Goal: Task Accomplishment & Management: Manage account settings

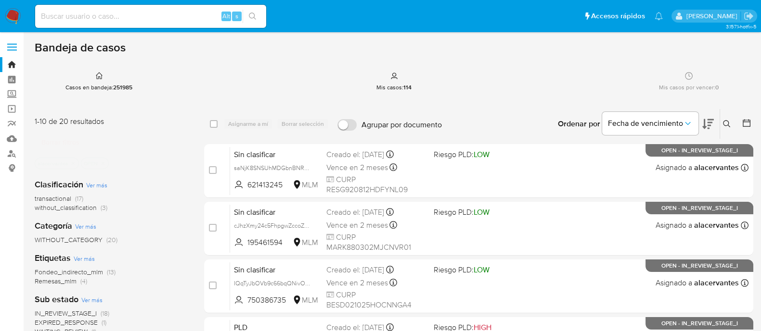
scroll to position [60, 0]
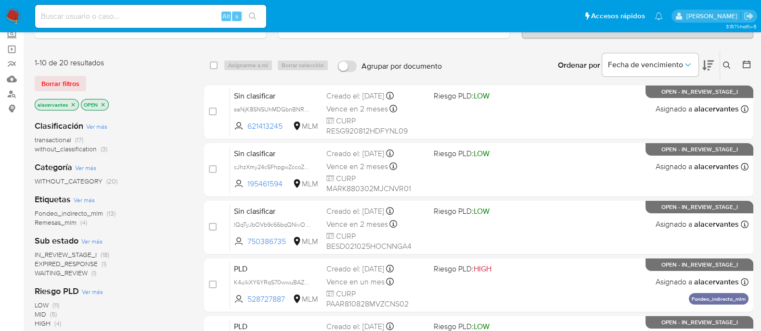
click at [96, 152] on span "without_classification" at bounding box center [66, 149] width 62 height 10
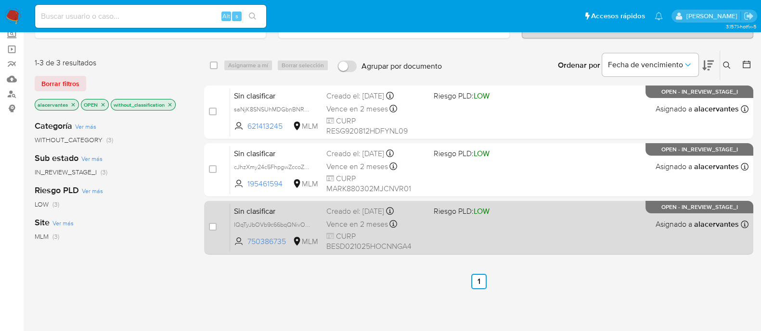
click at [613, 229] on div "Sin clasificar IQqTyJbOVb9c66bqQNivOic3 750386735 MLM Riesgo PLD: LOW Creado el…" at bounding box center [489, 227] width 518 height 49
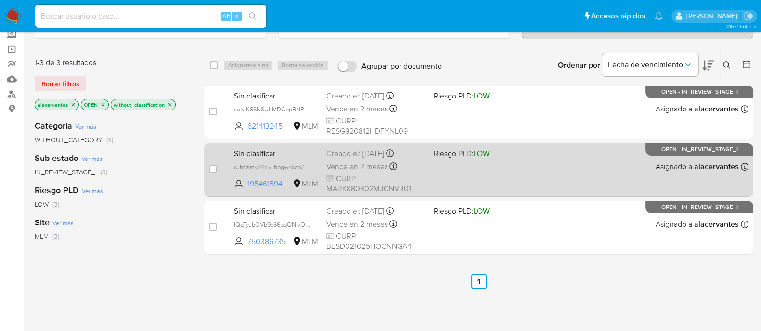
click at [556, 171] on div "Sin clasificar cJhzXmy24c5FhpgwZccoZE0g 195461594 MLM Riesgo PLD: LOW Creado el…" at bounding box center [489, 170] width 518 height 49
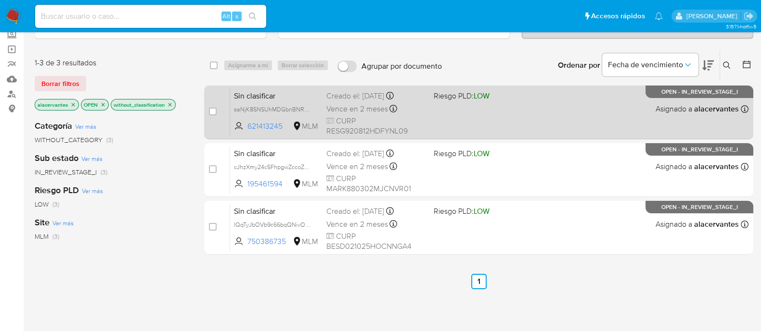
click at [514, 119] on div "Sin clasificar saNjK8SNSUhMDGbnBNRyqGco 621413245 MLM Riesgo PLD: LOW Creado el…" at bounding box center [489, 112] width 518 height 49
click at [468, 118] on div "Sin clasificar saNjK8SNSUhMDGbnBNRyqGco 621413245 MLM Riesgo PLD: LOW Creado el…" at bounding box center [489, 112] width 518 height 49
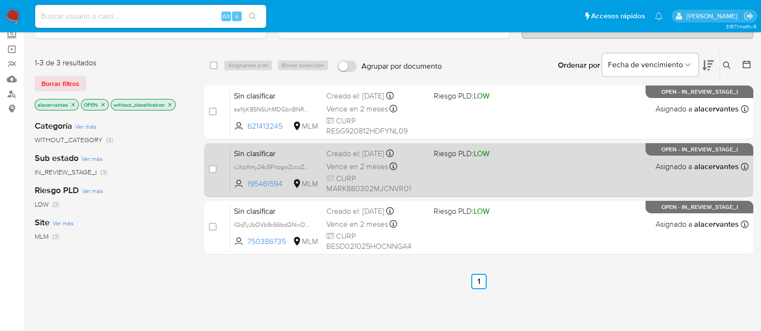
click at [532, 169] on div "Sin clasificar cJhzXmy24c5FhpgwZccoZE0g 195461594 MLM Riesgo PLD: LOW Creado el…" at bounding box center [489, 170] width 518 height 49
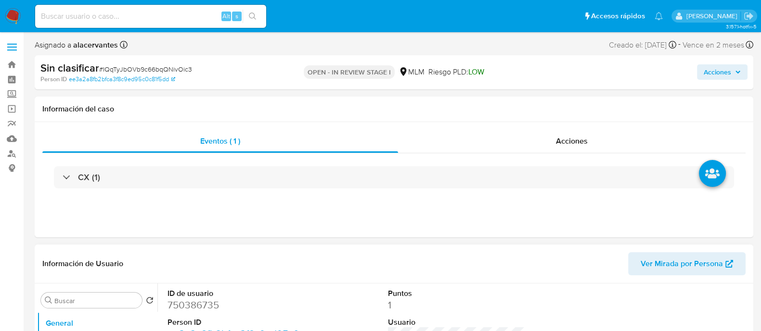
select select "10"
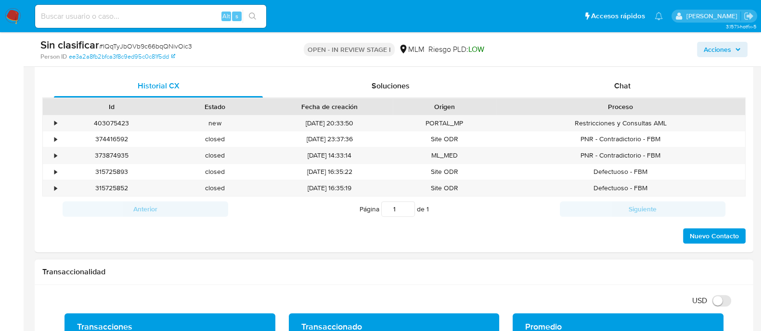
scroll to position [481, 0]
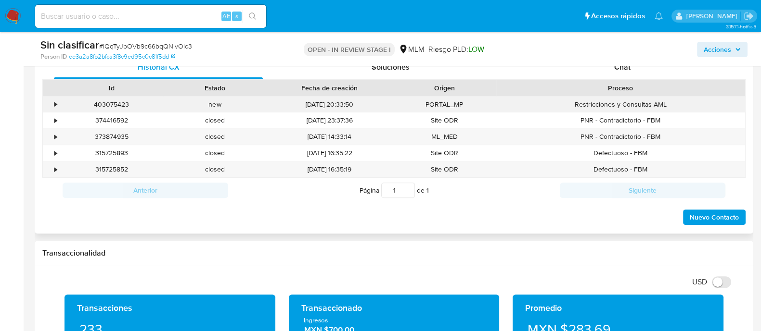
click at [196, 102] on div "new" at bounding box center [214, 105] width 103 height 16
click at [55, 102] on div "•" at bounding box center [55, 104] width 2 height 9
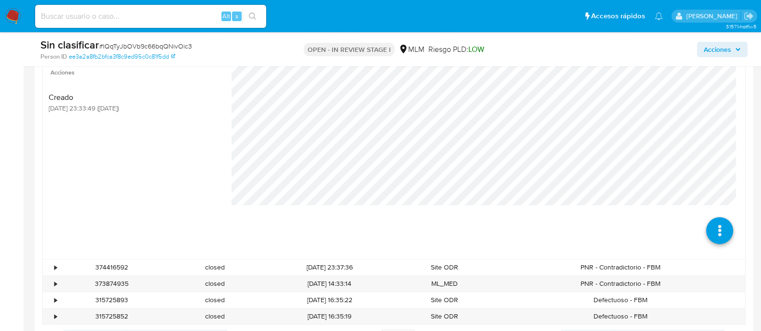
scroll to position [601, 0]
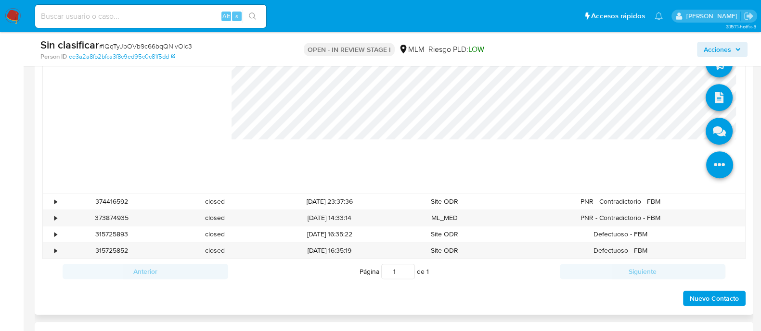
click at [714, 169] on icon at bounding box center [719, 165] width 27 height 27
click at [708, 102] on icon at bounding box center [718, 97] width 27 height 27
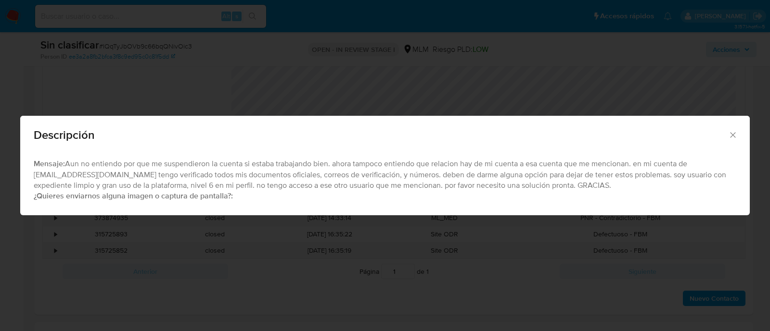
click at [724, 135] on span "Descripción" at bounding box center [381, 135] width 694 height 12
click at [730, 136] on icon "Cerrar" at bounding box center [733, 135] width 10 height 10
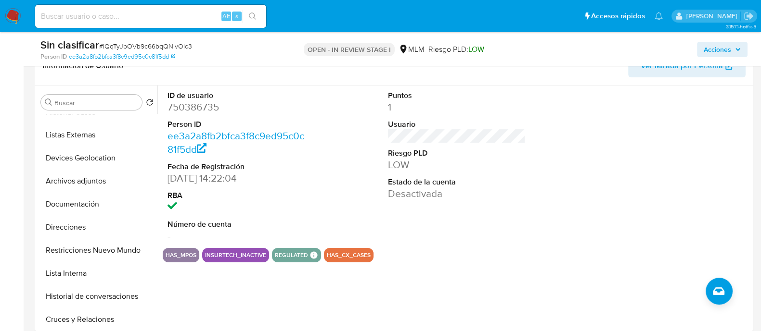
scroll to position [180, 0]
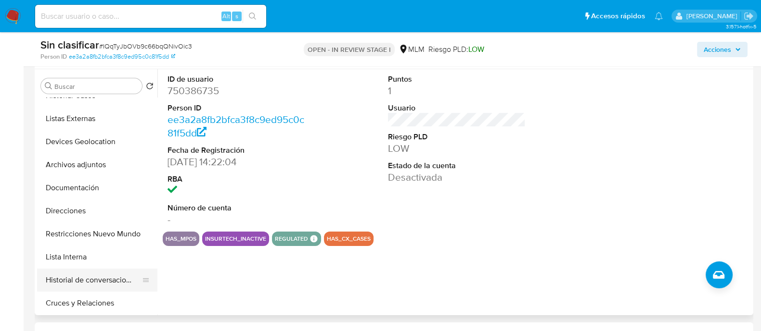
click at [102, 283] on button "Historial de conversaciones" at bounding box center [93, 280] width 113 height 23
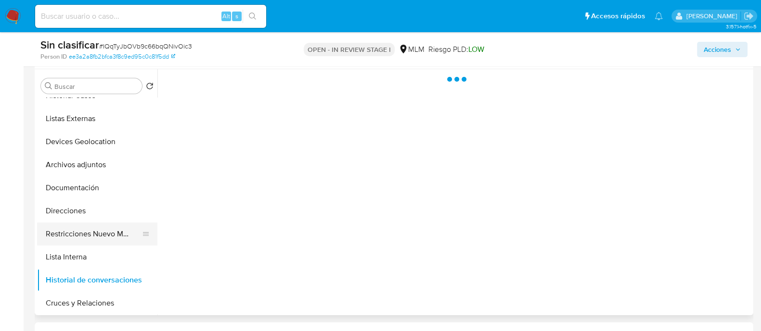
click at [109, 239] on button "Restricciones Nuevo Mundo" at bounding box center [93, 234] width 113 height 23
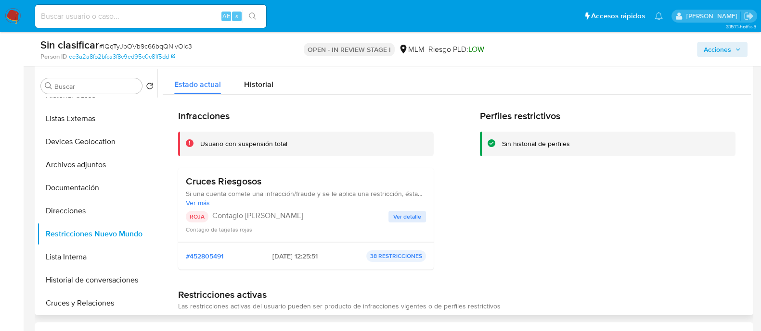
click at [399, 217] on span "Ver detalle" at bounding box center [407, 217] width 28 height 10
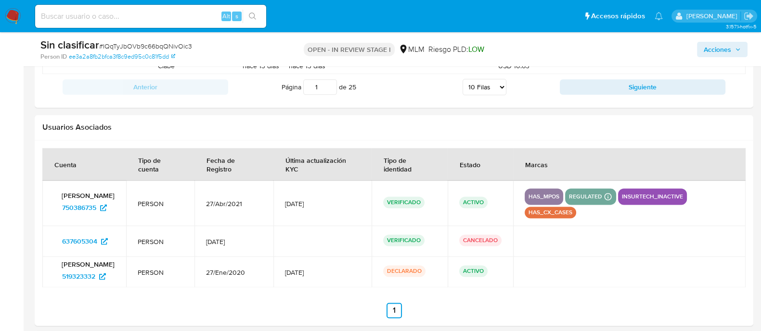
scroll to position [1683, 0]
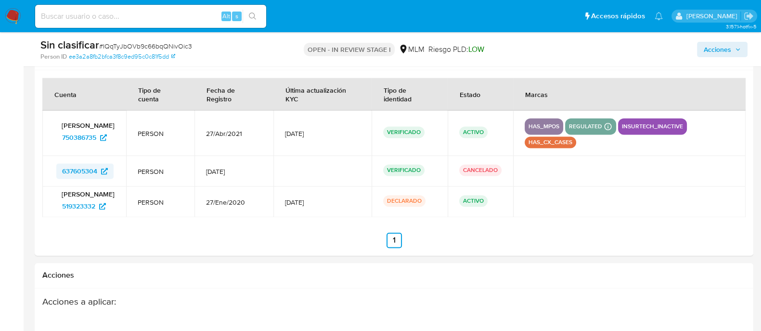
click at [93, 169] on span "637605304" at bounding box center [79, 171] width 35 height 15
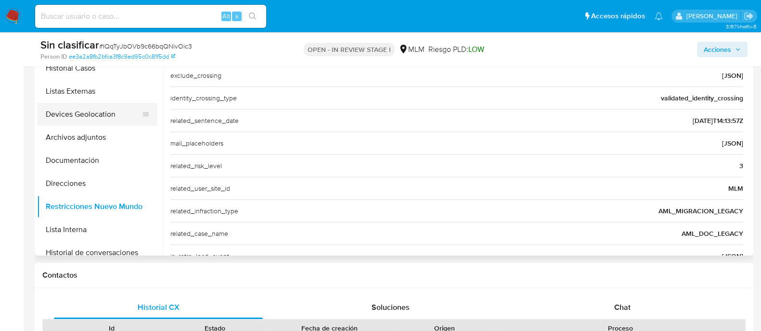
scroll to position [0, 0]
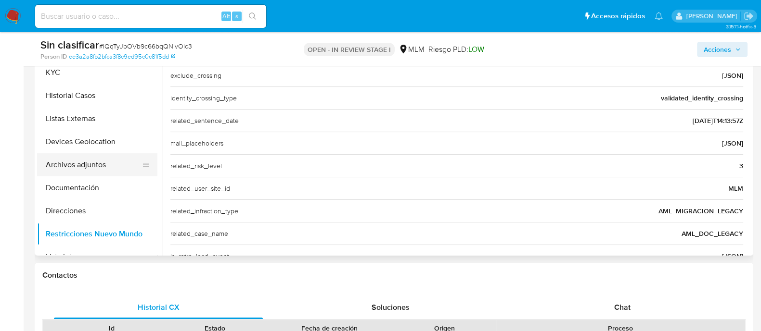
click at [78, 170] on button "Archivos adjuntos" at bounding box center [93, 164] width 113 height 23
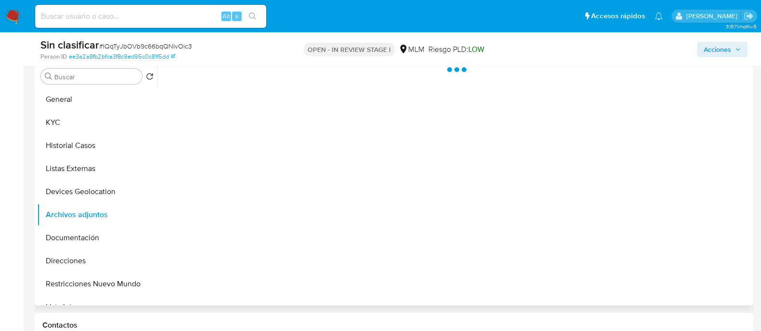
scroll to position [120, 0]
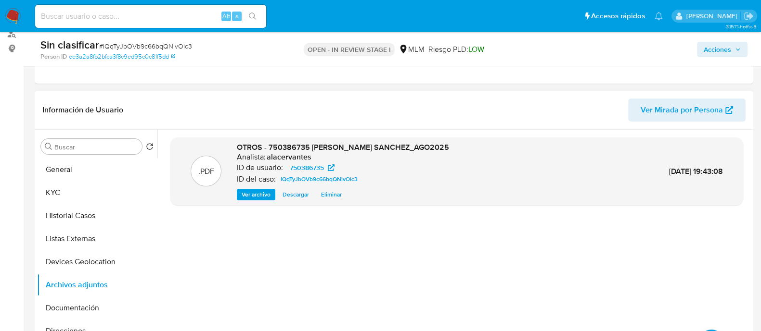
click at [263, 197] on span "Ver archivo" at bounding box center [256, 195] width 29 height 10
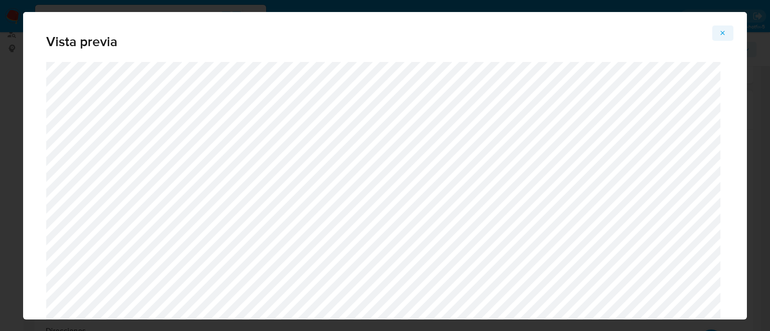
click at [717, 32] on button "Attachment preview" at bounding box center [722, 32] width 21 height 15
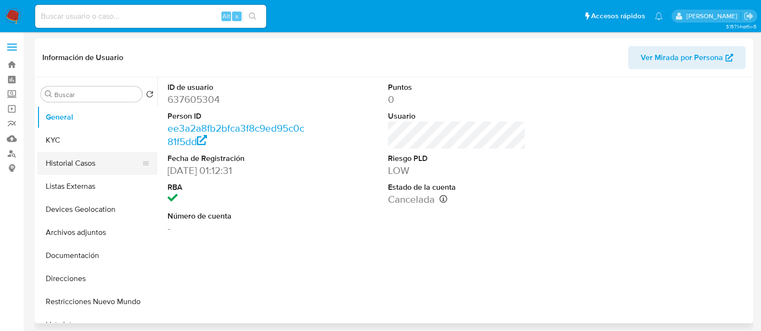
select select "10"
click at [88, 155] on button "Historial Casos" at bounding box center [93, 163] width 113 height 23
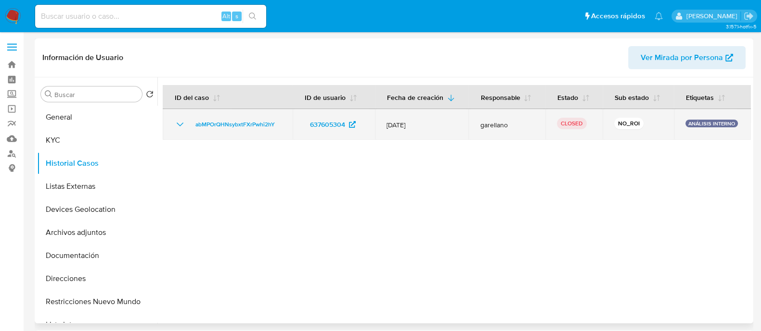
click at [180, 129] on icon "Mostrar/Ocultar" at bounding box center [180, 125] width 12 height 12
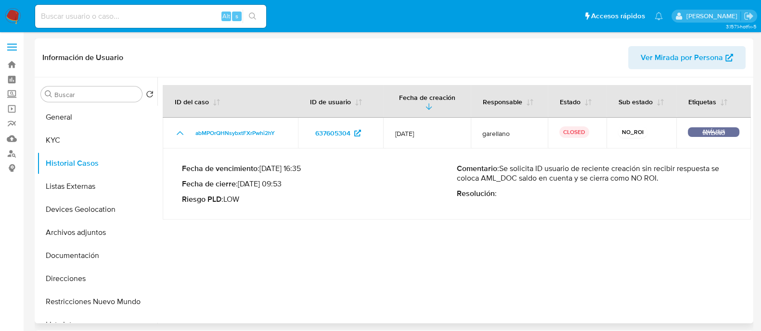
click at [306, 211] on div "Fecha de vencimiento : 20/11/2020 16:35 Fecha de cierre : 02/10/2020 09:53 Ries…" at bounding box center [456, 184] width 549 height 56
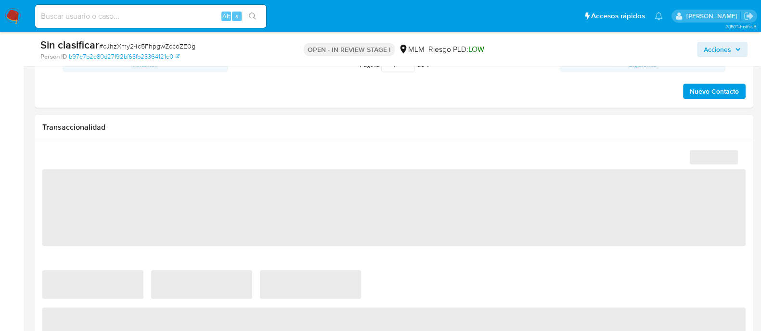
select select "10"
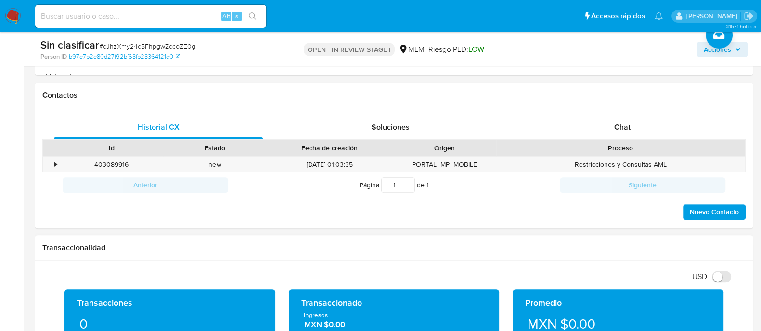
scroll to position [301, 0]
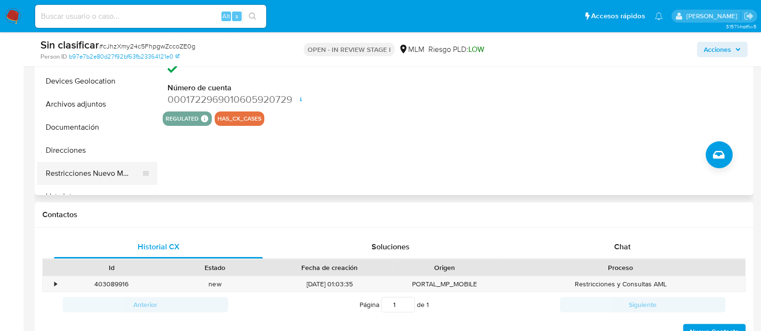
click at [111, 169] on button "Restricciones Nuevo Mundo" at bounding box center [93, 173] width 113 height 23
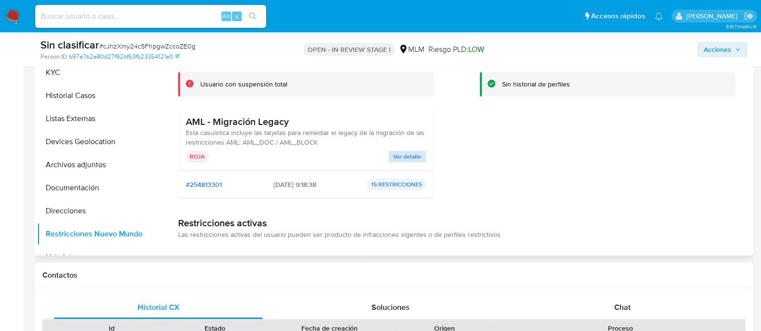
scroll to position [180, 0]
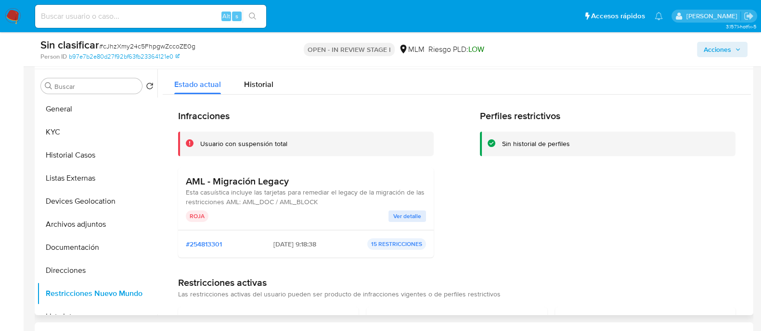
click at [404, 217] on span "Ver detalle" at bounding box center [407, 217] width 28 height 10
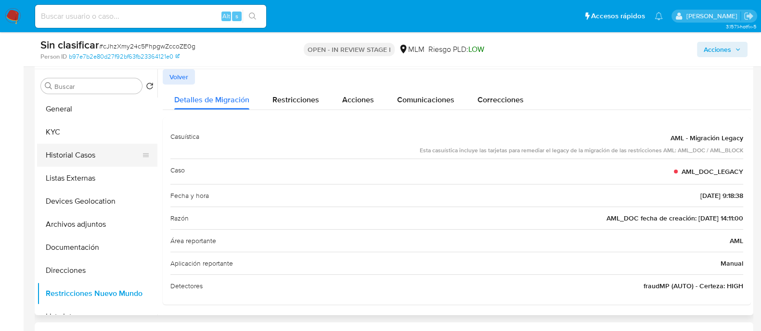
click at [86, 144] on ul "General KYC Historial Casos Listas Externas Devices Geolocation Archivos adjunt…" at bounding box center [97, 206] width 120 height 217
click at [86, 134] on button "KYC" at bounding box center [93, 132] width 113 height 23
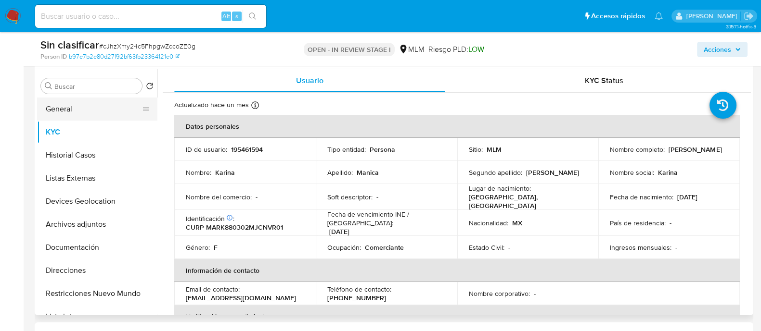
click at [103, 103] on button "General" at bounding box center [93, 109] width 113 height 23
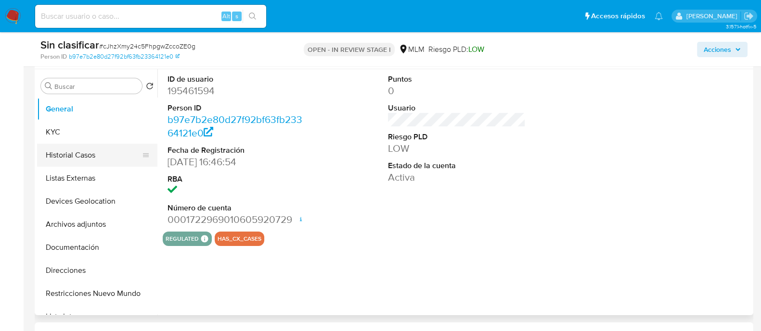
click at [75, 152] on button "Historial Casos" at bounding box center [93, 155] width 113 height 23
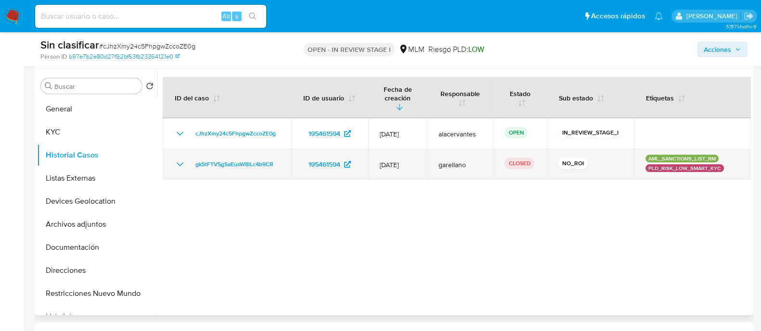
click at [180, 159] on icon "Mostrar/Ocultar" at bounding box center [180, 165] width 12 height 12
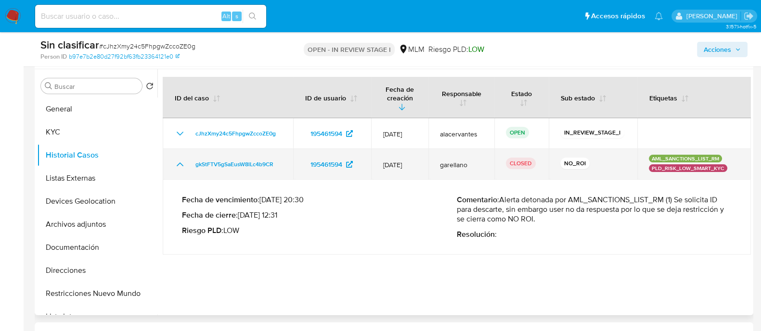
click at [180, 159] on icon "Mostrar/Ocultar" at bounding box center [180, 165] width 12 height 12
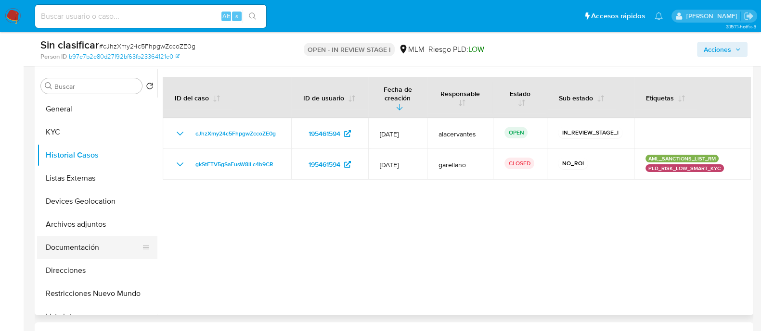
click at [103, 248] on button "Documentación" at bounding box center [93, 247] width 113 height 23
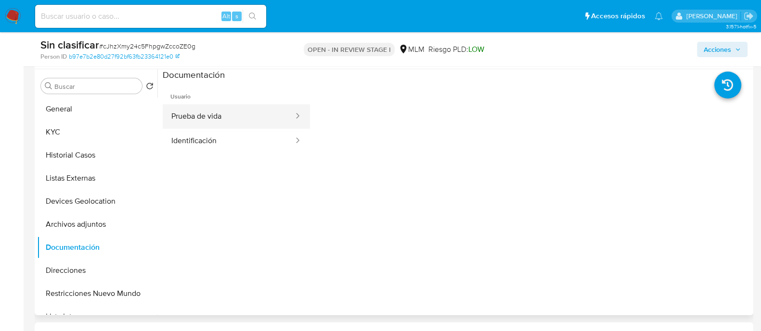
click at [263, 116] on button "Prueba de vida" at bounding box center [229, 116] width 132 height 25
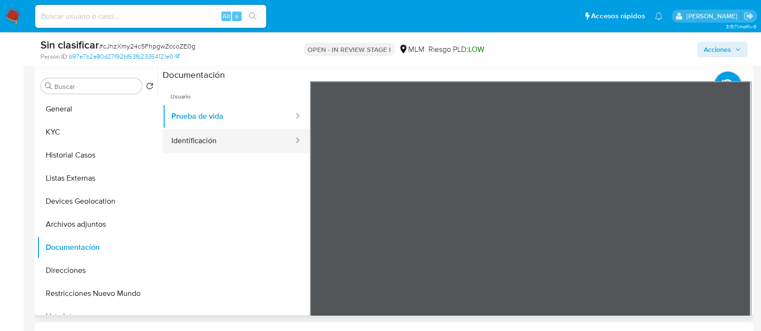
click at [253, 150] on button "Identificación" at bounding box center [229, 141] width 132 height 25
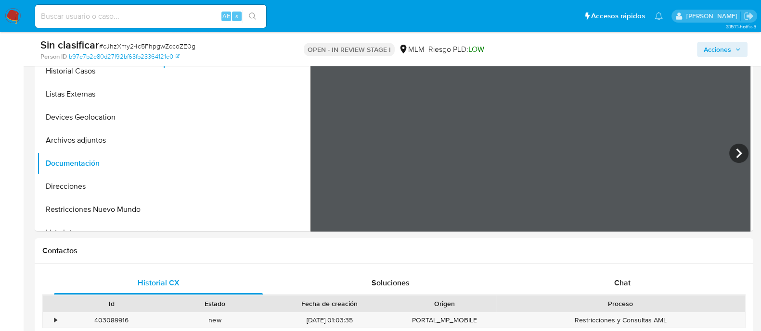
scroll to position [420, 0]
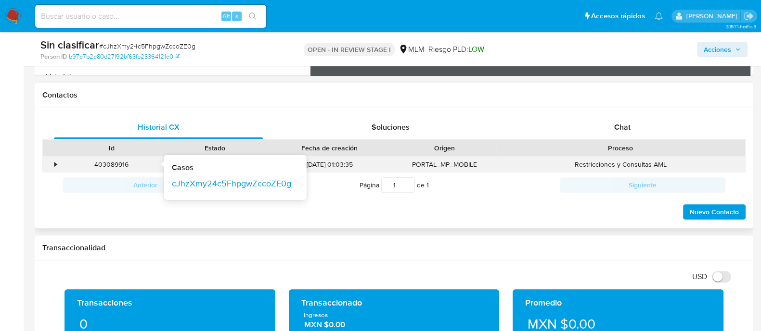
click at [83, 158] on div "403089916 Casos cJhzXmy24c5FhpgwZccoZE0g" at bounding box center [111, 165] width 103 height 16
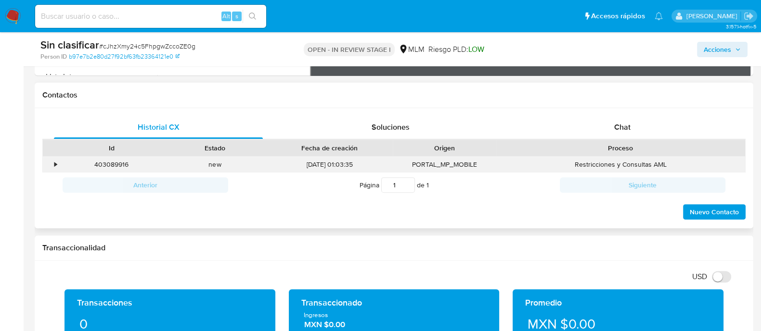
click at [58, 163] on div "•" at bounding box center [51, 165] width 17 height 16
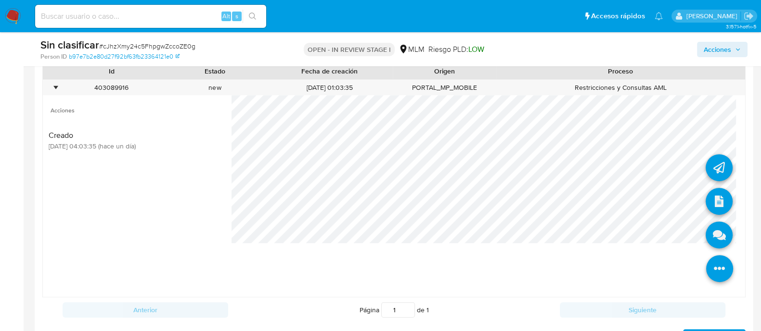
scroll to position [541, 0]
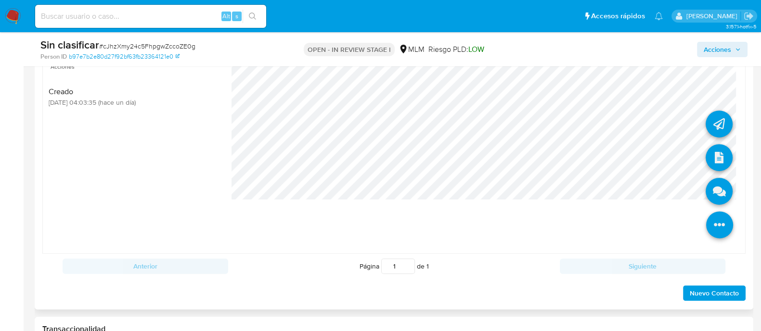
click at [715, 227] on icon at bounding box center [719, 225] width 27 height 27
click at [711, 156] on icon at bounding box center [718, 157] width 27 height 27
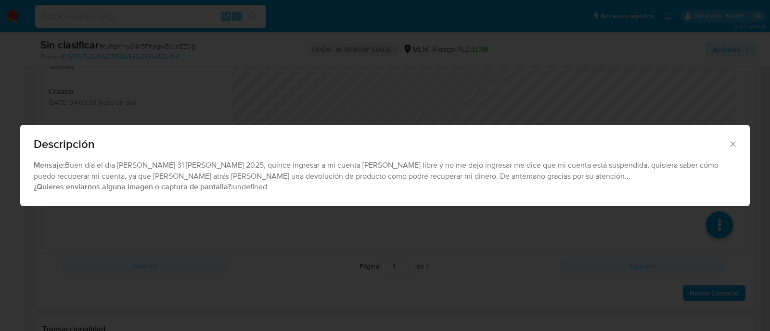
click at [737, 145] on icon "Cerrar" at bounding box center [733, 145] width 10 height 10
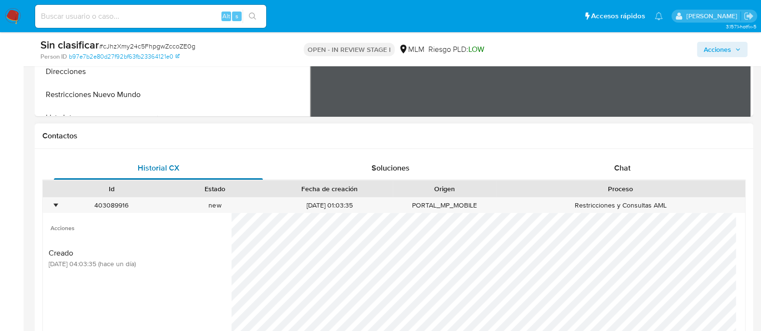
scroll to position [361, 0]
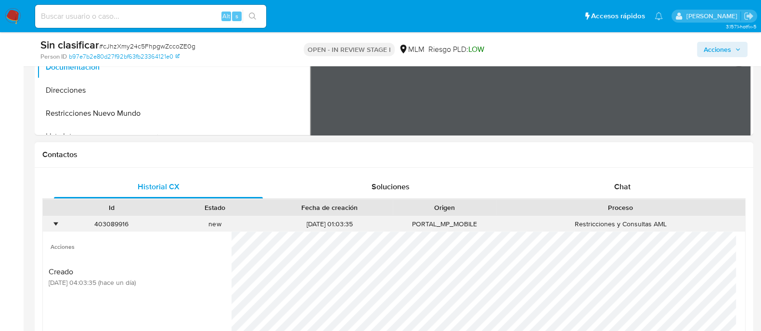
click at [60, 225] on div "403089916 Casos cJhzXmy24c5FhpgwZccoZE0g" at bounding box center [111, 224] width 103 height 16
click at [54, 225] on div "•" at bounding box center [55, 224] width 2 height 9
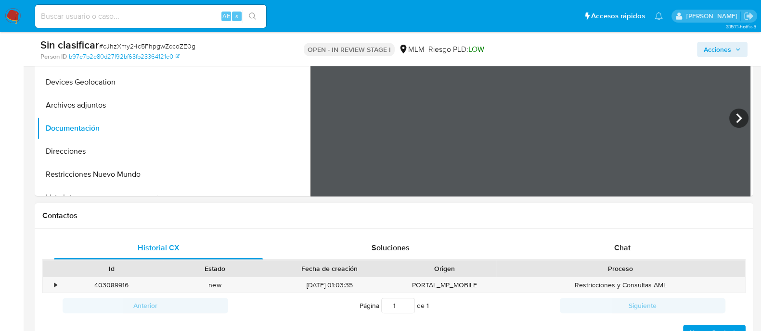
scroll to position [240, 0]
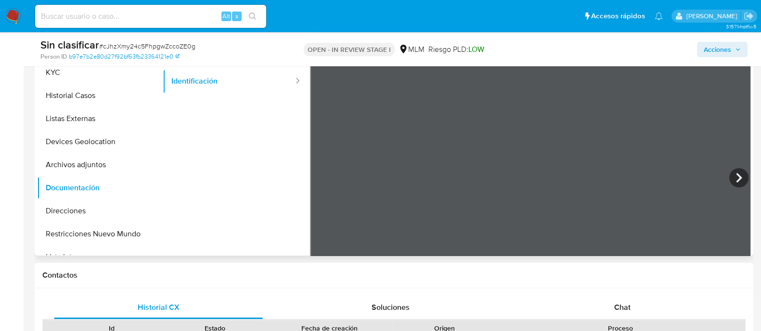
click at [201, 171] on ul "Usuario Prueba de vida Identificación" at bounding box center [236, 160] width 147 height 277
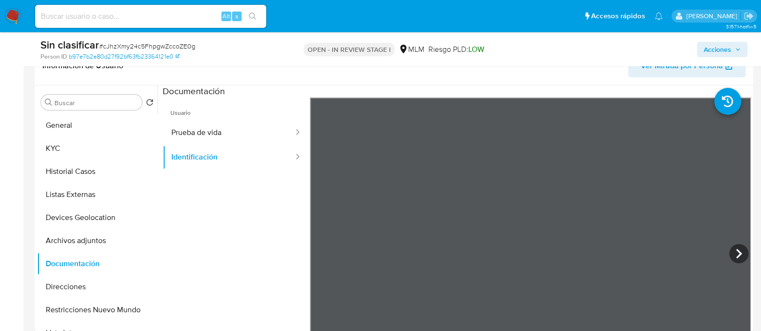
scroll to position [120, 0]
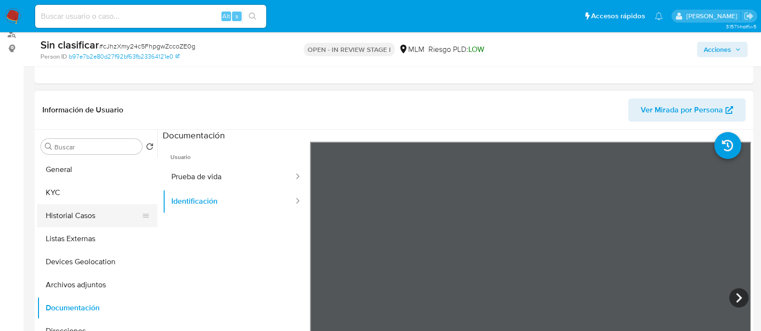
click at [65, 213] on button "Historial Casos" at bounding box center [93, 215] width 113 height 23
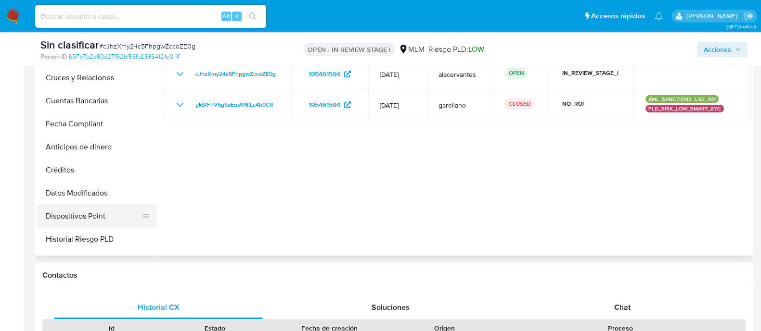
scroll to position [166, 0]
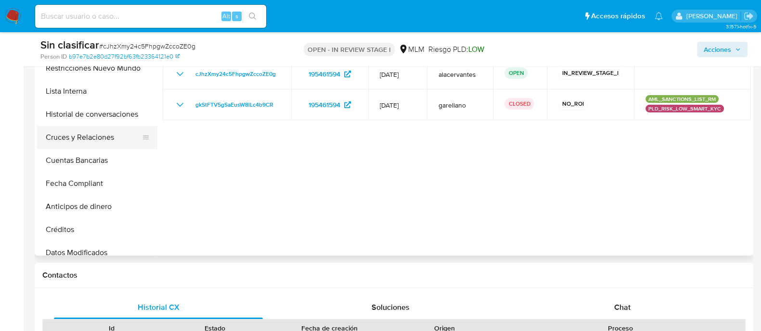
click at [91, 127] on button "Cruces y Relaciones" at bounding box center [93, 137] width 113 height 23
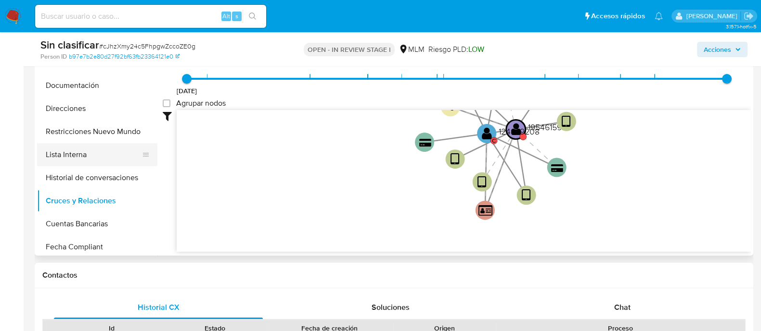
scroll to position [46, 0]
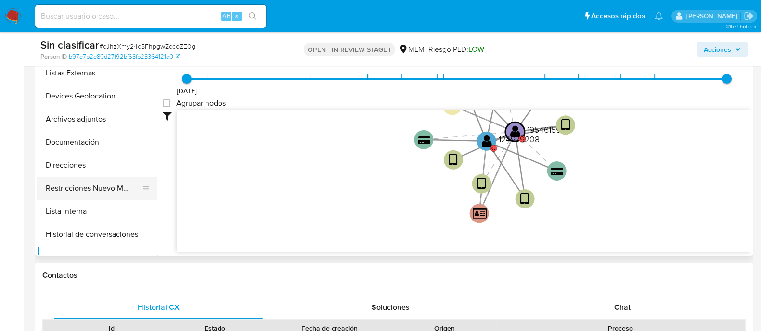
click at [118, 184] on button "Restricciones Nuevo Mundo" at bounding box center [93, 188] width 113 height 23
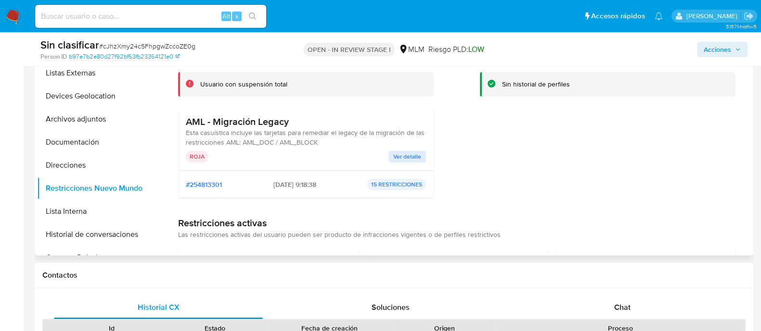
click at [396, 152] on span "Ver detalle" at bounding box center [407, 157] width 28 height 10
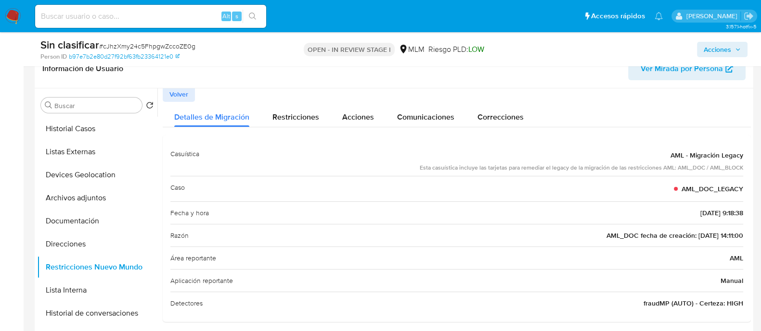
scroll to position [180, 0]
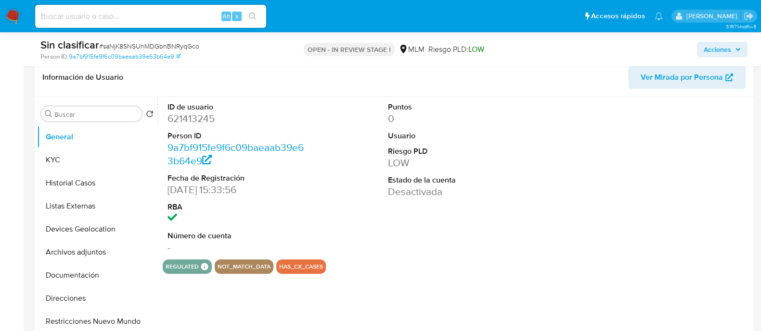
scroll to position [180, 0]
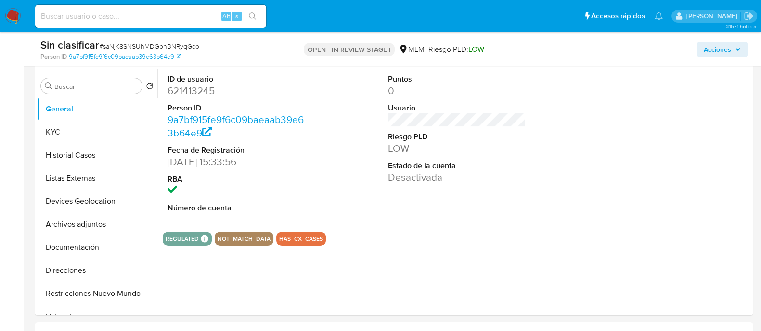
select select "10"
click at [87, 153] on button "Historial Casos" at bounding box center [93, 155] width 113 height 23
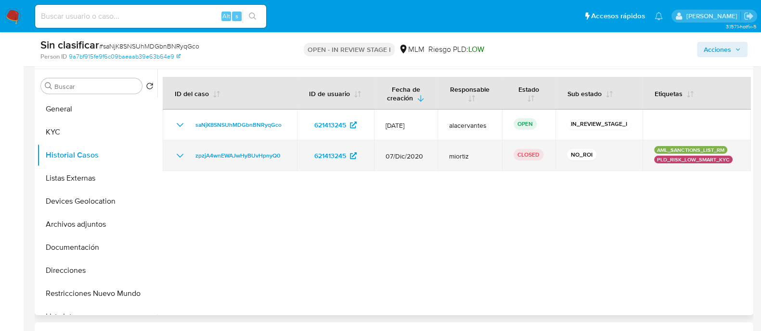
click at [177, 152] on icon "Mostrar/Ocultar" at bounding box center [180, 156] width 12 height 12
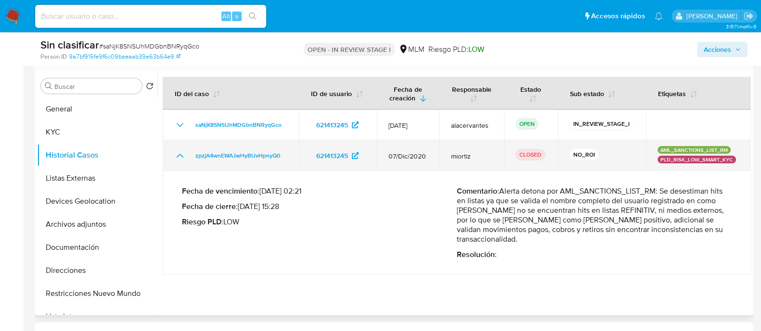
click at [177, 152] on icon "Mostrar/Ocultar" at bounding box center [180, 156] width 12 height 12
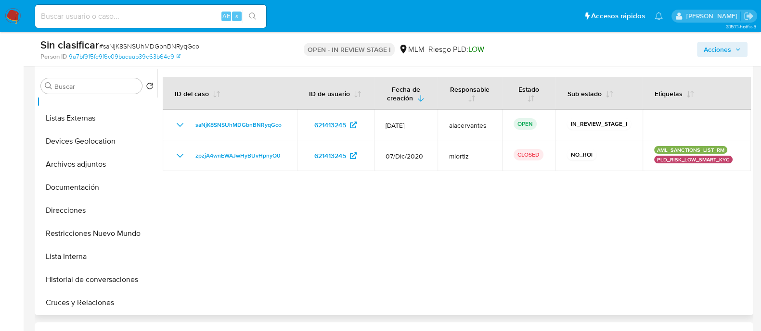
scroll to position [120, 0]
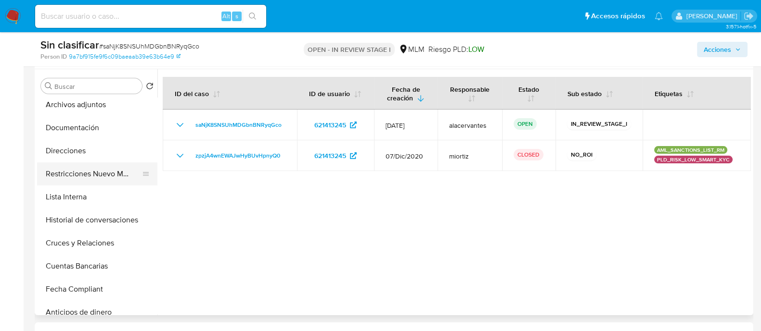
click at [110, 178] on button "Restricciones Nuevo Mundo" at bounding box center [93, 174] width 113 height 23
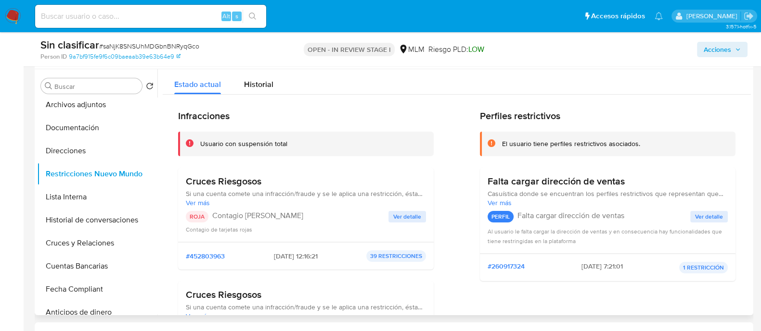
click at [410, 217] on span "Ver detalle" at bounding box center [407, 217] width 28 height 10
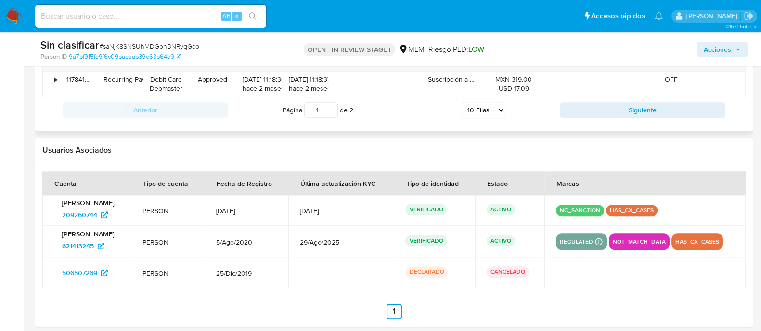
scroll to position [1383, 0]
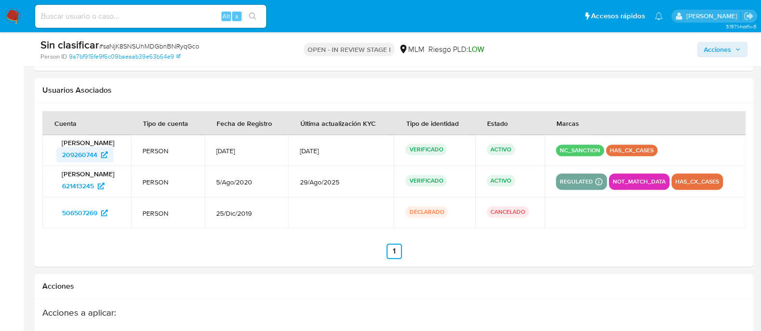
click at [96, 156] on span "209260744" at bounding box center [79, 154] width 35 height 15
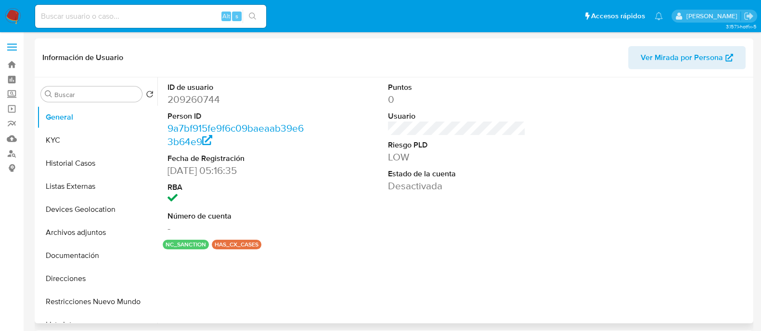
select select "10"
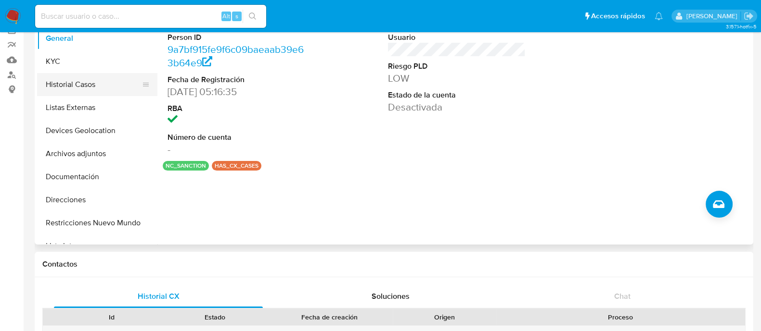
scroll to position [60, 0]
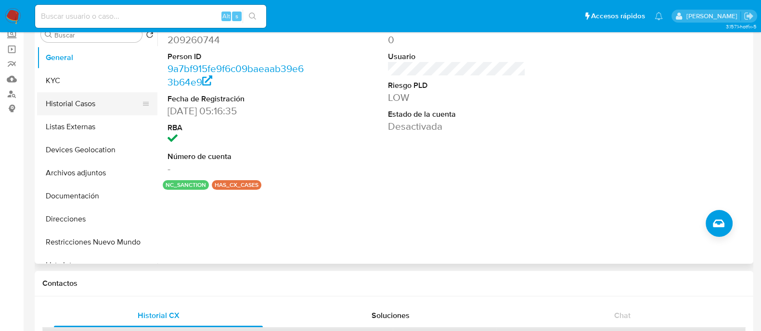
click at [96, 111] on button "Historial Casos" at bounding box center [93, 103] width 113 height 23
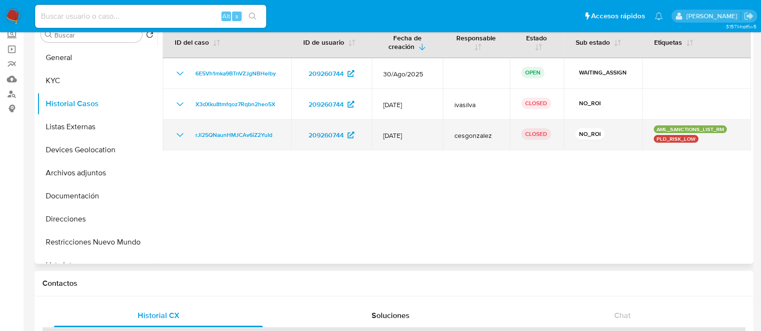
click at [181, 138] on icon "Mostrar/Ocultar" at bounding box center [180, 135] width 12 height 12
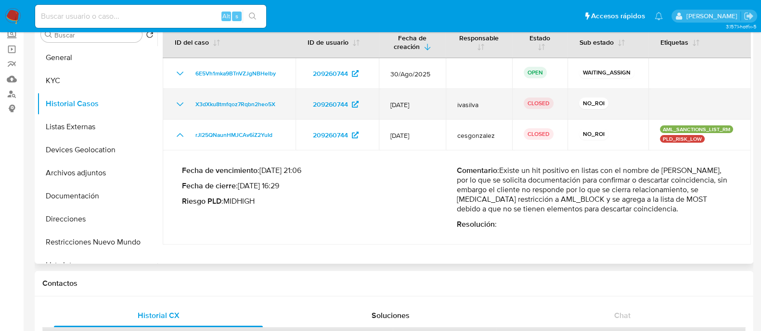
click at [181, 104] on icon "Mostrar/Ocultar" at bounding box center [180, 105] width 12 height 12
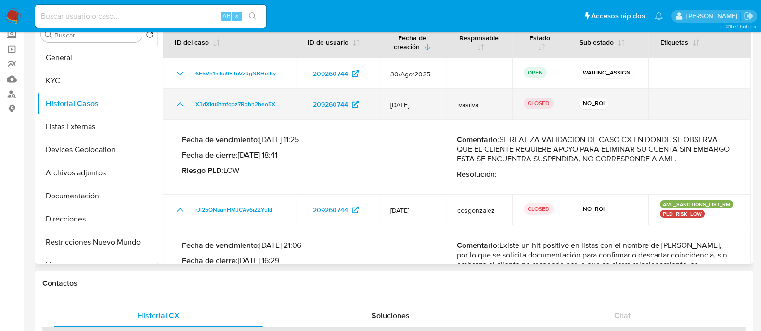
click at [181, 105] on icon "Mostrar/Ocultar" at bounding box center [180, 105] width 12 height 12
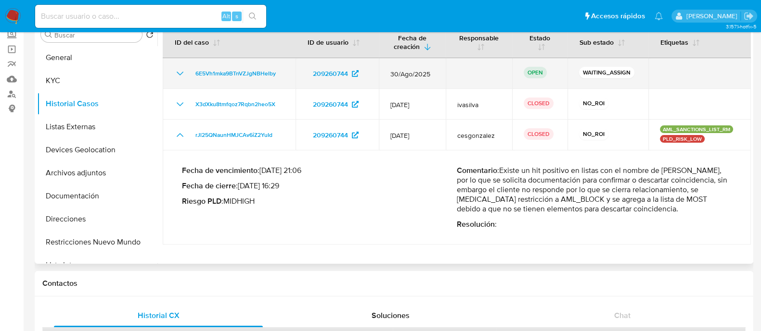
click at [174, 68] on icon "Mostrar/Ocultar" at bounding box center [180, 74] width 12 height 12
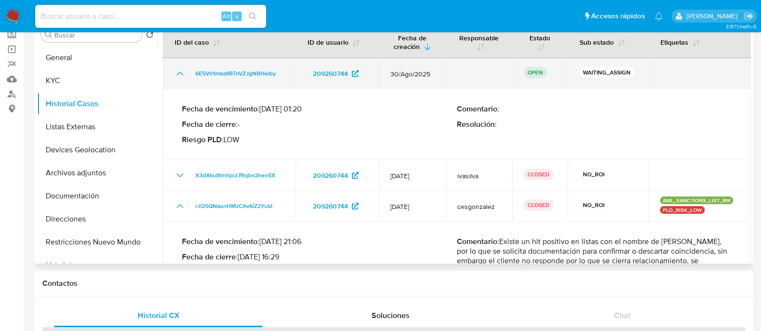
click at [174, 71] on icon "Mostrar/Ocultar" at bounding box center [180, 74] width 12 height 12
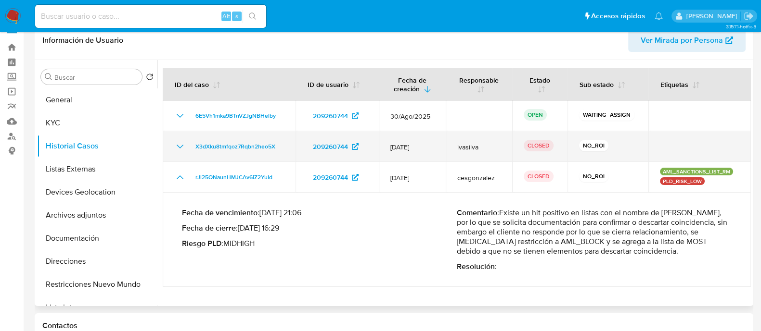
scroll to position [0, 0]
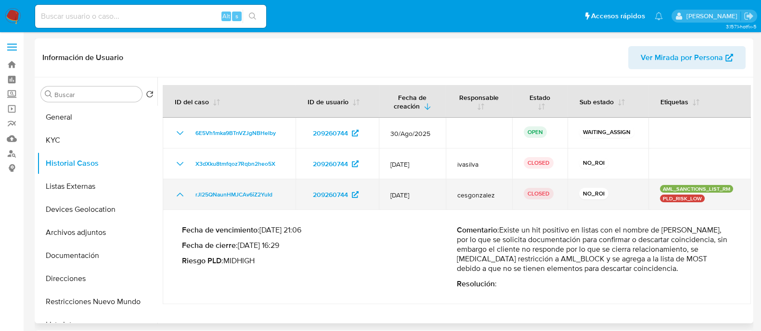
click at [182, 191] on icon "Mostrar/Ocultar" at bounding box center [180, 195] width 12 height 12
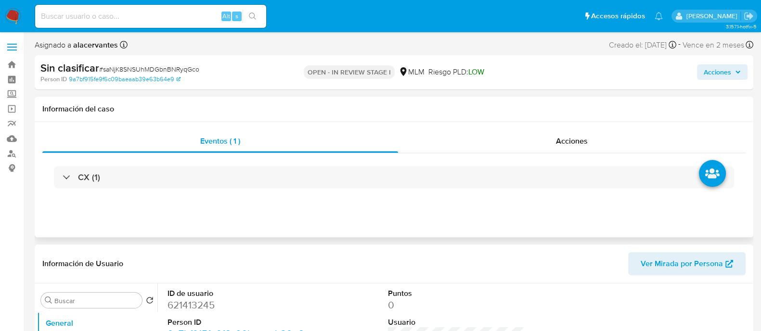
select select "10"
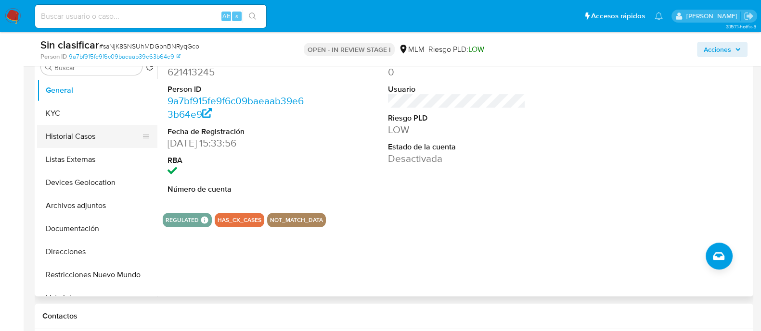
scroll to position [180, 0]
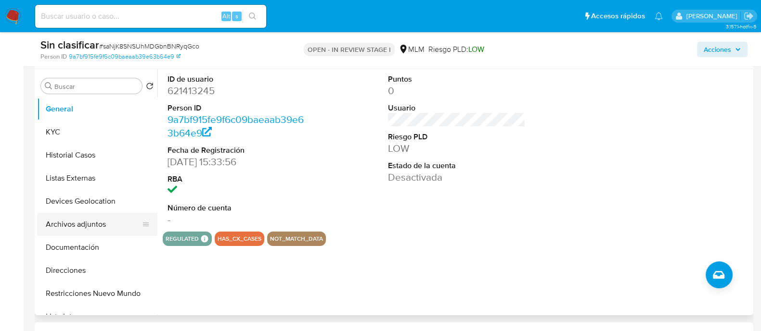
click at [91, 219] on button "Archivos adjuntos" at bounding box center [93, 224] width 113 height 23
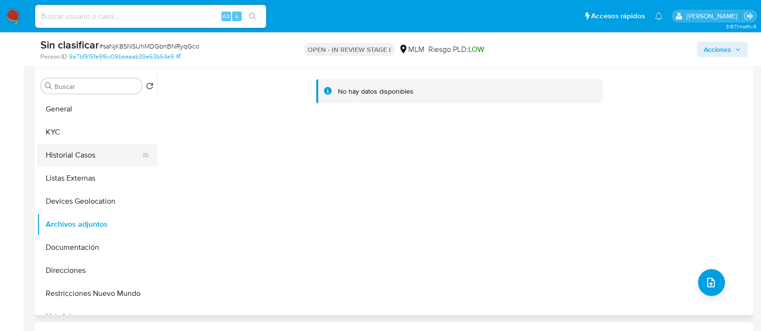
click at [88, 164] on button "Historial Casos" at bounding box center [93, 155] width 113 height 23
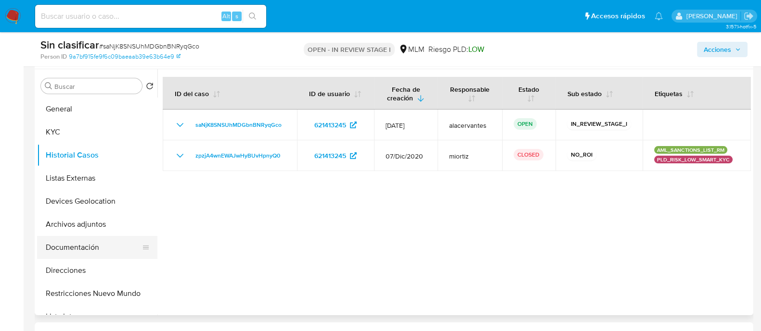
click at [95, 248] on button "Documentación" at bounding box center [93, 247] width 113 height 23
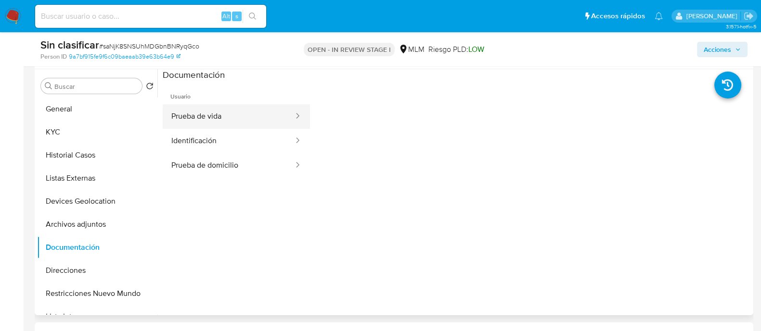
click at [248, 121] on button "Prueba de vida" at bounding box center [229, 116] width 132 height 25
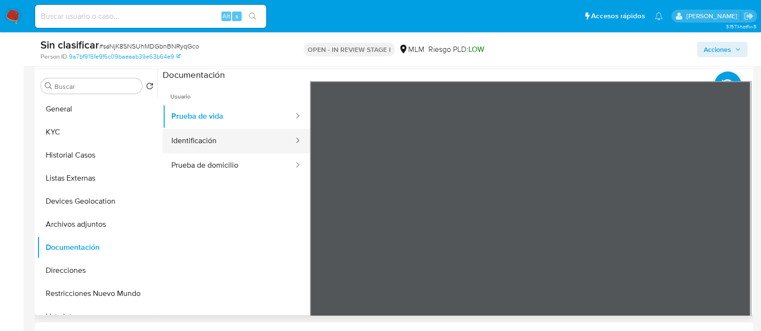
click at [252, 150] on button "Identificación" at bounding box center [229, 141] width 132 height 25
click at [238, 151] on button "Identificación" at bounding box center [229, 141] width 132 height 25
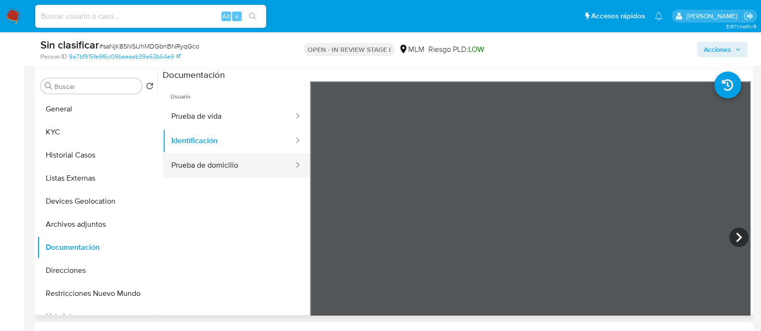
click at [235, 175] on button "Prueba de domicilio" at bounding box center [229, 165] width 132 height 25
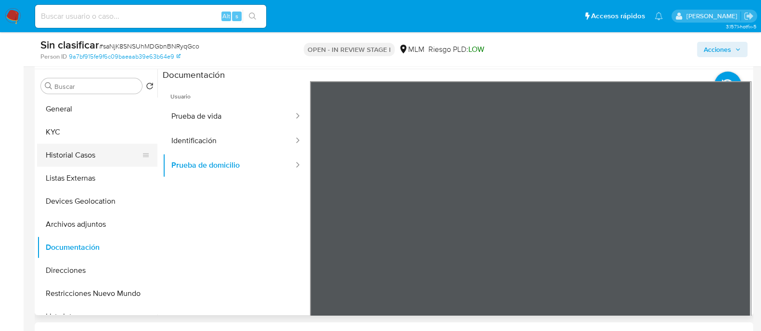
click at [92, 153] on button "Historial Casos" at bounding box center [93, 155] width 113 height 23
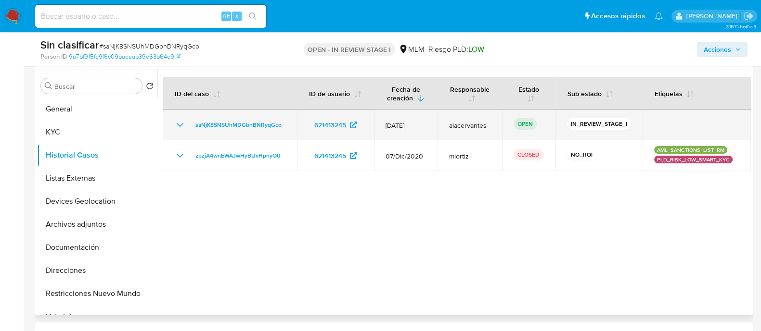
click at [177, 136] on td "saNjK8SNSUhMDGbnBNRyqGco" at bounding box center [230, 125] width 134 height 31
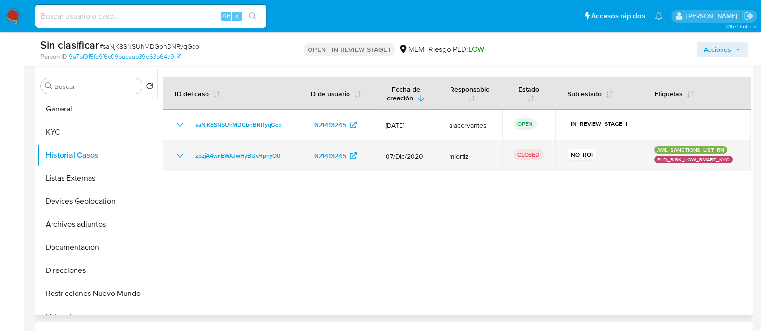
click at [180, 155] on icon "Mostrar/Ocultar" at bounding box center [180, 156] width 12 height 12
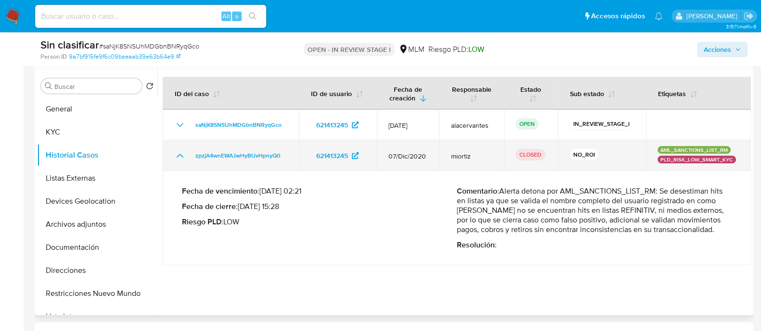
click at [180, 155] on icon "Mostrar/Ocultar" at bounding box center [180, 156] width 7 height 4
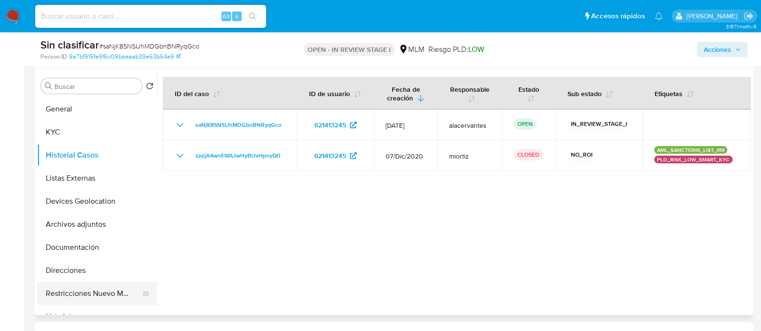
click at [116, 302] on button "Restricciones Nuevo Mundo" at bounding box center [93, 293] width 113 height 23
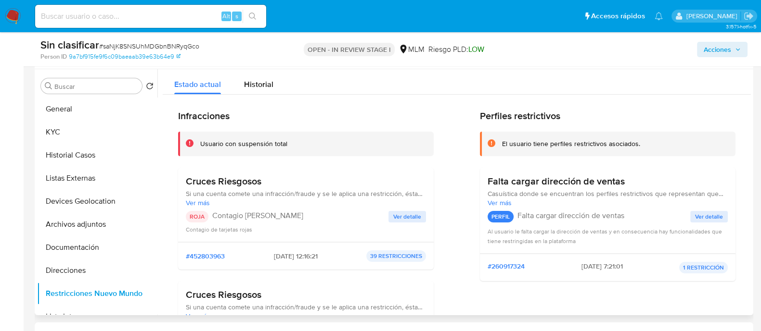
click at [397, 218] on span "Ver detalle" at bounding box center [407, 217] width 28 height 10
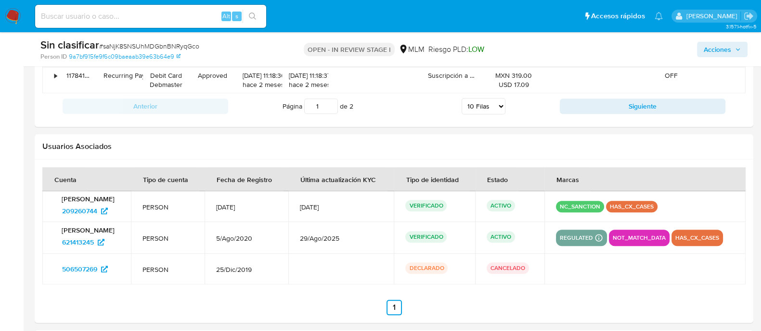
scroll to position [1263, 0]
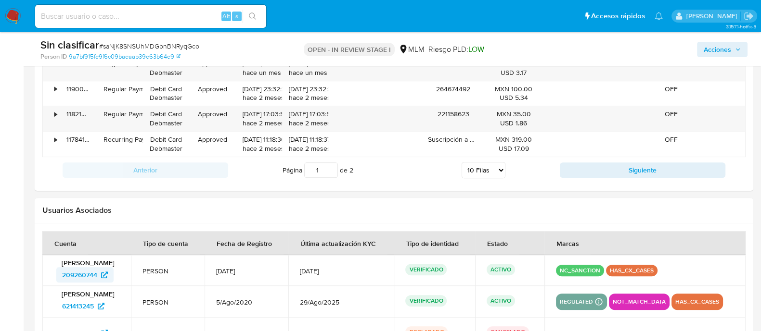
click at [88, 270] on span "209260744" at bounding box center [79, 274] width 35 height 15
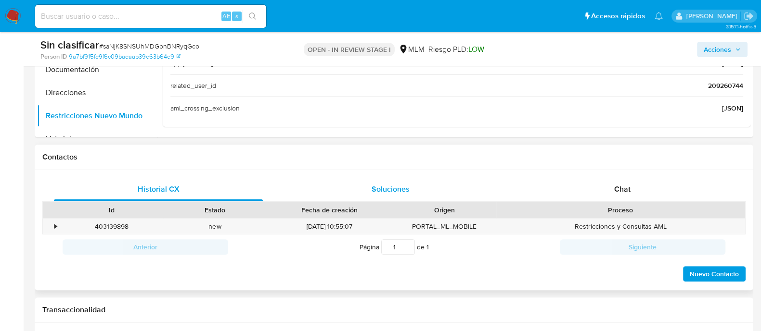
scroll to position [361, 0]
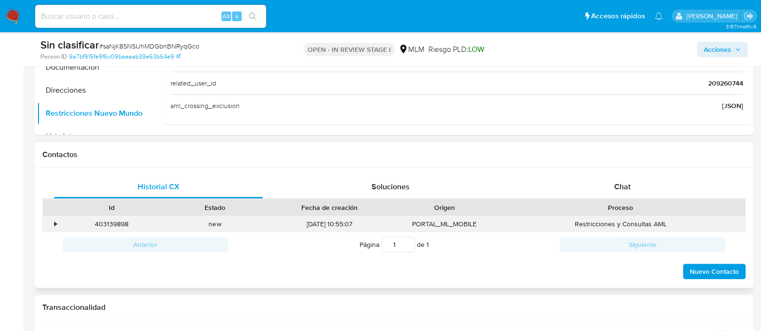
click at [54, 226] on div "•" at bounding box center [55, 224] width 2 height 9
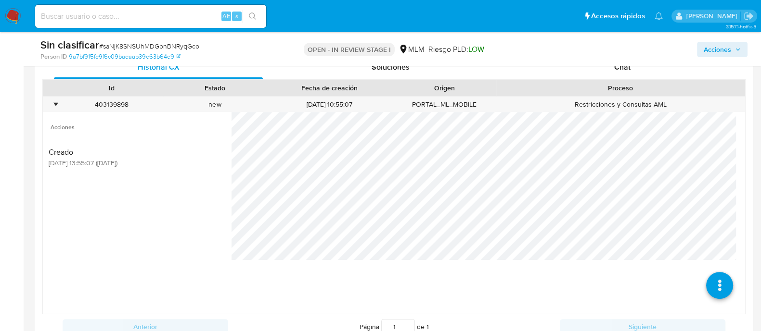
scroll to position [541, 0]
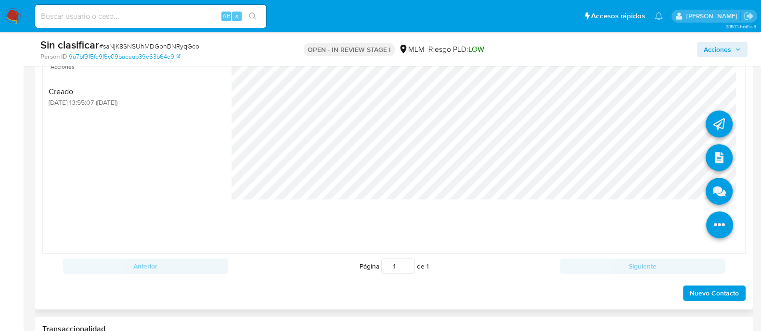
click at [710, 222] on icon at bounding box center [719, 225] width 27 height 27
drag, startPoint x: 714, startPoint y: 231, endPoint x: 706, endPoint y: 185, distance: 47.0
click at [714, 231] on icon at bounding box center [719, 225] width 27 height 27
click at [706, 150] on icon at bounding box center [718, 157] width 27 height 27
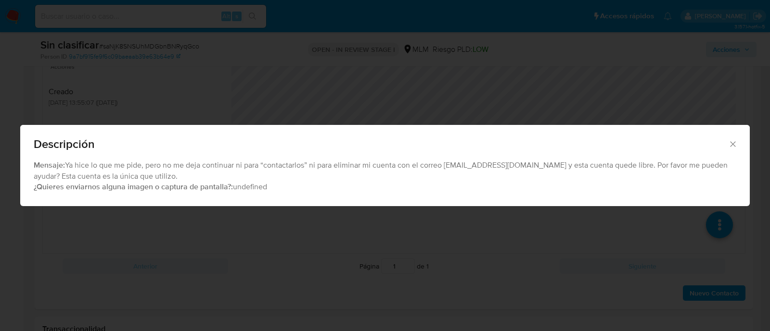
click at [736, 147] on icon "Cerrar" at bounding box center [733, 145] width 10 height 10
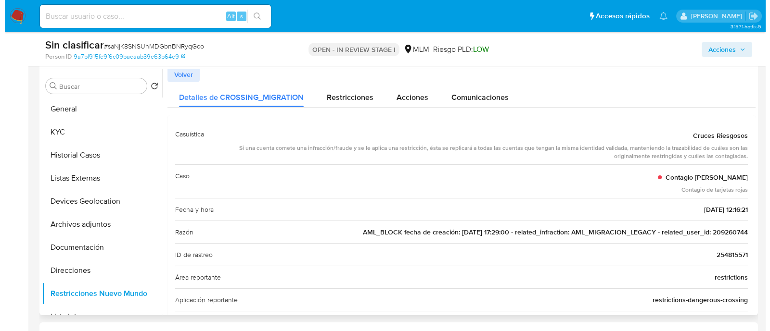
scroll to position [0, 0]
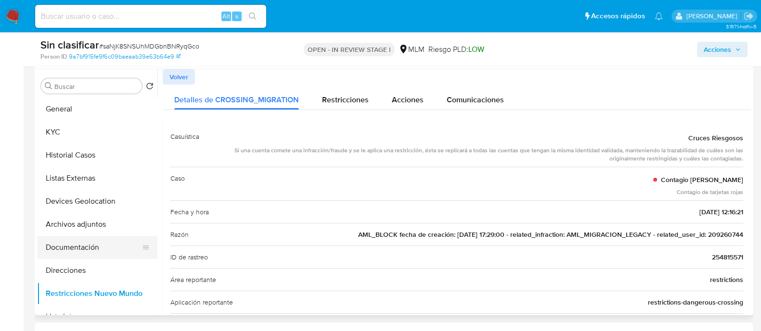
click at [95, 239] on button "Documentación" at bounding box center [93, 247] width 113 height 23
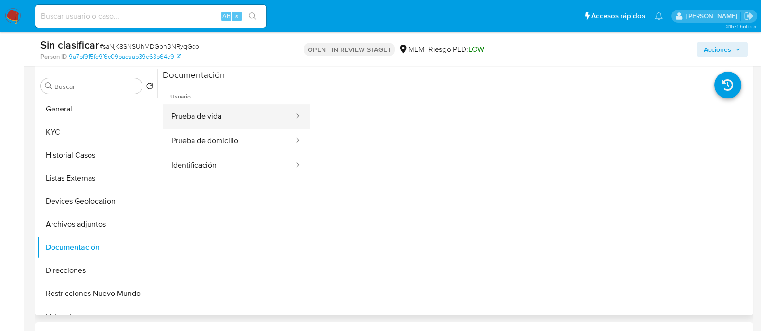
click at [255, 118] on button "Prueba de vida" at bounding box center [229, 116] width 132 height 25
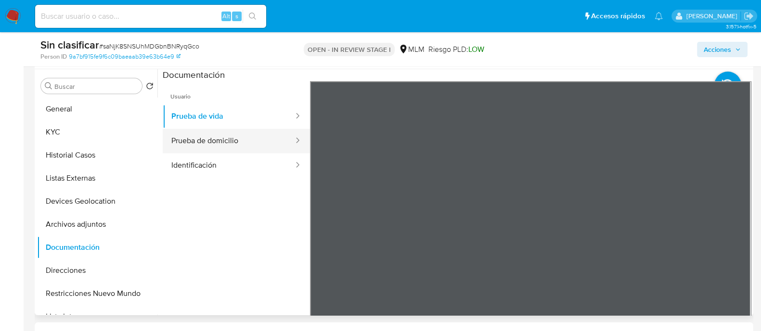
click at [255, 143] on button "Prueba de domicilio" at bounding box center [229, 141] width 132 height 25
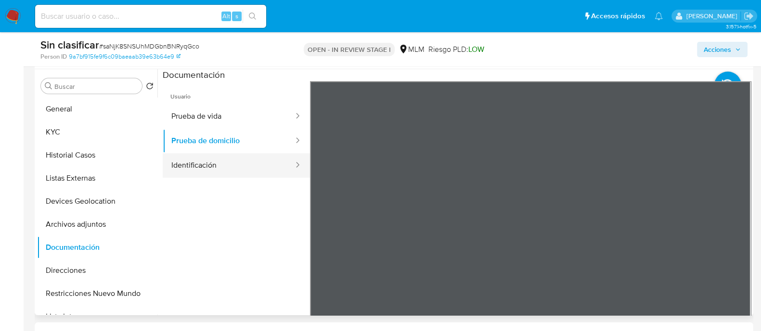
click at [260, 169] on button "Identificación" at bounding box center [229, 165] width 132 height 25
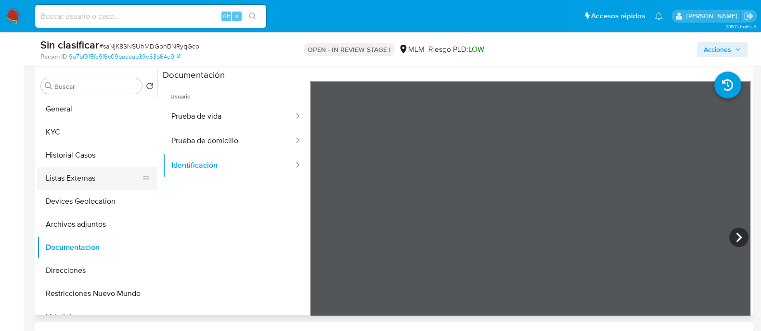
click at [103, 175] on button "Listas Externas" at bounding box center [93, 178] width 113 height 23
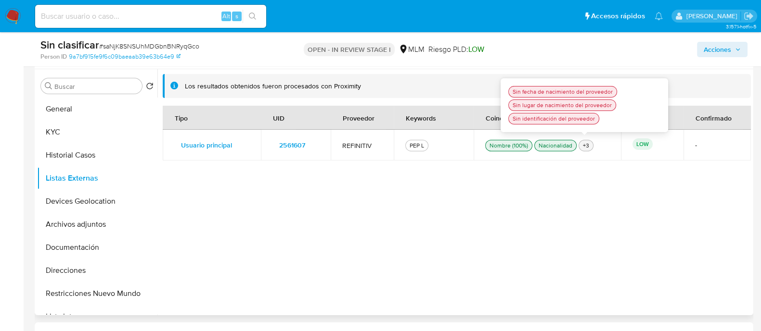
click at [582, 145] on div "+3" at bounding box center [586, 145] width 10 height 9
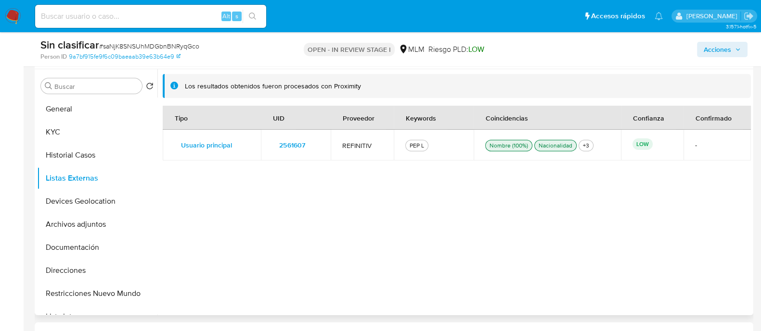
click at [526, 199] on div "Tipo UID Proveedor Keywords Coincidencias Confianza Confirmado Usuario principa…" at bounding box center [457, 207] width 588 height 203
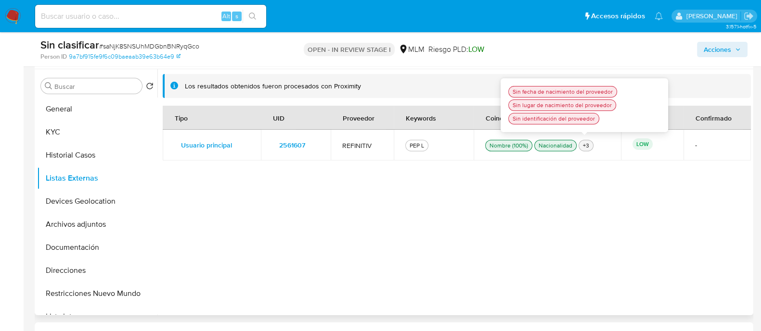
click at [587, 143] on div "+3" at bounding box center [586, 145] width 10 height 9
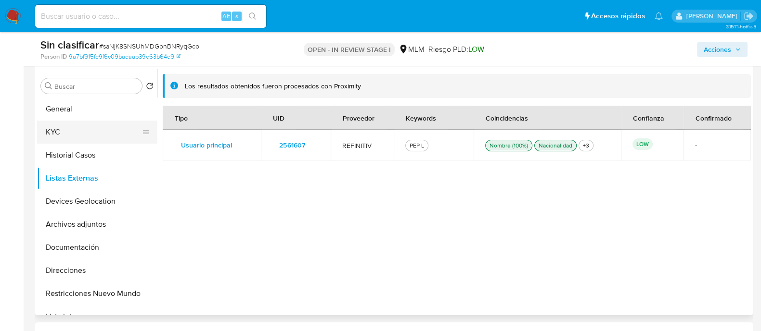
click at [88, 134] on button "KYC" at bounding box center [93, 132] width 113 height 23
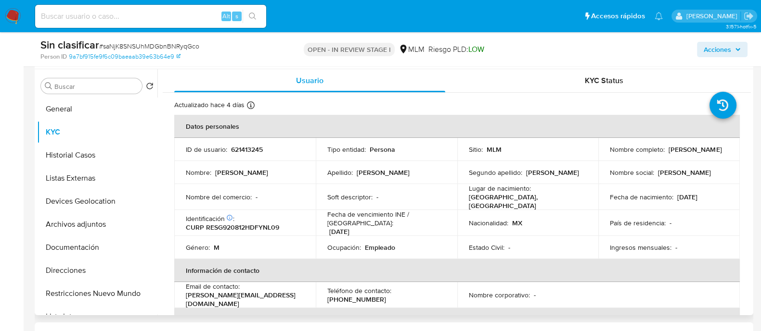
click at [254, 151] on p "621413245" at bounding box center [247, 149] width 32 height 9
click at [257, 146] on p "621413245" at bounding box center [247, 149] width 32 height 9
click at [99, 150] on button "Historial Casos" at bounding box center [93, 155] width 113 height 23
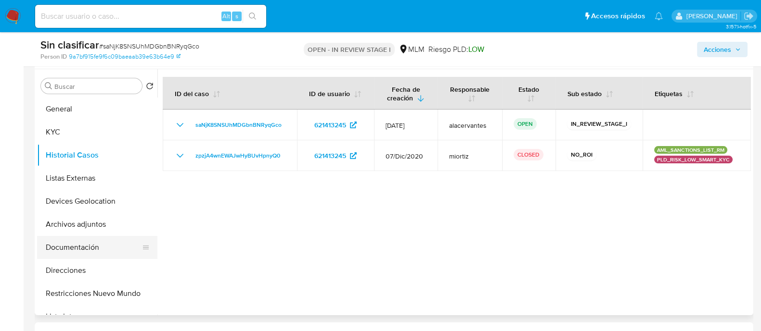
click at [74, 237] on button "Documentación" at bounding box center [93, 247] width 113 height 23
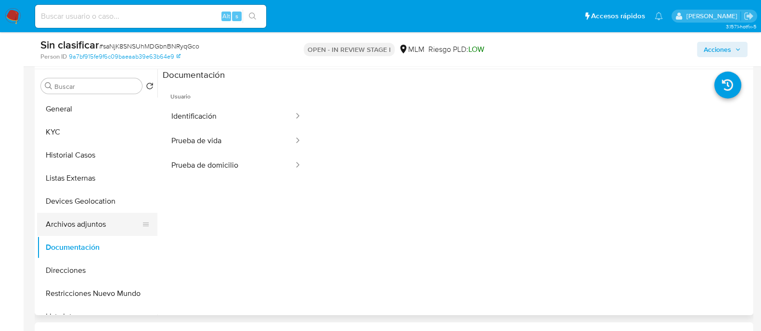
click at [74, 232] on button "Archivos adjuntos" at bounding box center [93, 224] width 113 height 23
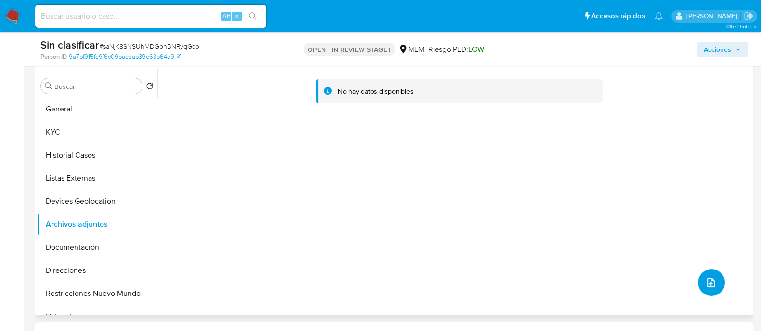
click at [712, 273] on button "upload-file" at bounding box center [711, 282] width 27 height 27
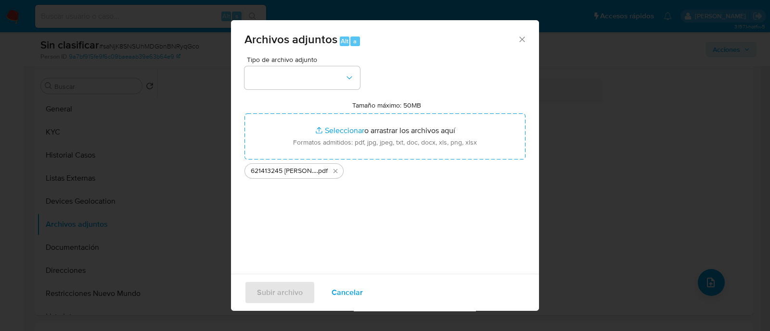
click at [412, 197] on div "Tipo de archivo adjunto Tamaño máximo: 50MB Seleccionar archivos Seleccionar o …" at bounding box center [384, 169] width 281 height 227
click at [349, 68] on button "button" at bounding box center [301, 77] width 115 height 23
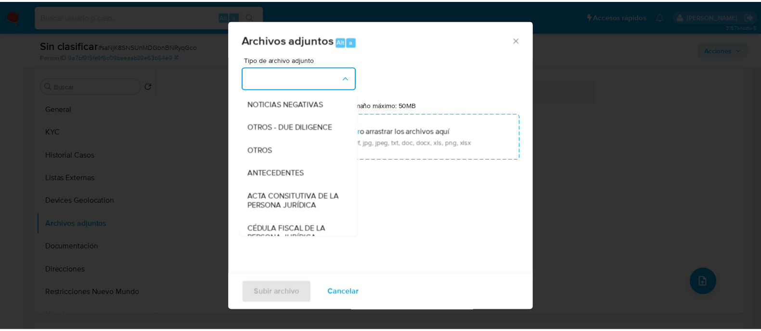
scroll to position [120, 0]
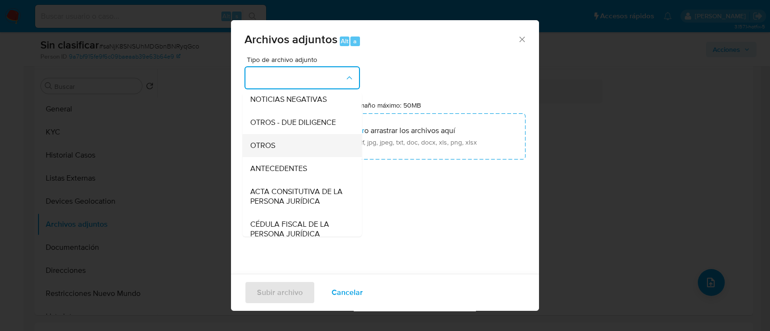
click at [291, 157] on div "OTROS" at bounding box center [299, 145] width 98 height 23
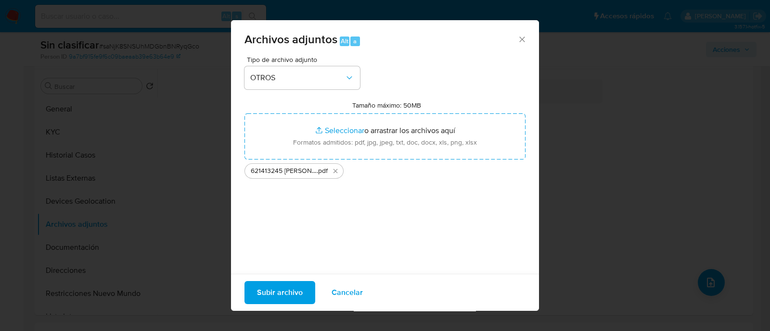
click at [292, 292] on span "Subir archivo" at bounding box center [280, 292] width 46 height 21
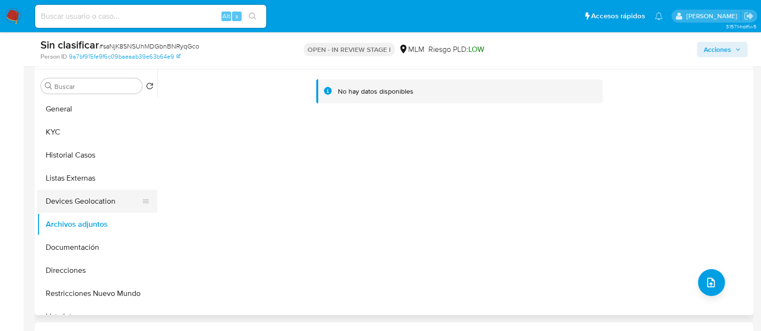
click at [76, 203] on button "Devices Geolocation" at bounding box center [93, 201] width 113 height 23
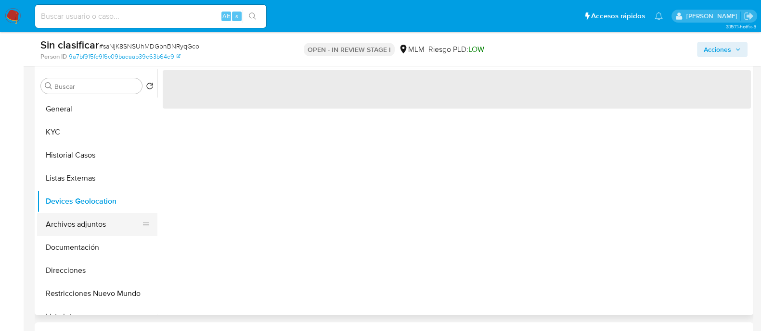
click at [78, 228] on button "Archivos adjuntos" at bounding box center [93, 224] width 113 height 23
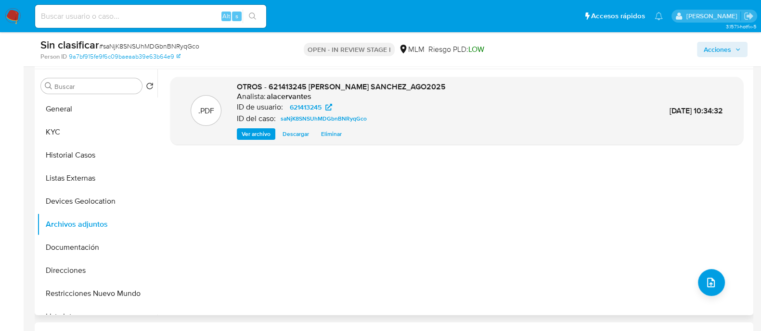
click at [264, 135] on span "Ver archivo" at bounding box center [256, 134] width 29 height 10
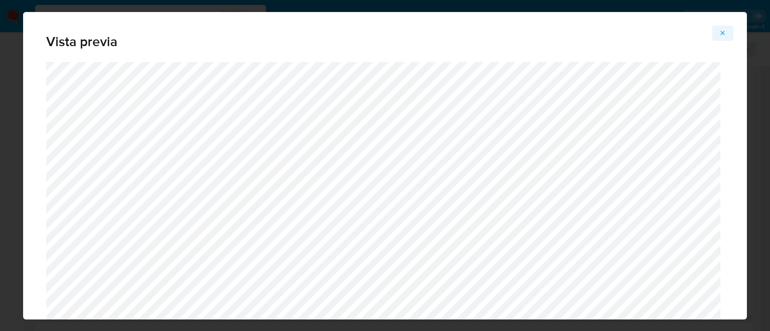
click at [726, 31] on icon "Attachment preview" at bounding box center [723, 33] width 8 height 8
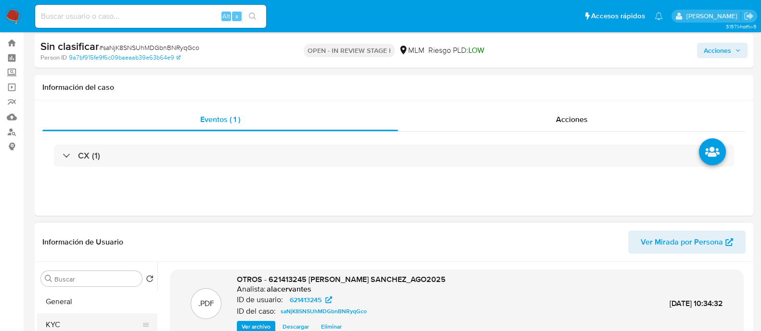
scroll to position [0, 0]
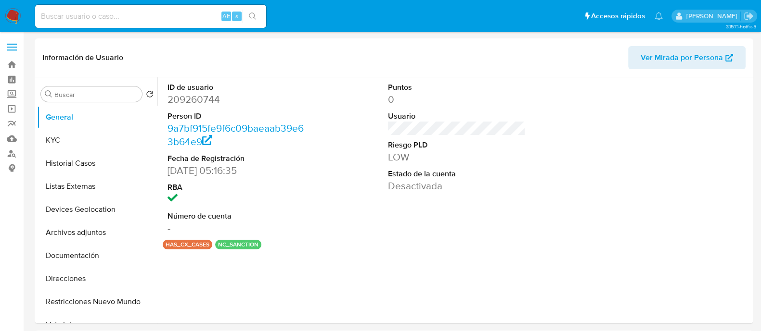
select select "10"
click at [63, 165] on button "Historial Casos" at bounding box center [93, 163] width 113 height 23
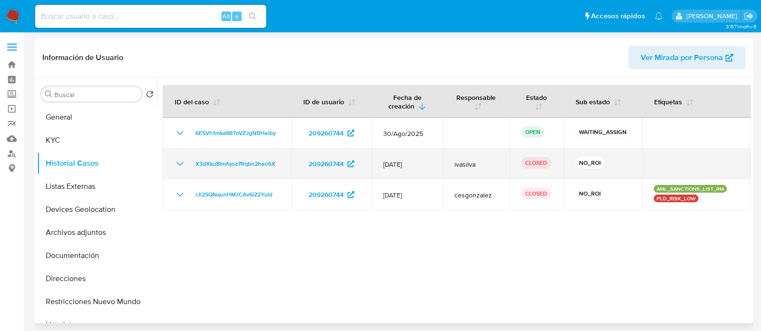
click at [179, 165] on icon "Mostrar/Ocultar" at bounding box center [180, 164] width 12 height 12
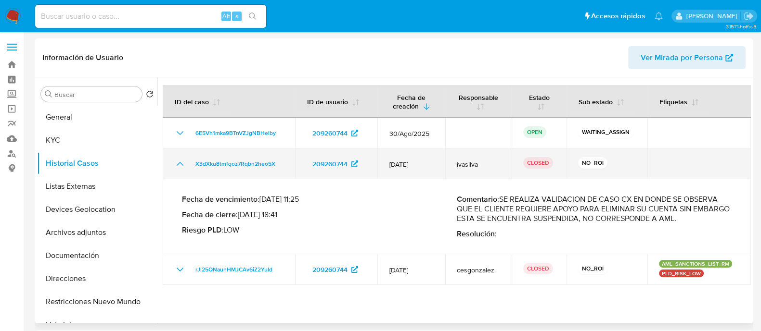
click at [180, 165] on icon "Mostrar/Ocultar" at bounding box center [180, 164] width 12 height 12
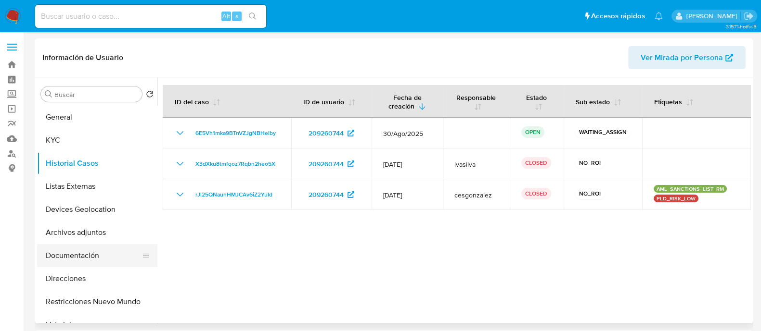
click at [90, 254] on button "Documentación" at bounding box center [93, 255] width 113 height 23
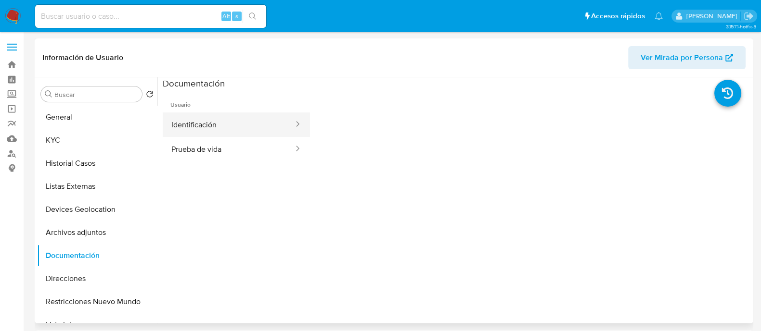
click at [241, 123] on button "Identificación" at bounding box center [229, 125] width 132 height 25
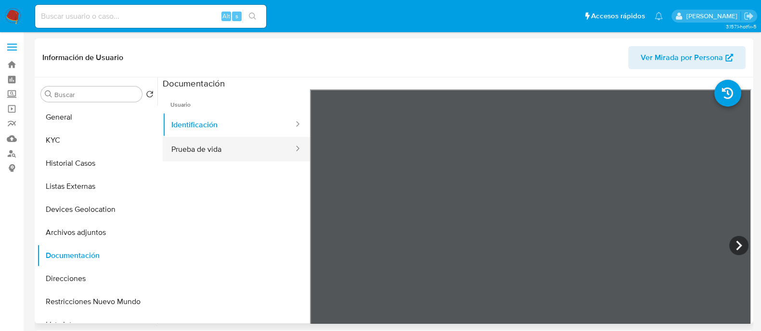
click at [254, 153] on button "Prueba de vida" at bounding box center [229, 149] width 132 height 25
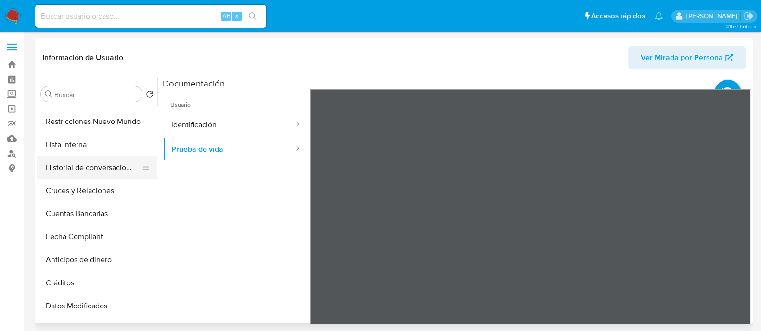
click at [115, 167] on button "Historial de conversaciones" at bounding box center [93, 167] width 113 height 23
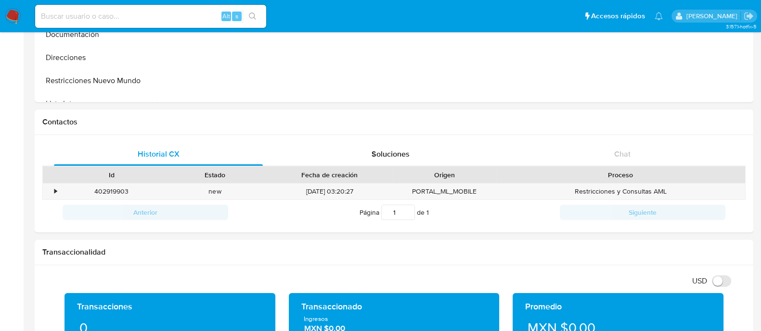
scroll to position [240, 0]
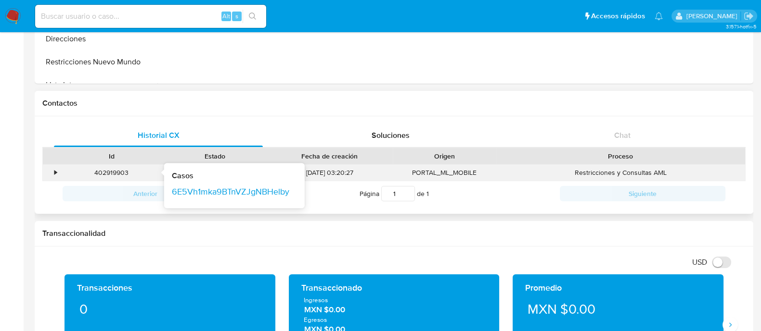
click at [57, 167] on div "•" at bounding box center [51, 173] width 17 height 16
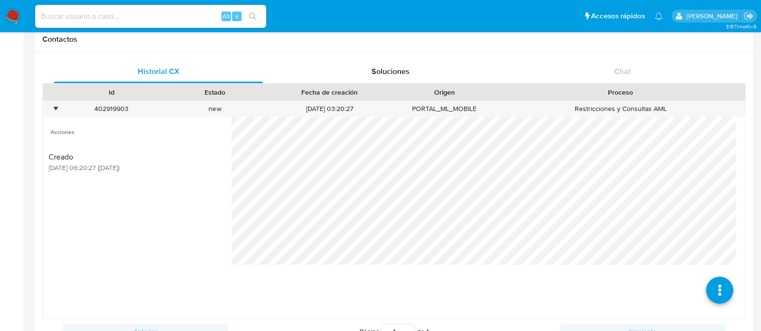
scroll to position [361, 0]
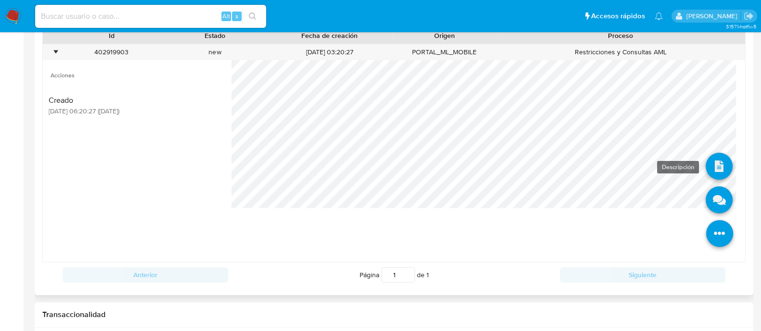
click at [708, 172] on icon at bounding box center [718, 166] width 27 height 27
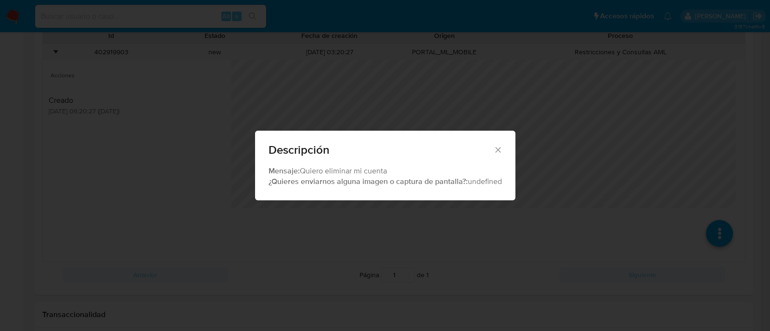
click at [495, 152] on icon "Cerrar" at bounding box center [498, 150] width 10 height 10
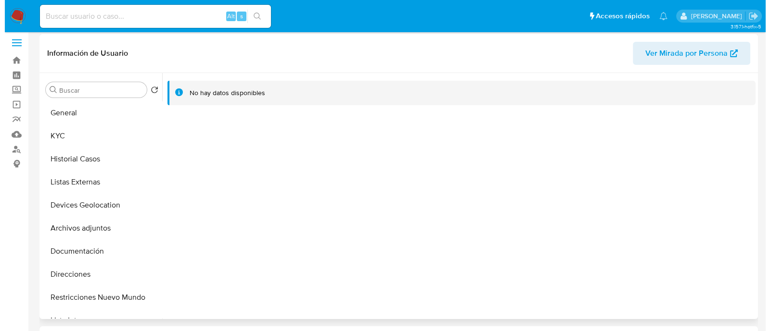
scroll to position [0, 0]
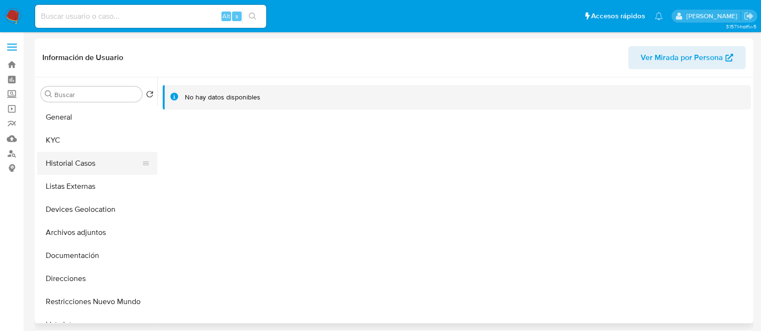
click at [64, 162] on button "Historial Casos" at bounding box center [93, 163] width 113 height 23
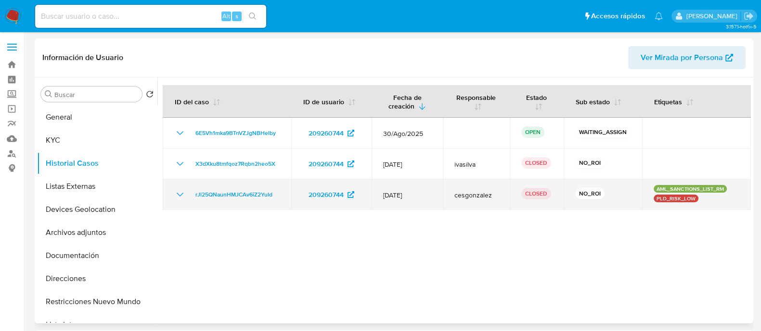
click at [173, 193] on td "rJl25QNaunHMJCAv6iZ2YuId" at bounding box center [227, 194] width 128 height 31
click at [178, 193] on icon "Mostrar/Ocultar" at bounding box center [180, 195] width 12 height 12
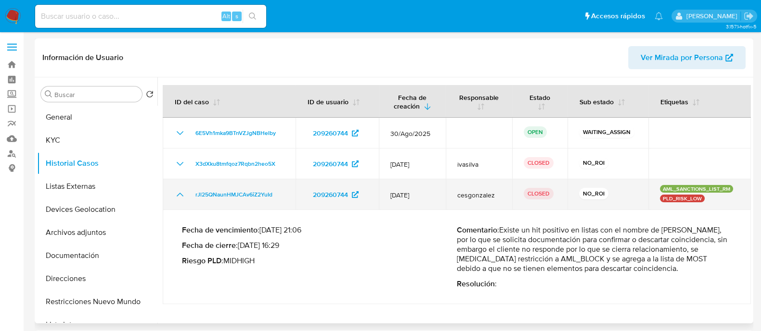
click at [177, 195] on icon "Mostrar/Ocultar" at bounding box center [180, 195] width 12 height 12
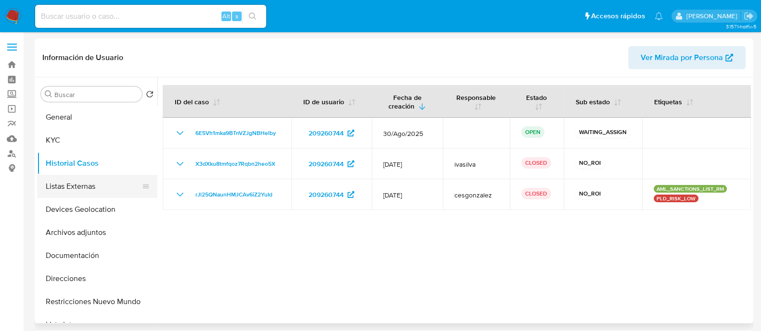
click at [93, 186] on button "Listas Externas" at bounding box center [93, 186] width 113 height 23
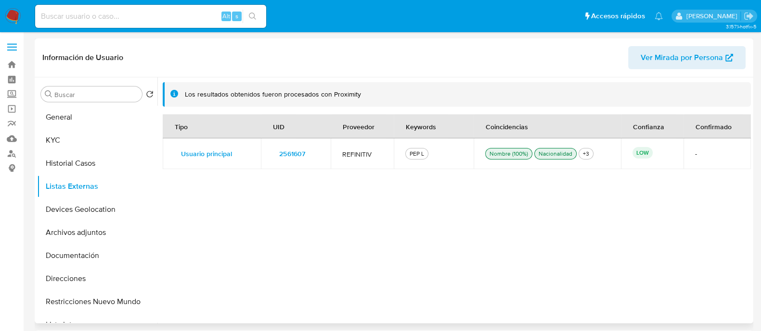
click at [288, 153] on span "2561607" at bounding box center [291, 153] width 25 height 13
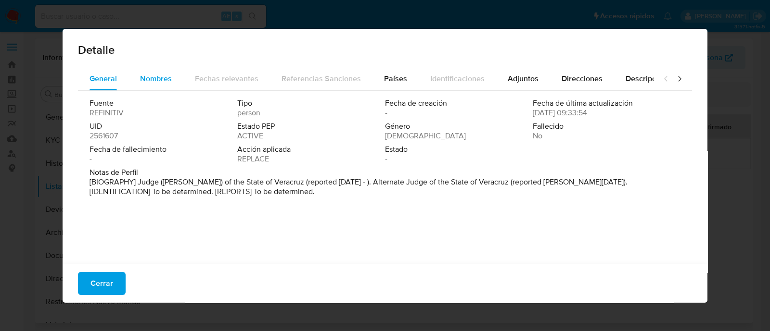
click at [156, 75] on span "Nombres" at bounding box center [156, 78] width 32 height 11
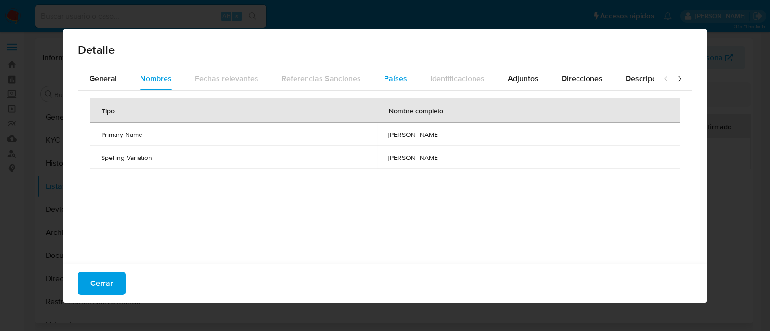
click at [395, 85] on div "Países" at bounding box center [395, 78] width 23 height 23
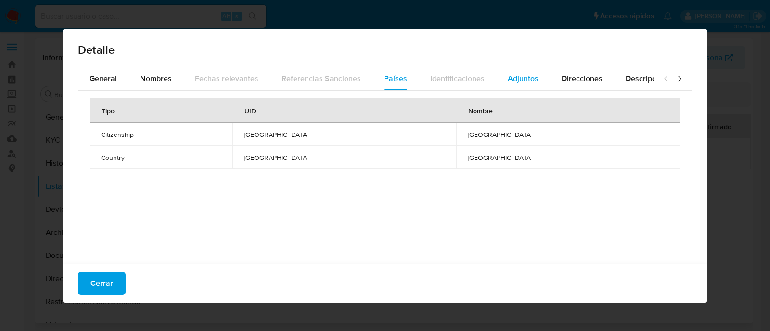
click at [496, 82] on button "Adjuntos" at bounding box center [523, 78] width 54 height 23
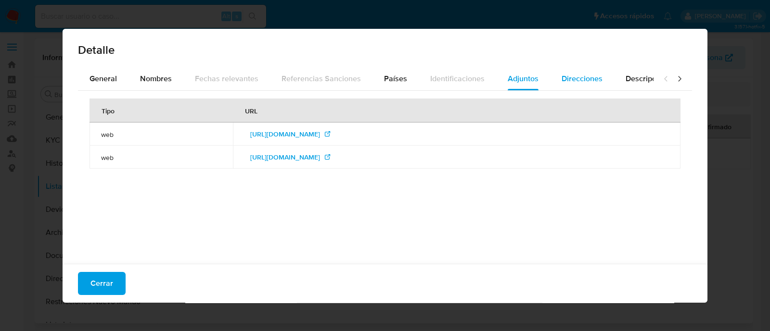
click at [561, 86] on div "Direcciones" at bounding box center [581, 78] width 41 height 23
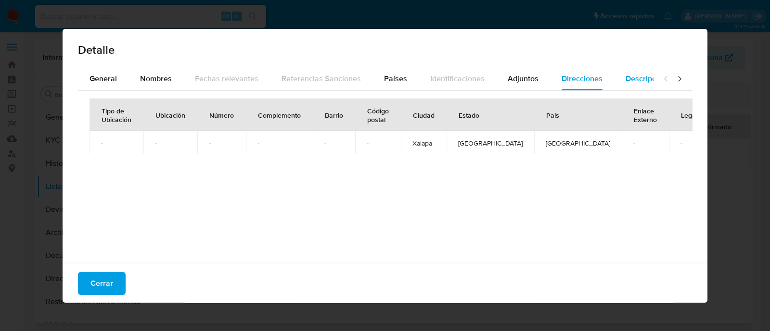
click at [637, 74] on span "Descripciones" at bounding box center [649, 78] width 49 height 11
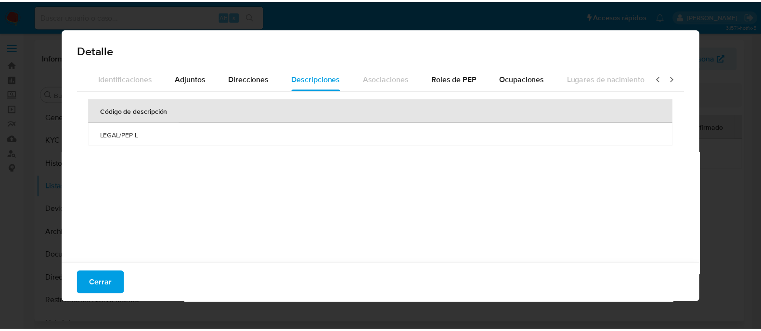
scroll to position [0, 342]
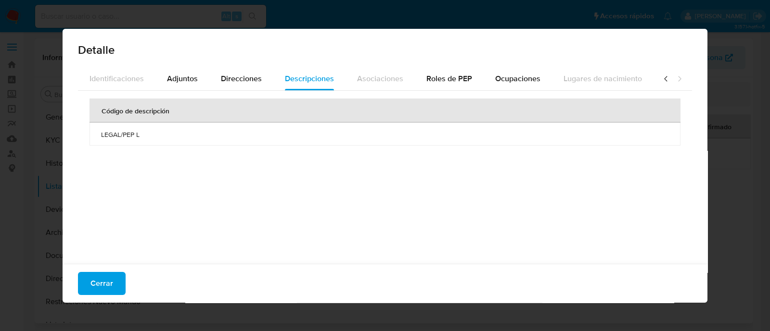
click at [676, 76] on div at bounding box center [672, 78] width 38 height 23
click at [445, 83] on span "Roles de PEP" at bounding box center [449, 78] width 46 height 11
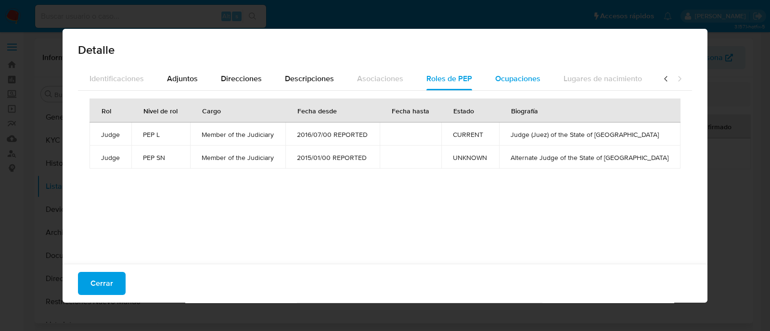
drag, startPoint x: 539, startPoint y: 82, endPoint x: 534, endPoint y: 82, distance: 5.3
click at [537, 82] on button "Ocupaciones" at bounding box center [517, 78] width 68 height 23
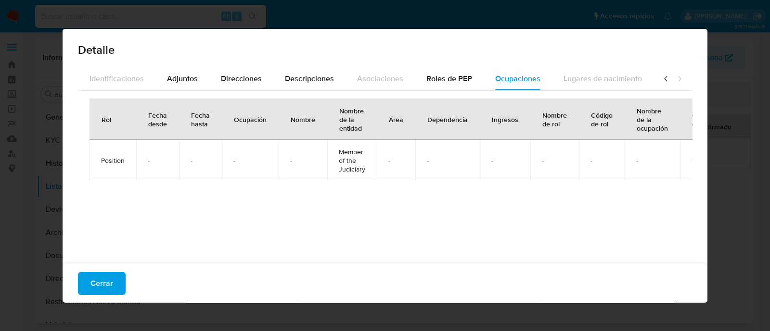
click at [655, 85] on div at bounding box center [672, 78] width 38 height 23
click at [674, 76] on icon at bounding box center [679, 79] width 10 height 10
drag, startPoint x: 675, startPoint y: 78, endPoint x: 655, endPoint y: 86, distance: 21.6
click at [675, 80] on div at bounding box center [672, 78] width 38 height 23
click at [111, 287] on span "Cerrar" at bounding box center [101, 283] width 23 height 21
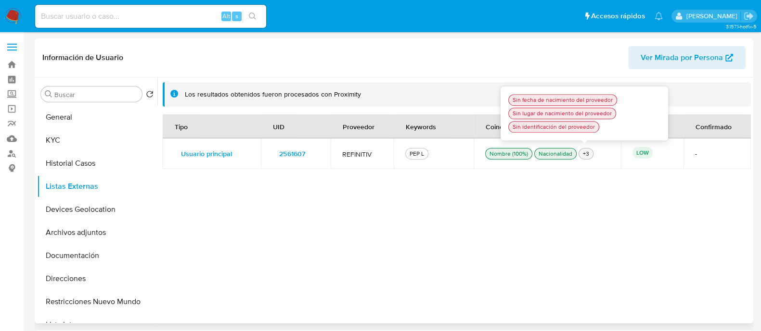
click at [587, 156] on div "+3" at bounding box center [586, 154] width 10 height 9
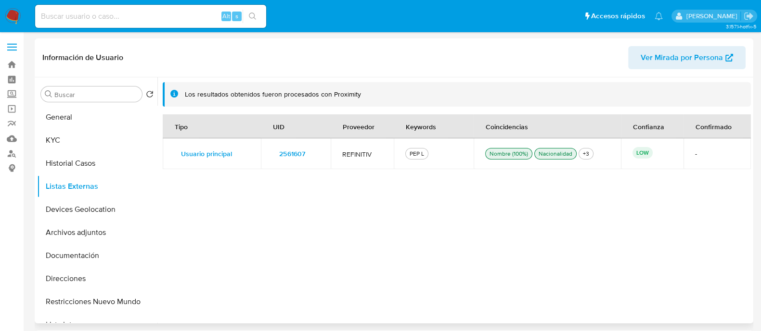
click at [481, 224] on div "Tipo UID Proveedor Keywords Coincidencias Confianza Confirmado Usuario principa…" at bounding box center [457, 215] width 588 height 203
click at [80, 139] on button "KYC" at bounding box center [93, 140] width 113 height 23
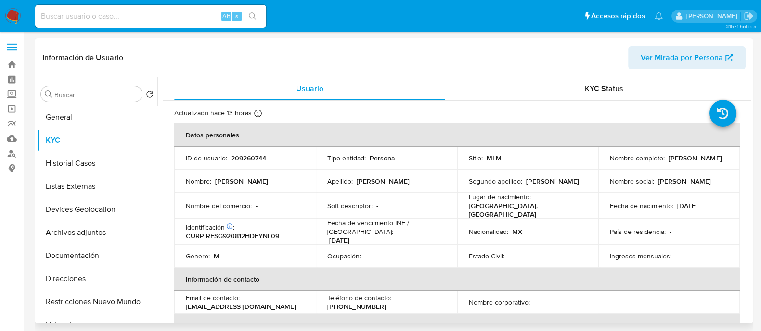
click at [243, 157] on p "209260744" at bounding box center [248, 158] width 35 height 9
copy p "209260744"
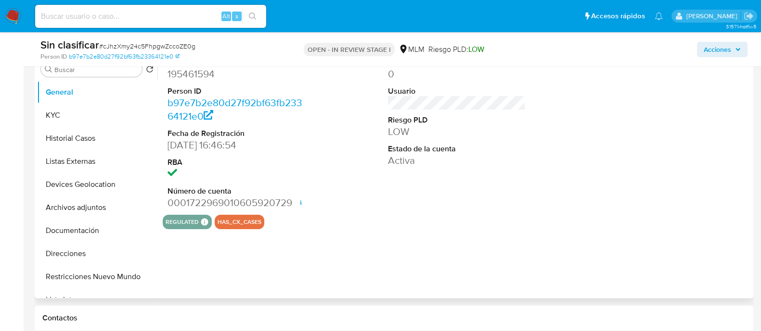
select select "10"
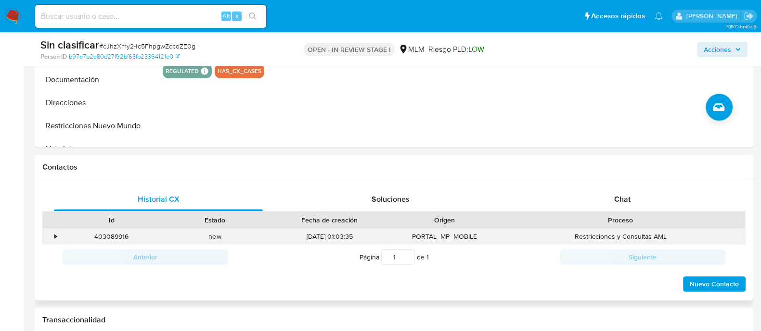
scroll to position [361, 0]
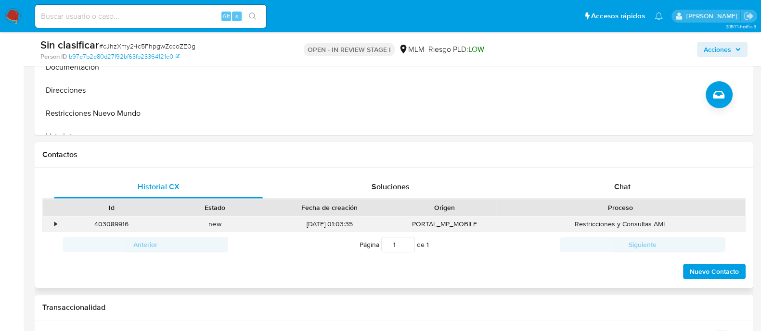
click at [56, 224] on div "•" at bounding box center [55, 224] width 2 height 9
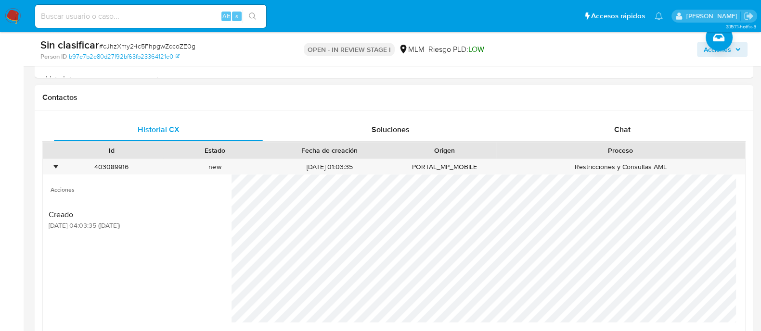
scroll to position [541, 0]
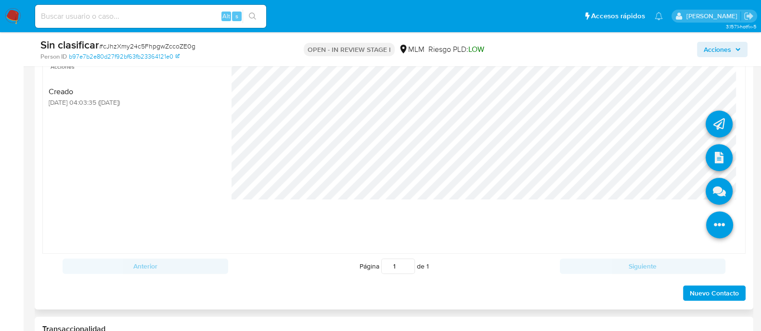
click at [695, 217] on li at bounding box center [719, 226] width 51 height 53
click at [707, 150] on icon at bounding box center [718, 157] width 27 height 27
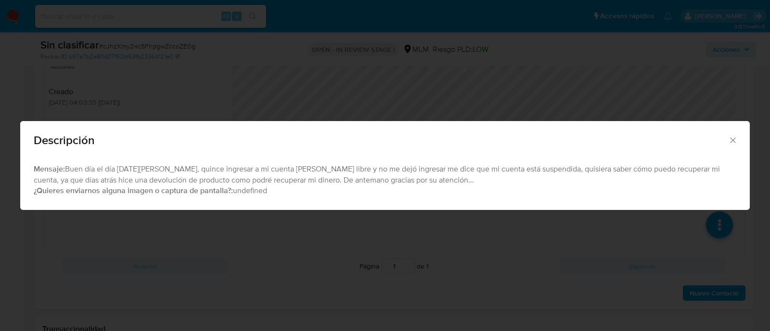
click at [732, 141] on icon "Cerrar" at bounding box center [732, 140] width 5 height 5
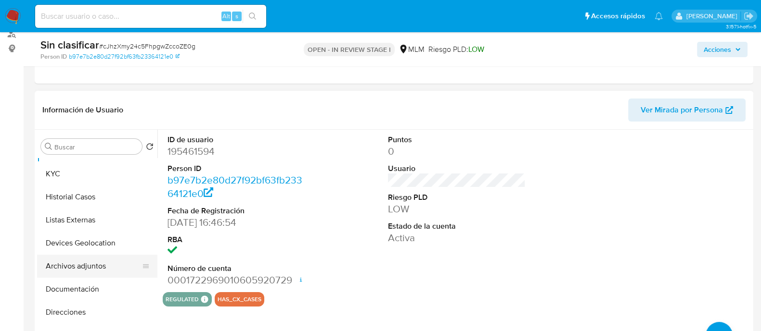
scroll to position [0, 0]
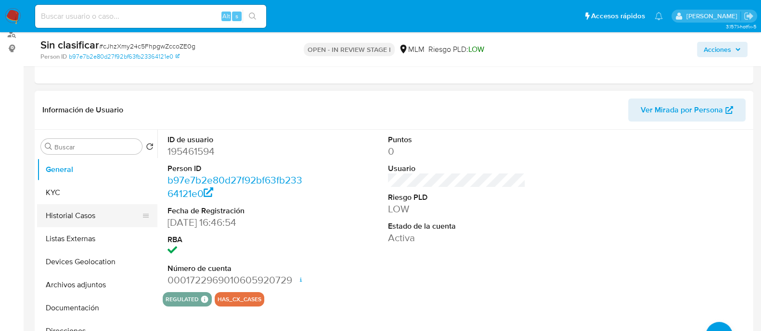
click at [100, 207] on button "Historial Casos" at bounding box center [93, 215] width 113 height 23
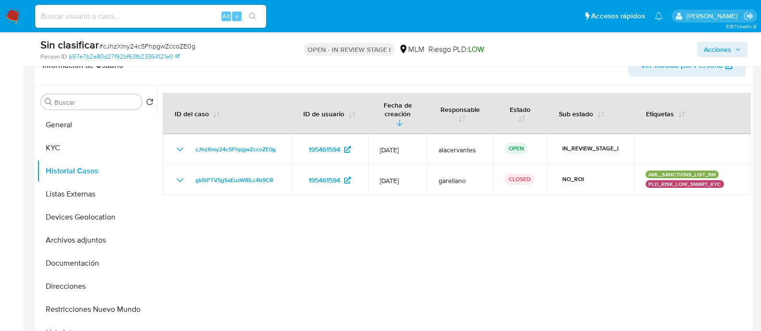
scroll to position [180, 0]
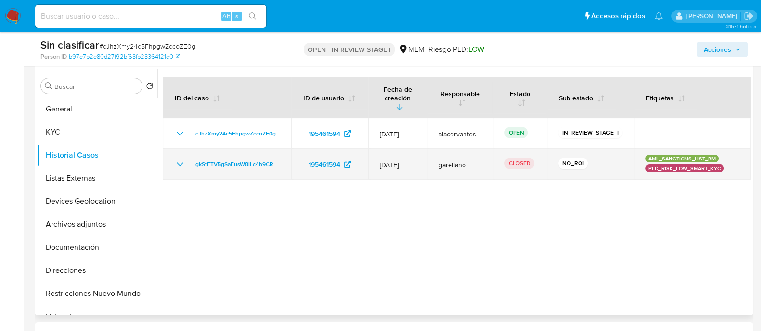
click at [184, 159] on icon "Mostrar/Ocultar" at bounding box center [180, 165] width 12 height 12
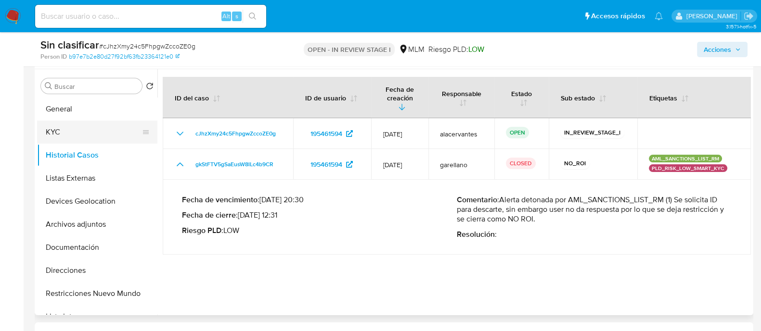
click at [79, 137] on button "KYC" at bounding box center [93, 132] width 113 height 23
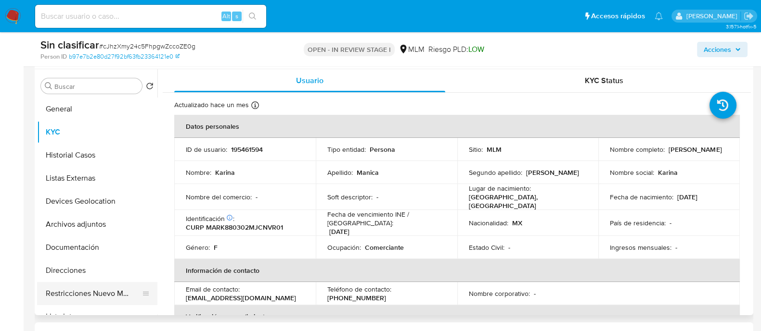
click at [82, 286] on button "Restricciones Nuevo Mundo" at bounding box center [93, 293] width 113 height 23
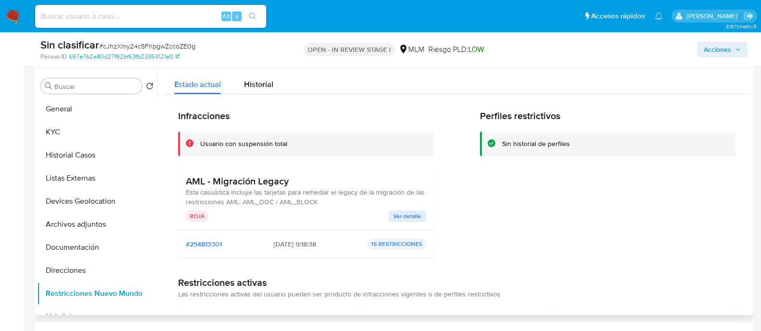
click at [408, 209] on div "AML - Migración Legacy Esta casuística incluye las tarjetas para remediar el le…" at bounding box center [306, 199] width 240 height 47
click at [409, 216] on span "Ver detalle" at bounding box center [407, 217] width 28 height 10
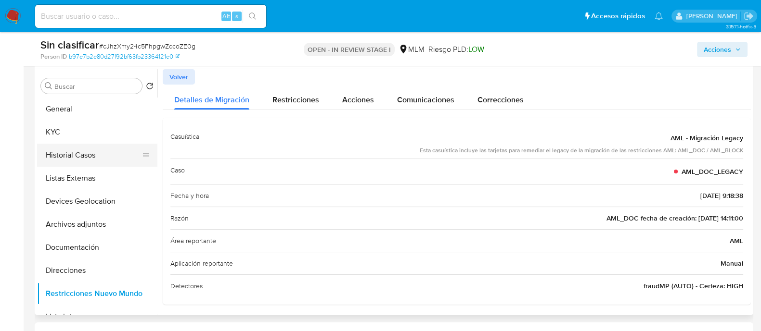
click at [85, 162] on button "Historial Casos" at bounding box center [93, 155] width 113 height 23
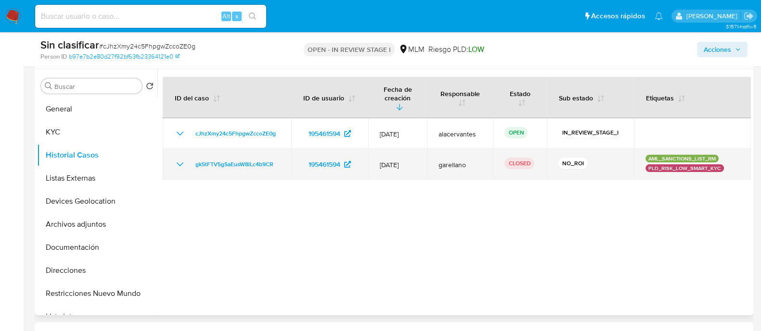
click at [176, 161] on icon "Mostrar/Ocultar" at bounding box center [180, 165] width 12 height 12
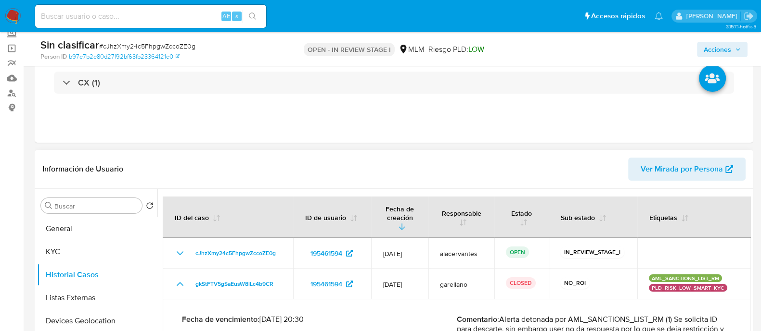
scroll to position [60, 0]
click at [410, 164] on header "Información de Usuario Ver Mirada por Persona" at bounding box center [393, 170] width 703 height 23
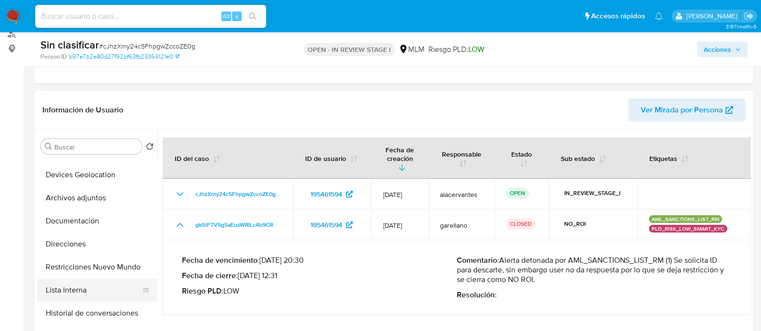
scroll to position [120, 0]
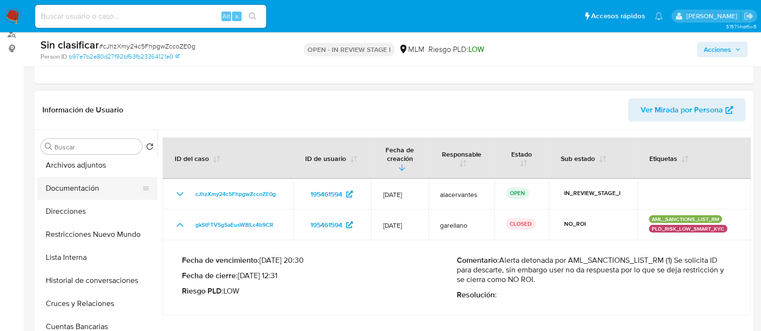
click at [99, 191] on button "Documentación" at bounding box center [93, 188] width 113 height 23
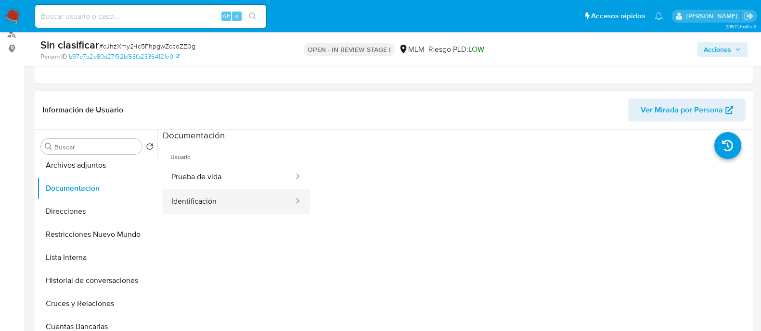
click at [209, 199] on button "Identificación" at bounding box center [229, 202] width 132 height 25
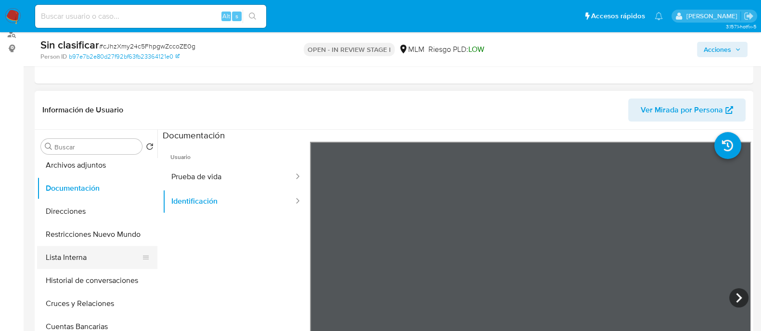
click at [81, 252] on button "Lista Interna" at bounding box center [93, 257] width 113 height 23
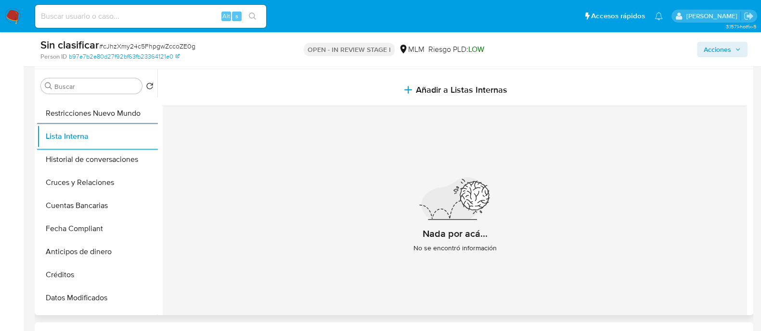
scroll to position [60, 0]
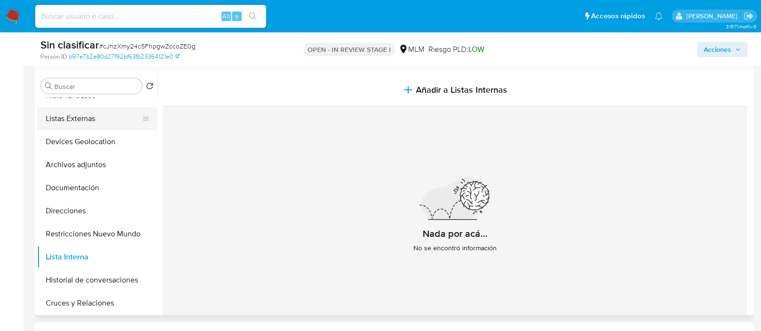
click at [96, 125] on button "Listas Externas" at bounding box center [93, 118] width 113 height 23
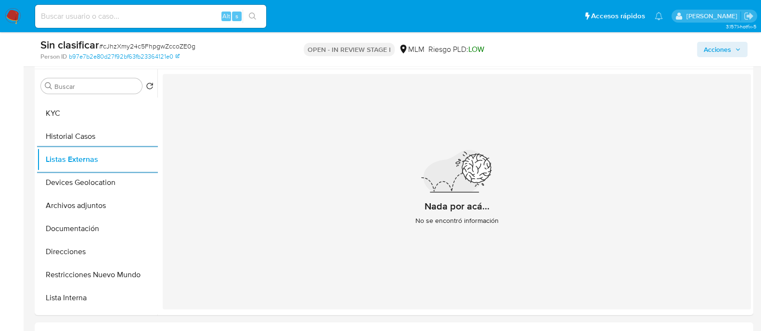
scroll to position [0, 0]
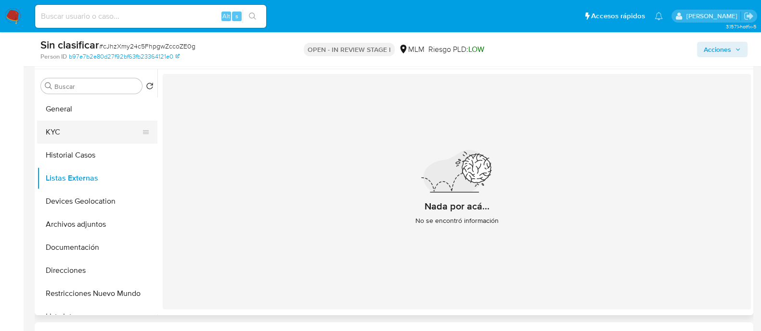
click at [51, 125] on button "KYC" at bounding box center [93, 132] width 113 height 23
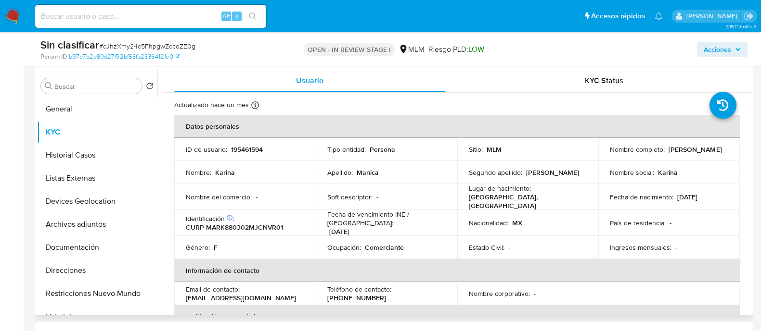
click at [252, 150] on p "195461594" at bounding box center [247, 149] width 32 height 9
copy p "195461594"
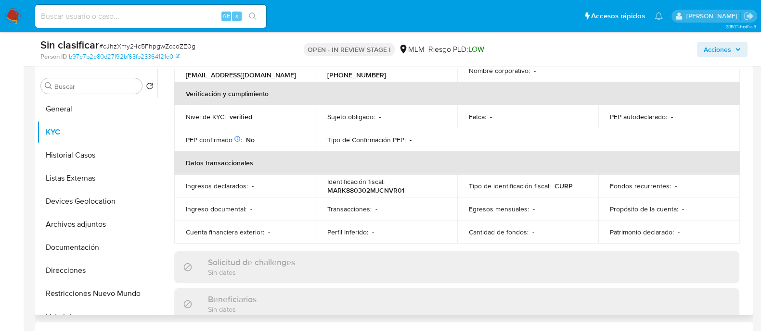
scroll to position [240, 0]
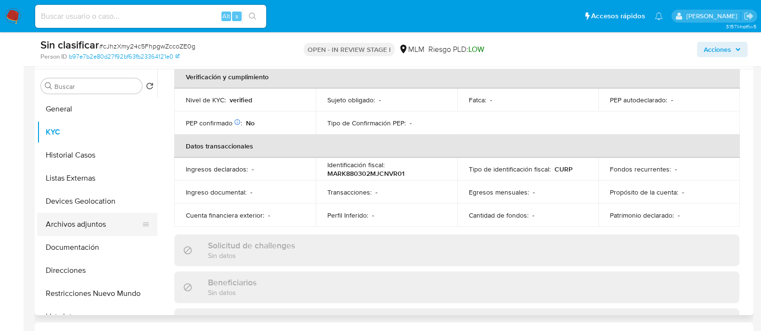
click at [97, 234] on button "Archivos adjuntos" at bounding box center [93, 224] width 113 height 23
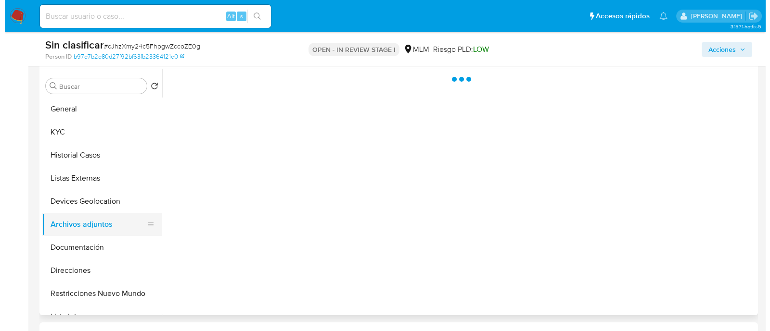
scroll to position [0, 0]
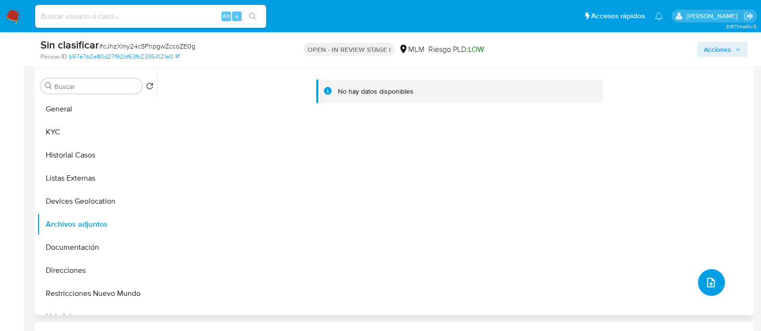
click at [705, 283] on icon "upload-file" at bounding box center [711, 283] width 12 height 12
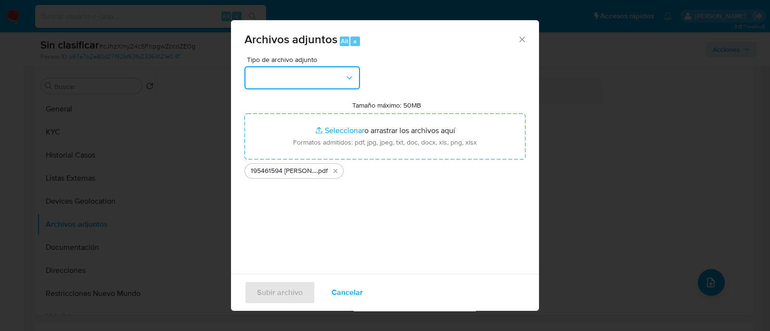
click at [355, 78] on button "button" at bounding box center [301, 77] width 115 height 23
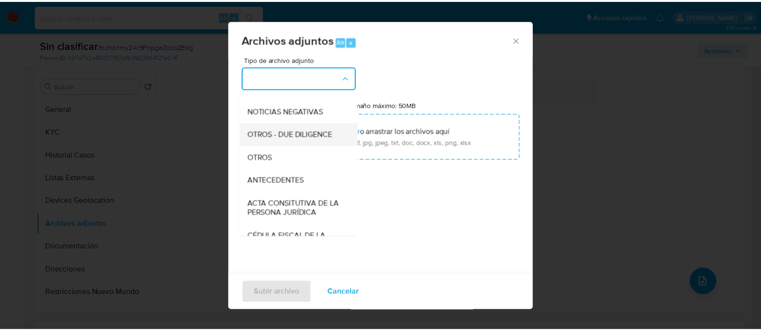
scroll to position [120, 0]
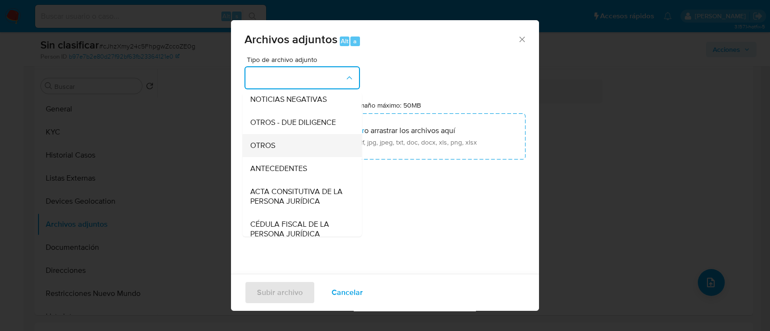
click at [291, 155] on div "OTROS" at bounding box center [299, 145] width 98 height 23
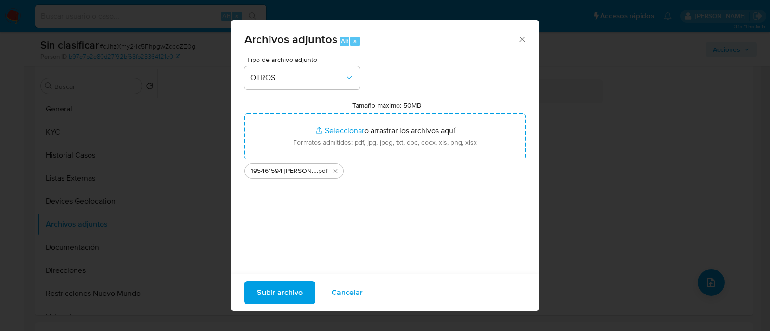
click at [413, 204] on div "Tipo de archivo adjunto OTROS Tamaño máximo: 50MB Seleccionar archivos Seleccio…" at bounding box center [384, 169] width 281 height 227
click at [284, 282] on span "Subir archivo" at bounding box center [280, 292] width 46 height 21
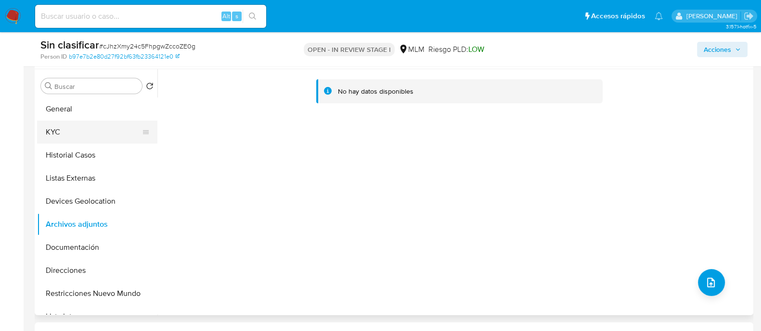
click at [74, 134] on button "KYC" at bounding box center [93, 132] width 113 height 23
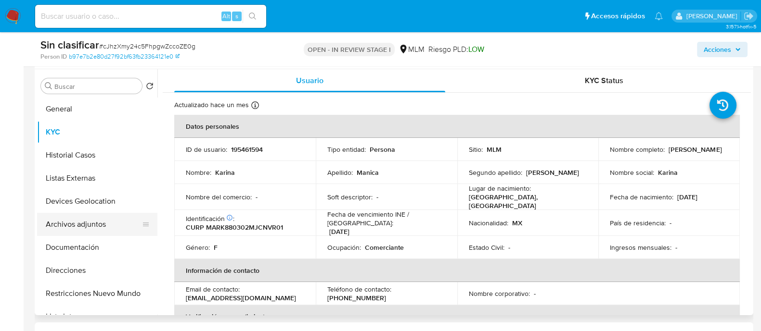
click at [78, 230] on button "Archivos adjuntos" at bounding box center [93, 224] width 113 height 23
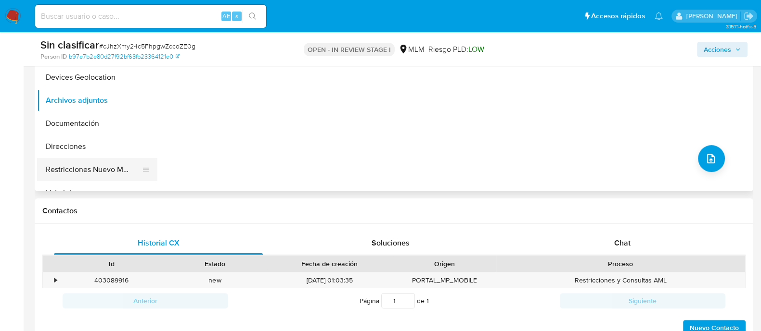
scroll to position [301, 0]
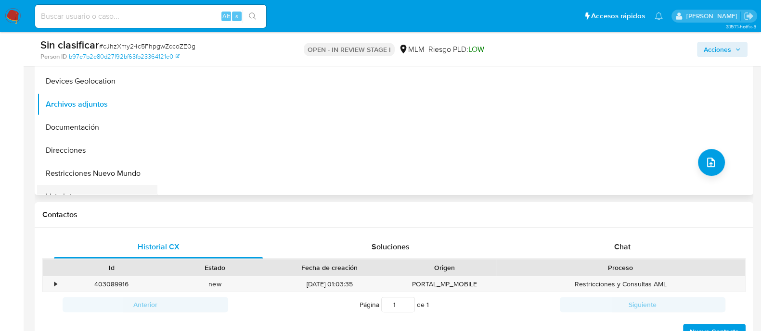
click at [92, 185] on button "Lista Interna" at bounding box center [93, 196] width 113 height 23
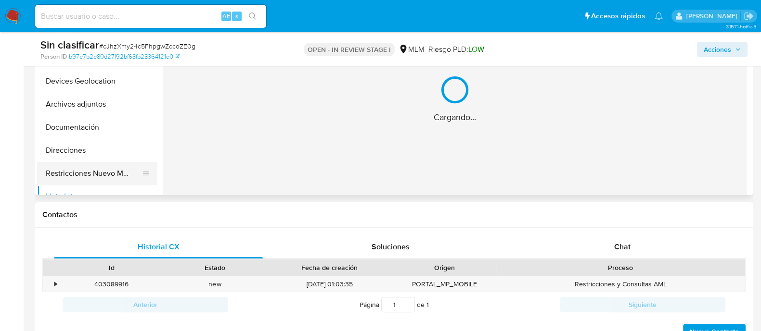
click at [92, 174] on button "Restricciones Nuevo Mundo" at bounding box center [93, 173] width 113 height 23
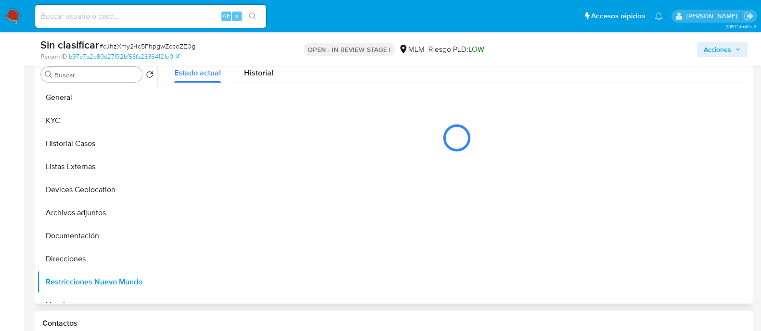
scroll to position [180, 0]
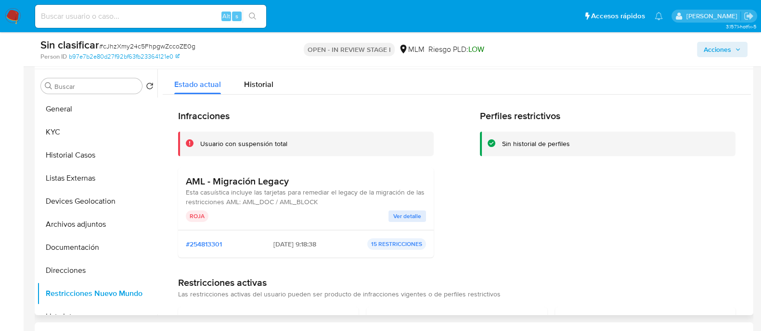
click at [403, 212] on span "Ver detalle" at bounding box center [407, 217] width 28 height 10
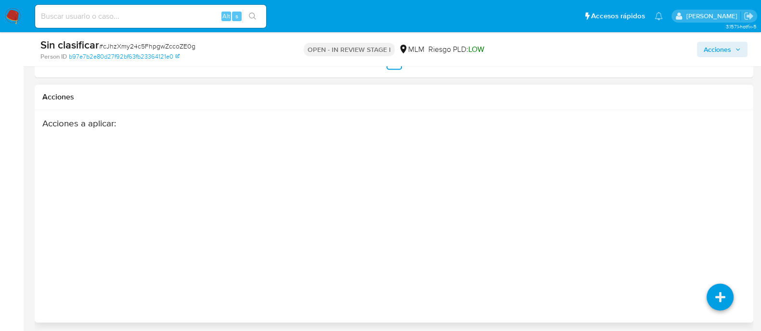
scroll to position [1454, 0]
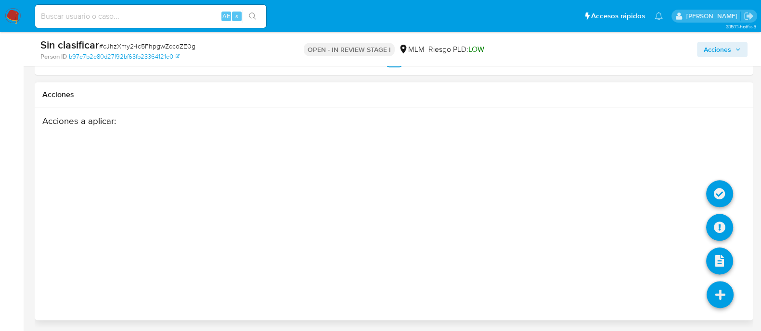
click at [722, 287] on icon at bounding box center [719, 294] width 27 height 27
click at [712, 184] on icon at bounding box center [719, 193] width 27 height 27
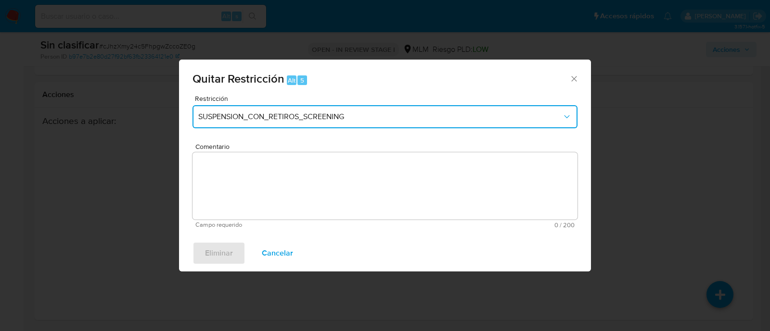
click at [365, 117] on span "SUSPENSION_CON_RETIROS_SCREENING" at bounding box center [380, 117] width 364 height 10
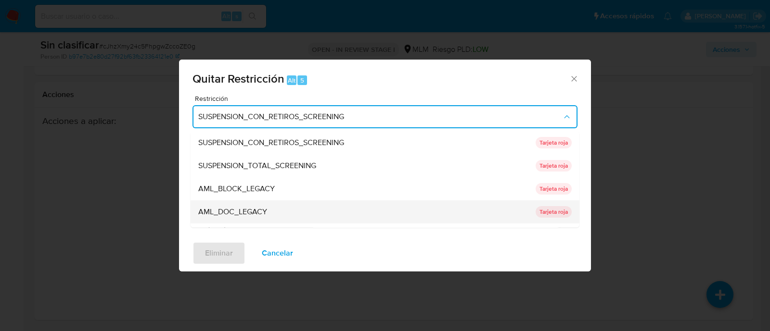
click at [281, 210] on div "AML_DOC_LEGACY" at bounding box center [363, 212] width 331 height 23
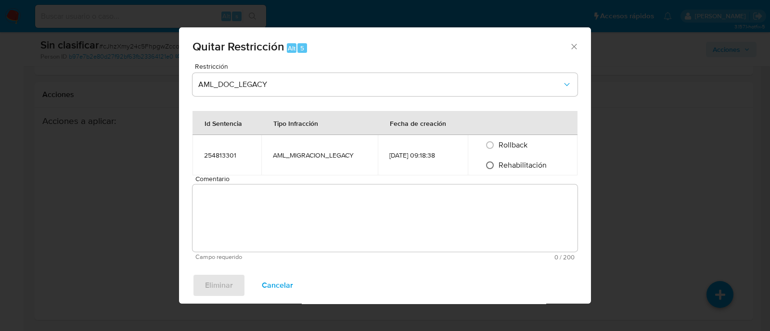
click at [496, 160] on input "Rehabilitación" at bounding box center [489, 165] width 15 height 15
radio input "true"
click at [364, 210] on textarea "Comentario" at bounding box center [384, 218] width 385 height 67
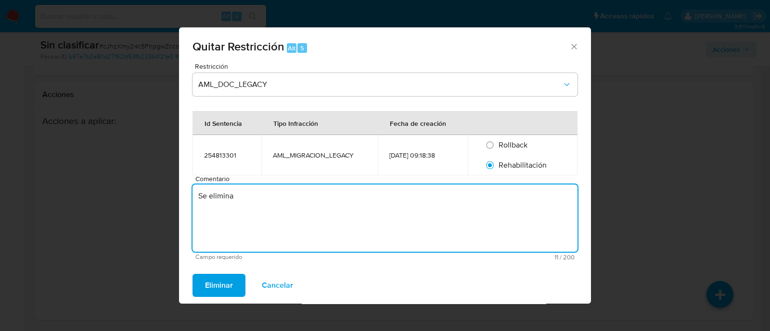
click at [368, 194] on textarea "Se elimina" at bounding box center [384, 218] width 385 height 67
drag, startPoint x: 263, startPoint y: 186, endPoint x: 257, endPoint y: 201, distance: 15.7
click at [302, 199] on textarea "Se elimina restricción de" at bounding box center [384, 218] width 385 height 67
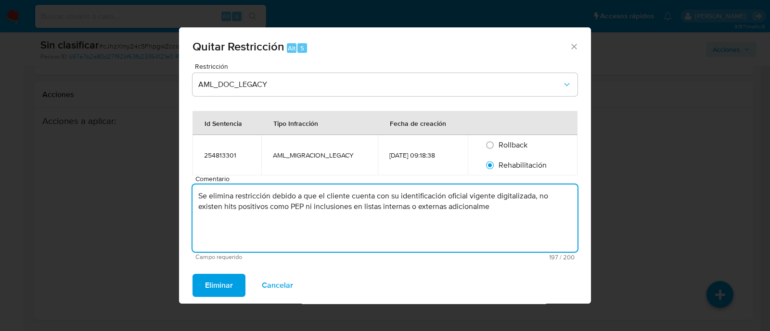
click at [285, 194] on textarea "Se elimina restricción debido a que el cliente cuenta con su identificación ofi…" at bounding box center [384, 218] width 385 height 67
click at [340, 196] on textarea "Se elimina restricción. Cliente cuenta con su identificación oficial vigente di…" at bounding box center [384, 218] width 385 height 67
click at [421, 209] on textarea "Se elimina restricción. Cliente cuenta con identificación oficial vigente digit…" at bounding box center [384, 218] width 385 height 67
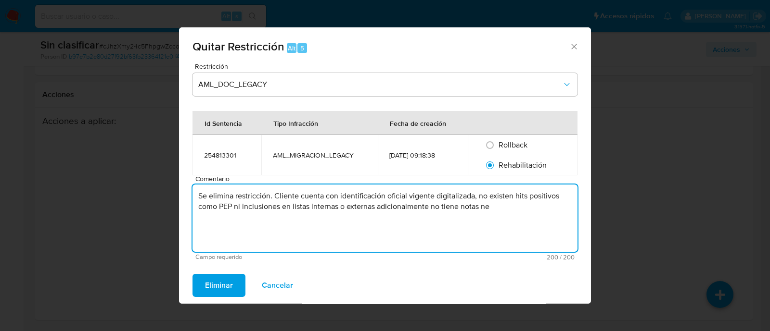
click at [407, 208] on textarea "Se elimina restricción. Cliente cuenta con identificación oficial vigente digit…" at bounding box center [384, 218] width 385 height 67
click at [405, 228] on textarea "Se elimina restricción. Cliente cuenta con identificación oficial vigente digit…" at bounding box center [384, 218] width 385 height 67
click at [405, 229] on textarea "Se elimina restricción. Cliente cuenta con identificación oficial vigente digit…" at bounding box center [384, 218] width 385 height 67
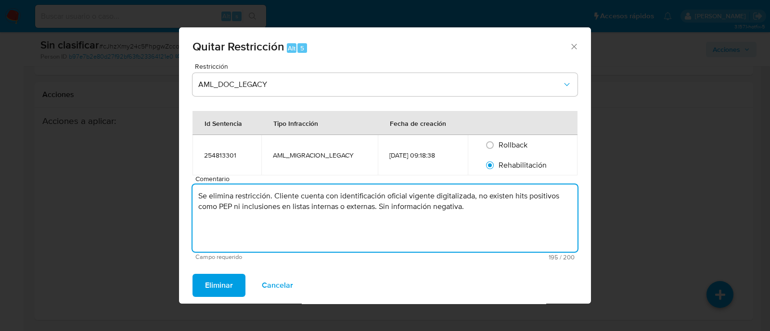
type textarea "Se elimina restricción. Cliente cuenta con identificación oficial vigente digit…"
click at [422, 275] on div "Eliminar Cancelar" at bounding box center [385, 285] width 412 height 37
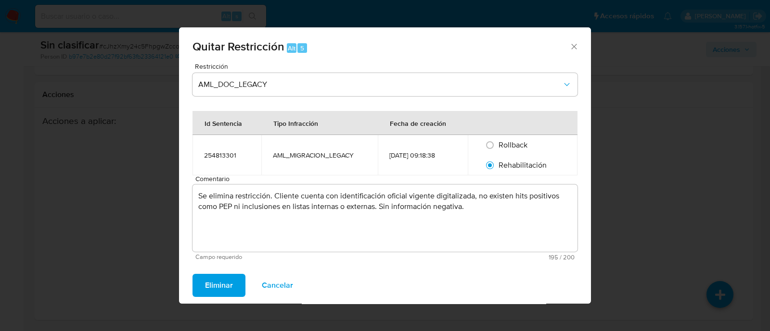
click at [226, 286] on span "Eliminar" at bounding box center [219, 285] width 28 height 21
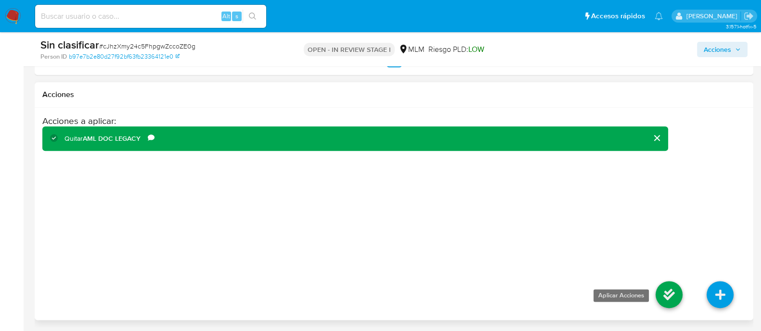
click at [672, 286] on icon at bounding box center [668, 294] width 27 height 27
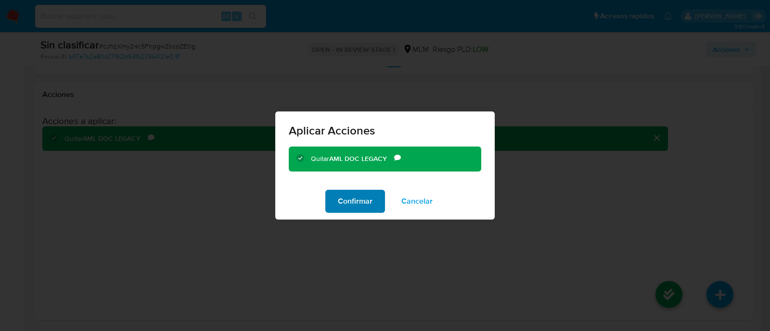
click at [360, 207] on span "Confirmar" at bounding box center [355, 201] width 35 height 21
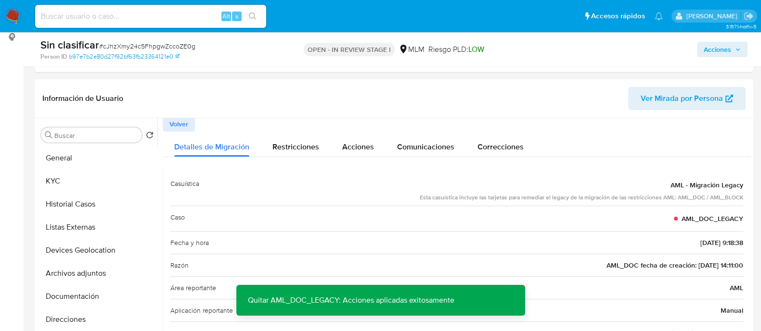
scroll to position [191, 0]
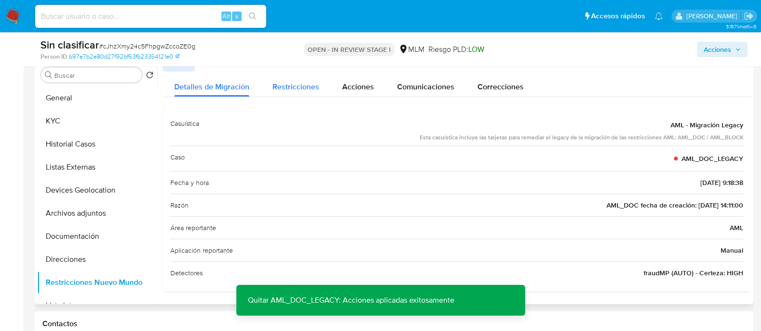
click at [305, 91] on span "Restricciones" at bounding box center [295, 86] width 47 height 11
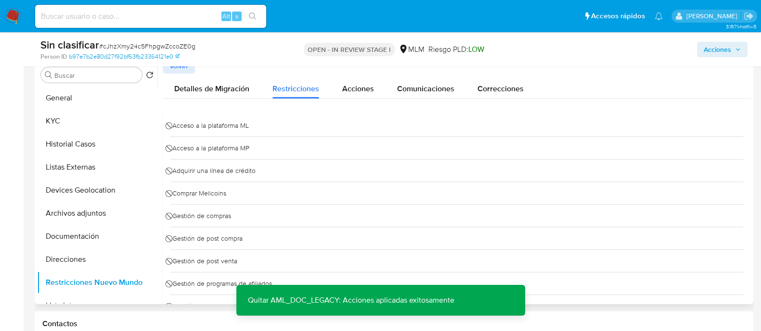
scroll to position [0, 0]
click at [207, 80] on div "Detalles de Migración" at bounding box center [211, 86] width 75 height 25
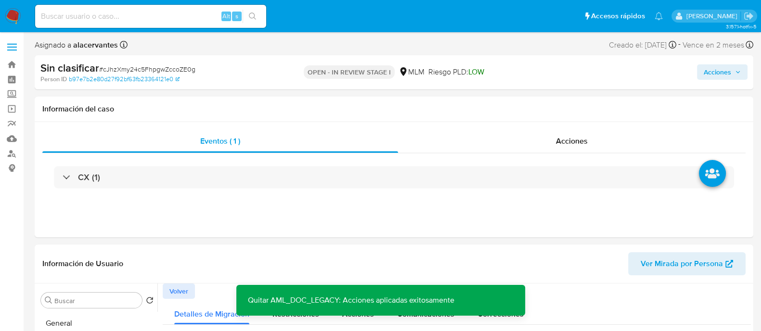
click at [722, 67] on span "Acciones" at bounding box center [716, 71] width 27 height 15
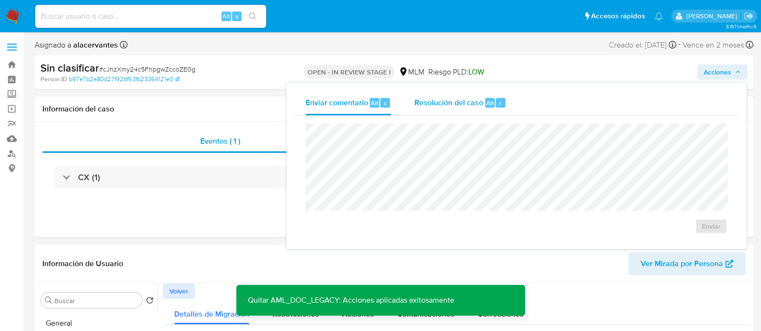
click at [481, 95] on div "Resolución del caso Alt r" at bounding box center [460, 102] width 92 height 25
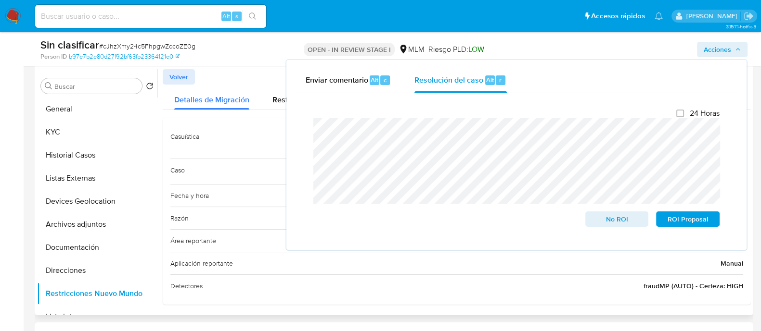
scroll to position [120, 0]
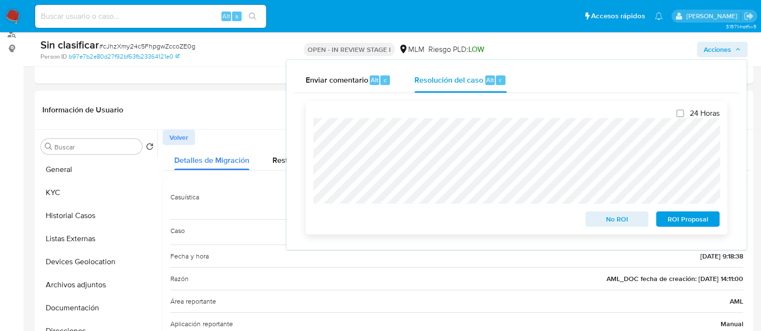
click at [621, 232] on div "24 Horas No ROI ROI Proposal" at bounding box center [515, 168] width 421 height 134
click at [621, 221] on span "No ROI" at bounding box center [617, 219] width 50 height 13
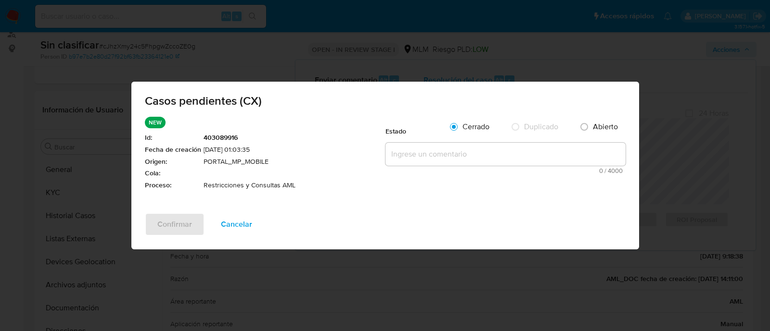
click at [414, 160] on textarea at bounding box center [505, 154] width 240 height 23
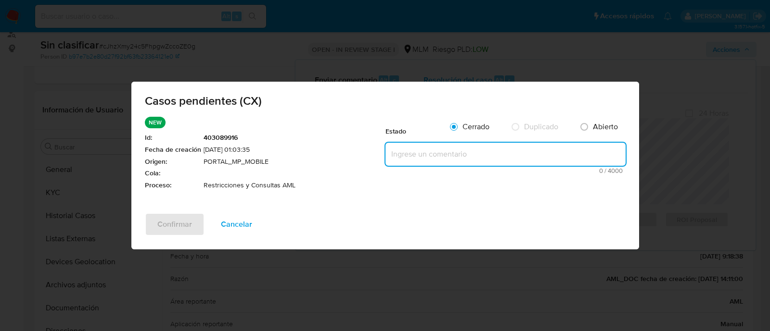
paste textarea "Se realiza la validación de caso CX. Cliente cuenta con identificación oficial …"
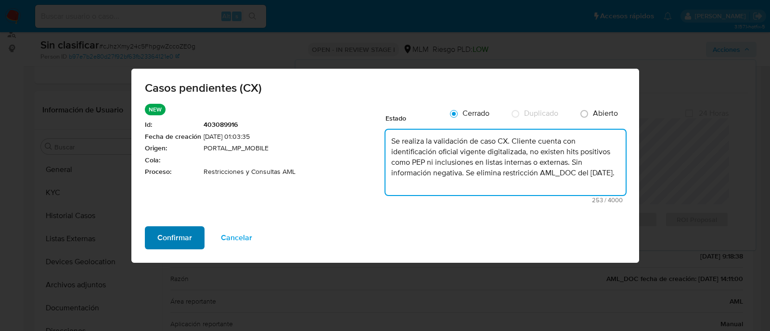
type textarea "Se realiza la validación de caso CX. Cliente cuenta con identificación oficial …"
click at [177, 233] on span "Confirmar" at bounding box center [174, 238] width 35 height 21
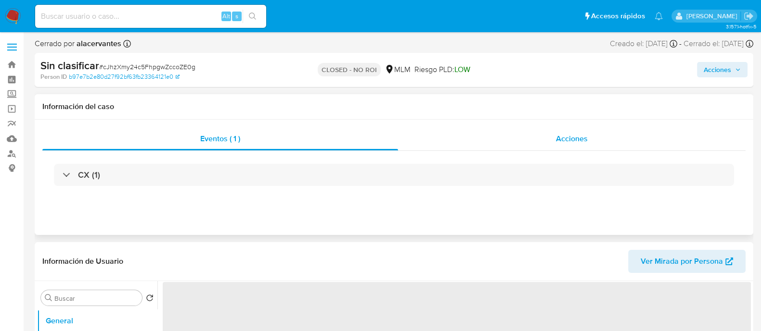
click at [568, 136] on span "Acciones" at bounding box center [572, 138] width 32 height 11
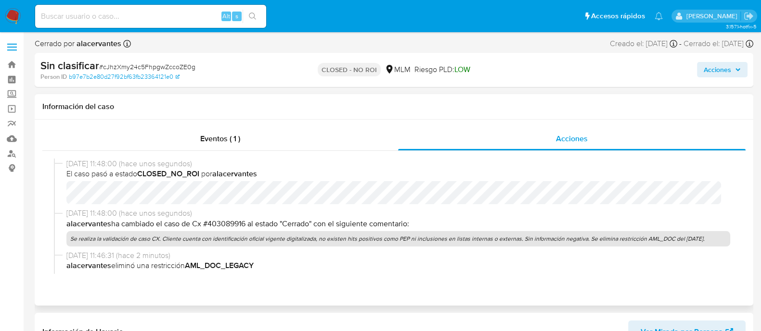
select select "10"
click at [13, 12] on img at bounding box center [13, 16] width 16 height 16
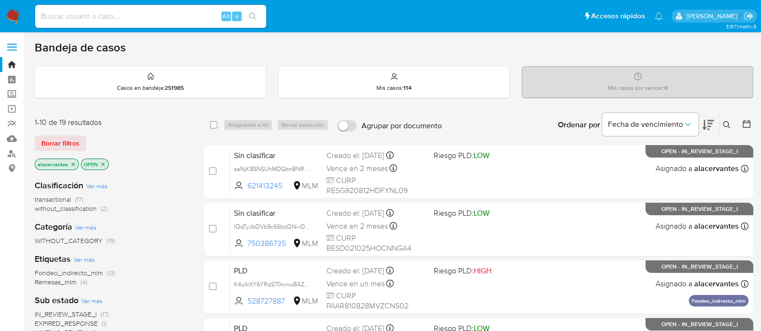
click at [74, 164] on icon "close-filter" at bounding box center [73, 165] width 6 height 6
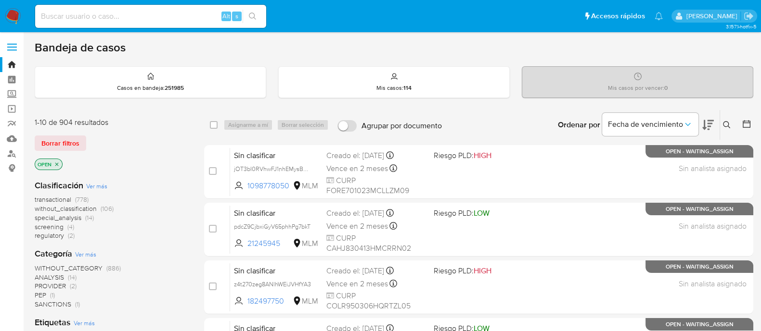
click at [723, 124] on icon at bounding box center [727, 125] width 8 height 8
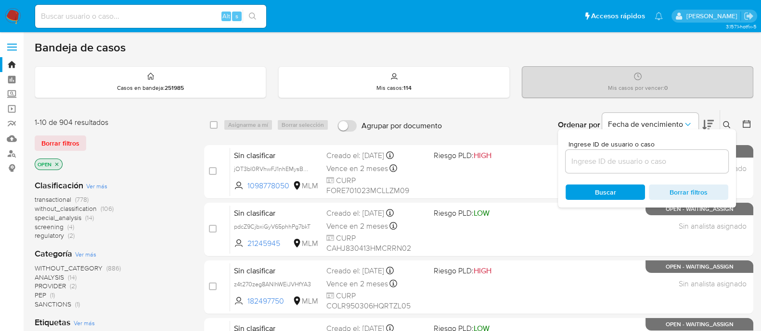
click at [613, 163] on input at bounding box center [646, 161] width 163 height 13
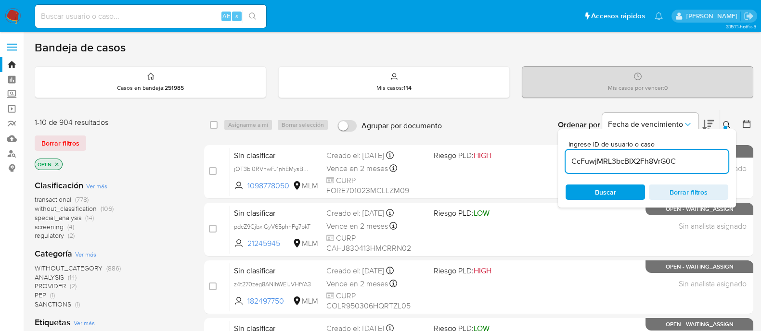
type input "CcFuwjMRL3bcBIX2Fh8VrG0C"
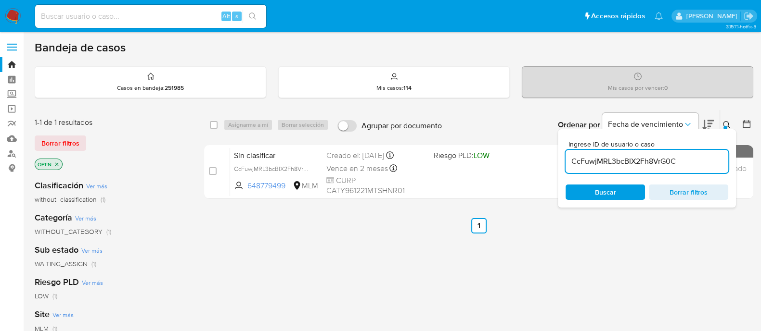
click at [599, 194] on span "Buscar" at bounding box center [605, 192] width 21 height 15
click at [210, 123] on input "checkbox" at bounding box center [214, 125] width 8 height 8
checkbox input "true"
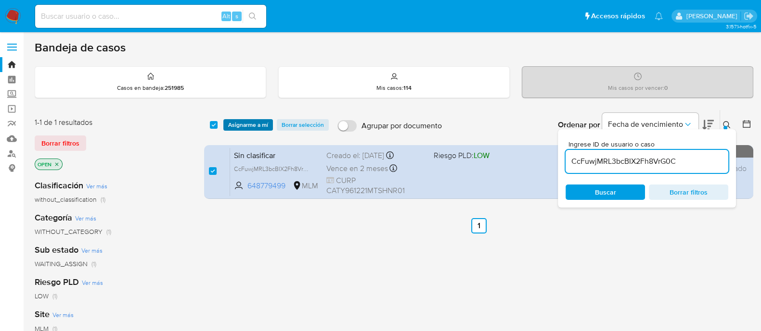
click at [256, 120] on span "Asignarme a mí" at bounding box center [248, 125] width 40 height 10
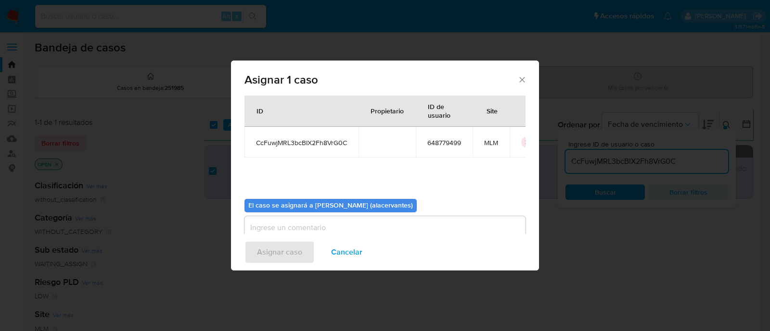
scroll to position [50, 0]
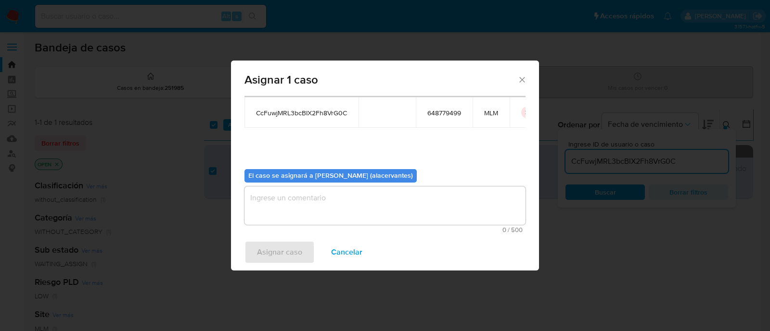
click at [323, 192] on textarea "assign-modal" at bounding box center [384, 206] width 281 height 38
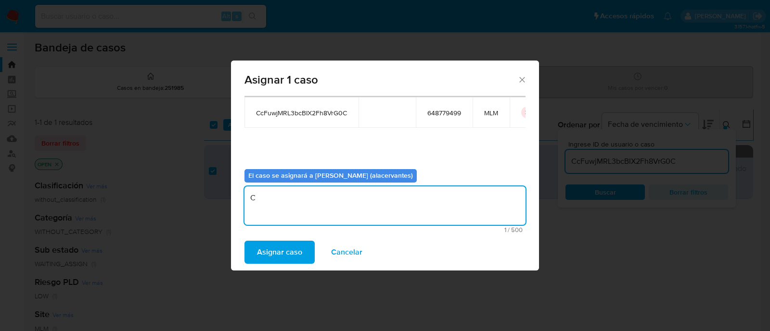
type textarea "C"
type textarea "AC"
click at [280, 250] on span "Asignar caso" at bounding box center [279, 252] width 45 height 21
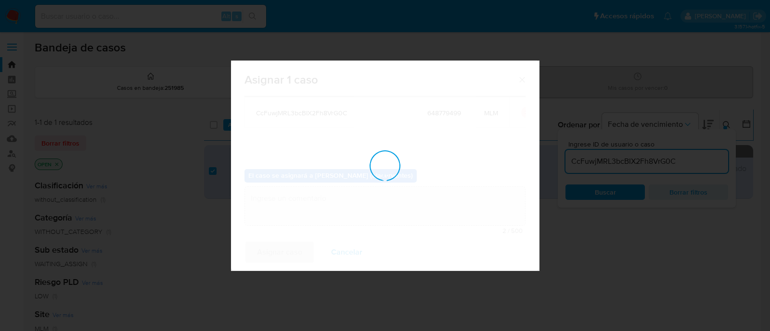
checkbox input "false"
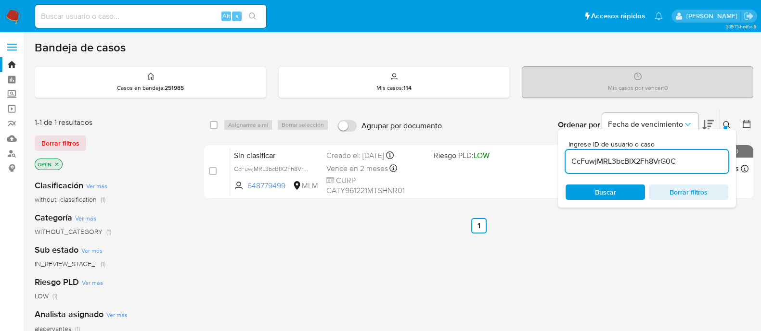
click at [620, 164] on input "CcFuwjMRL3bcBIX2Fh8VrG0C" at bounding box center [646, 161] width 163 height 13
paste input "1X8D293pe7KssTaSJxpe8kbN"
type input "1X8D293pe7KssTaSJxpe8kbN"
click at [216, 124] on input "checkbox" at bounding box center [214, 125] width 8 height 8
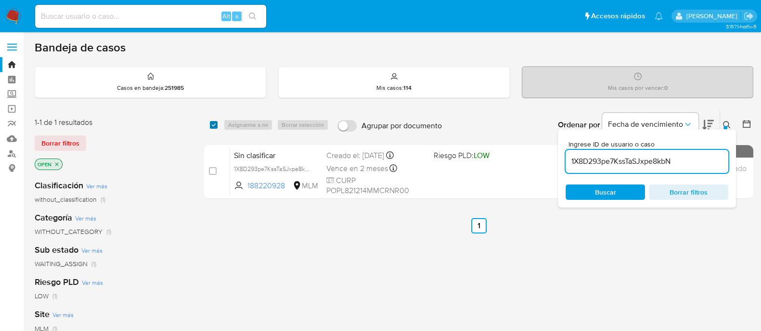
checkbox input "true"
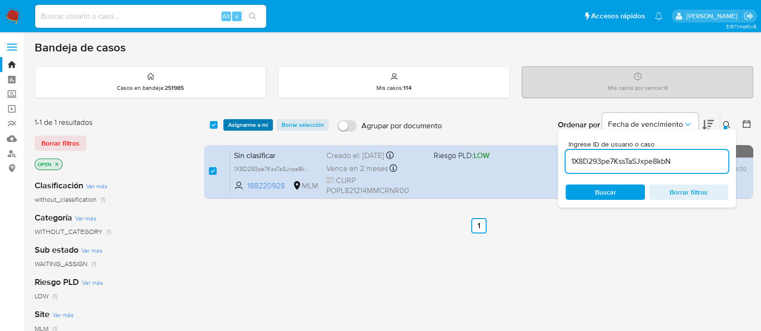
click at [243, 124] on span "Asignarme a mí" at bounding box center [248, 125] width 40 height 10
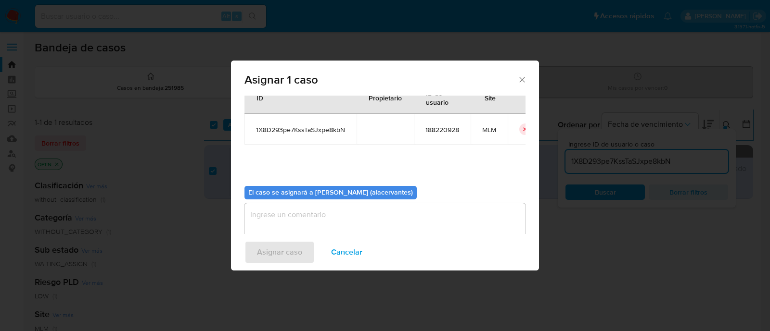
scroll to position [50, 0]
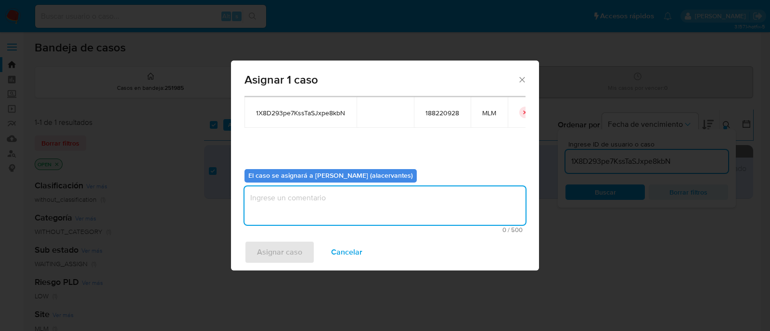
click at [296, 210] on textarea "assign-modal" at bounding box center [384, 206] width 281 height 38
type textarea "AC"
click at [292, 257] on span "Asignar caso" at bounding box center [279, 252] width 45 height 21
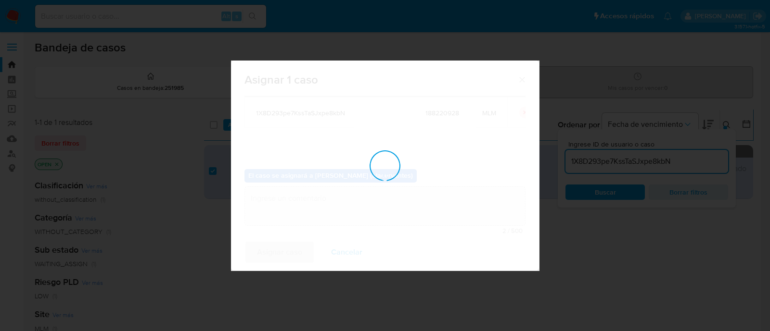
checkbox input "false"
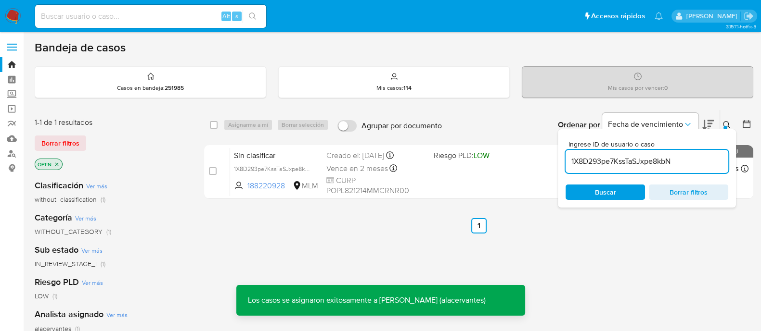
click at [621, 172] on div "1X8D293pe7KssTaSJxpe8kbN" at bounding box center [646, 161] width 163 height 23
click at [621, 157] on input "1X8D293pe7KssTaSJxpe8kbN" at bounding box center [646, 161] width 163 height 13
click at [622, 157] on input "1X8D293pe7KssTaSJxpe8kbN" at bounding box center [646, 161] width 163 height 13
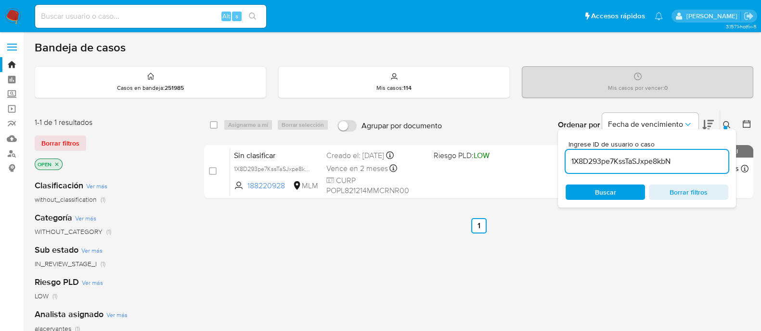
paste input "TqH7mfu88rxgS0pS9QgBWZSS"
type input "TqH7mfu88rxgS0pS9QgBWZSS"
click at [626, 179] on div "Ingrese ID de usuario o caso TqH7mfu88rxgS0pS9QgBWZSS Buscar Borrar filtros" at bounding box center [647, 168] width 178 height 78
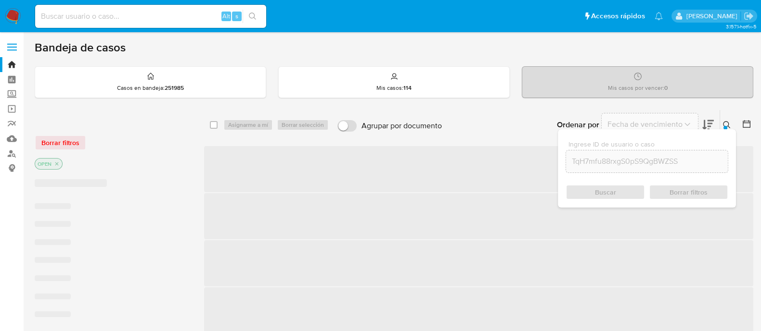
click at [635, 188] on span "Buscar" at bounding box center [605, 192] width 66 height 13
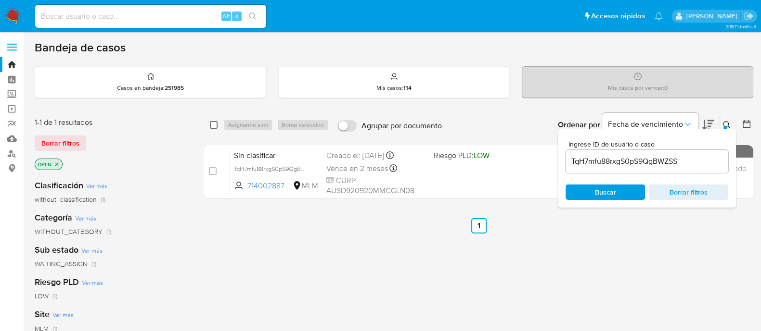
click at [212, 122] on input "checkbox" at bounding box center [214, 125] width 8 height 8
checkbox input "true"
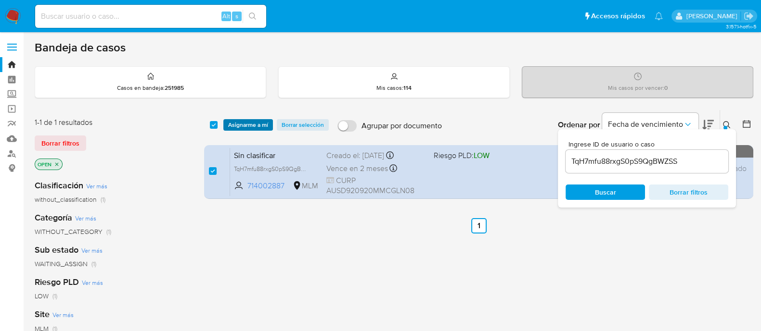
click at [257, 124] on span "Asignarme a mí" at bounding box center [248, 125] width 40 height 10
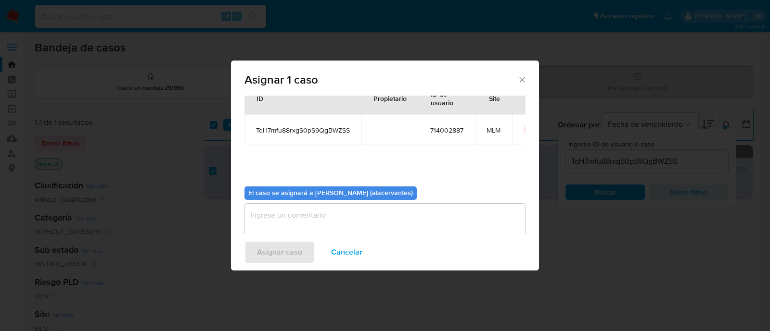
scroll to position [50, 0]
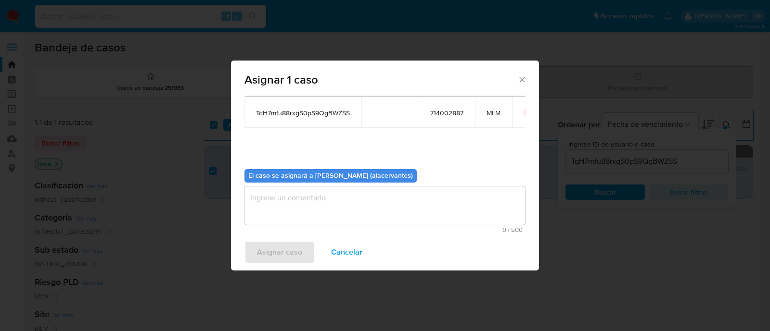
click at [367, 200] on textarea "assign-modal" at bounding box center [384, 206] width 281 height 38
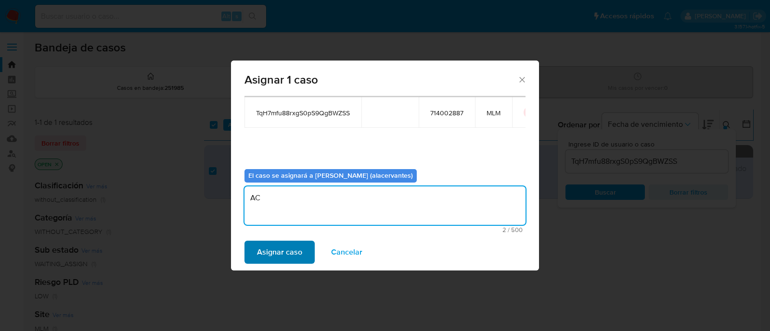
type textarea "AC"
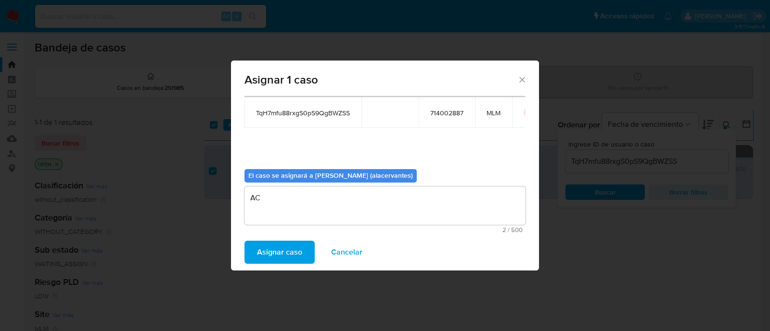
click at [295, 247] on span "Asignar caso" at bounding box center [279, 252] width 45 height 21
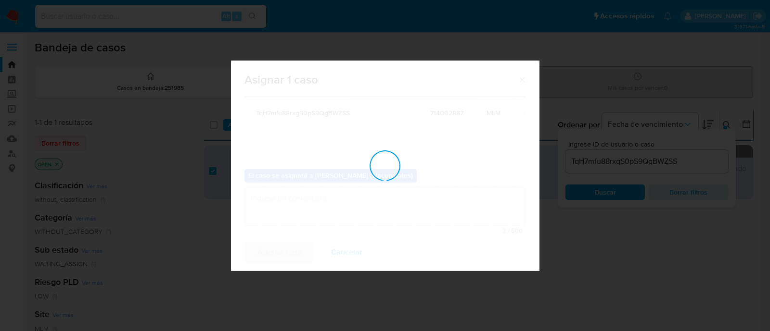
checkbox input "false"
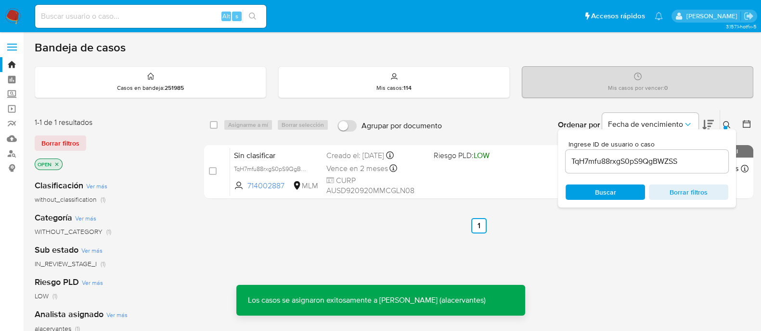
click at [669, 161] on input "TqH7mfu88rxgS0pS9QgBWZSS" at bounding box center [646, 161] width 163 height 13
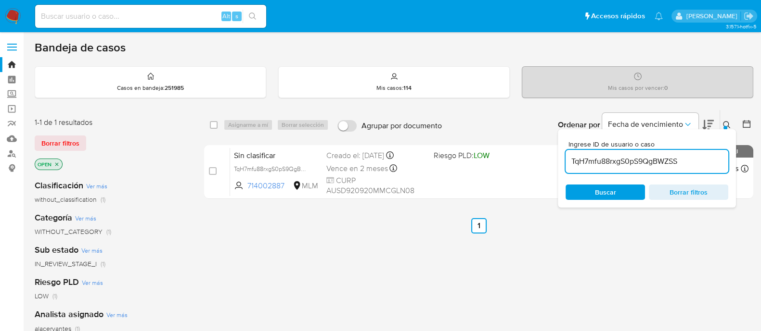
click at [669, 161] on input "TqH7mfu88rxgS0pS9QgBWZSS" at bounding box center [646, 161] width 163 height 13
paste input "NLU36WGKQG907nuQekPCFoFM"
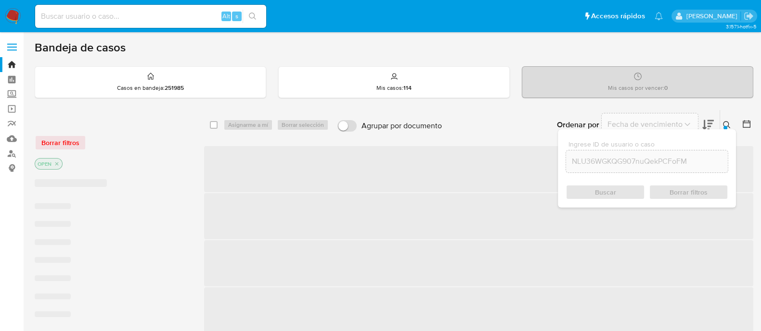
click at [629, 194] on div "Buscar Borrar filtros" at bounding box center [646, 192] width 163 height 15
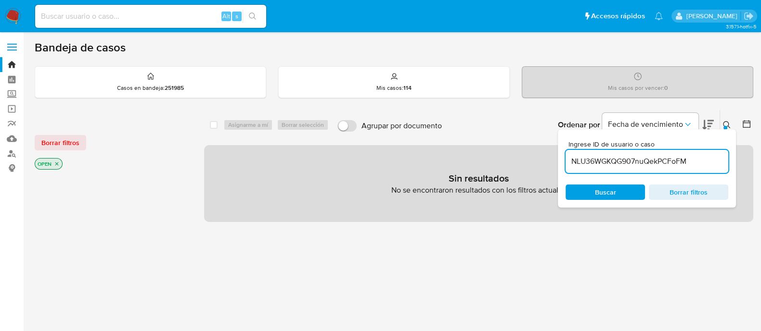
click at [733, 154] on div "Ingrese ID de usuario o caso NLU36WGKQG907nuQekPCFoFM Buscar Borrar filtros" at bounding box center [647, 168] width 178 height 78
click at [712, 160] on input "NLU36WGKQG907nuQekPCFoFM" at bounding box center [646, 161] width 163 height 13
click at [703, 166] on input "NLU36WGKQG907nuQekPCFoF" at bounding box center [646, 161] width 163 height 13
type input "NLU36WGKQG907nuQekPCFoFM"
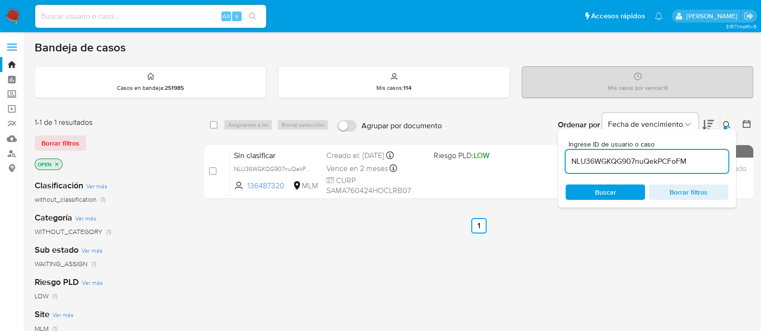
click at [212, 120] on div "select-all-cases-checkbox" at bounding box center [214, 125] width 8 height 10
click at [212, 126] on input "checkbox" at bounding box center [214, 125] width 8 height 8
checkbox input "true"
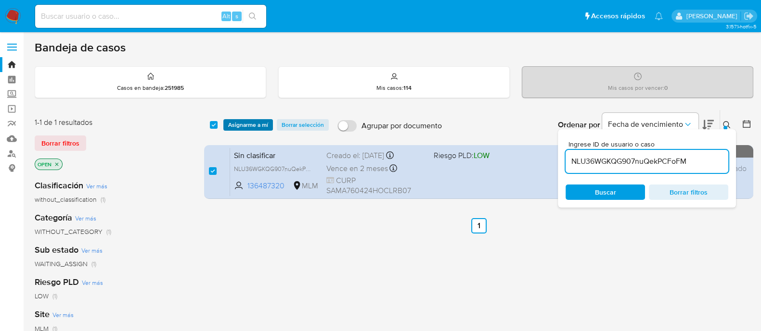
click at [268, 122] on button "Asignarme a mí" at bounding box center [248, 125] width 50 height 12
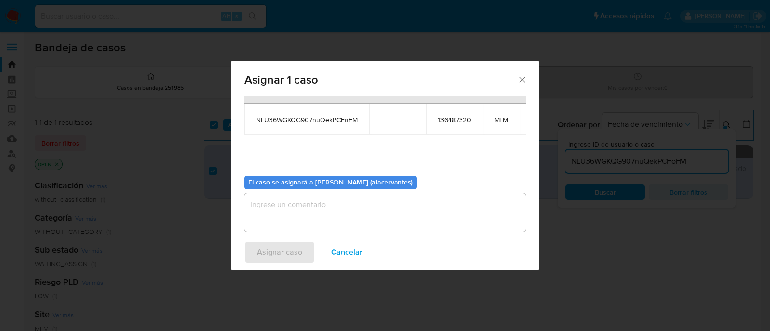
scroll to position [59, 0]
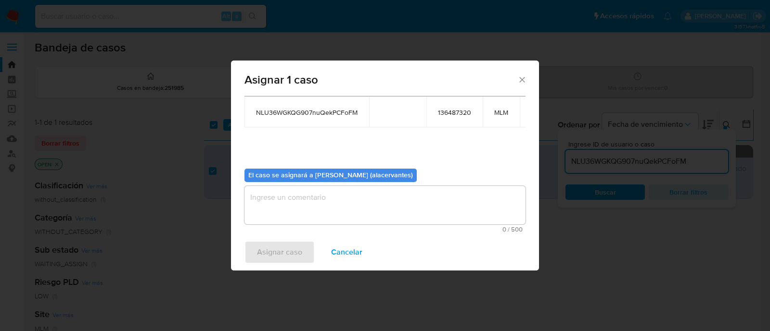
click at [348, 186] on textarea "assign-modal" at bounding box center [384, 205] width 281 height 38
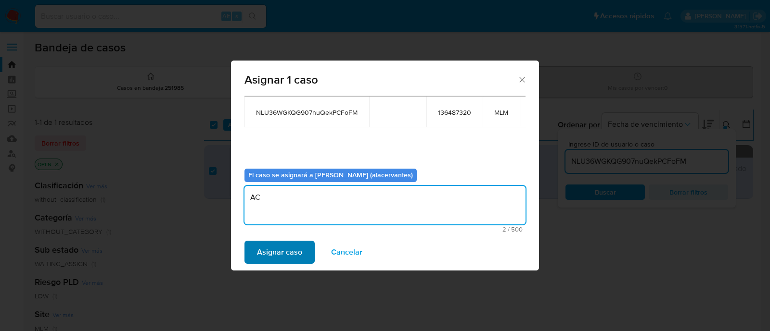
type textarea "AC"
click at [298, 254] on span "Asignar caso" at bounding box center [279, 252] width 45 height 21
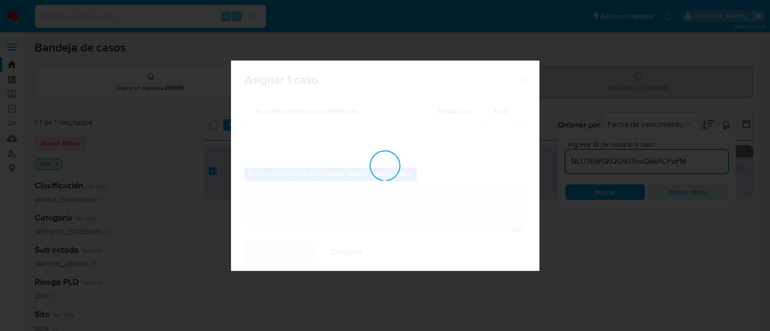
checkbox input "false"
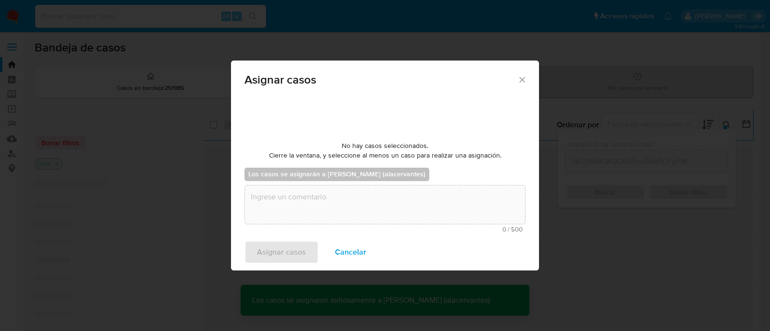
scroll to position [57, 0]
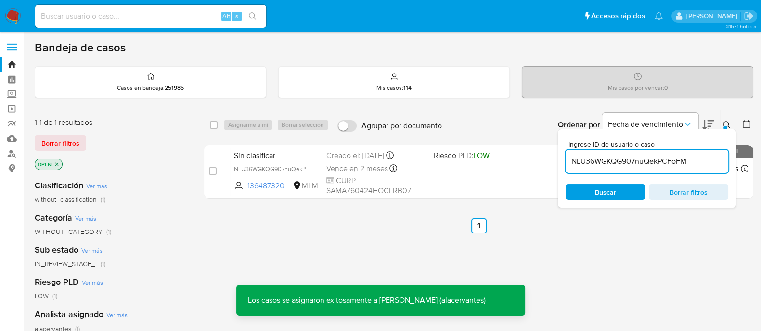
click at [652, 160] on input "NLU36WGKQG907nuQekPCFoFM" at bounding box center [646, 161] width 163 height 13
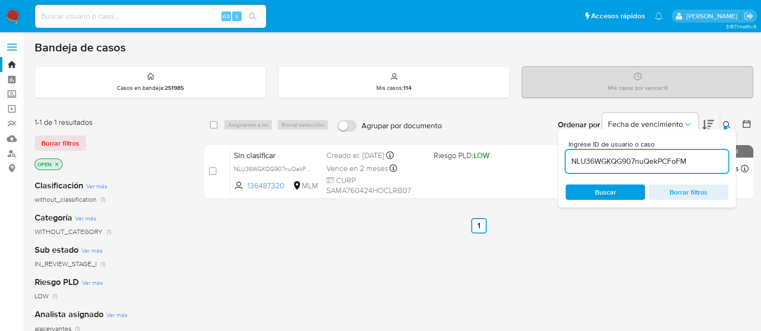
paste input "goTymwmGZj7vB8s6dvfspAGf"
type input "goTymwmGZj7vB8s6dvfspAGf"
click at [211, 122] on input "checkbox" at bounding box center [214, 125] width 8 height 8
checkbox input "true"
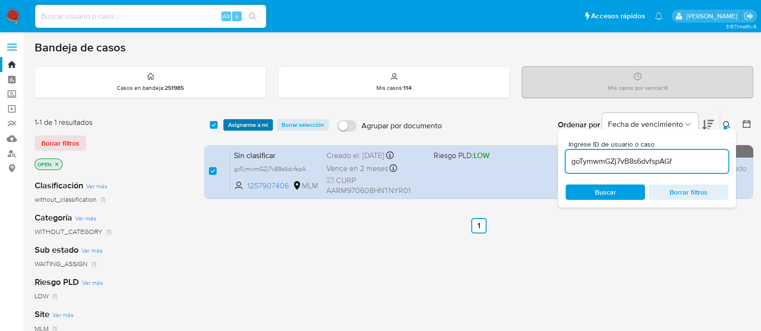
click at [235, 123] on span "Asignarme a mí" at bounding box center [248, 125] width 40 height 10
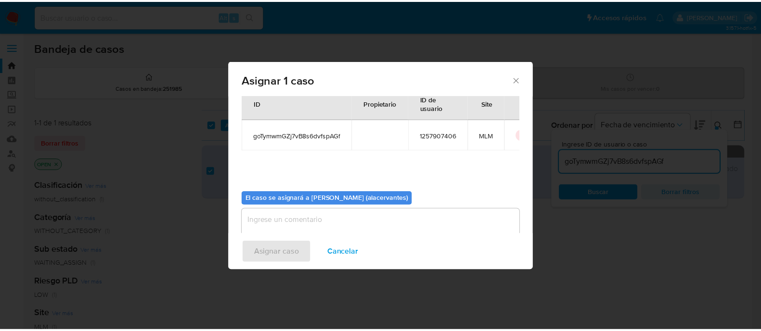
scroll to position [50, 0]
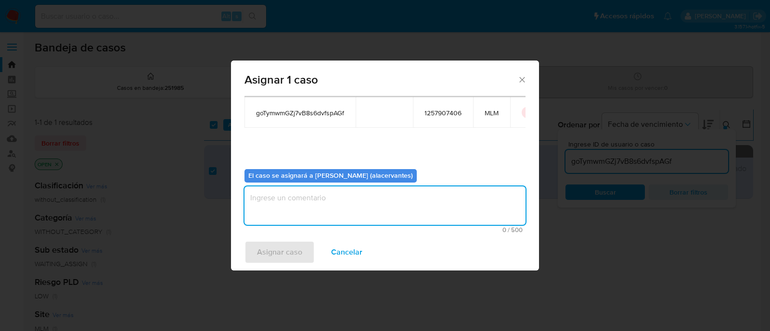
click at [323, 200] on textarea "assign-modal" at bounding box center [384, 206] width 281 height 38
type textarea "AC"
click at [298, 263] on span "Asignar caso" at bounding box center [279, 252] width 45 height 21
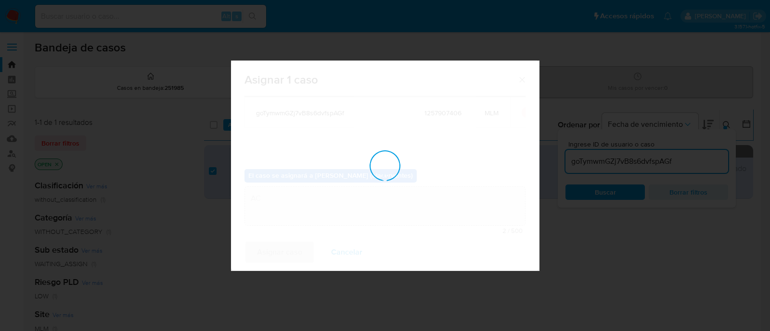
checkbox input "false"
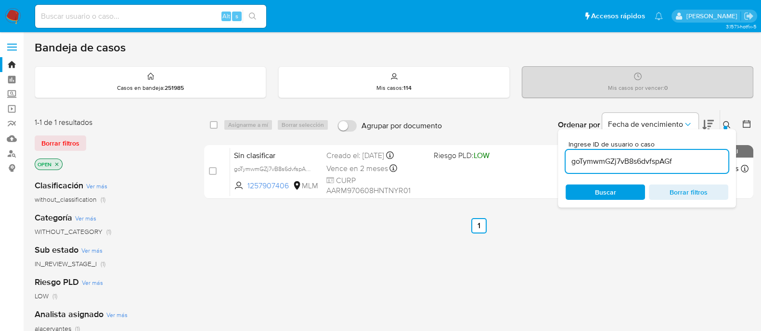
click at [17, 10] on img at bounding box center [13, 16] width 16 height 16
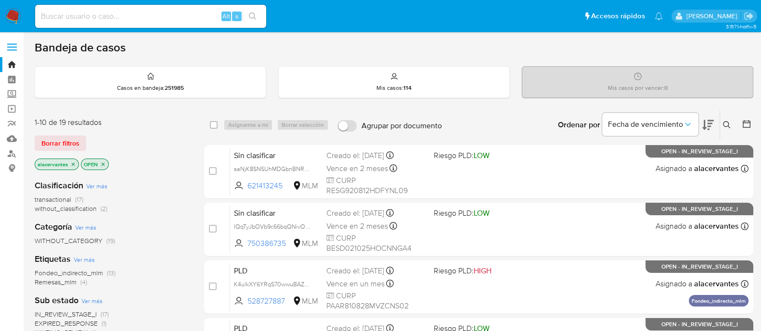
click at [101, 210] on span "(2)" at bounding box center [104, 209] width 7 height 10
click at [74, 210] on span "without_classification" at bounding box center [66, 209] width 62 height 10
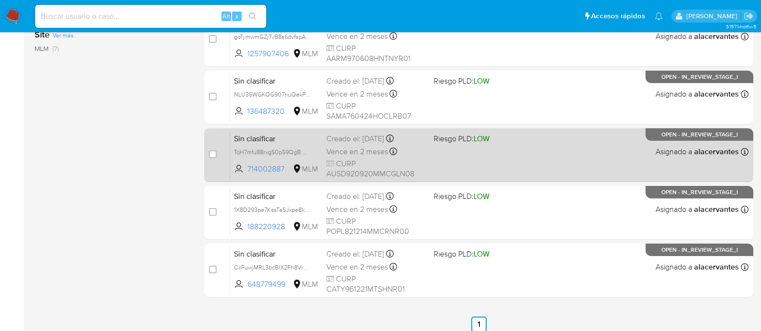
scroll to position [254, 0]
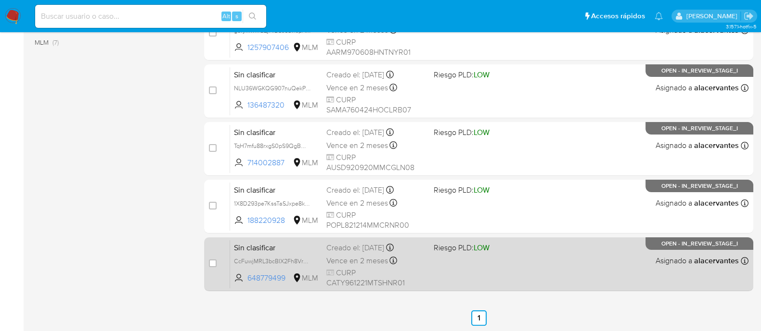
click at [519, 266] on div "Sin clasificar CcFuwjMRL3bcBIX2Fh8VrG0C 648779499 MLM Riesgo PLD: LOW Creado el…" at bounding box center [489, 264] width 518 height 49
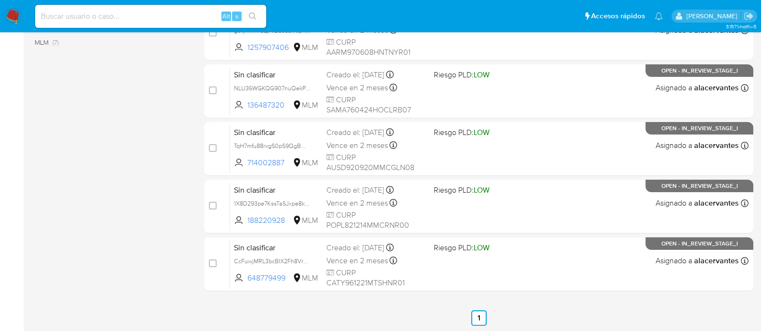
click at [14, 11] on img at bounding box center [13, 16] width 16 height 16
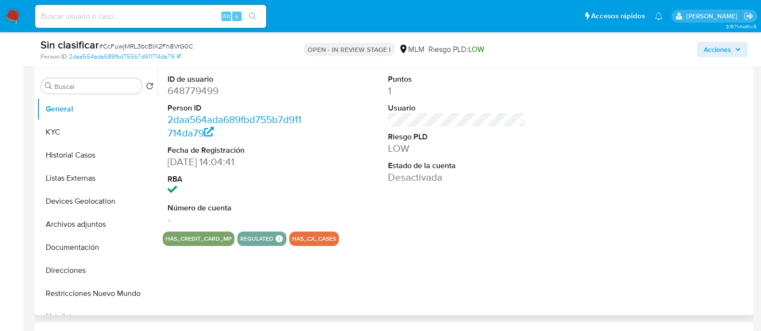
select select "10"
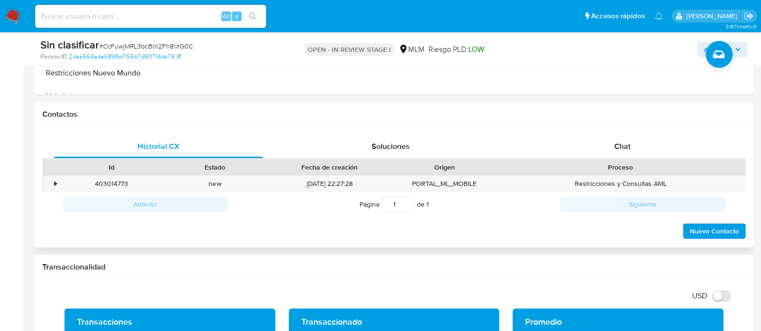
scroll to position [420, 0]
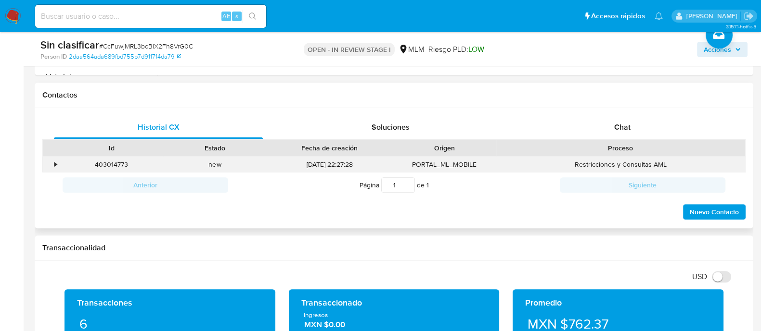
click at [56, 160] on div "•" at bounding box center [55, 164] width 2 height 9
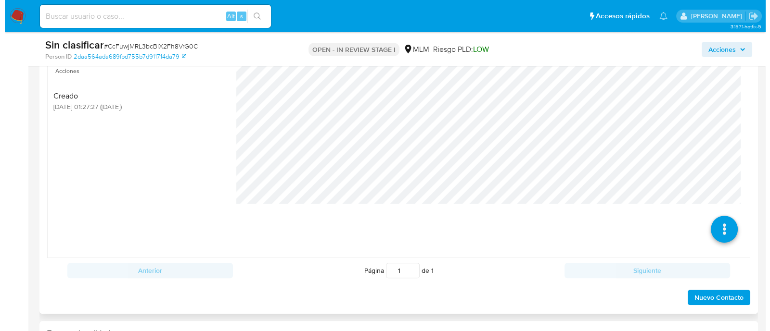
scroll to position [541, 0]
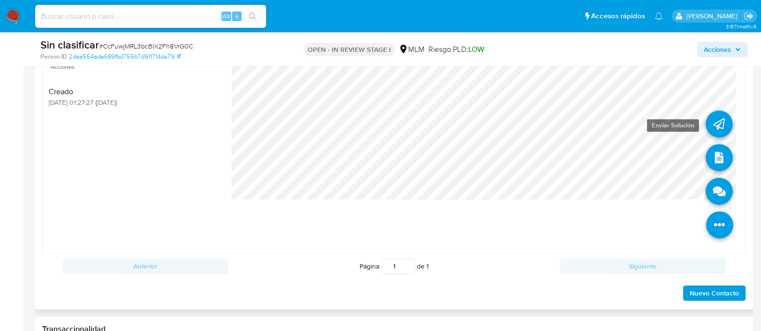
click at [705, 136] on icon at bounding box center [718, 124] width 27 height 27
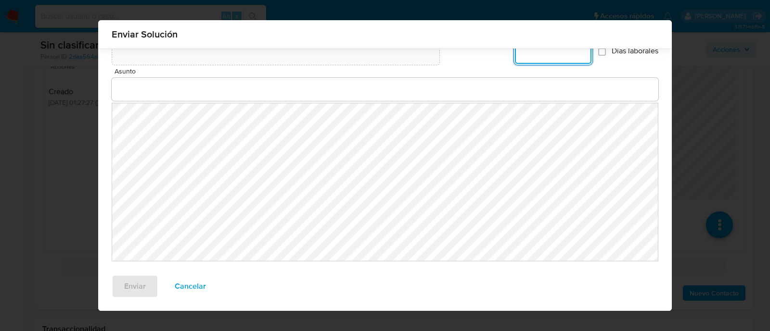
click at [183, 282] on span "Cancelar" at bounding box center [190, 286] width 31 height 21
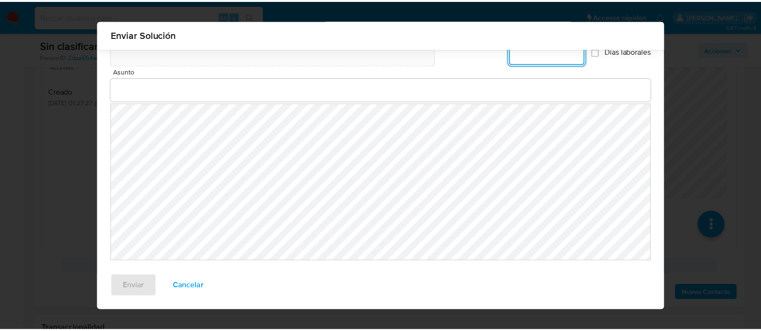
scroll to position [52, 0]
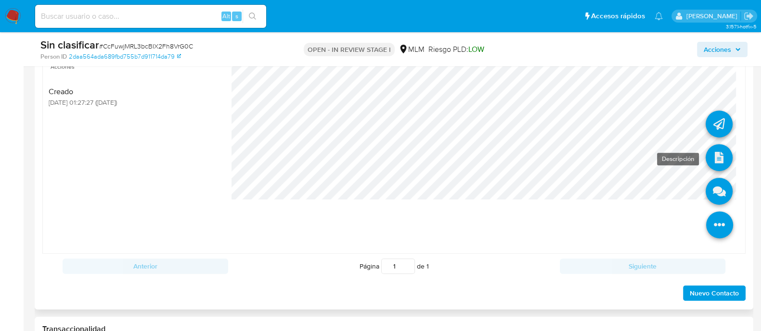
click at [709, 157] on icon at bounding box center [718, 157] width 27 height 27
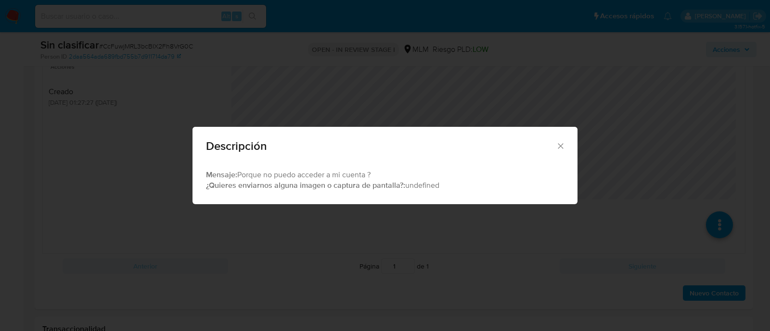
click at [562, 146] on icon "Cerrar" at bounding box center [561, 146] width 10 height 10
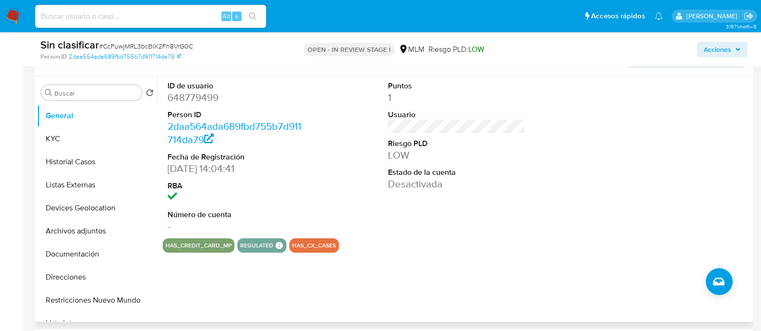
scroll to position [120, 0]
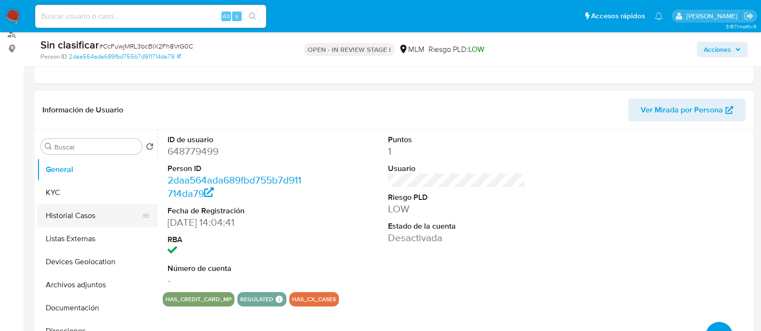
click at [70, 218] on button "Historial Casos" at bounding box center [93, 215] width 113 height 23
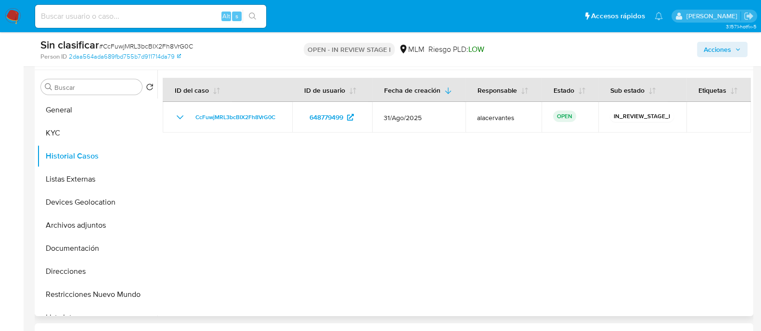
scroll to position [180, 0]
click at [82, 292] on button "Restricciones Nuevo Mundo" at bounding box center [93, 293] width 113 height 23
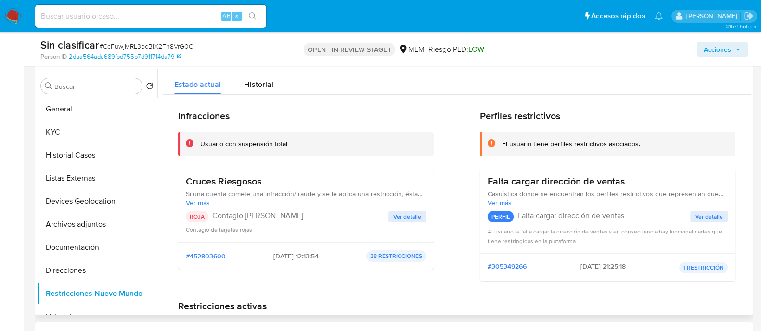
click at [409, 220] on span "Ver detalle" at bounding box center [407, 217] width 28 height 10
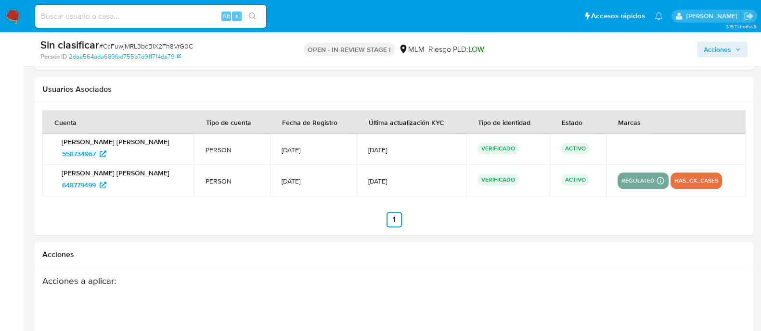
scroll to position [1503, 0]
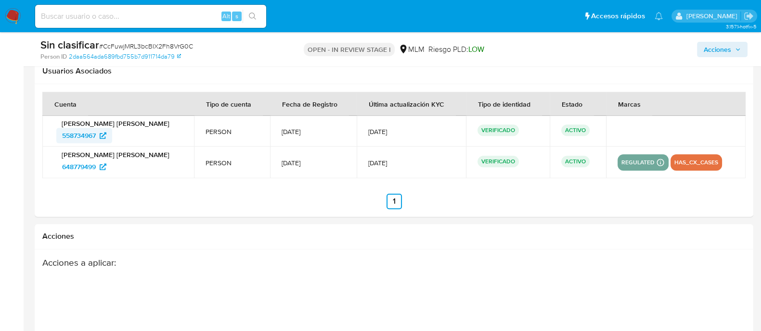
click at [98, 134] on span "558734967" at bounding box center [84, 135] width 44 height 15
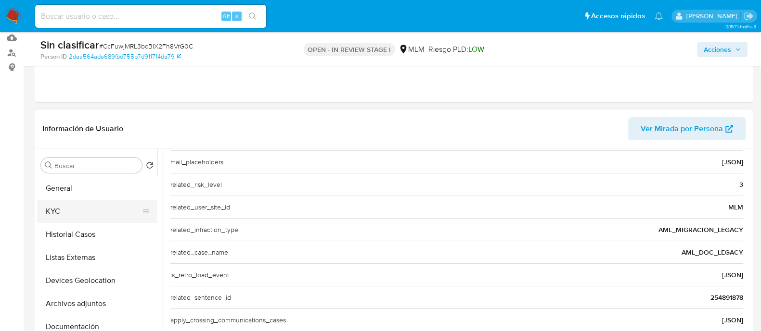
scroll to position [120, 0]
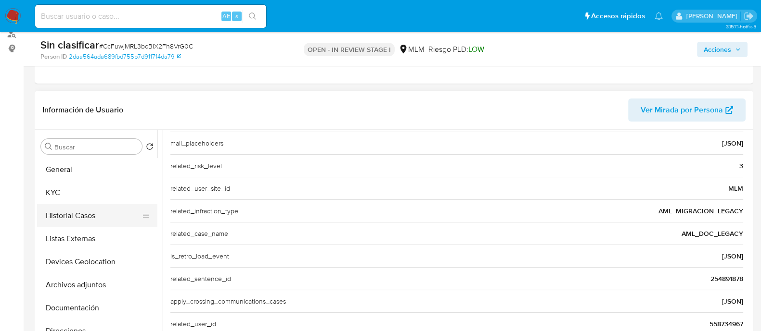
click at [90, 219] on button "Historial Casos" at bounding box center [93, 215] width 113 height 23
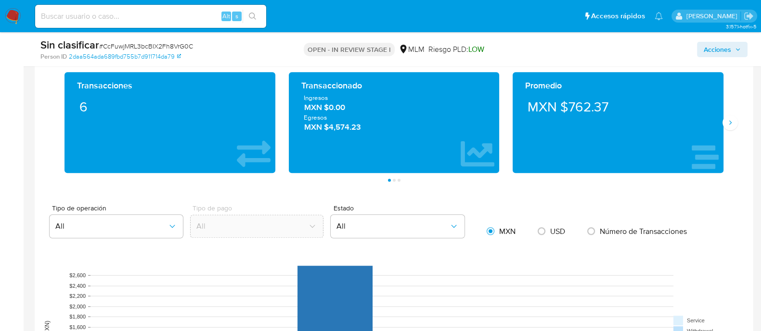
scroll to position [841, 0]
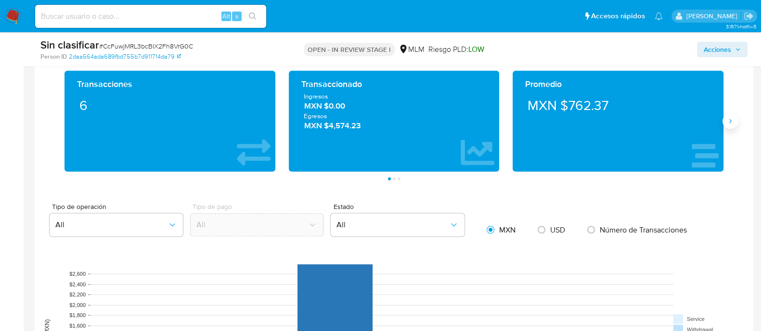
click at [731, 126] on button "Siguiente" at bounding box center [729, 121] width 15 height 15
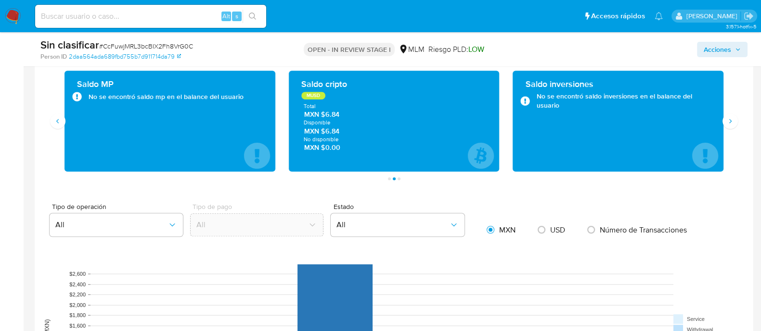
click at [64, 126] on div "Saldo MP No se encontró saldo mp en el balance del usuario" at bounding box center [169, 121] width 211 height 101
click at [61, 122] on icon "Anterior" at bounding box center [58, 121] width 8 height 8
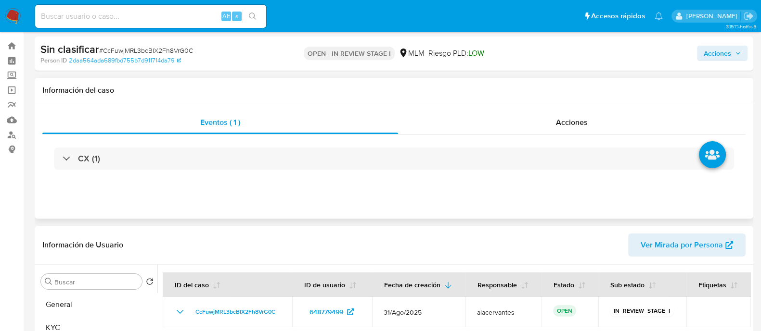
scroll to position [0, 0]
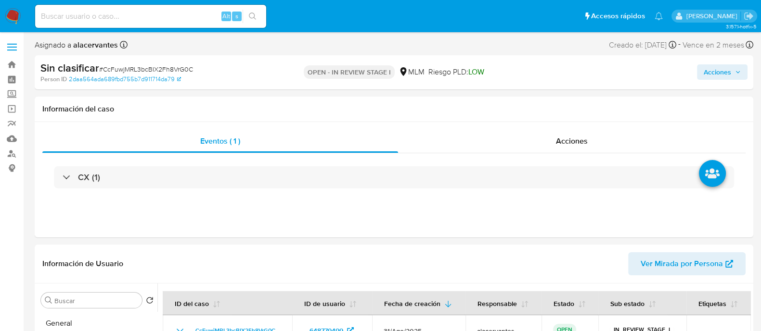
click at [712, 75] on span "Acciones" at bounding box center [716, 71] width 27 height 15
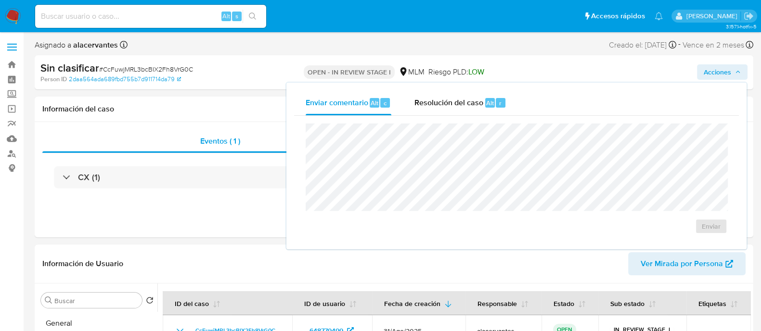
click at [437, 120] on div "Enviar" at bounding box center [516, 179] width 445 height 126
click at [441, 103] on span "Resolución del caso" at bounding box center [448, 102] width 69 height 11
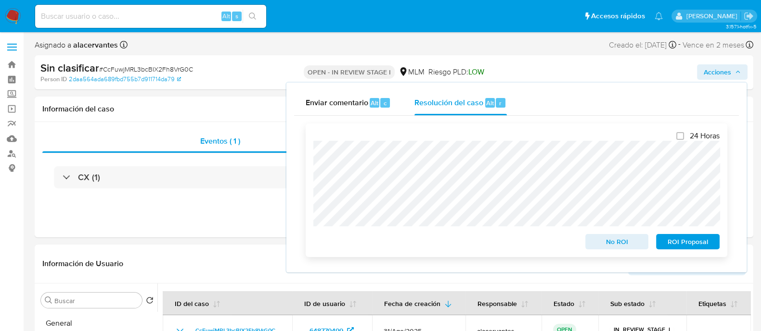
click at [615, 239] on span "No ROI" at bounding box center [617, 241] width 50 height 13
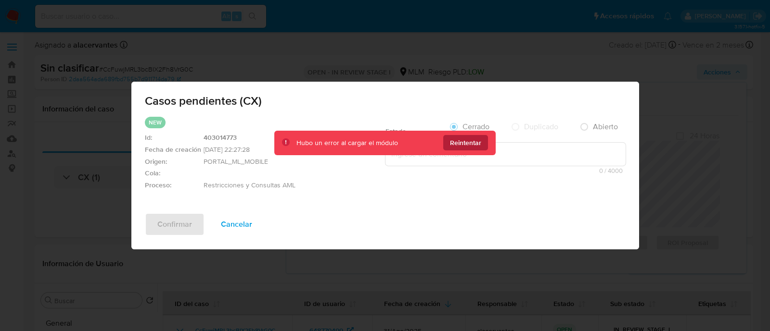
click at [476, 150] on button "Reintentar" at bounding box center [465, 142] width 45 height 15
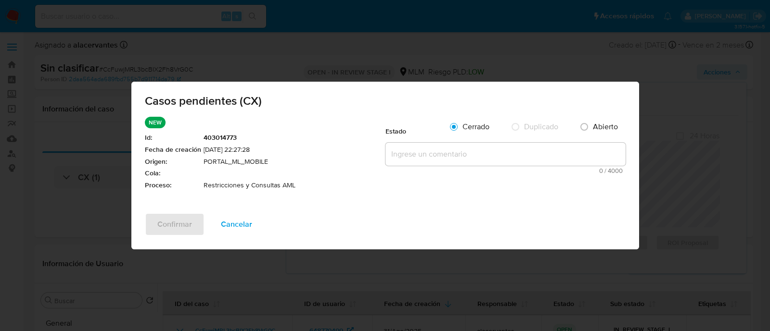
click at [476, 150] on textarea at bounding box center [505, 154] width 240 height 23
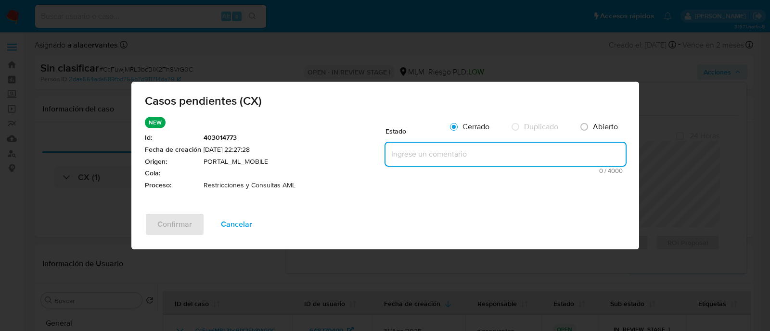
paste textarea "Se valida caso CX. Se identifica restricción AML por operativa inusual. No se r…"
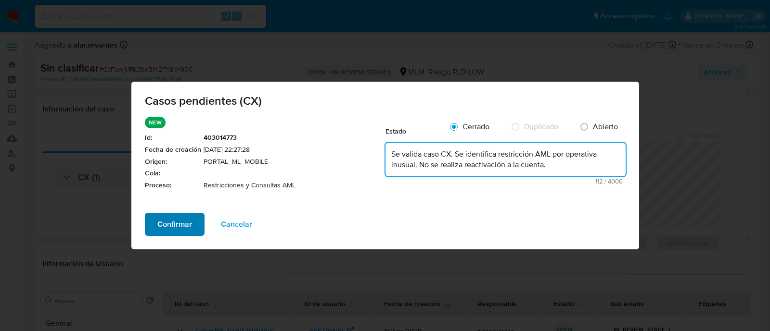
type textarea "Se valida caso CX. Se identifica restricción AML por operativa inusual. No se r…"
click at [178, 221] on span "Confirmar" at bounding box center [174, 224] width 35 height 21
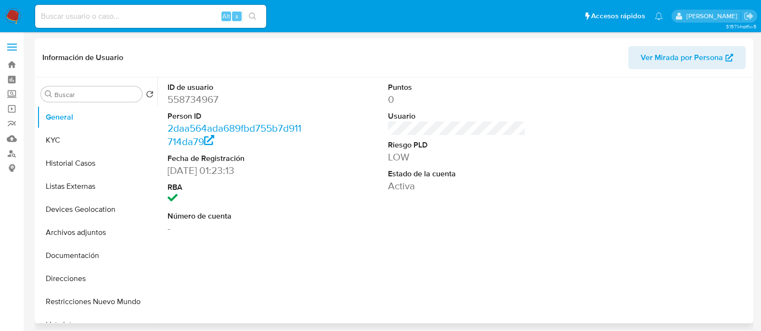
select select "10"
click at [79, 154] on button "Historial Casos" at bounding box center [93, 163] width 113 height 23
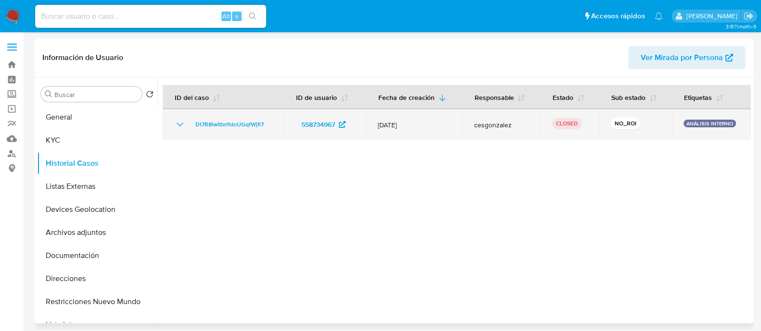
click at [178, 121] on icon "Mostrar/Ocultar" at bounding box center [180, 125] width 12 height 12
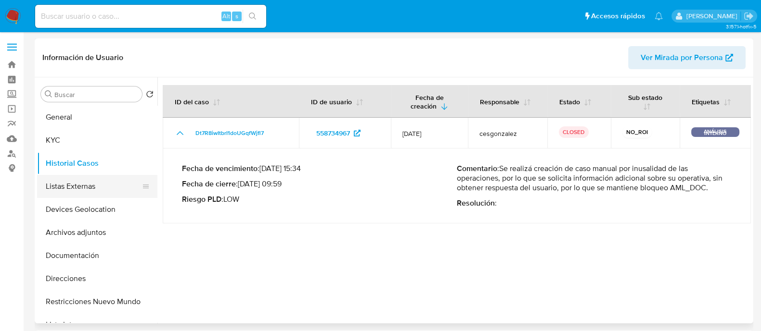
click at [97, 191] on button "Listas Externas" at bounding box center [93, 186] width 113 height 23
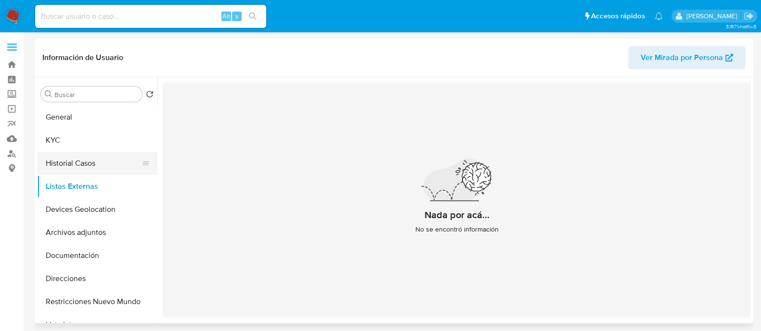
click at [102, 165] on button "Historial Casos" at bounding box center [93, 163] width 113 height 23
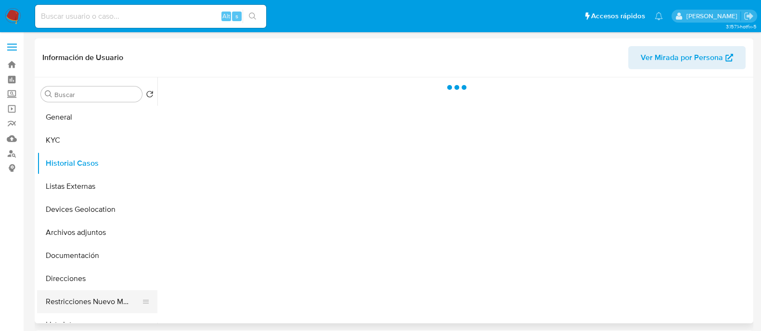
click at [108, 309] on button "Restricciones Nuevo Mundo" at bounding box center [93, 302] width 113 height 23
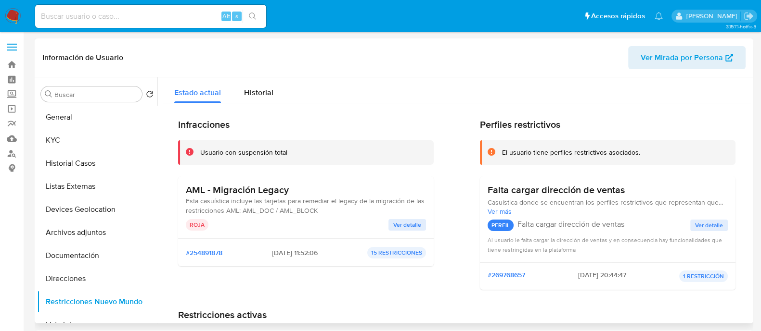
click at [405, 227] on span "Ver detalle" at bounding box center [407, 225] width 28 height 10
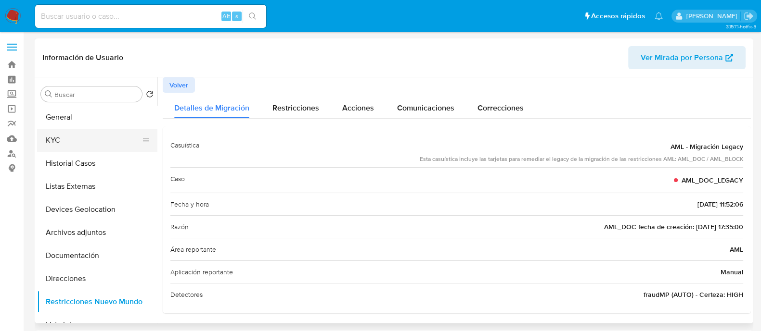
click at [77, 141] on button "KYC" at bounding box center [93, 140] width 113 height 23
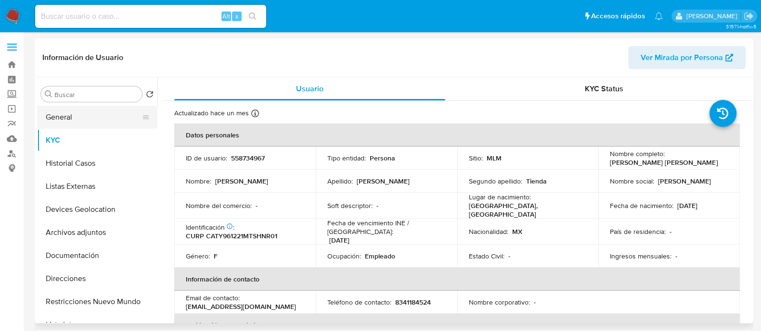
click at [107, 111] on button "General" at bounding box center [93, 117] width 113 height 23
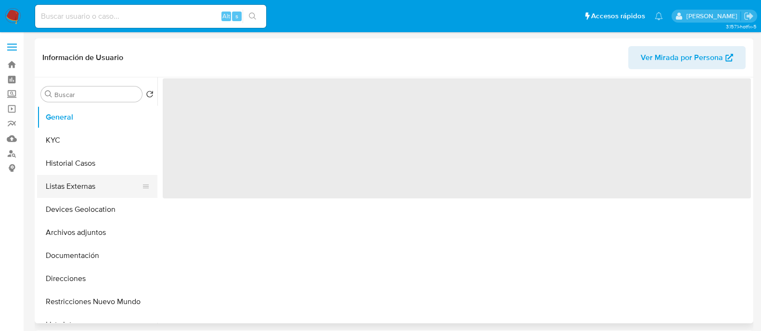
click at [81, 178] on button "Listas Externas" at bounding box center [93, 186] width 113 height 23
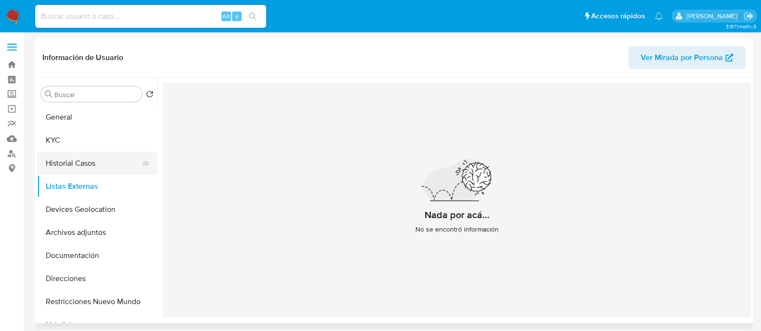
click at [80, 169] on button "Historial Casos" at bounding box center [93, 163] width 113 height 23
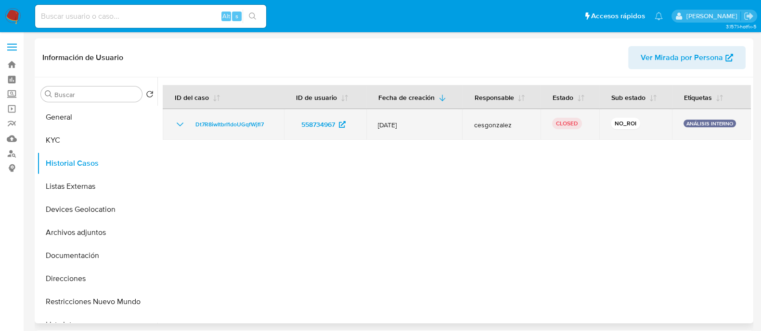
click at [181, 126] on icon "Mostrar/Ocultar" at bounding box center [180, 125] width 12 height 12
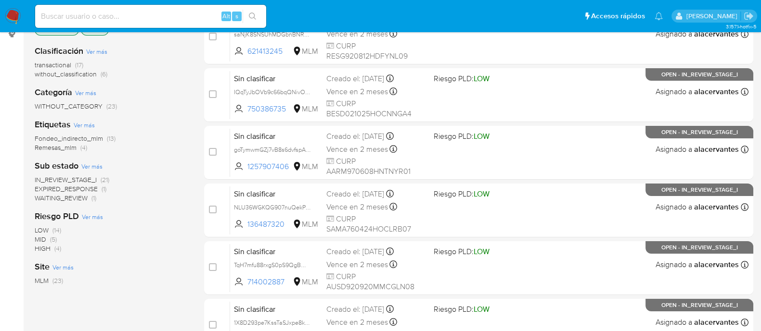
scroll to position [6, 0]
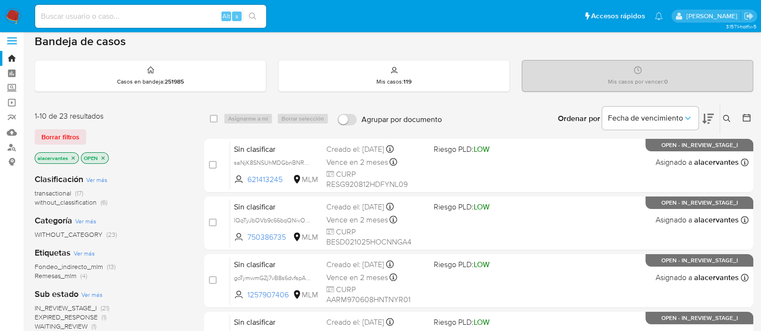
click at [93, 203] on span "without_classification" at bounding box center [66, 203] width 62 height 10
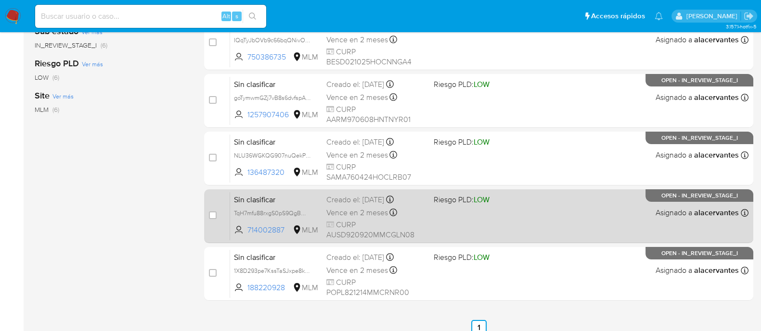
scroll to position [219, 0]
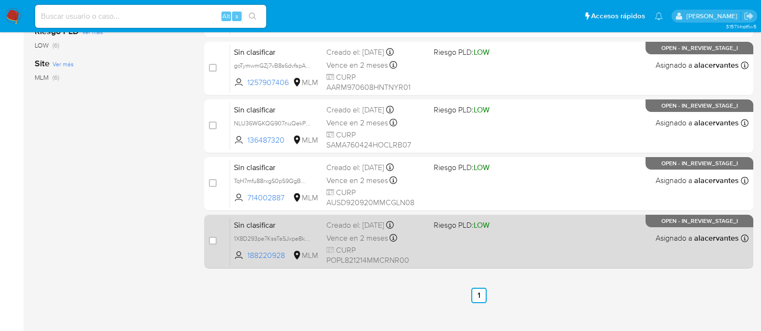
click at [450, 246] on div "Sin clasificar 1X8D293pe7KssTaSJxpe8kbN 188220928 MLM Riesgo PLD: LOW Creado el…" at bounding box center [489, 241] width 518 height 49
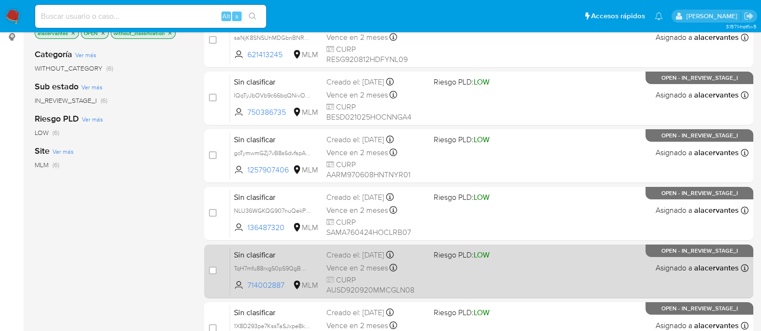
scroll to position [159, 0]
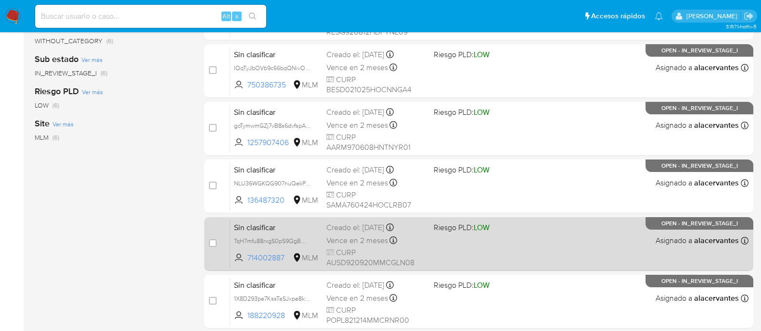
click at [551, 253] on div "Sin clasificar TqH7mfu88rxgS0pS9QgBWZSS 714002887 MLM Riesgo PLD: LOW Creado el…" at bounding box center [489, 244] width 518 height 49
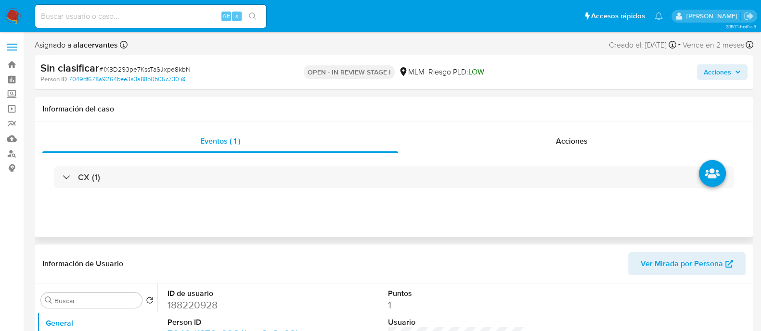
select select "10"
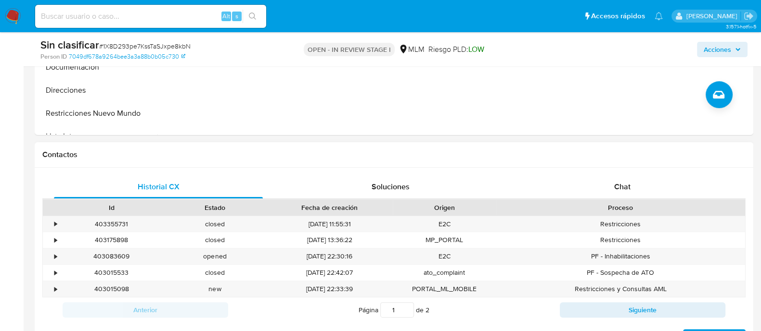
scroll to position [420, 0]
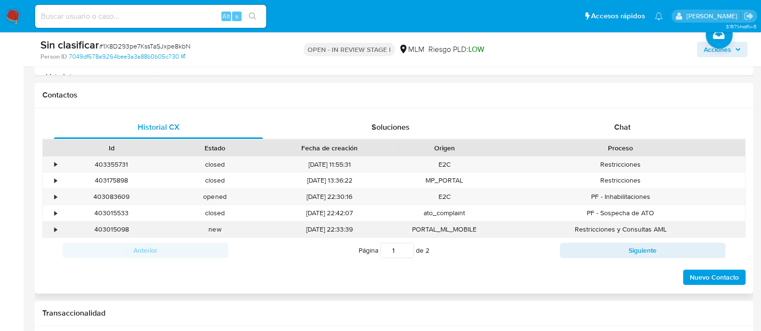
click at [56, 225] on div "•" at bounding box center [55, 229] width 2 height 9
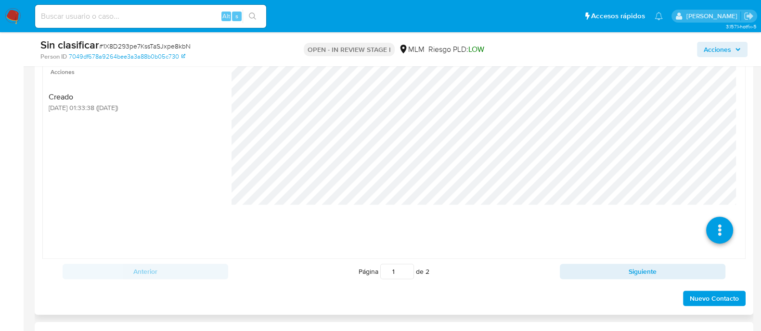
scroll to position [661, 0]
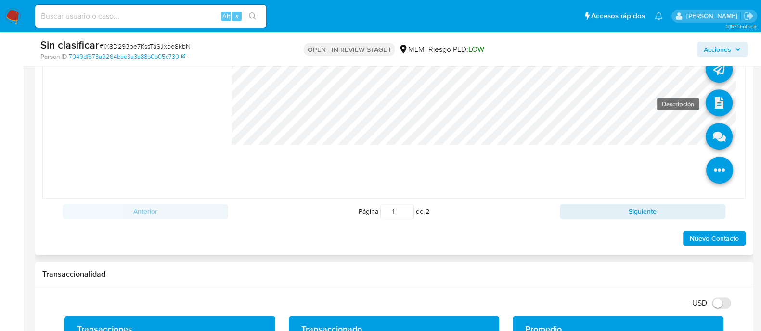
click at [710, 99] on icon at bounding box center [718, 102] width 27 height 27
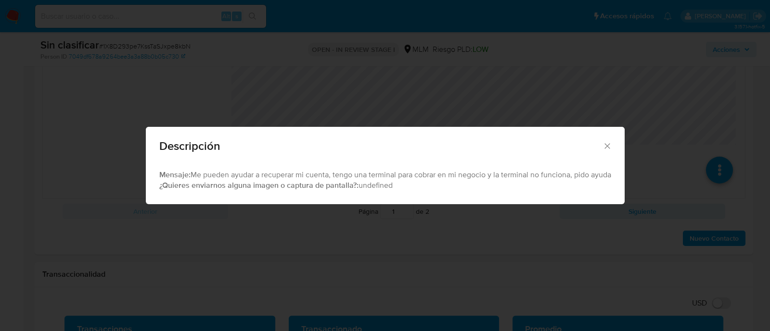
click at [606, 152] on div "Descripción" at bounding box center [385, 144] width 479 height 35
click at [609, 145] on icon "Cerrar" at bounding box center [606, 145] width 5 height 5
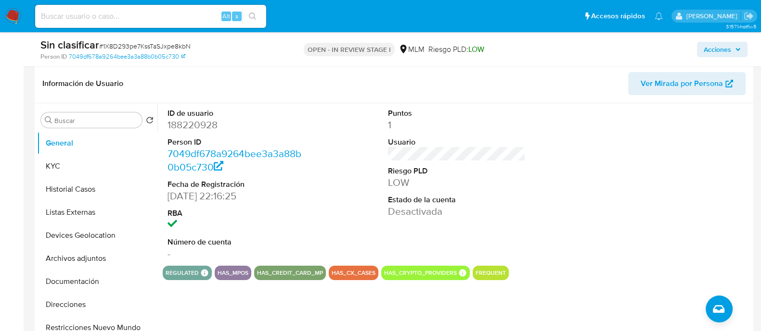
scroll to position [240, 0]
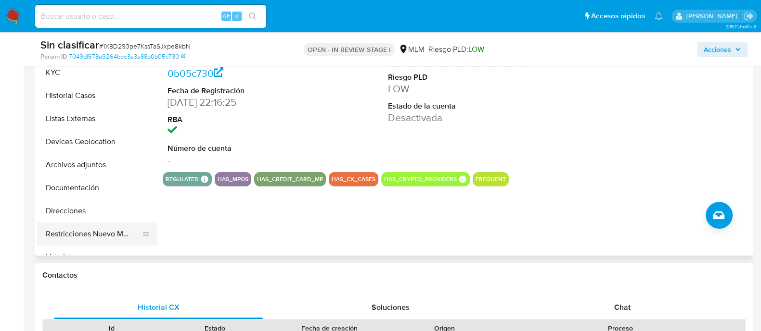
click at [94, 239] on button "Restricciones Nuevo Mundo" at bounding box center [93, 234] width 113 height 23
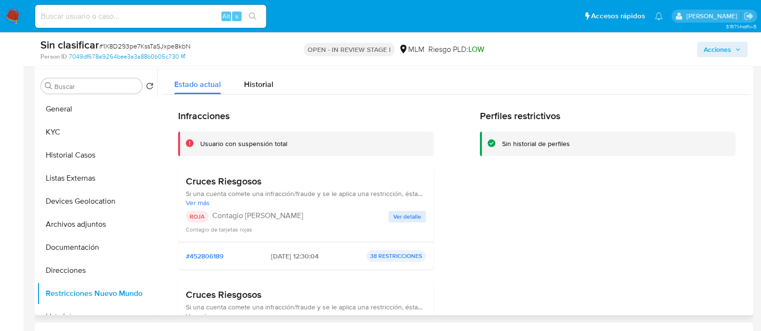
scroll to position [60, 0]
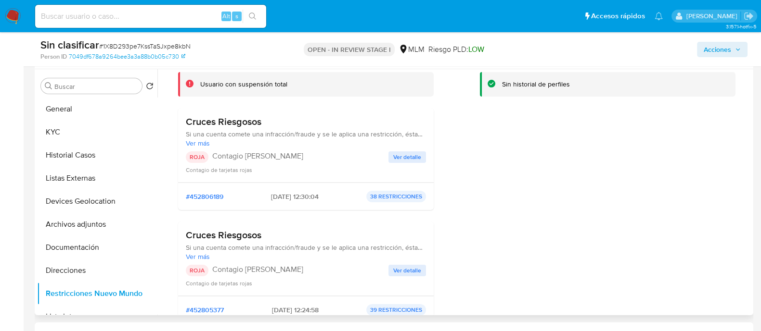
click at [410, 161] on span "Ver detalle" at bounding box center [407, 158] width 28 height 10
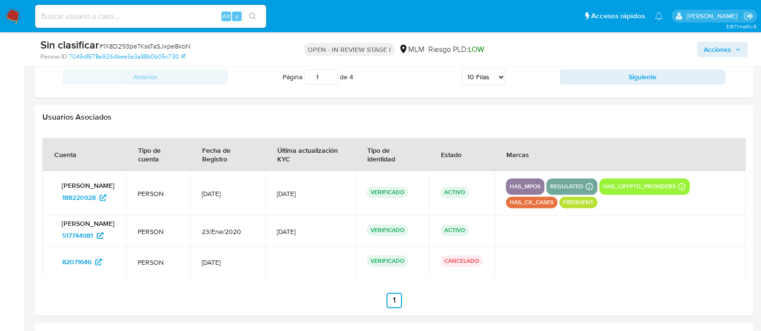
scroll to position [1683, 0]
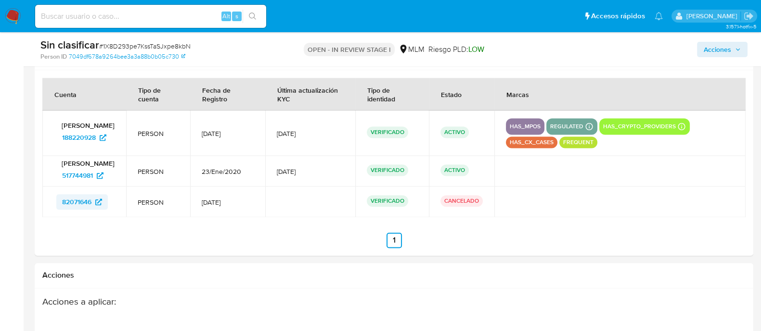
click at [76, 198] on span "82071646" at bounding box center [76, 201] width 29 height 15
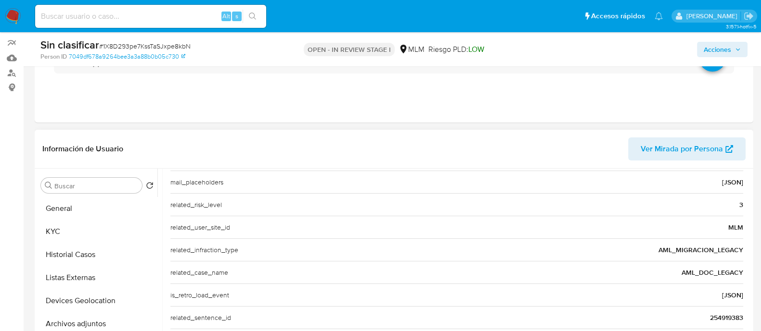
scroll to position [120, 0]
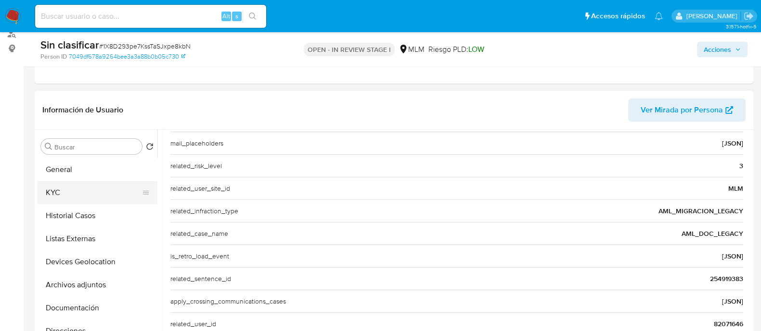
click at [96, 193] on button "KYC" at bounding box center [93, 192] width 113 height 23
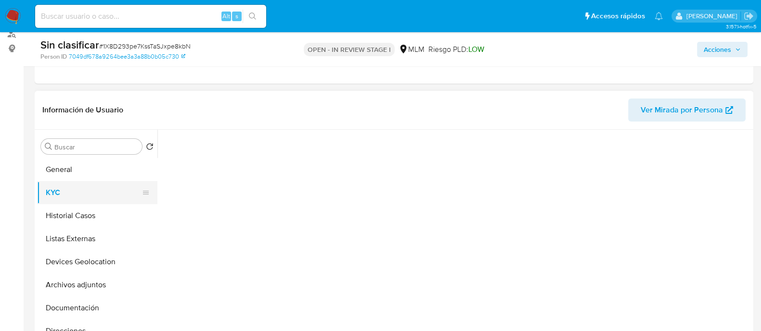
scroll to position [0, 0]
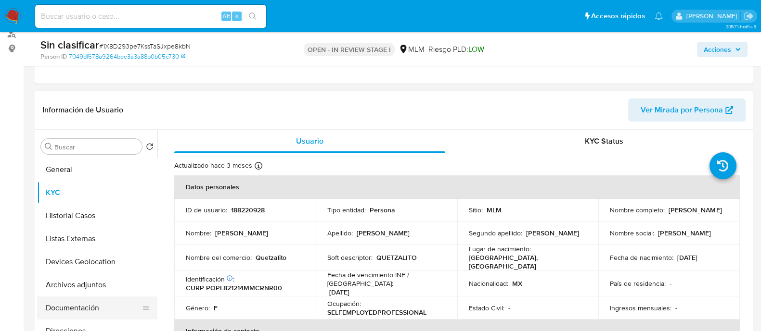
click at [70, 309] on button "Documentación" at bounding box center [93, 308] width 113 height 23
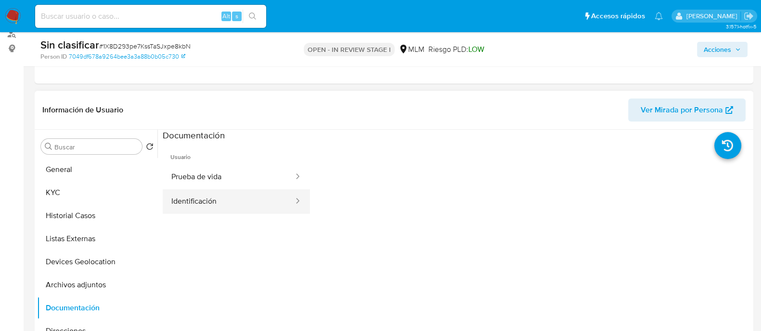
click at [251, 191] on button "Identificación" at bounding box center [229, 202] width 132 height 25
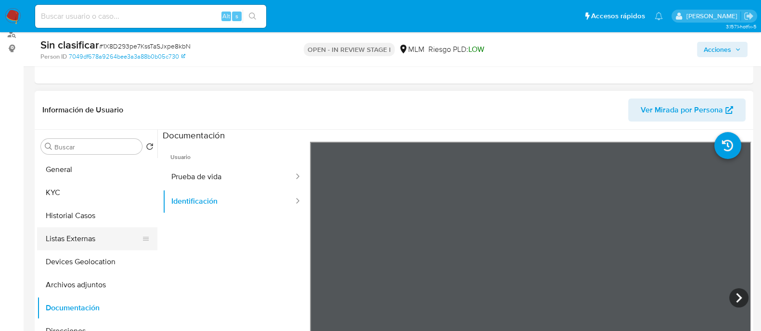
click at [74, 247] on button "Listas Externas" at bounding box center [93, 239] width 113 height 23
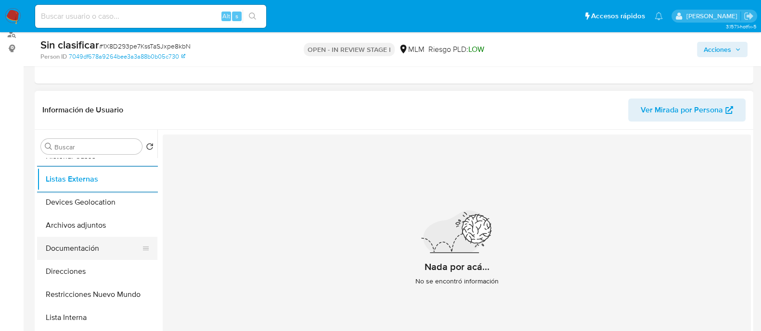
scroll to position [120, 0]
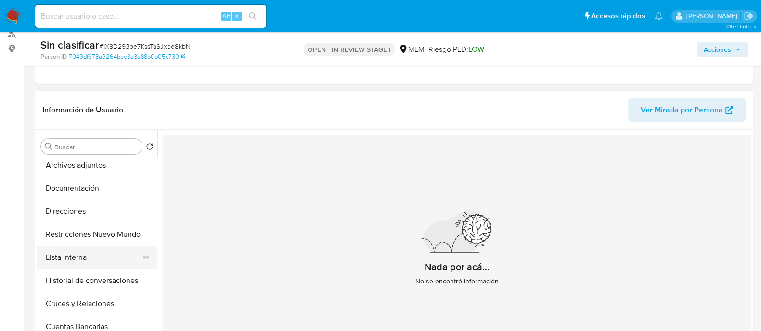
click at [97, 250] on button "Lista Interna" at bounding box center [93, 257] width 113 height 23
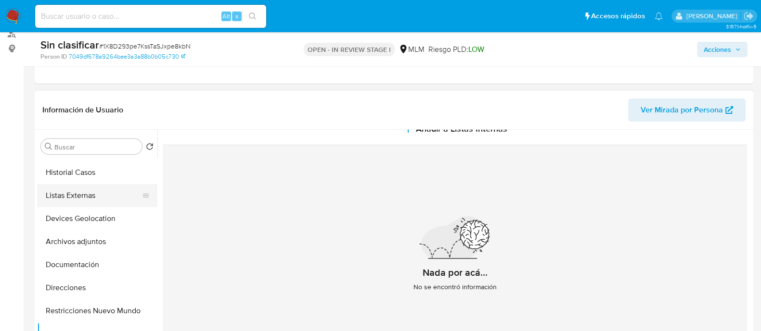
scroll to position [0, 0]
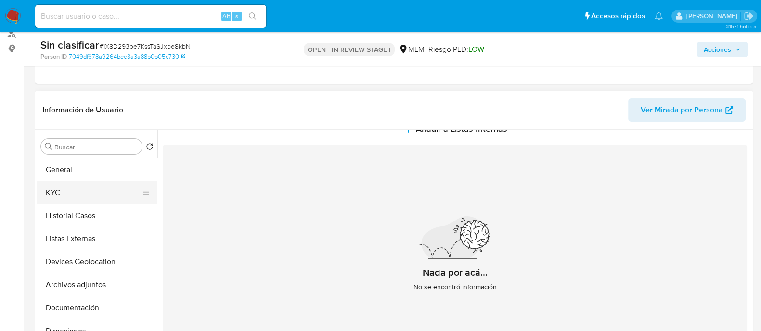
click at [80, 201] on button "KYC" at bounding box center [93, 192] width 113 height 23
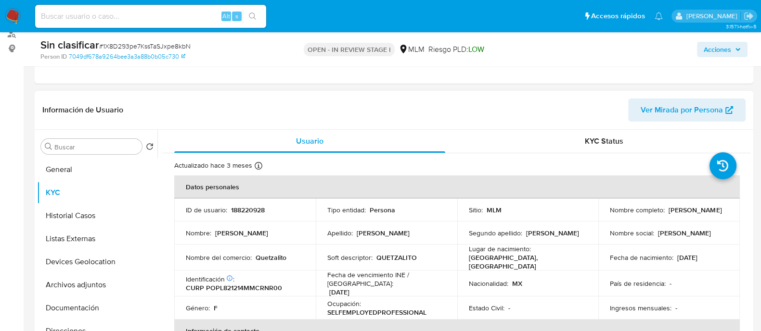
click at [259, 207] on p "188220928" at bounding box center [248, 210] width 34 height 9
copy p "188220928"
click at [91, 282] on button "Archivos adjuntos" at bounding box center [93, 285] width 113 height 23
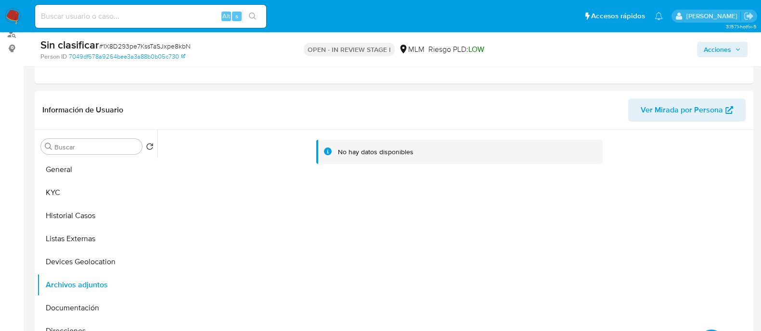
click at [717, 44] on span "Acciones" at bounding box center [716, 49] width 27 height 15
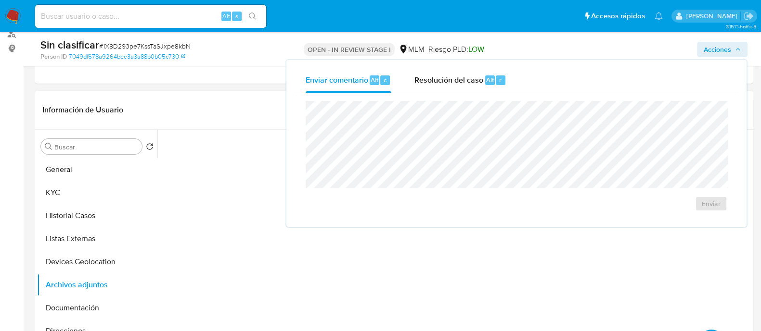
click at [574, 275] on div "No hay datos disponibles" at bounding box center [453, 253] width 593 height 246
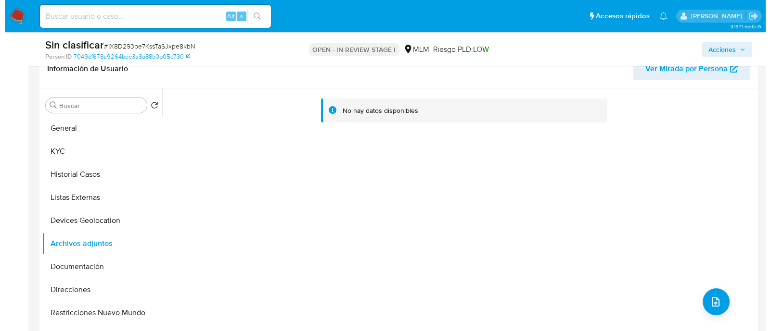
scroll to position [180, 0]
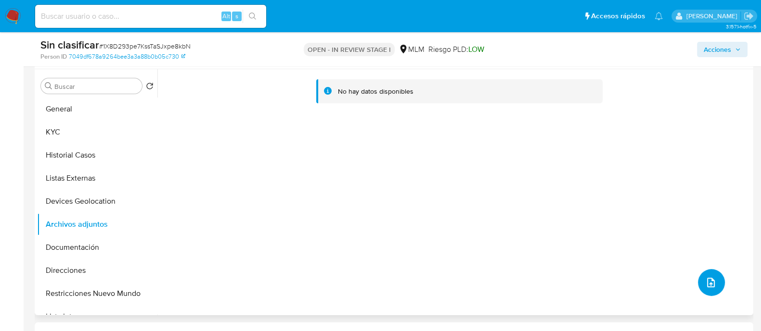
click at [709, 271] on button "upload-file" at bounding box center [711, 282] width 27 height 27
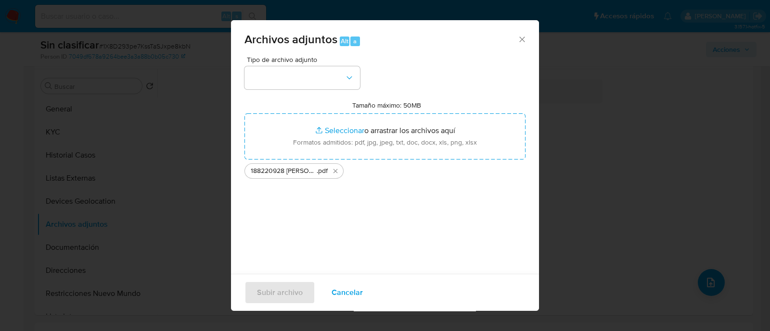
click at [326, 63] on div "Tipo de archivo adjunto" at bounding box center [301, 72] width 115 height 33
click at [324, 68] on button "button" at bounding box center [301, 77] width 115 height 23
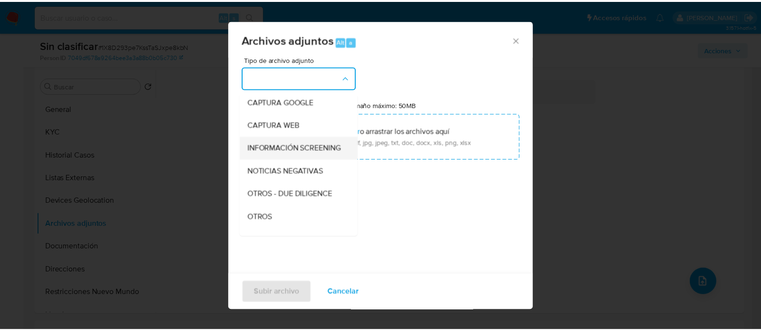
scroll to position [60, 0]
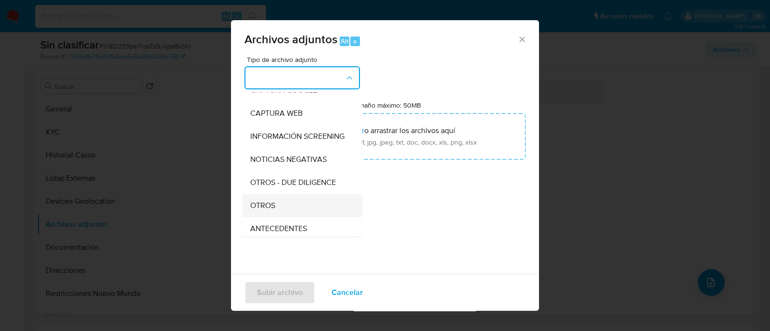
click at [293, 214] on div "OTROS" at bounding box center [299, 205] width 98 height 23
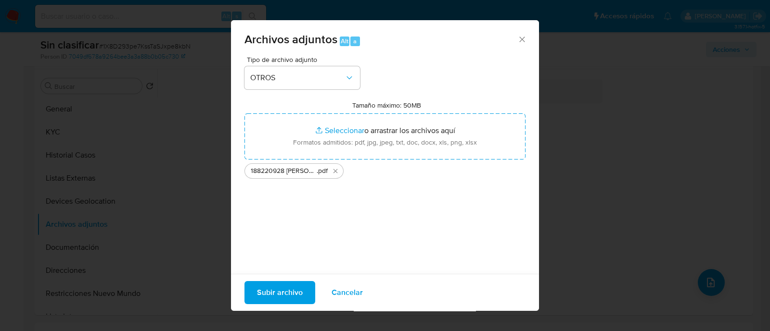
click at [282, 287] on span "Subir archivo" at bounding box center [280, 292] width 46 height 21
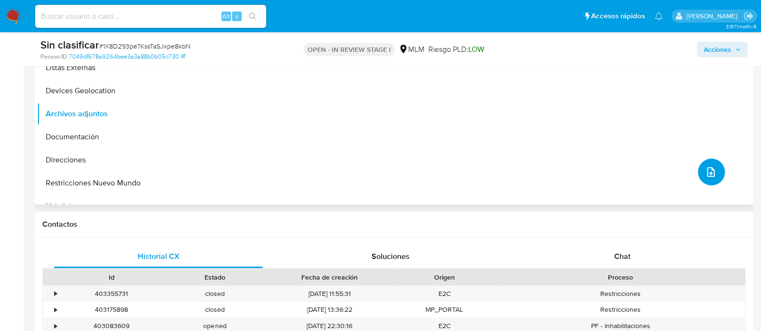
scroll to position [301, 0]
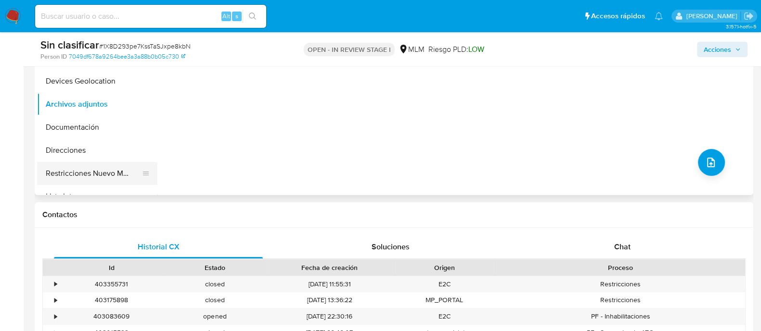
click at [89, 175] on button "Restricciones Nuevo Mundo" at bounding box center [93, 173] width 113 height 23
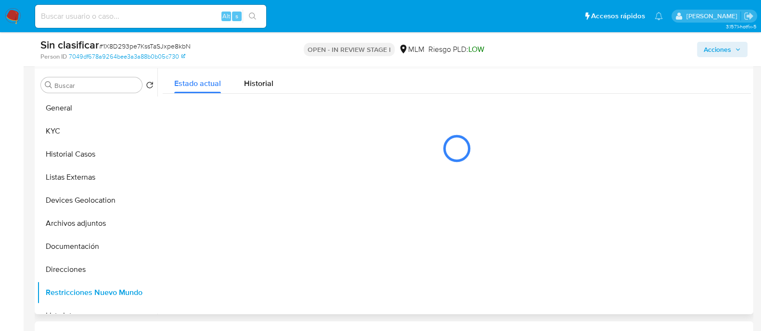
scroll to position [180, 0]
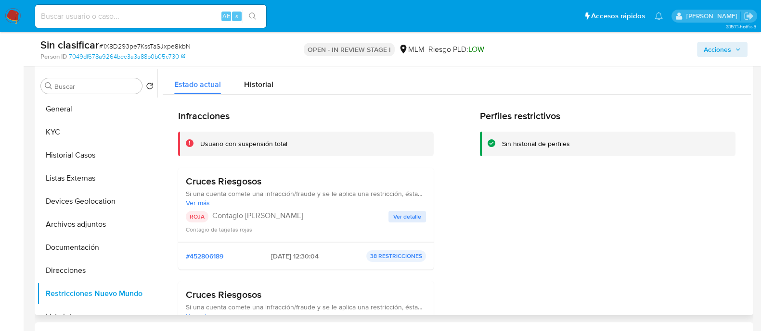
click at [406, 218] on span "Ver detalle" at bounding box center [407, 217] width 28 height 10
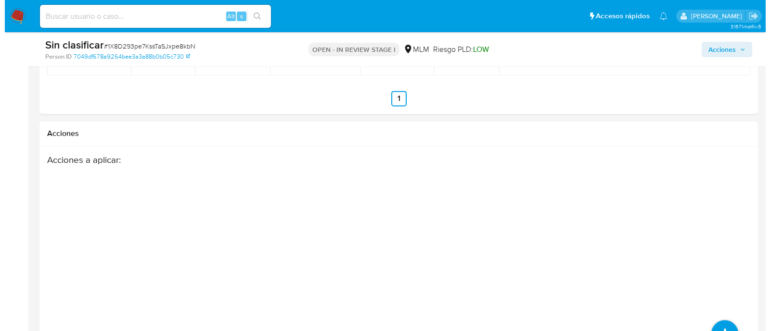
scroll to position [1664, 0]
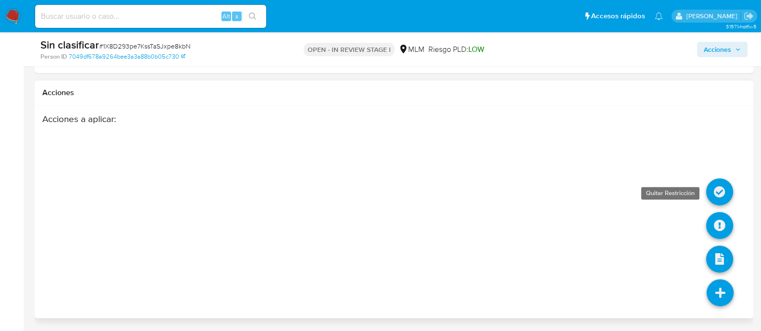
click at [719, 191] on icon at bounding box center [719, 191] width 27 height 27
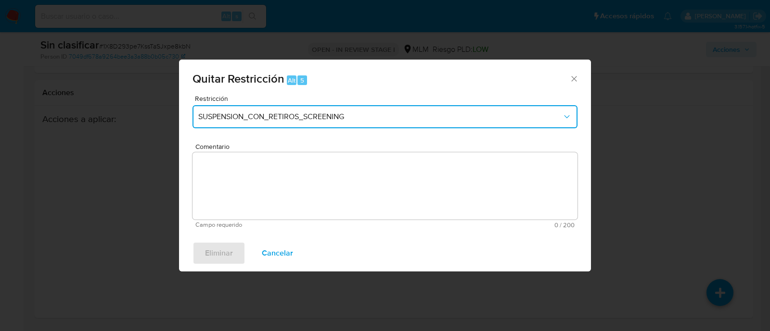
click at [390, 108] on button "SUSPENSION_CON_RETIROS_SCREENING" at bounding box center [384, 116] width 385 height 23
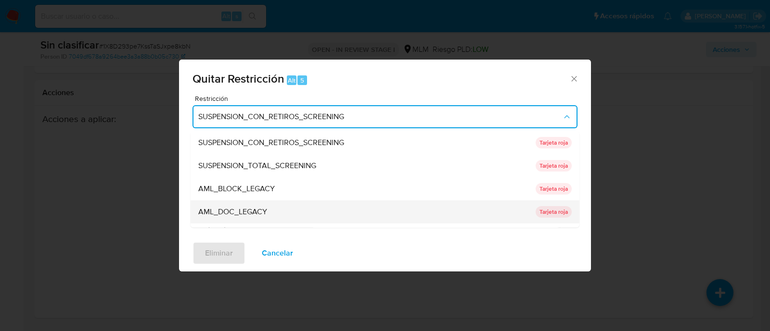
click at [288, 206] on div "AML_DOC_LEGACY" at bounding box center [363, 212] width 331 height 23
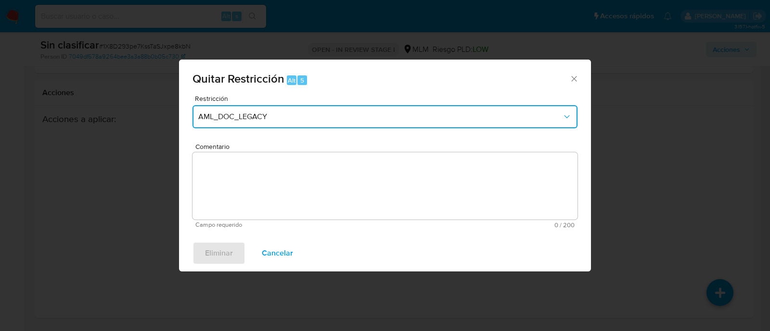
click at [461, 113] on span "AML_DOC_LEGACY" at bounding box center [380, 117] width 364 height 10
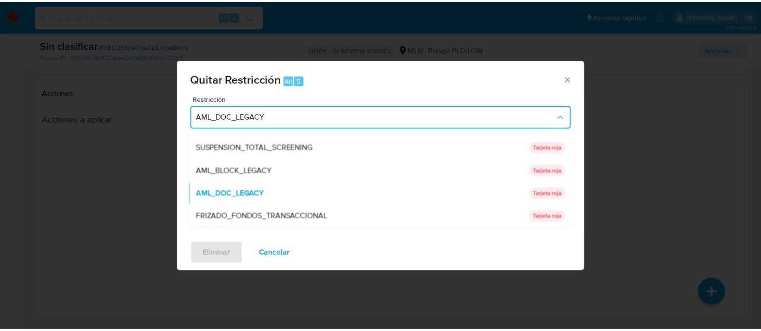
scroll to position [0, 0]
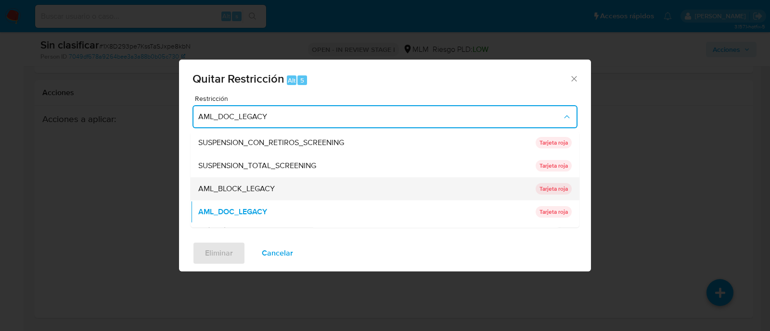
click at [292, 191] on div "AML_BLOCK_LEGACY" at bounding box center [363, 189] width 331 height 23
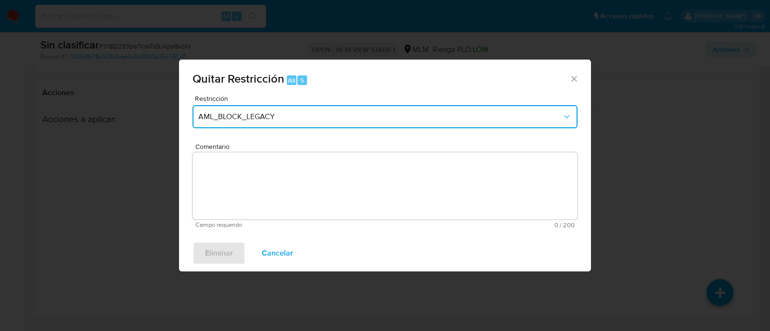
click at [315, 121] on span "AML_BLOCK_LEGACY" at bounding box center [380, 117] width 364 height 10
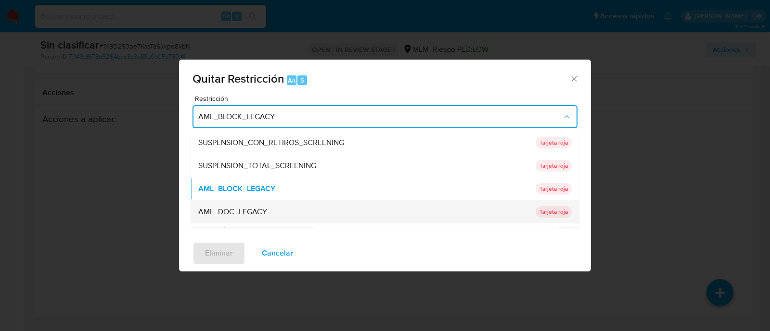
click at [255, 213] on span "AML_DOC_LEGACY" at bounding box center [232, 213] width 69 height 10
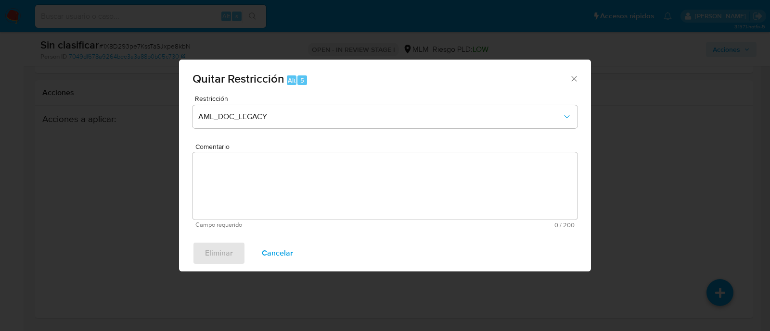
click at [298, 201] on textarea "Comentario" at bounding box center [384, 186] width 385 height 67
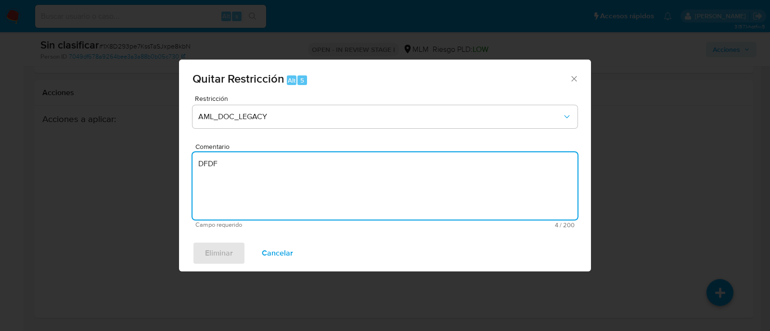
type textarea "DFDF"
click at [377, 242] on div "Eliminar Cancelar" at bounding box center [385, 253] width 412 height 37
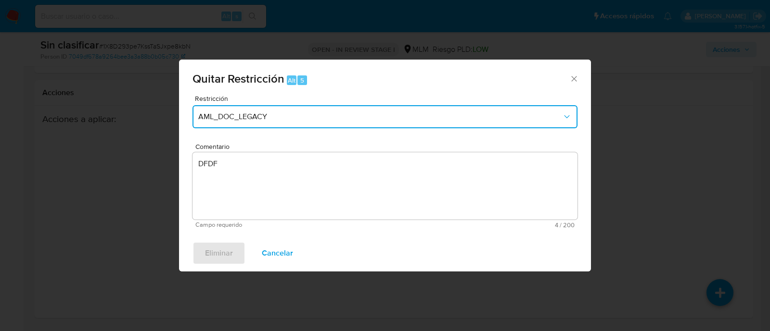
click at [355, 112] on span "AML_DOC_LEGACY" at bounding box center [380, 117] width 364 height 10
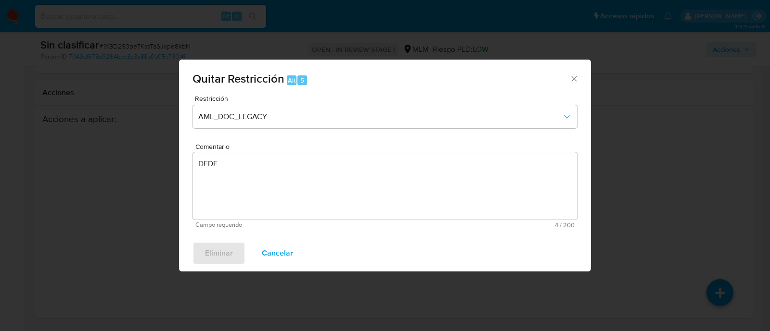
click at [573, 79] on icon "Cerrar ventana" at bounding box center [573, 78] width 5 height 5
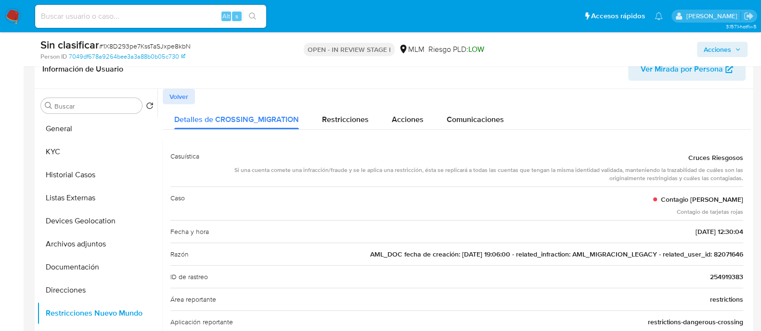
click at [170, 98] on span "Volver" at bounding box center [178, 96] width 19 height 13
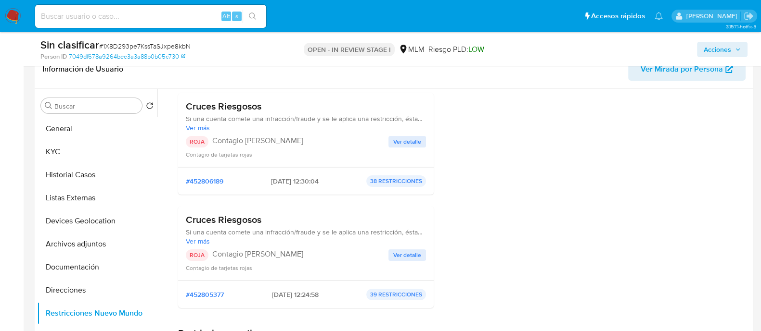
scroll to position [120, 0]
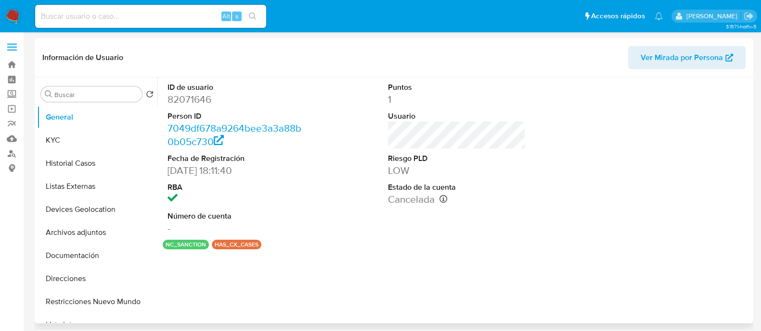
select select "10"
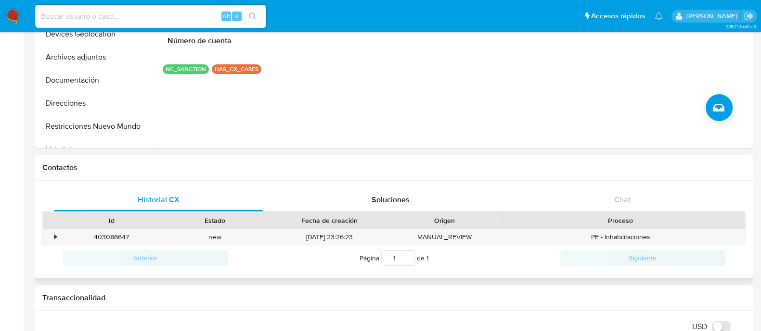
scroll to position [301, 0]
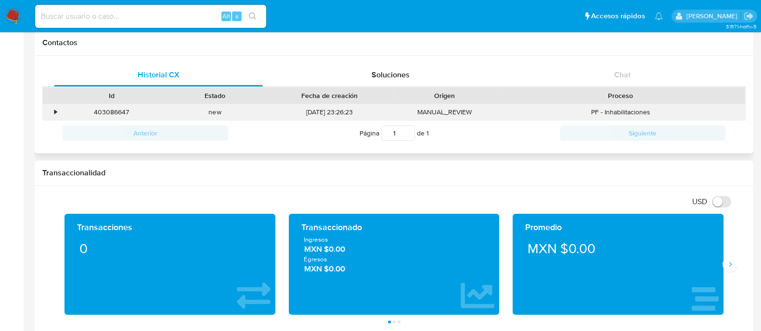
click at [60, 112] on div "403086647" at bounding box center [111, 112] width 103 height 16
click at [55, 112] on div "•" at bounding box center [55, 112] width 2 height 9
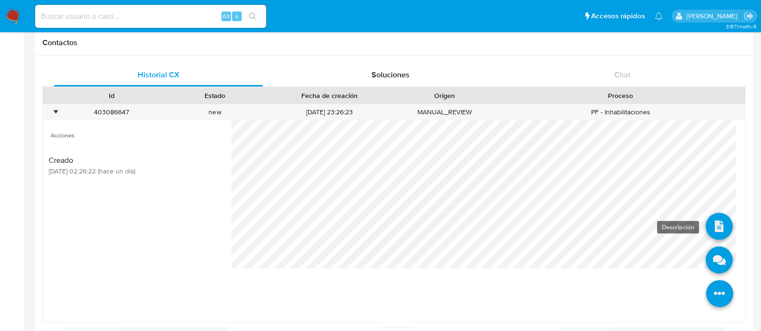
click at [706, 230] on icon at bounding box center [718, 226] width 27 height 27
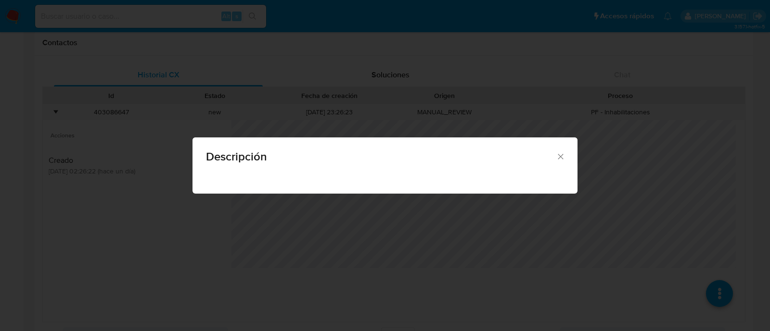
click at [554, 158] on span "Descripción" at bounding box center [381, 157] width 350 height 12
click at [558, 156] on icon "Cerrar" at bounding box center [561, 157] width 10 height 10
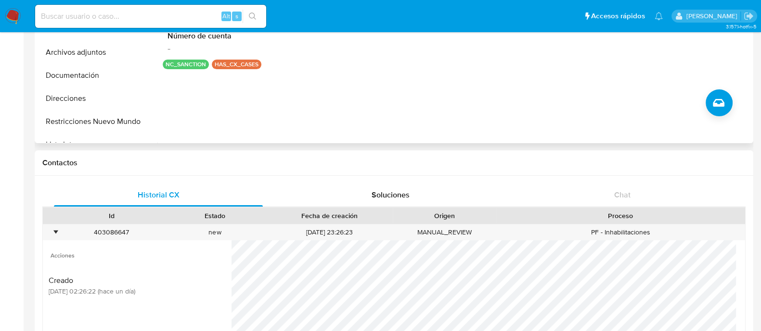
scroll to position [60, 0]
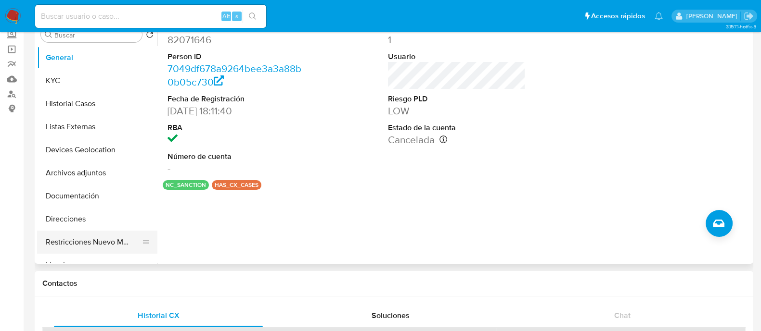
click at [84, 248] on button "Restricciones Nuevo Mundo" at bounding box center [93, 242] width 113 height 23
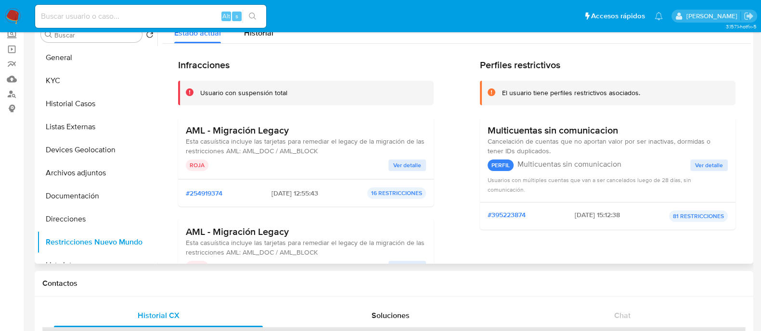
click at [403, 164] on span "Ver detalle" at bounding box center [407, 166] width 28 height 10
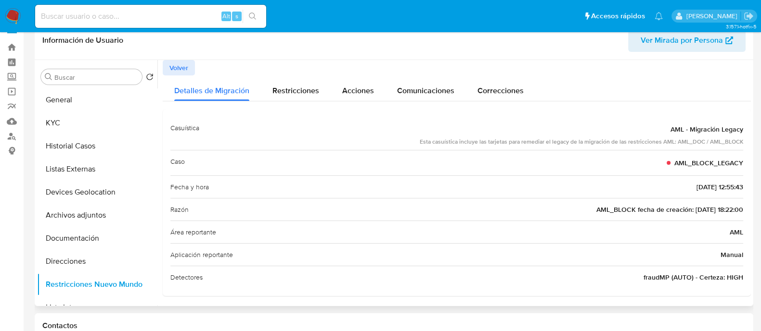
scroll to position [0, 0]
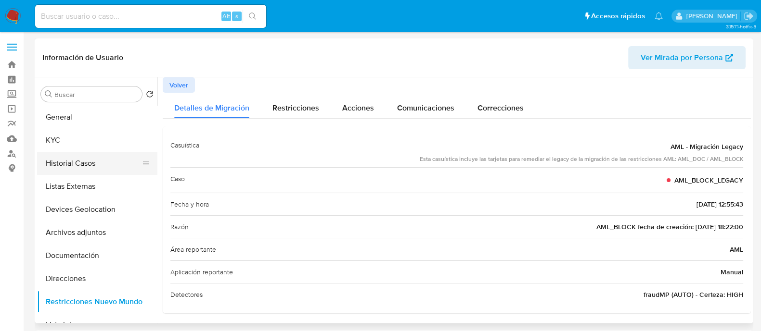
click at [89, 165] on button "Historial Casos" at bounding box center [93, 163] width 113 height 23
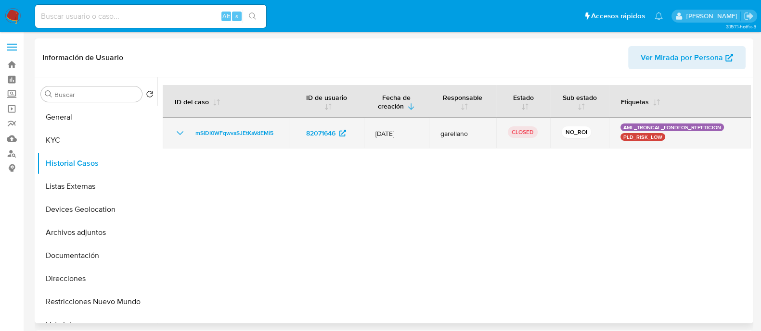
click at [176, 133] on icon "Mostrar/Ocultar" at bounding box center [180, 133] width 12 height 12
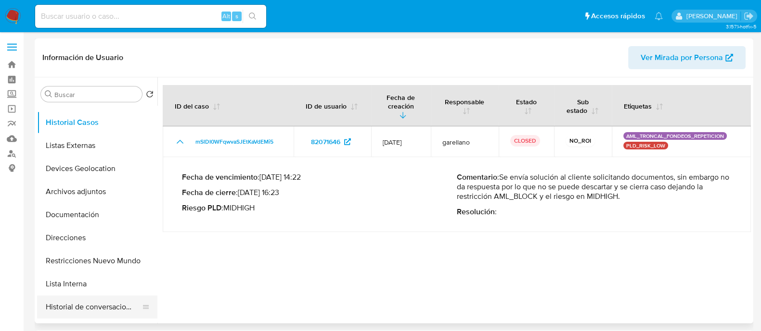
scroll to position [60, 0]
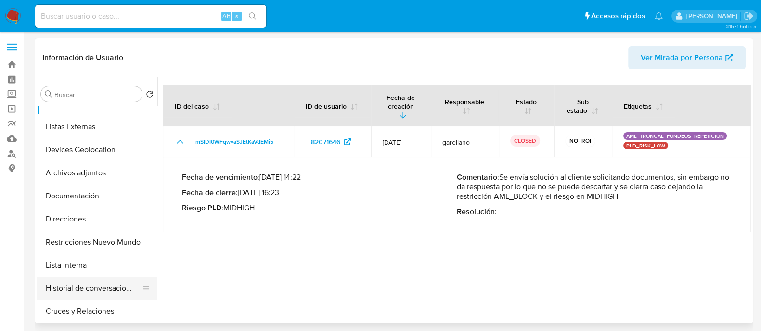
click at [103, 281] on button "Historial de conversaciones" at bounding box center [93, 288] width 113 height 23
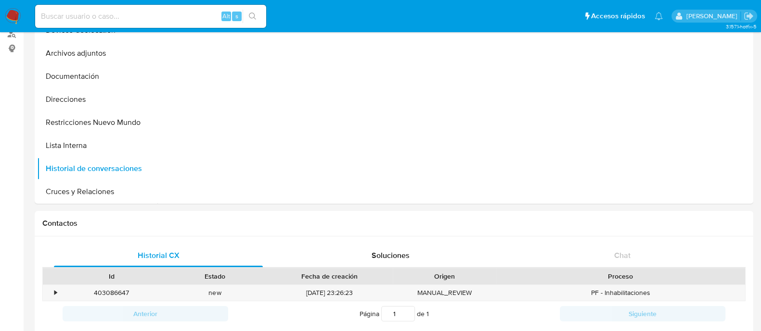
scroll to position [0, 0]
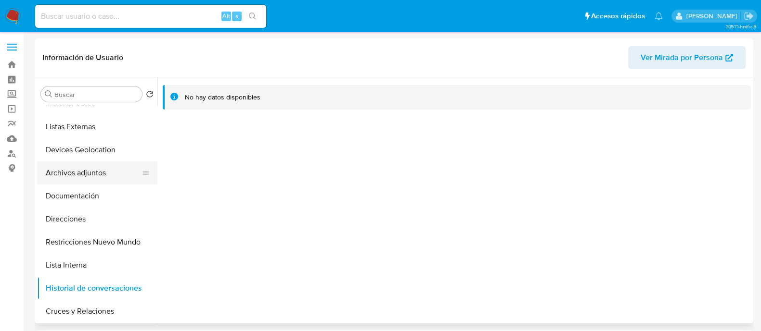
click at [81, 169] on button "Archivos adjuntos" at bounding box center [93, 173] width 113 height 23
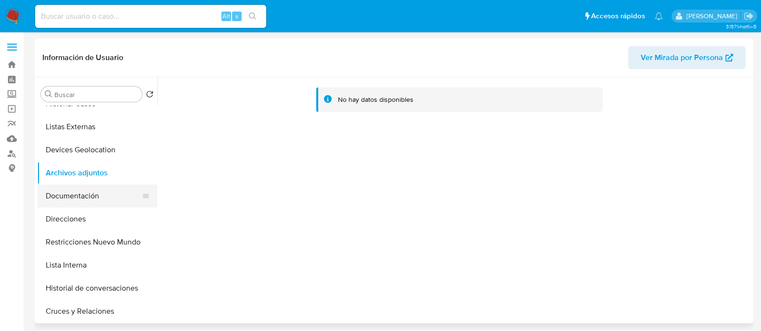
click at [90, 199] on button "Documentación" at bounding box center [93, 196] width 113 height 23
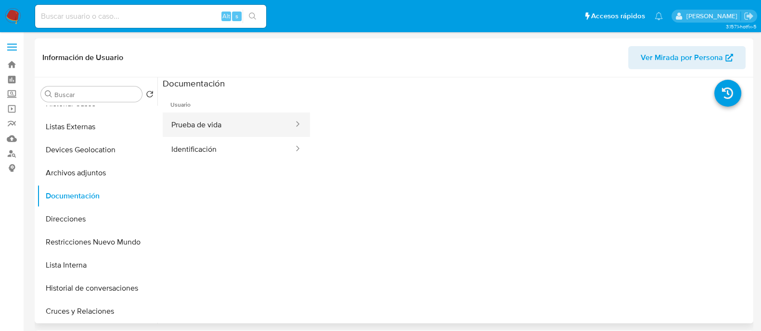
click at [211, 134] on button "Prueba de vida" at bounding box center [229, 125] width 132 height 25
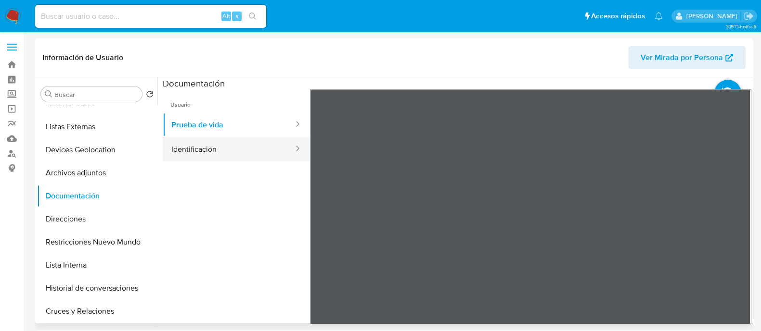
click at [234, 149] on button "Identificación" at bounding box center [229, 149] width 132 height 25
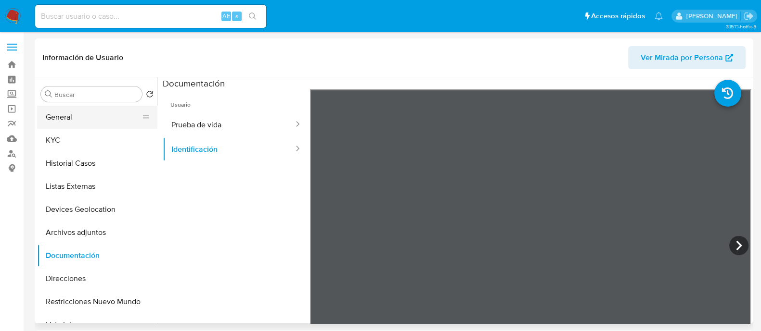
click at [85, 125] on button "General" at bounding box center [93, 117] width 113 height 23
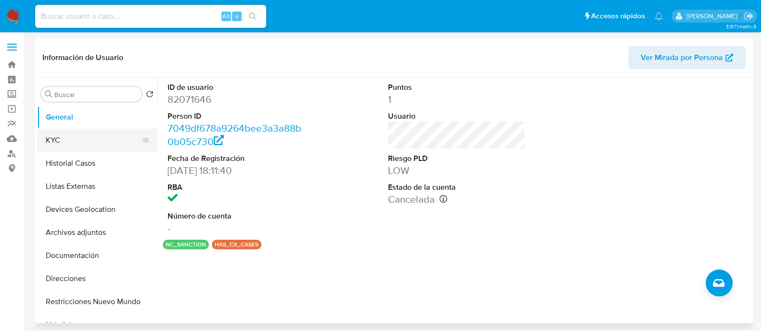
click at [89, 138] on button "KYC" at bounding box center [93, 140] width 113 height 23
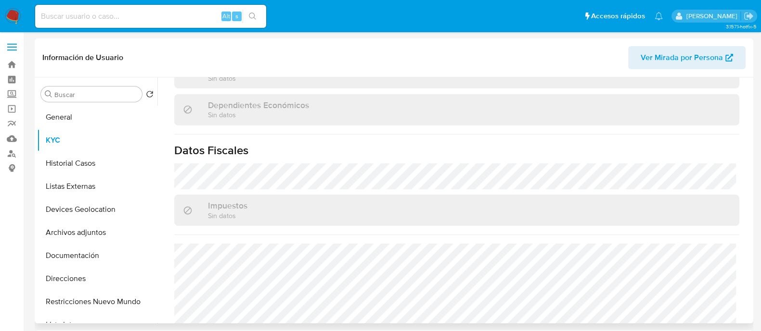
scroll to position [601, 0]
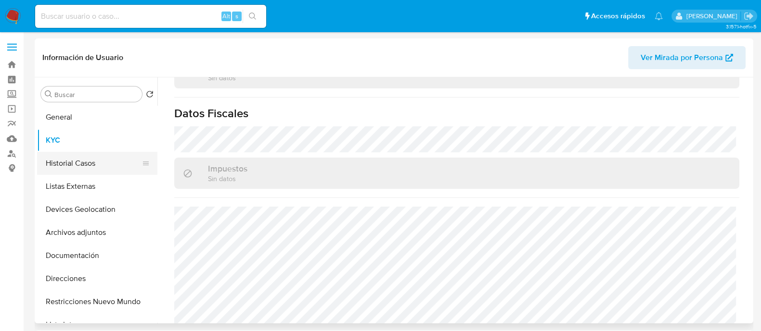
click at [87, 167] on button "Historial Casos" at bounding box center [93, 163] width 113 height 23
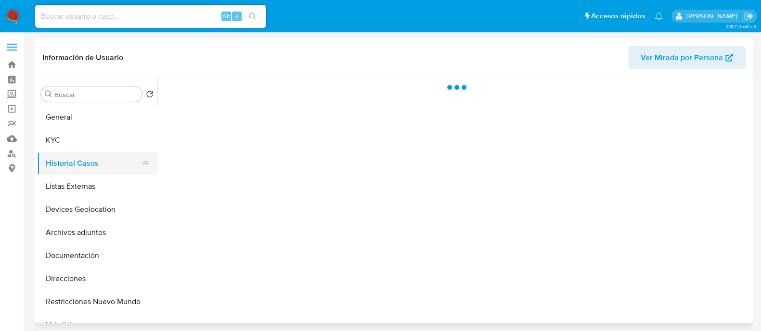
scroll to position [0, 0]
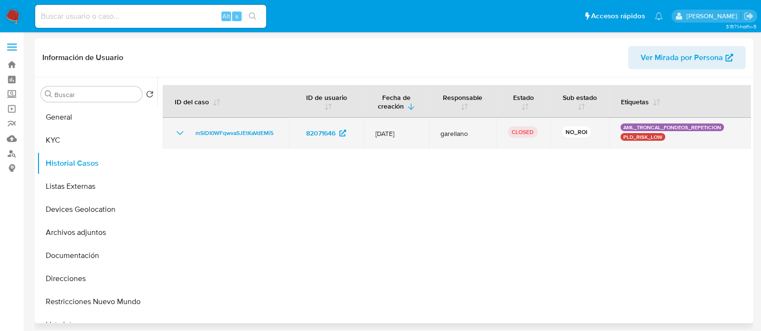
click at [178, 137] on icon "Mostrar/Ocultar" at bounding box center [180, 133] width 12 height 12
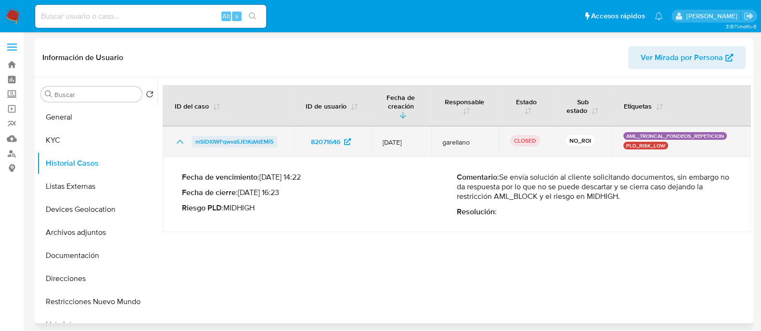
click at [215, 144] on span "mSlDI0WFqwvaSJEtKaVdEMi5" at bounding box center [234, 142] width 78 height 12
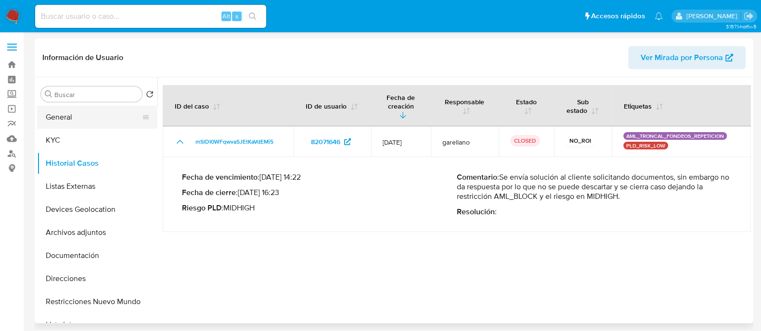
click at [76, 121] on button "General" at bounding box center [93, 117] width 113 height 23
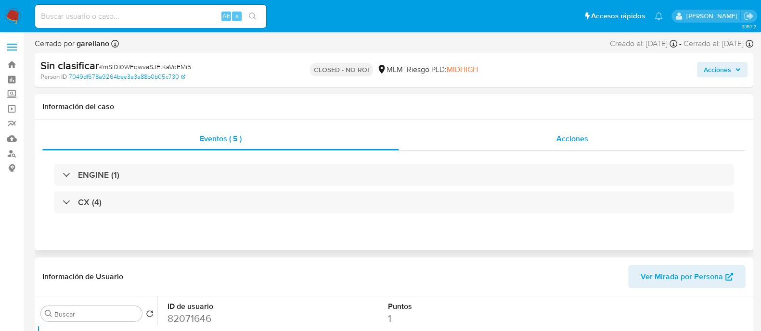
select select "10"
click at [559, 139] on span "Acciones" at bounding box center [572, 138] width 32 height 11
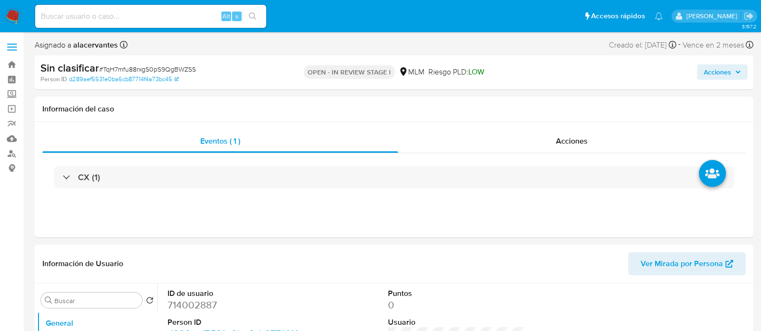
select select "10"
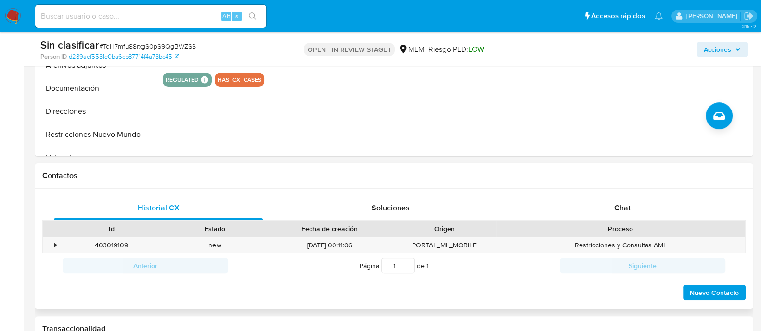
scroll to position [361, 0]
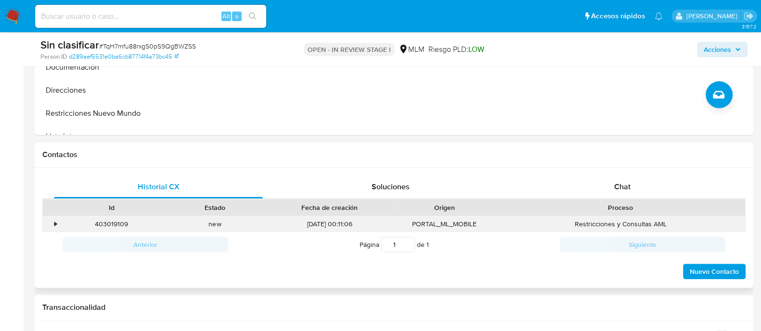
click at [54, 222] on div "•" at bounding box center [55, 224] width 2 height 9
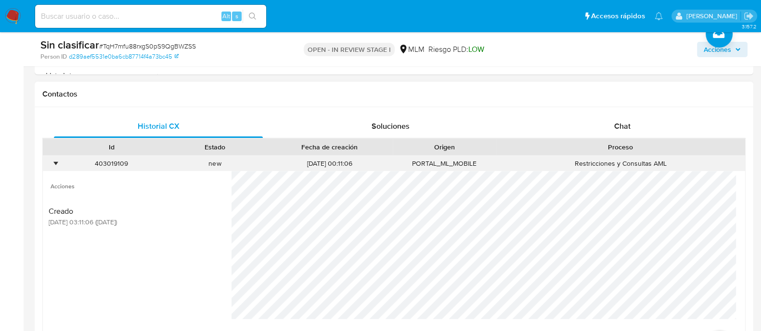
scroll to position [481, 0]
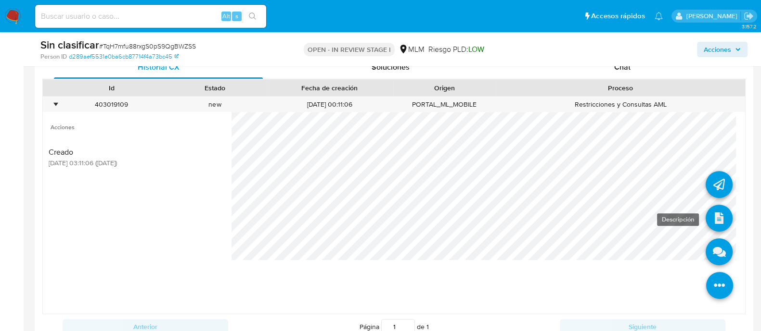
click at [716, 205] on icon at bounding box center [718, 218] width 27 height 27
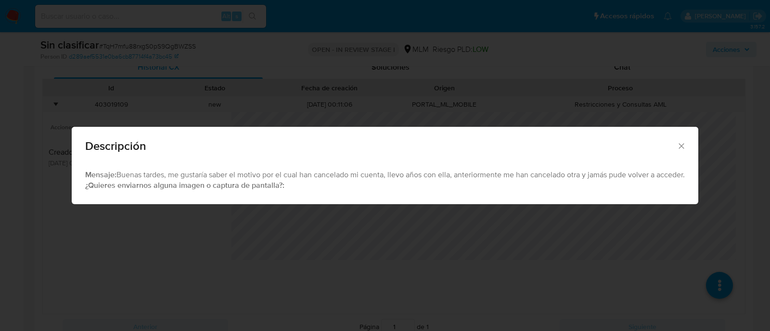
click at [684, 142] on div "Descripción" at bounding box center [385, 144] width 626 height 35
click at [684, 143] on icon "Cerrar" at bounding box center [681, 146] width 10 height 10
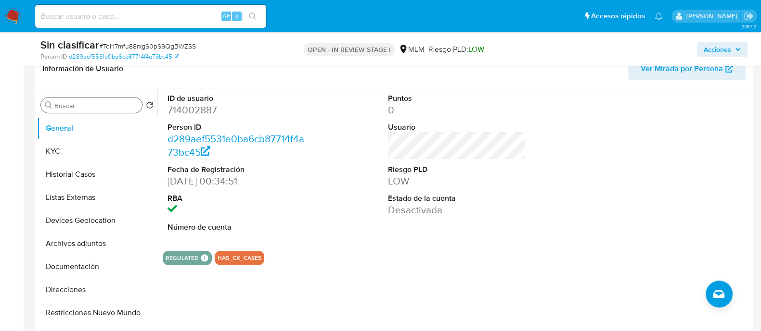
scroll to position [180, 0]
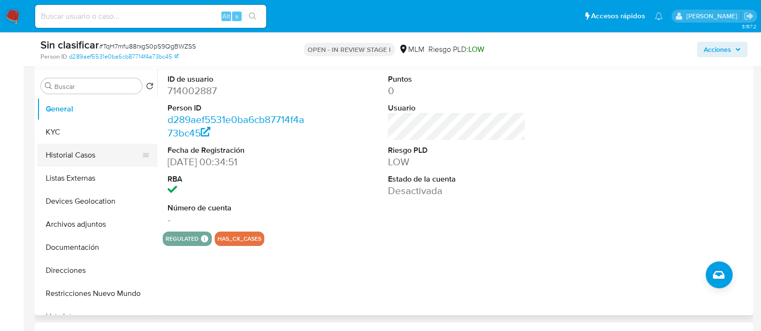
click at [84, 163] on button "Historial Casos" at bounding box center [93, 155] width 113 height 23
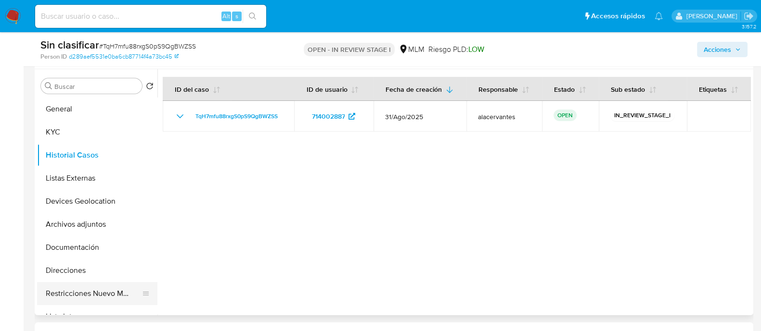
click at [103, 282] on button "Restricciones Nuevo Mundo" at bounding box center [93, 293] width 113 height 23
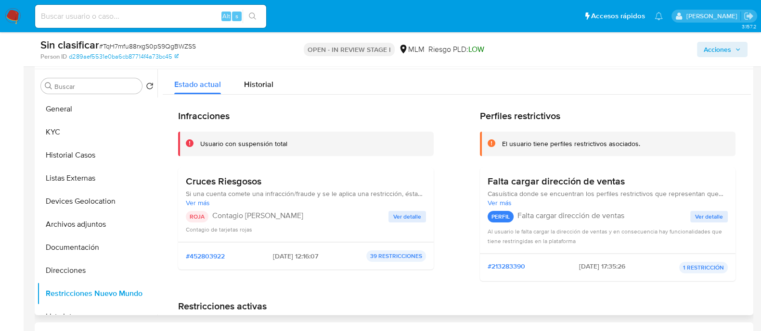
click at [412, 210] on div "Cruces Riesgosos Si una cuenta comete una infracción/fraude y se le aplica una …" at bounding box center [306, 205] width 240 height 59
click at [414, 215] on span "Ver detalle" at bounding box center [407, 217] width 28 height 10
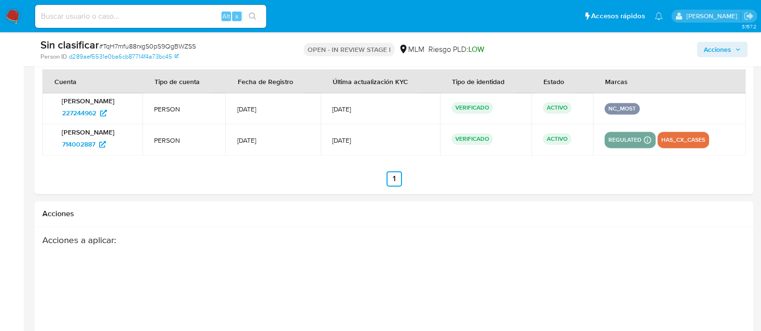
scroll to position [1563, 0]
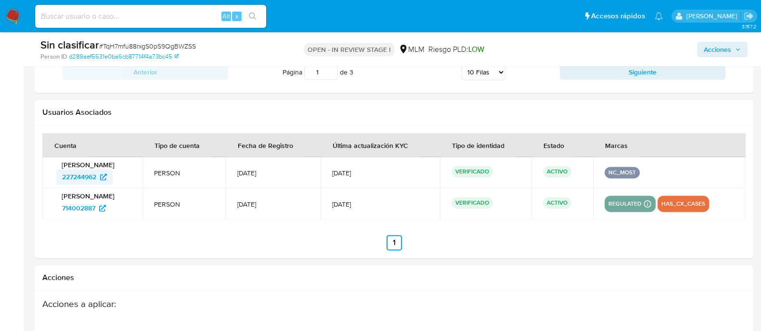
click at [89, 176] on span "227244962" at bounding box center [79, 176] width 34 height 15
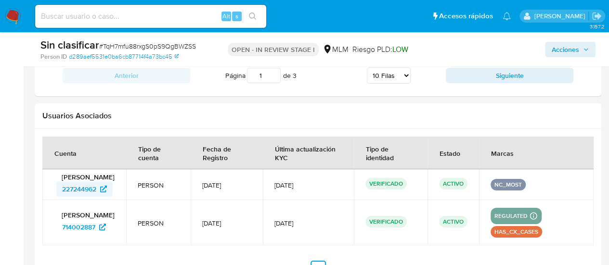
scroll to position [333, 0]
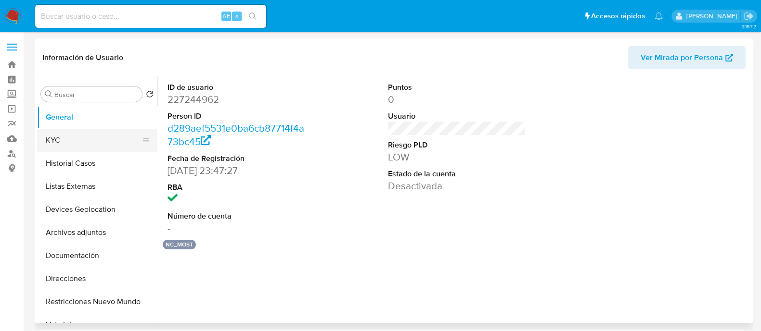
select select "10"
click at [104, 140] on button "KYC" at bounding box center [93, 140] width 113 height 23
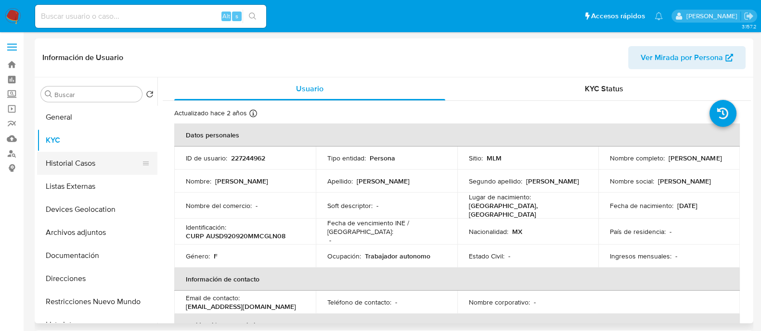
click at [101, 163] on button "Historial Casos" at bounding box center [93, 163] width 113 height 23
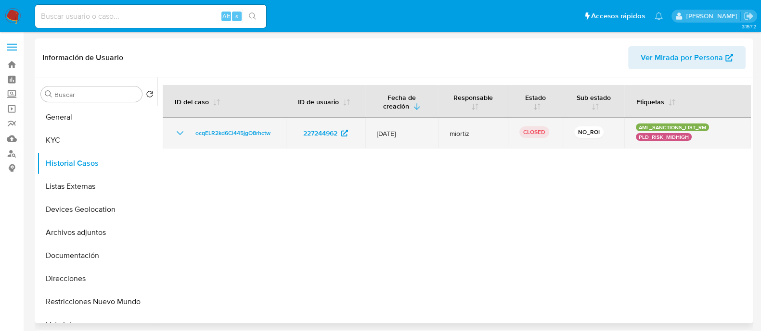
click at [178, 131] on icon "Mostrar/Ocultar" at bounding box center [180, 133] width 12 height 12
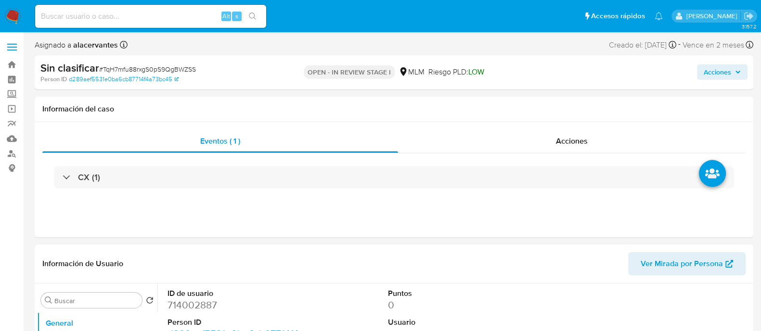
select select "10"
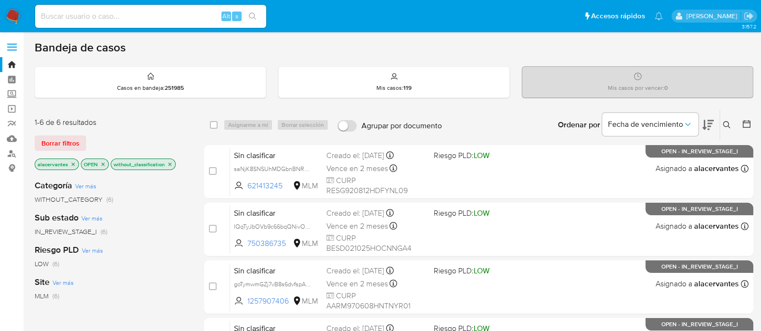
click at [95, 233] on span "IN_REVIEW_STAGE_I" at bounding box center [66, 232] width 62 height 10
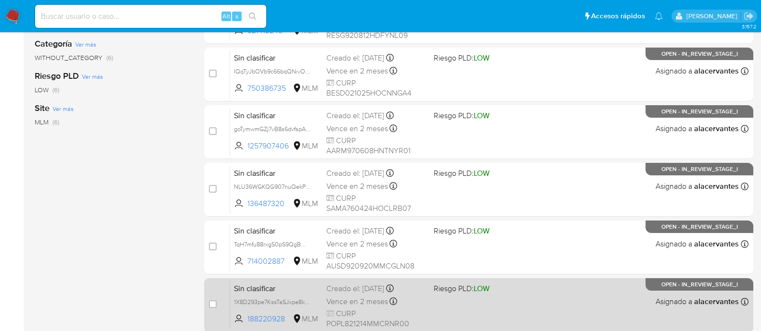
scroll to position [233, 0]
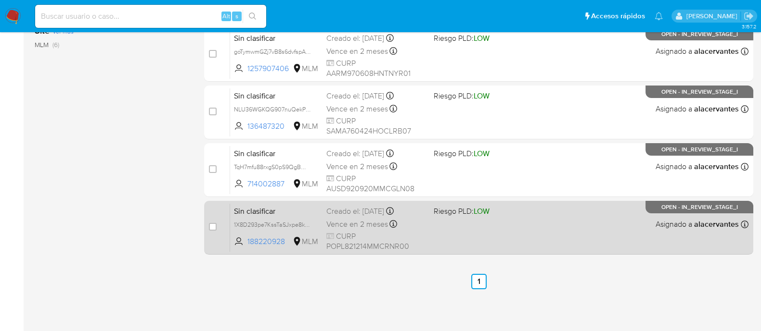
click at [537, 220] on div "Sin clasificar 1X8D293pe7KssTaSJxpe8kbN 188220928 MLM Riesgo PLD: LOW Creado el…" at bounding box center [489, 227] width 518 height 49
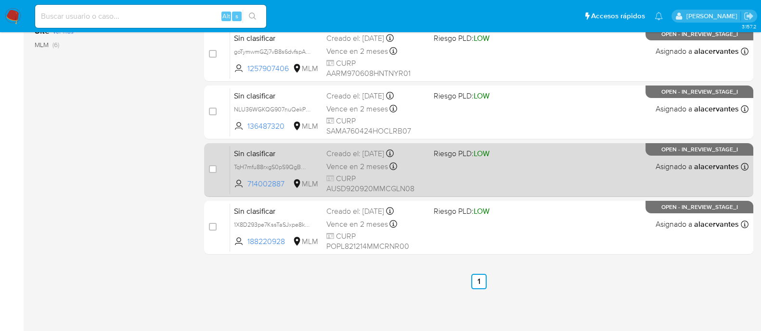
click at [553, 177] on div "Sin clasificar TqH7mfu88rxgS0pS9QgBWZSS 714002887 MLM Riesgo PLD: LOW Creado el…" at bounding box center [489, 170] width 518 height 49
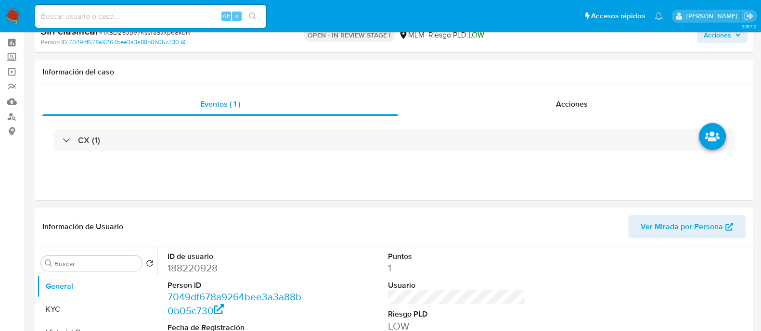
select select "10"
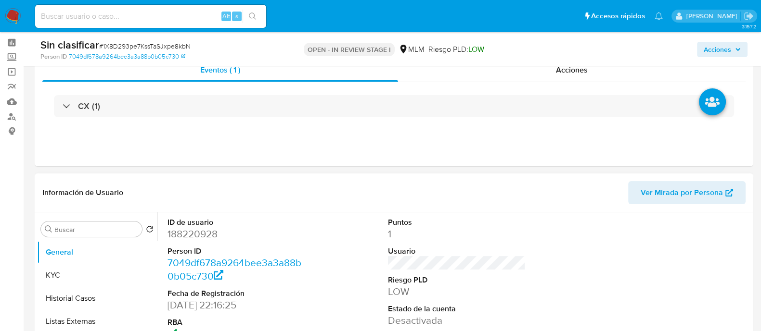
scroll to position [180, 0]
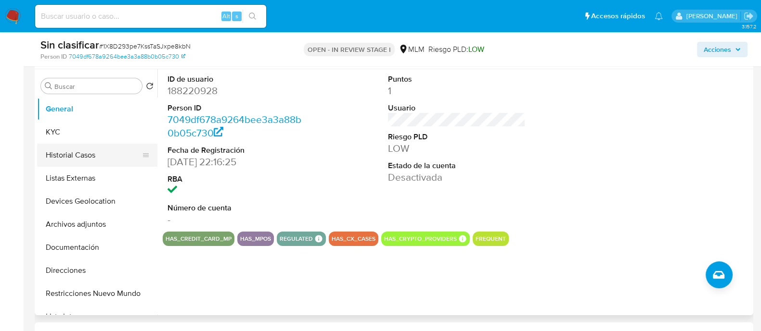
click at [108, 155] on button "Historial Casos" at bounding box center [93, 155] width 113 height 23
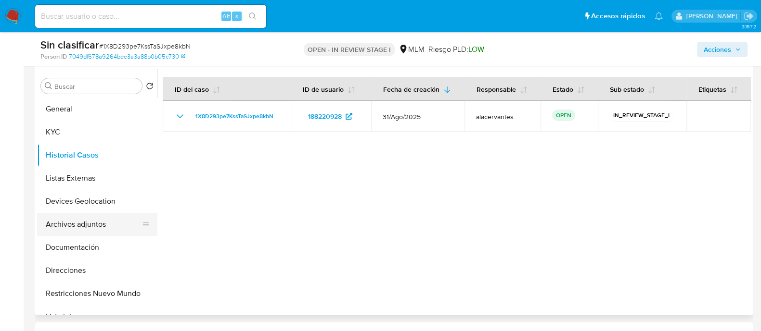
click at [91, 225] on button "Archivos adjuntos" at bounding box center [93, 224] width 113 height 23
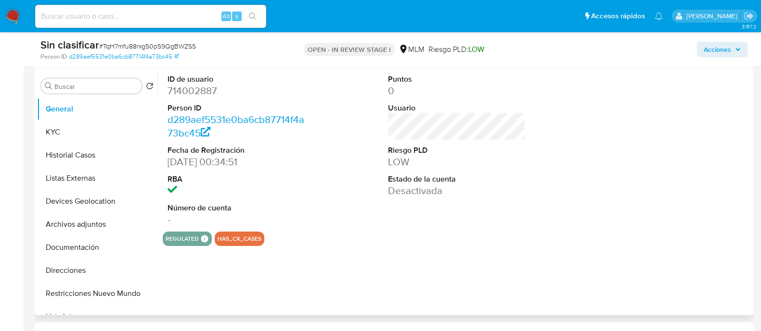
select select "10"
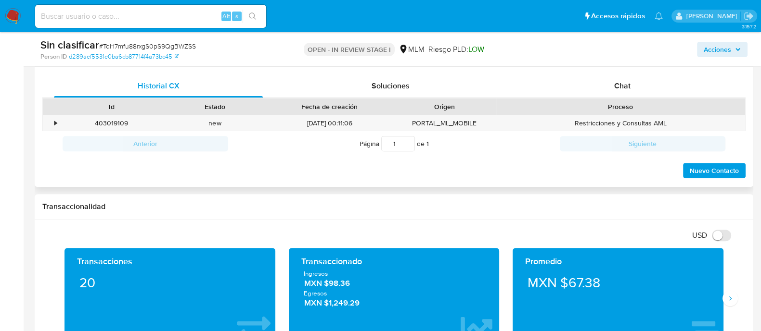
scroll to position [402, 0]
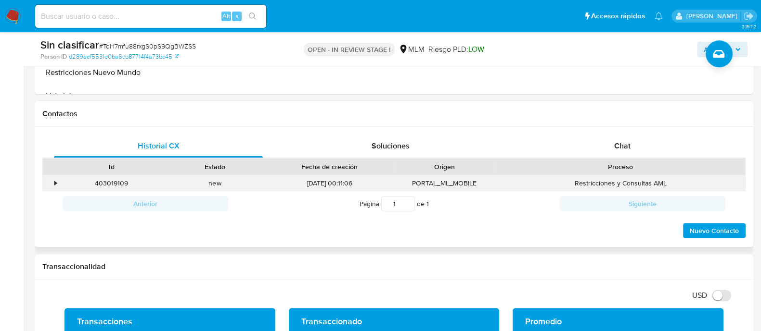
drag, startPoint x: 50, startPoint y: 186, endPoint x: 113, endPoint y: 187, distance: 63.5
click at [50, 186] on div "•" at bounding box center [51, 184] width 17 height 16
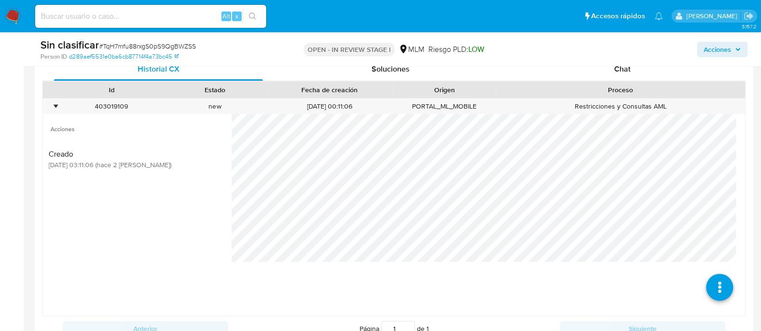
scroll to position [522, 0]
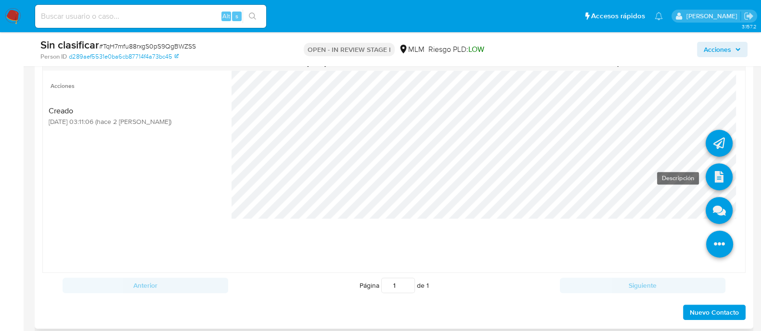
click at [705, 175] on icon at bounding box center [718, 177] width 27 height 27
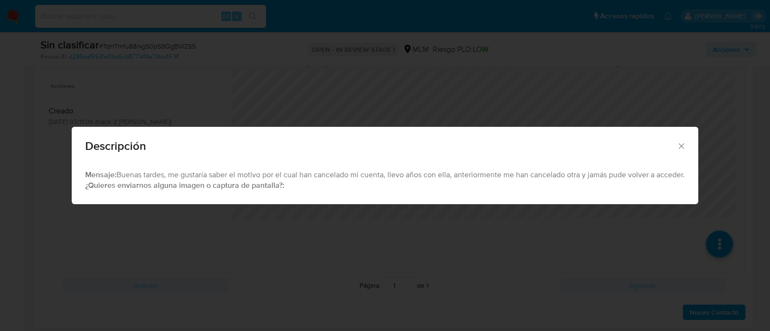
click at [686, 140] on div "Descripción" at bounding box center [385, 144] width 626 height 35
click at [682, 142] on icon "Cerrar" at bounding box center [681, 146] width 10 height 10
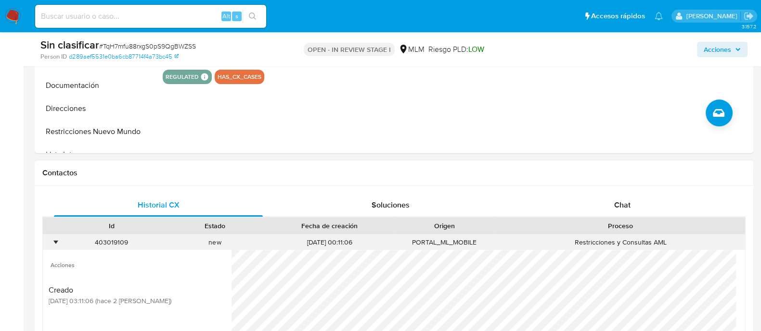
scroll to position [342, 0]
click at [96, 127] on button "Restricciones Nuevo Mundo" at bounding box center [93, 132] width 113 height 23
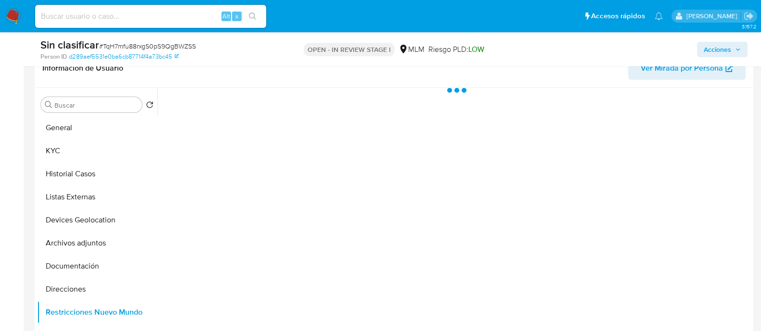
scroll to position [161, 0]
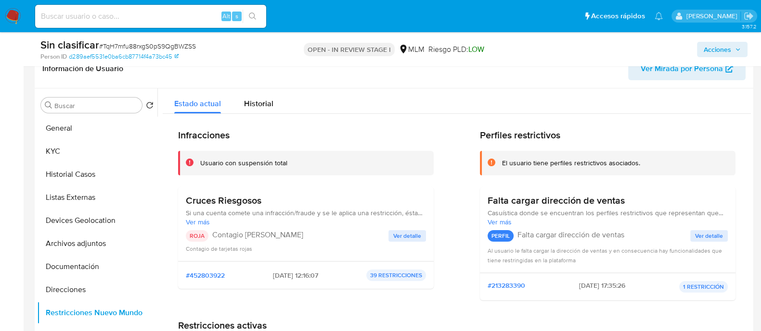
click at [414, 234] on span "Ver detalle" at bounding box center [407, 236] width 28 height 10
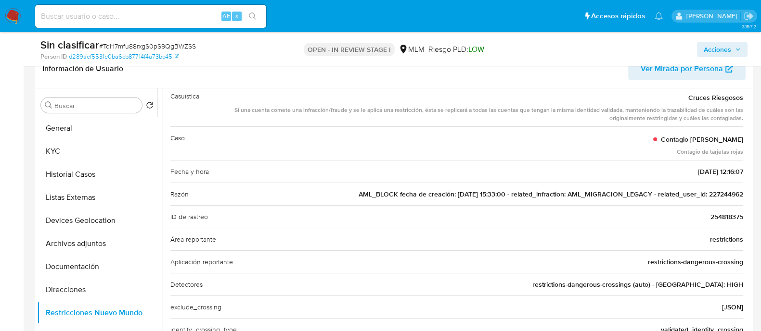
scroll to position [0, 0]
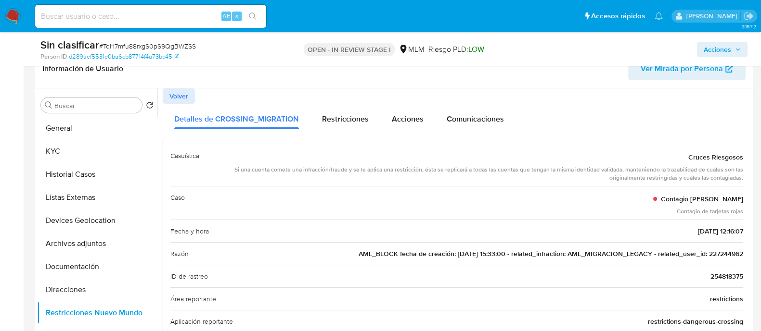
click at [178, 98] on span "Volver" at bounding box center [178, 95] width 19 height 13
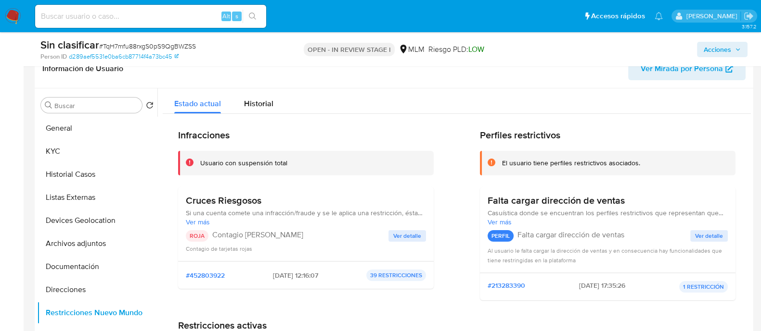
click at [402, 232] on span "Ver detalle" at bounding box center [407, 236] width 28 height 10
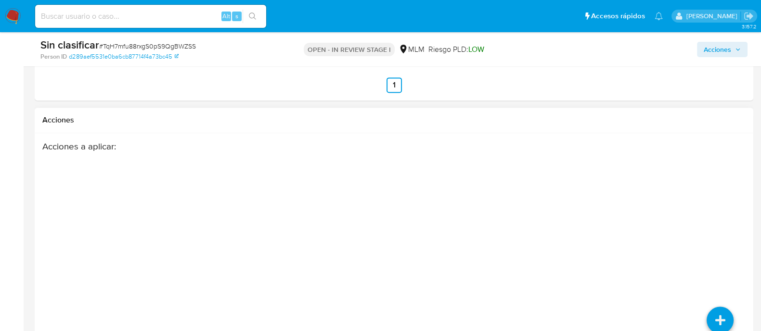
scroll to position [1484, 0]
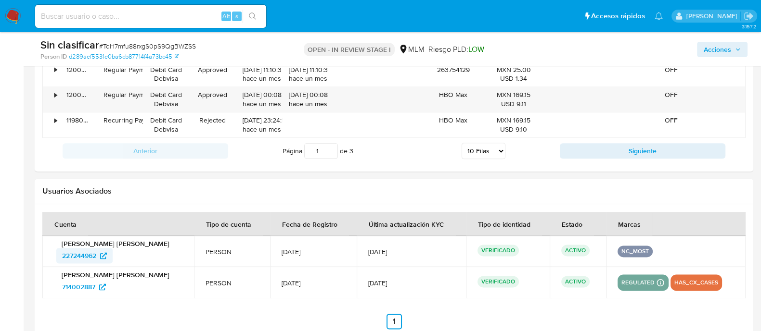
click at [100, 253] on span "227244962" at bounding box center [84, 255] width 45 height 15
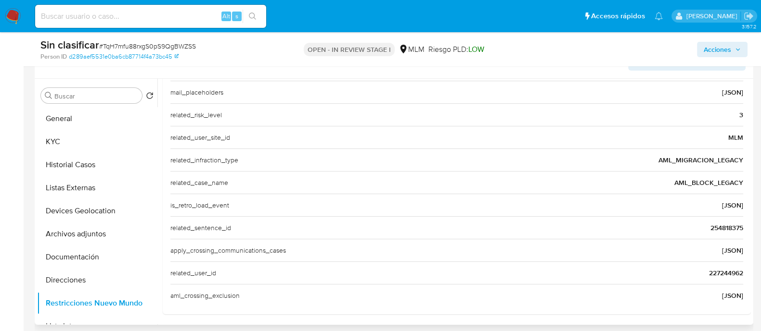
scroll to position [221, 0]
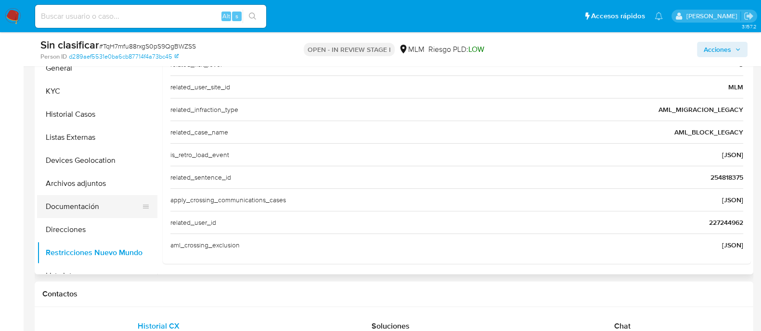
click at [91, 210] on button "Documentación" at bounding box center [93, 206] width 113 height 23
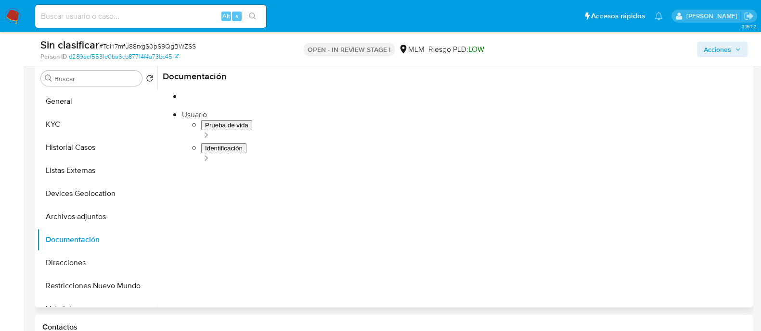
scroll to position [161, 0]
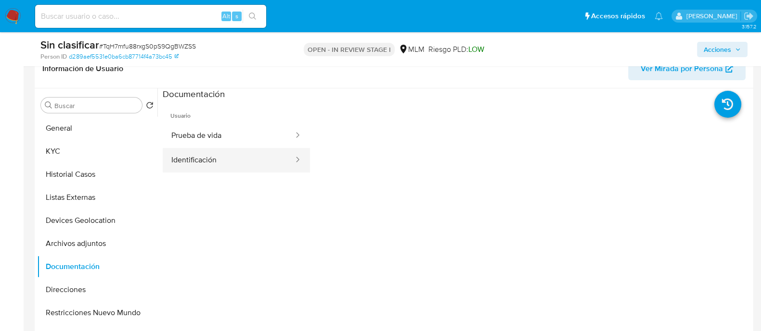
click at [269, 162] on button "Identificación" at bounding box center [229, 160] width 132 height 25
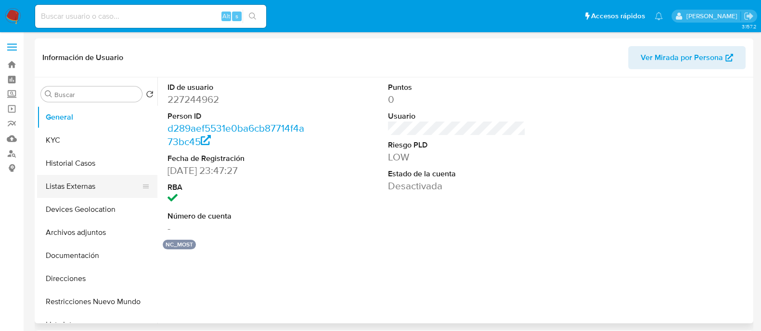
select select "10"
click at [94, 153] on button "Historial Casos" at bounding box center [93, 163] width 113 height 23
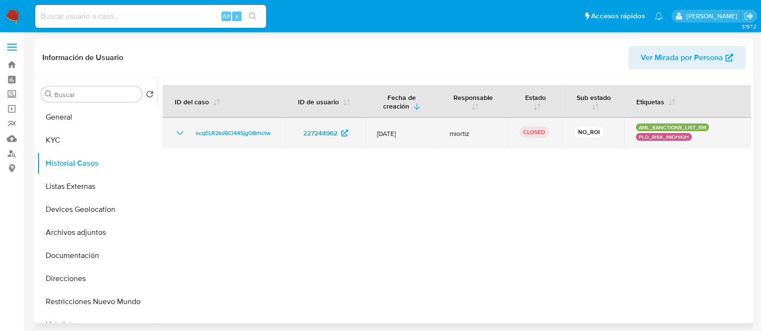
click at [188, 133] on div "ocqELR2kd6Ci445jgO8rhctw" at bounding box center [224, 133] width 100 height 12
click at [186, 134] on div "ocqELR2kd6Ci445jgO8rhctw" at bounding box center [224, 133] width 100 height 12
click at [182, 134] on icon "Mostrar/Ocultar" at bounding box center [180, 133] width 12 height 12
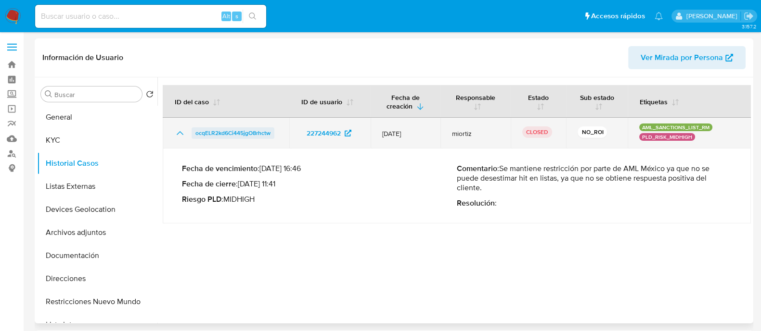
click at [220, 129] on span "ocqELR2kd6Ci445jgO8rhctw" at bounding box center [232, 133] width 75 height 12
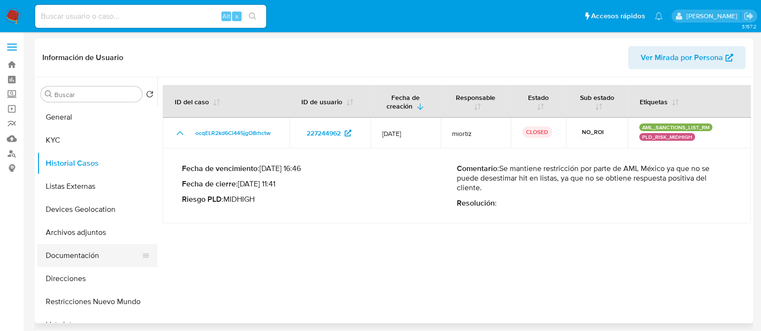
click at [98, 258] on button "Documentación" at bounding box center [93, 255] width 113 height 23
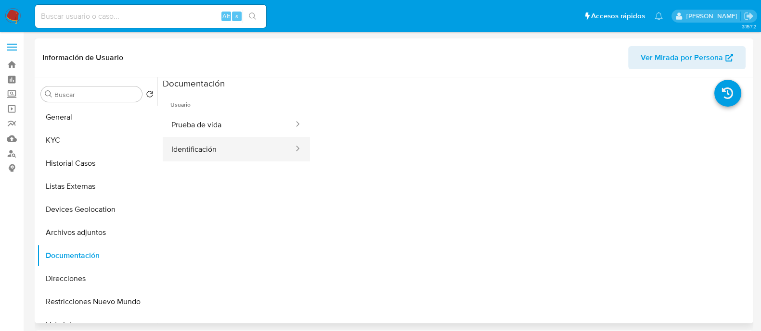
click at [194, 138] on button "Identificación" at bounding box center [229, 149] width 132 height 25
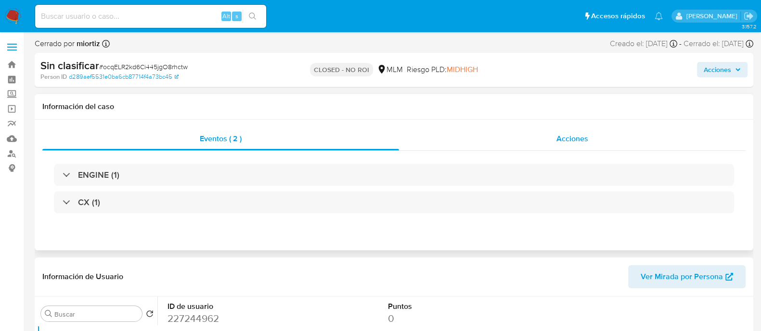
click at [599, 128] on div "Acciones" at bounding box center [572, 138] width 346 height 23
select select "10"
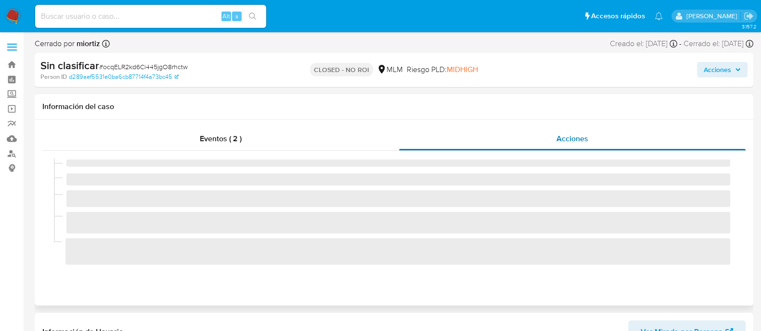
click at [600, 129] on div "Acciones" at bounding box center [572, 138] width 346 height 23
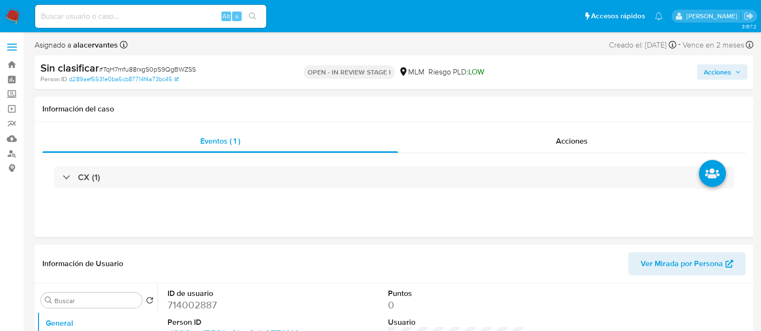
select select "10"
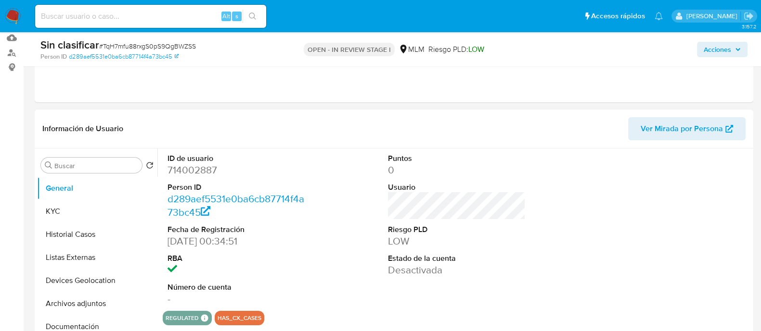
scroll to position [120, 0]
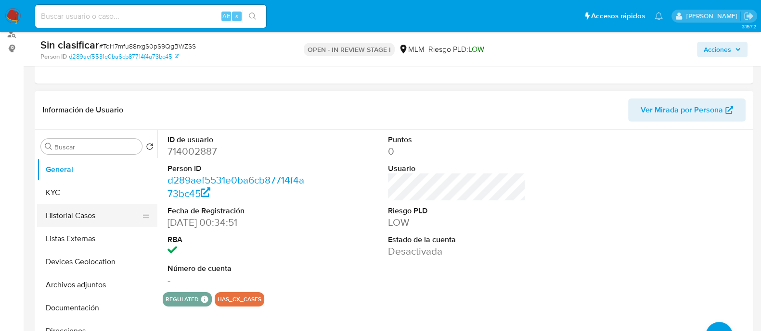
click at [84, 216] on button "Historial Casos" at bounding box center [93, 215] width 113 height 23
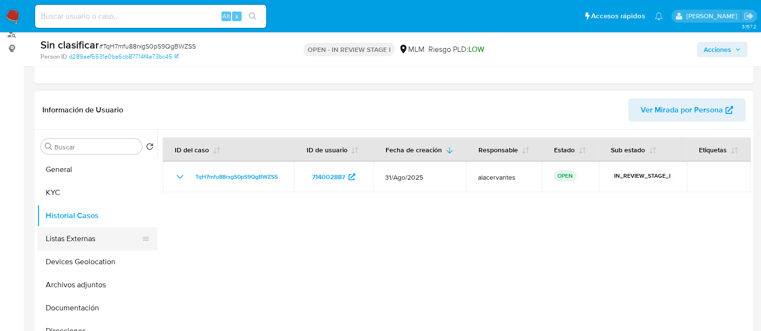
click at [91, 241] on button "Listas Externas" at bounding box center [93, 239] width 113 height 23
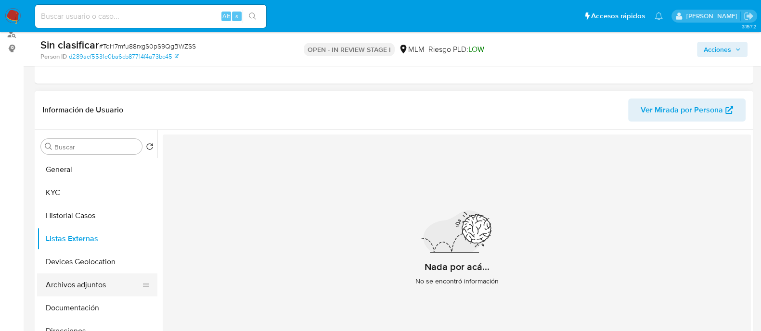
click at [86, 284] on button "Archivos adjuntos" at bounding box center [93, 285] width 113 height 23
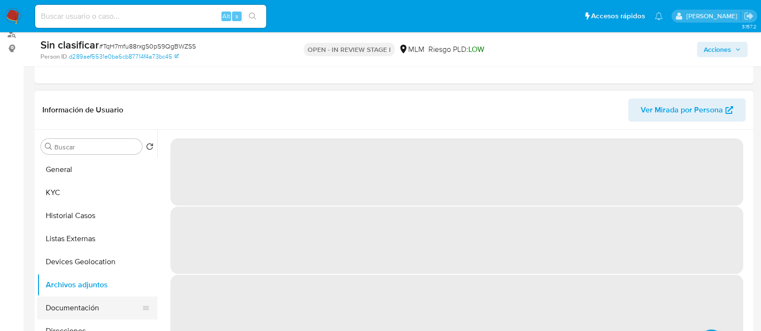
click at [77, 304] on button "Documentación" at bounding box center [93, 308] width 113 height 23
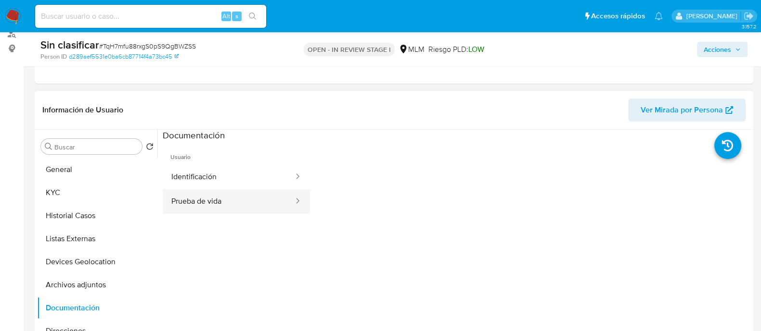
click at [228, 191] on button "Prueba de vida" at bounding box center [229, 202] width 132 height 25
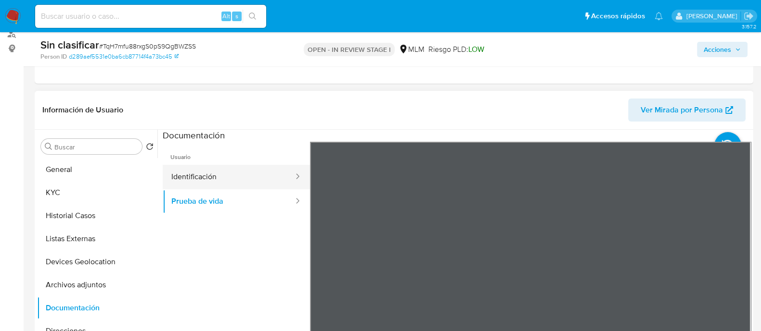
click at [227, 187] on button "Identificación" at bounding box center [229, 177] width 132 height 25
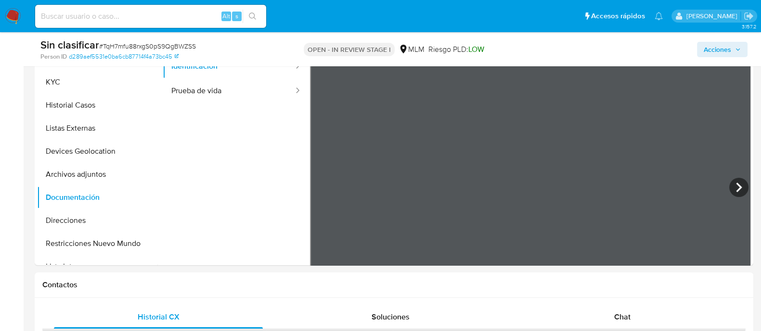
scroll to position [301, 0]
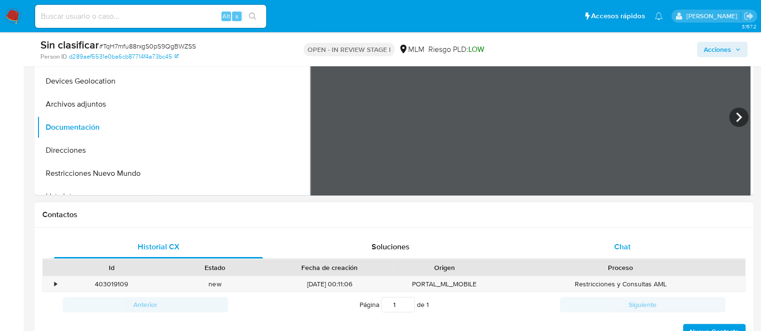
click at [630, 249] on span "Chat" at bounding box center [622, 247] width 16 height 11
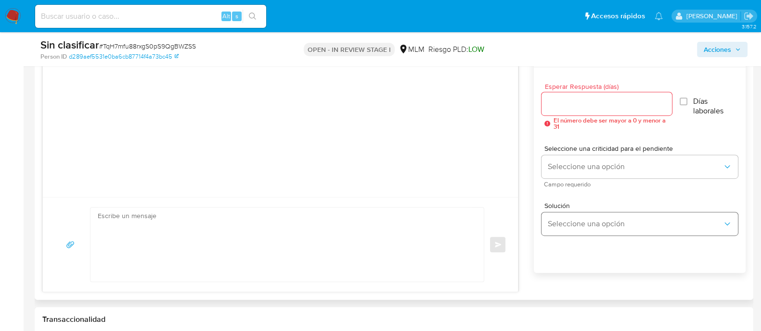
scroll to position [541, 0]
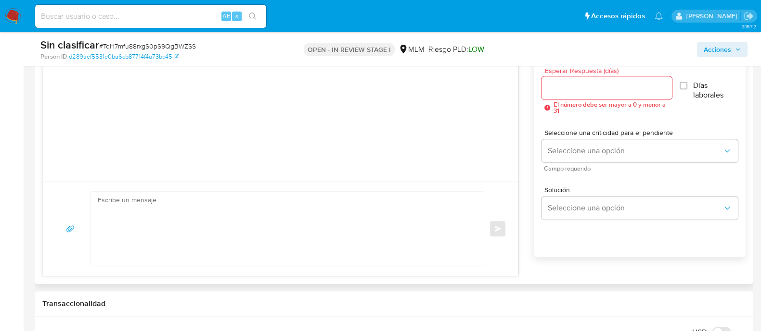
click at [619, 96] on div at bounding box center [606, 87] width 130 height 23
click at [619, 91] on input "Esperar Respuesta (días)" at bounding box center [606, 88] width 130 height 13
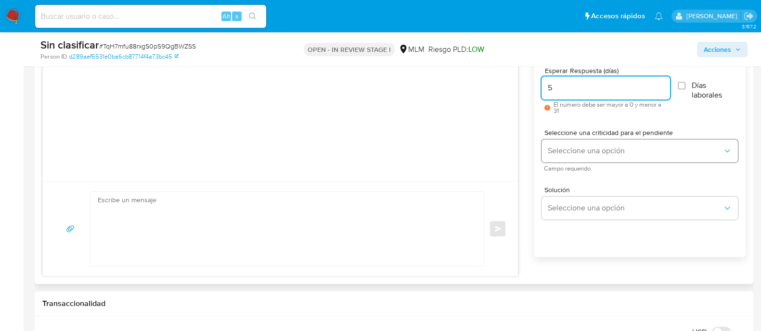
type input "5"
click at [652, 149] on span "Seleccione una opción" at bounding box center [634, 151] width 175 height 10
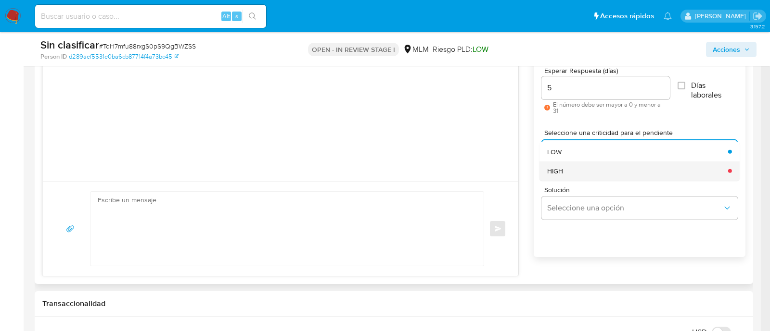
click at [627, 168] on div "HIGH" at bounding box center [634, 170] width 175 height 19
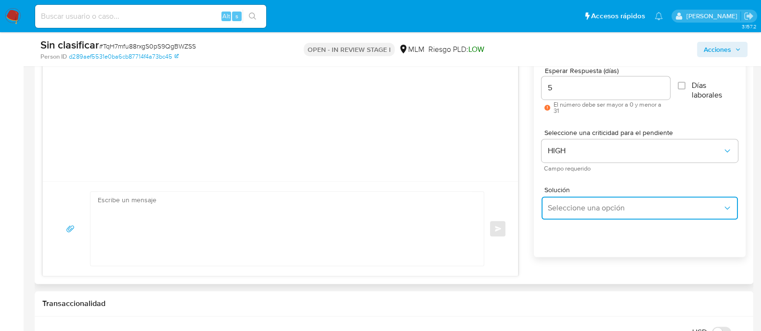
click at [651, 210] on span "Seleccione una opción" at bounding box center [634, 208] width 175 height 10
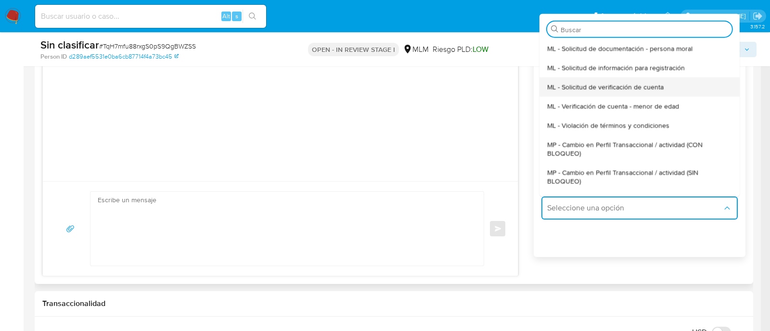
click at [689, 92] on div "ML - Solicitud de verificación de cuenta" at bounding box center [636, 86] width 179 height 19
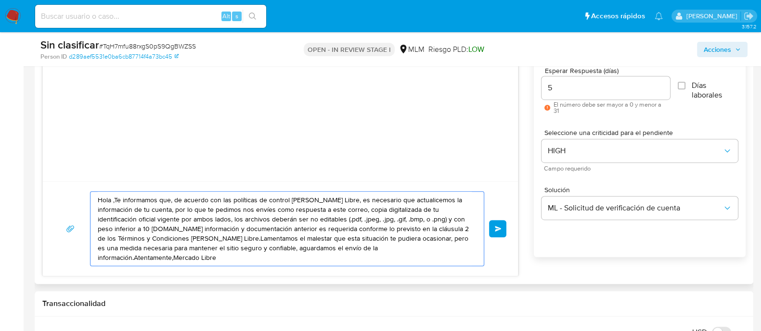
drag, startPoint x: 299, startPoint y: 198, endPoint x: 341, endPoint y: 198, distance: 41.4
click at [341, 198] on textarea "Hola ,Te informamos que, de acuerdo con las políticas de control de Mercado Lib…" at bounding box center [285, 229] width 374 height 74
click at [114, 199] on textarea "Hola ,Te informamos que, de acuerdo con las políticas de control de Mercado Pag…" at bounding box center [285, 229] width 374 height 74
click at [336, 220] on textarea "Hola Diana Te informamos que, de acuerdo con las políticas de control de Mercad…" at bounding box center [285, 229] width 374 height 74
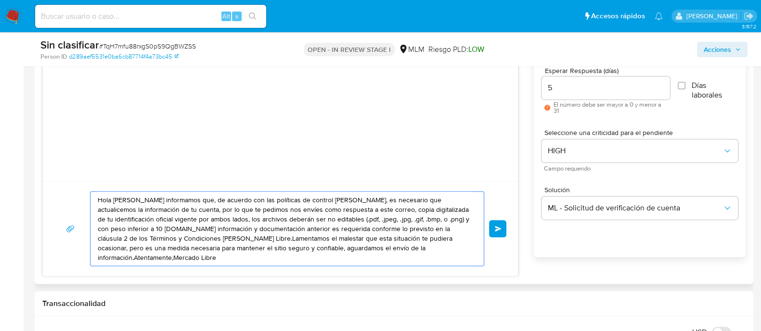
click at [108, 237] on textarea "Hola Diana Te informamos que, de acuerdo con las políticas de control de Mercad…" at bounding box center [285, 229] width 374 height 74
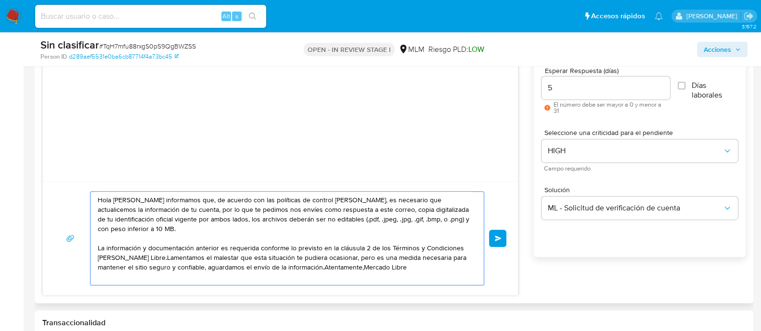
drag, startPoint x: 140, startPoint y: 193, endPoint x: 142, endPoint y: 201, distance: 8.3
click at [140, 194] on textarea "Hola Diana Te informamos que, de acuerdo con las políticas de control de Mercad…" at bounding box center [285, 238] width 374 height 93
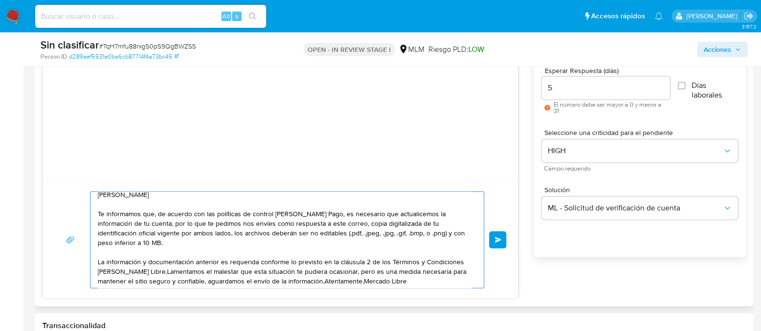
scroll to position [7, 0]
drag, startPoint x: 259, startPoint y: 257, endPoint x: 405, endPoint y: 269, distance: 146.7
click at [405, 269] on textarea "Hola Diana Te informamos que, de acuerdo con las políticas de control de Mercad…" at bounding box center [285, 240] width 374 height 96
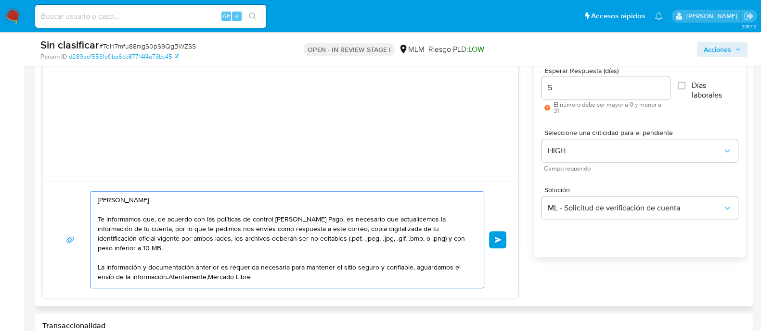
scroll to position [0, 0]
click at [132, 265] on textarea "Hola Diana Te informamos que, de acuerdo con las políticas de control de Mercad…" at bounding box center [285, 238] width 374 height 93
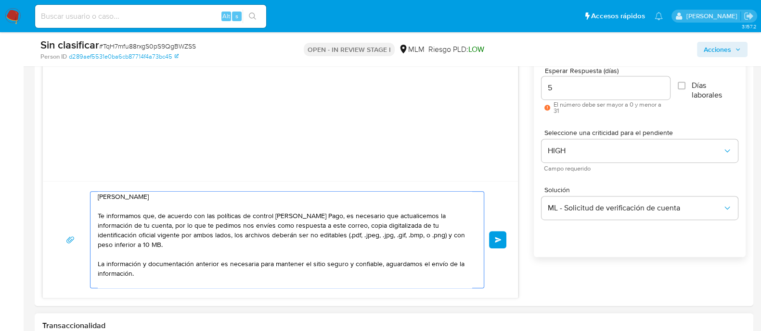
scroll to position [13, 0]
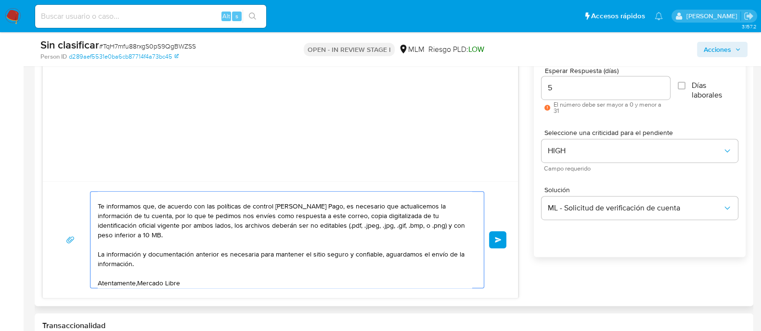
drag, startPoint x: 108, startPoint y: 262, endPoint x: 141, endPoint y: 275, distance: 36.1
click at [141, 275] on textarea "Hola Diana Te informamos que, de acuerdo con las políticas de control de Mercad…" at bounding box center [285, 240] width 374 height 96
click at [137, 280] on textarea "Hola Diana Te informamos que, de acuerdo con las políticas de control de Mercad…" at bounding box center [285, 240] width 374 height 96
click at [178, 279] on textarea "Hola Diana Te informamos que, de acuerdo con las políticas de control de Mercad…" at bounding box center [285, 240] width 374 height 96
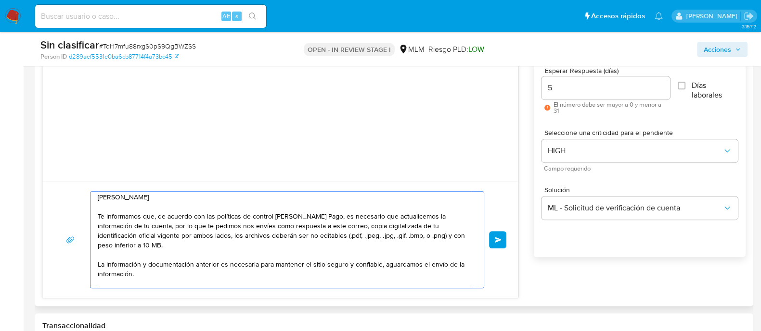
scroll to position [0, 0]
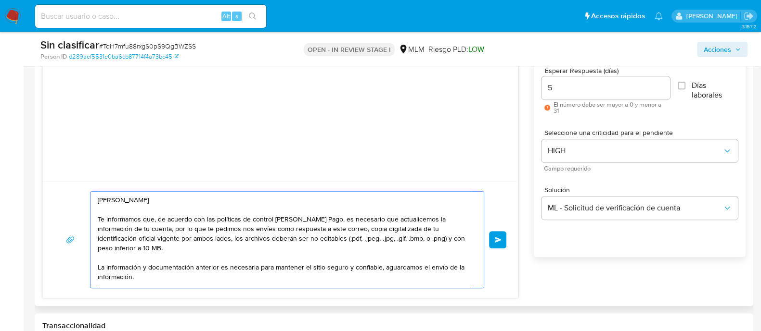
click at [410, 237] on textarea "Hola Diana Te informamos que, de acuerdo con las políticas de control de Mercad…" at bounding box center [285, 240] width 374 height 96
click at [212, 227] on textarea "Hola Diana Te informamos que, de acuerdo con las políticas de control de Mercad…" at bounding box center [285, 240] width 374 height 96
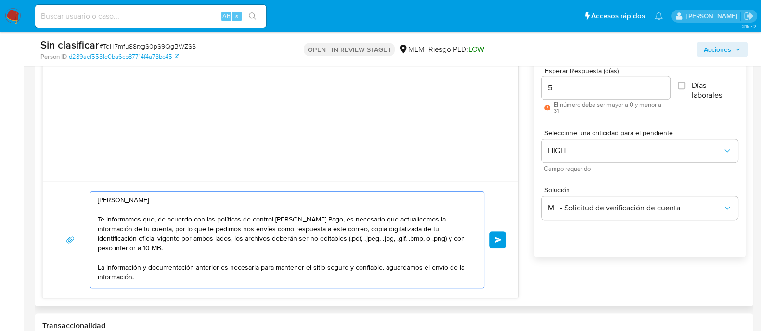
scroll to position [16, 0]
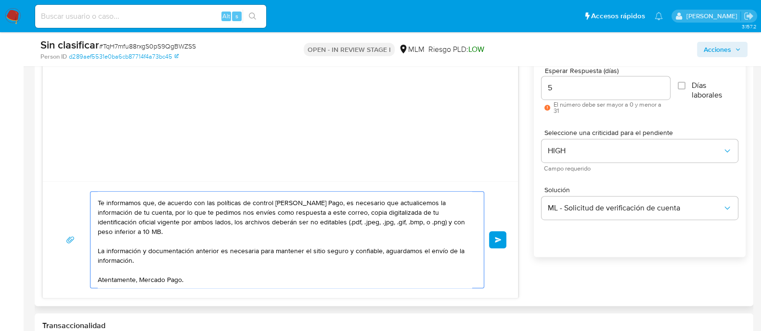
drag, startPoint x: 99, startPoint y: 198, endPoint x: 232, endPoint y: 294, distance: 164.6
click at [232, 294] on div "Hola Diana Te informamos que, de acuerdo con las políticas de control de Mercad…" at bounding box center [280, 239] width 475 height 117
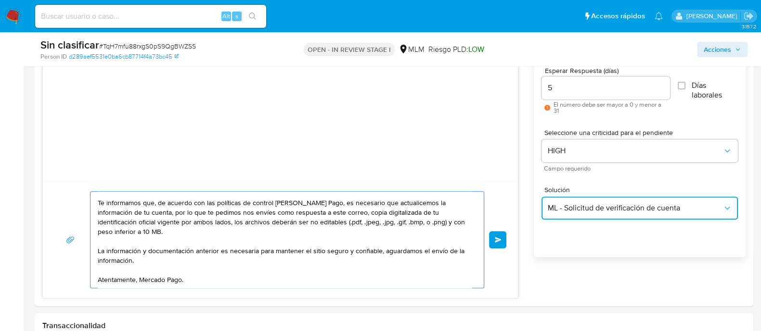
click at [666, 203] on span "ML - Solicitud de verificación de cuenta" at bounding box center [634, 208] width 175 height 10
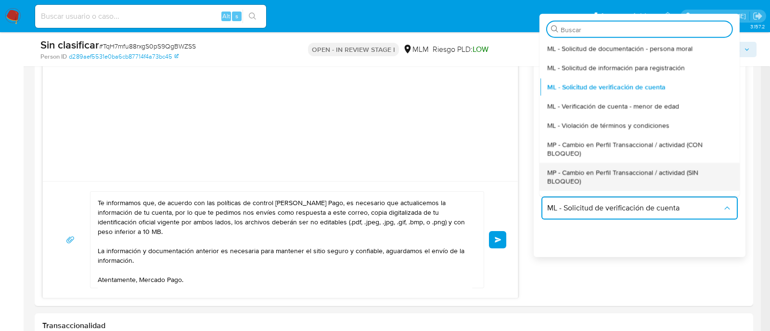
click at [703, 184] on span "MP - Cambio en Perfil Transaccional / actividad (SIN BLOQUEO)" at bounding box center [636, 176] width 179 height 17
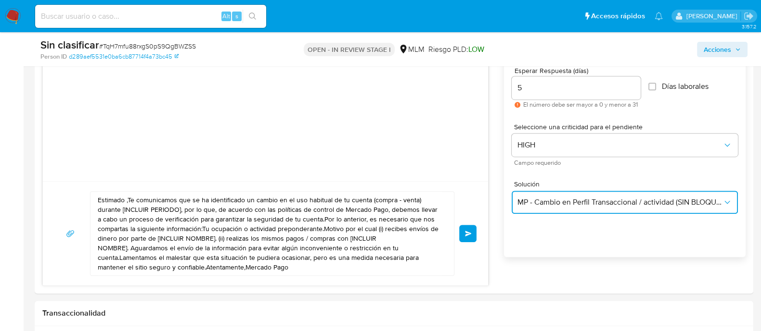
scroll to position [0, 0]
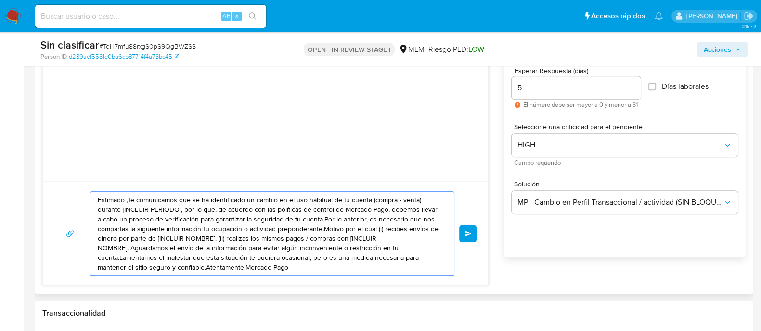
click at [338, 254] on textarea "Estimado ,Te comunicamos que se ha identificado un cambio en el uso habitual de…" at bounding box center [270, 234] width 344 height 84
paste textarea "Hola Diana Te informamos que, de acuerdo con las políticas de control de Mercad…"
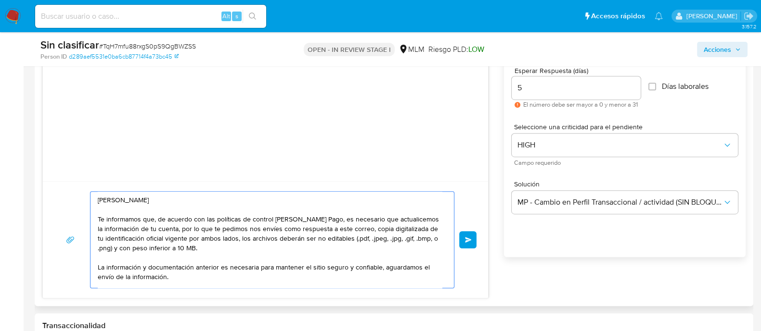
scroll to position [16, 0]
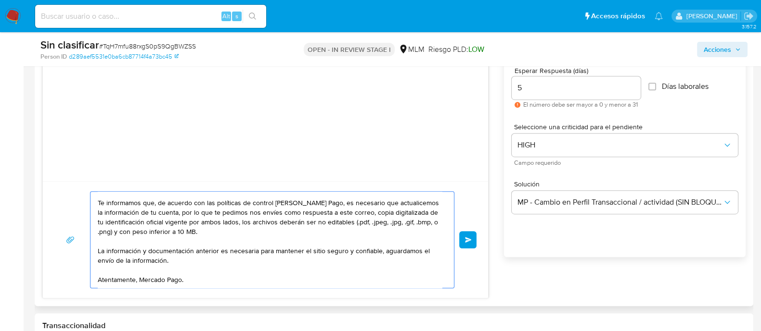
click at [165, 263] on textarea "Hola Diana Te informamos que, de acuerdo con las políticas de control de Mercad…" at bounding box center [270, 240] width 344 height 96
click at [292, 268] on textarea "Hola Diana Te informamos que, de acuerdo con las políticas de control de Mercad…" at bounding box center [270, 240] width 344 height 96
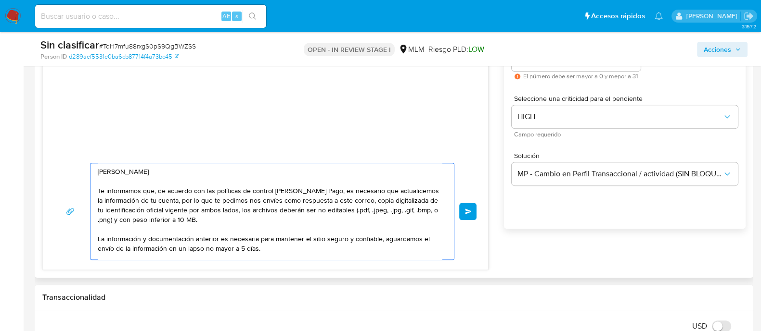
scroll to position [601, 0]
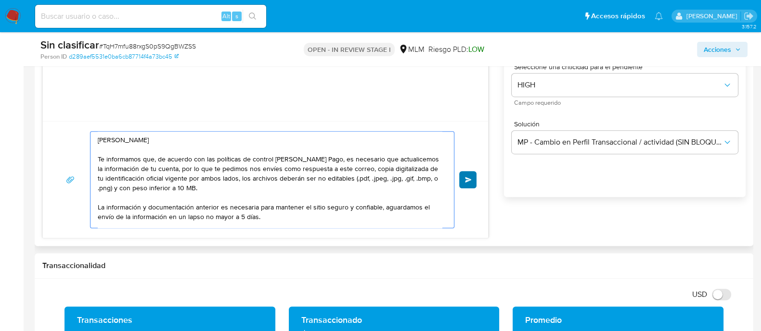
type textarea "Hola Diana Te informamos que, de acuerdo con las políticas de control de Mercad…"
click at [475, 180] on button "Enviar" at bounding box center [467, 179] width 17 height 17
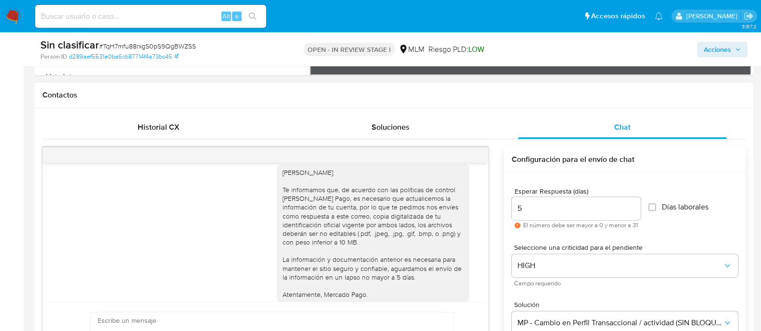
scroll to position [0, 0]
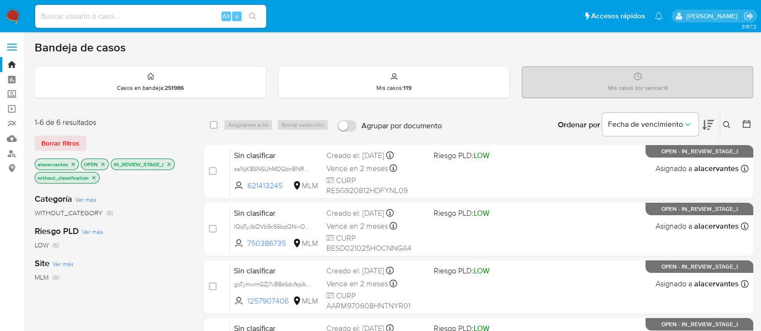
click at [17, 16] on img at bounding box center [13, 16] width 16 height 16
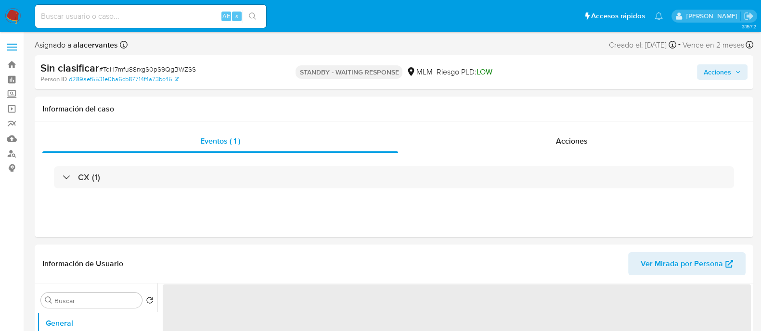
select select "10"
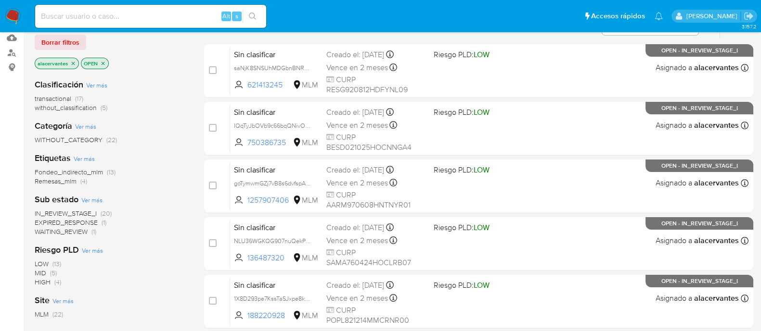
scroll to position [120, 0]
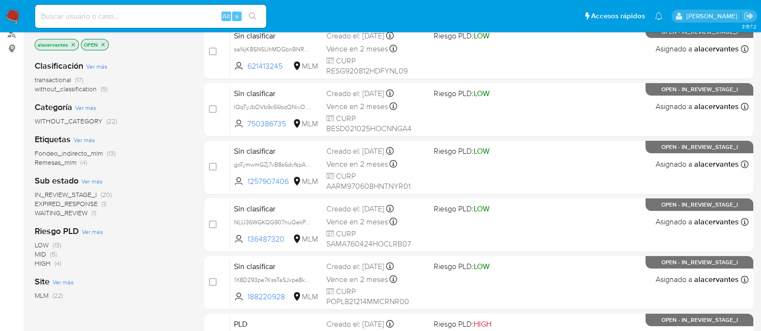
click at [101, 91] on span "(5)" at bounding box center [104, 89] width 7 height 10
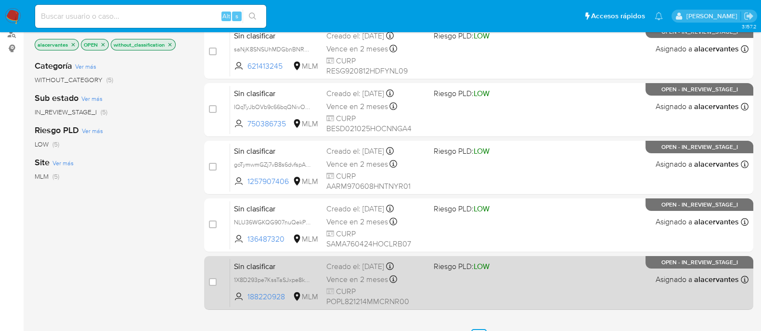
click at [453, 280] on div "Sin clasificar 1X8D293pe7KssTaSJxpe8kbN 188220928 MLM Riesgo PLD: LOW Creado el…" at bounding box center [489, 283] width 518 height 49
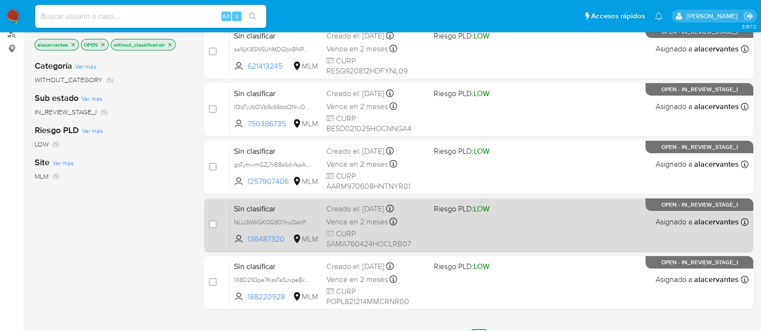
click at [512, 223] on div "Sin clasificar NLU36WGKQG907nuQekPCFoFM 136487320 MLM Riesgo PLD: LOW Creado el…" at bounding box center [489, 225] width 518 height 49
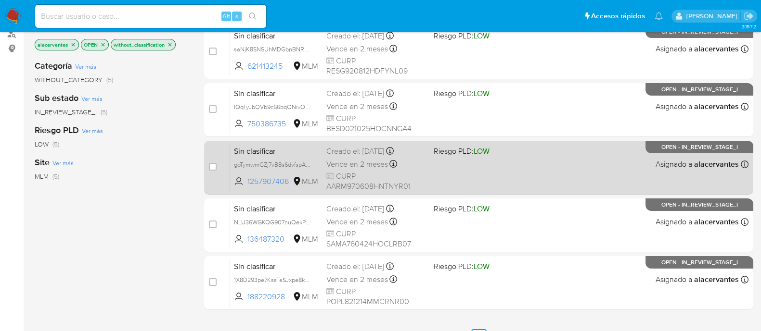
click at [524, 171] on div "Sin clasificar goTymwmGZj7vB8s6dvfspAGf 1257907406 MLM Riesgo PLD: LOW Creado e…" at bounding box center [489, 167] width 518 height 49
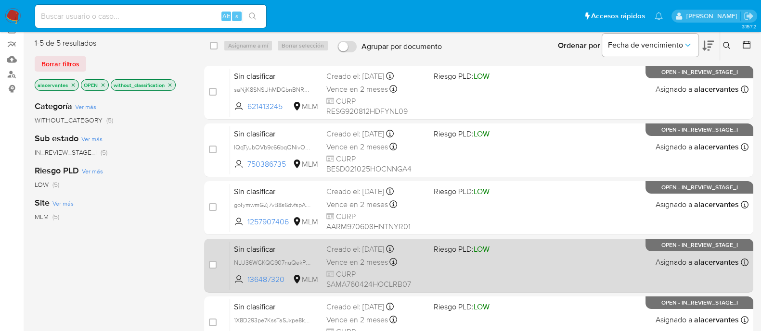
scroll to position [120, 0]
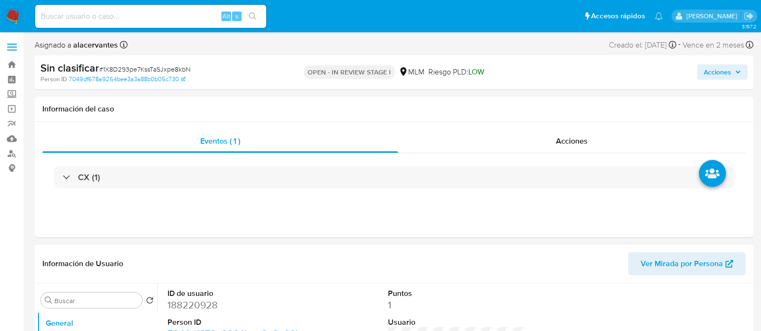
scroll to position [60, 0]
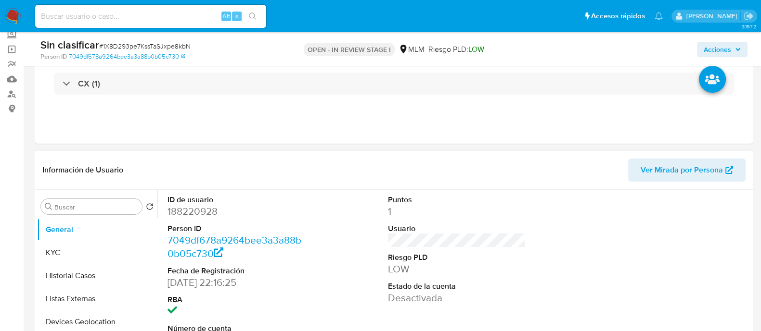
select select "10"
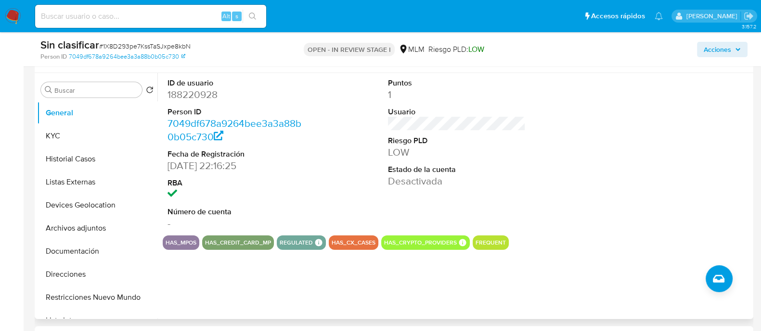
scroll to position [180, 0]
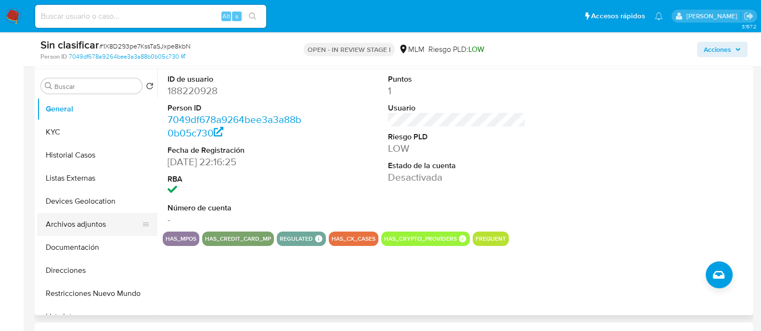
click at [91, 220] on button "Archivos adjuntos" at bounding box center [93, 224] width 113 height 23
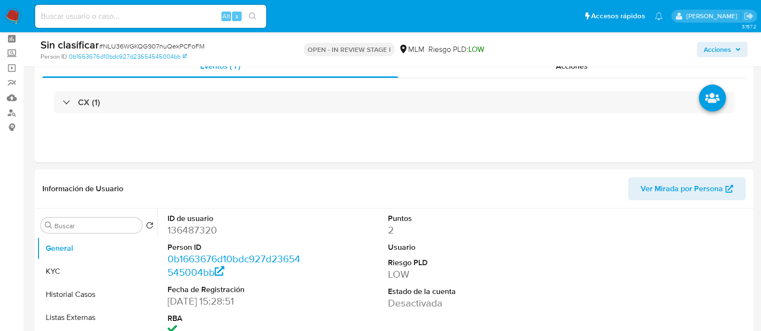
scroll to position [120, 0]
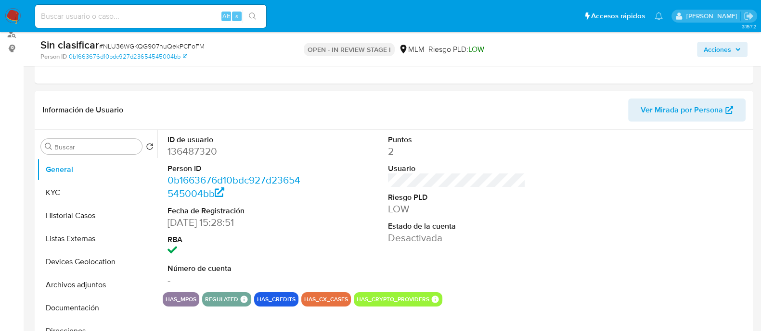
select select "10"
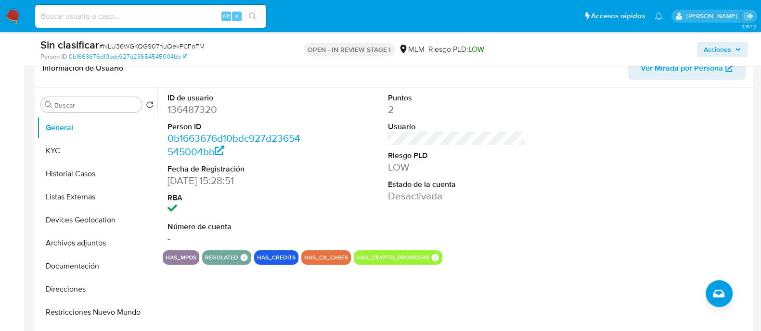
scroll to position [180, 0]
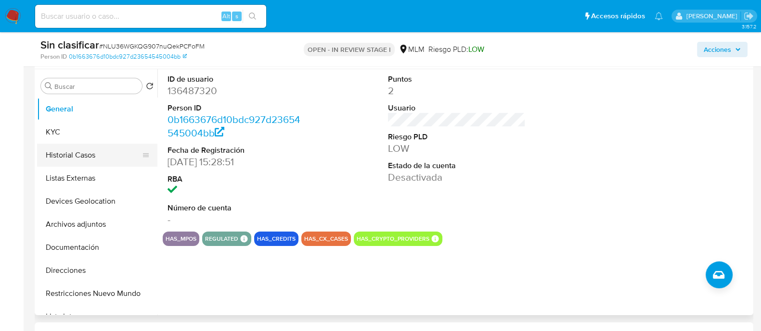
click at [91, 150] on button "Historial Casos" at bounding box center [93, 155] width 113 height 23
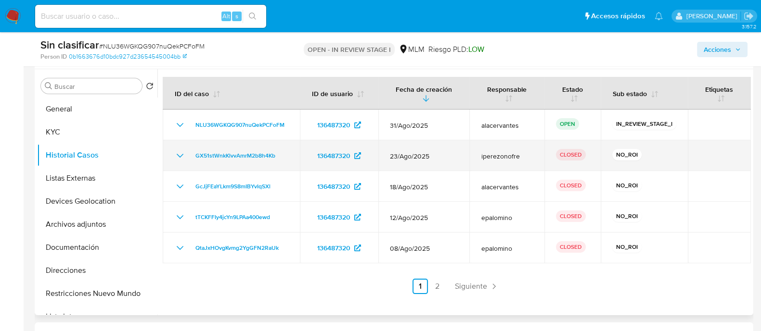
click at [175, 157] on icon "Mostrar/Ocultar" at bounding box center [180, 156] width 12 height 12
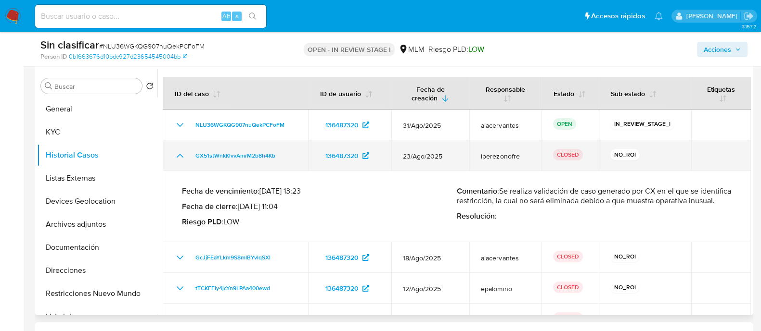
click at [175, 157] on icon "Mostrar/Ocultar" at bounding box center [180, 156] width 12 height 12
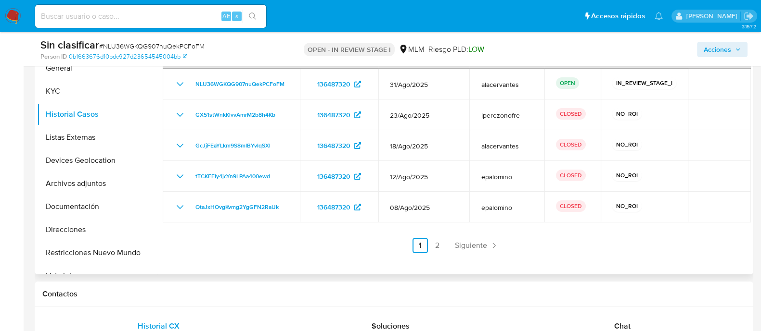
scroll to position [240, 0]
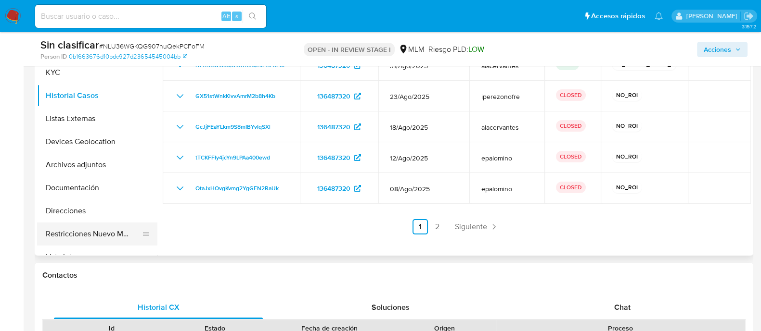
click at [115, 234] on button "Restricciones Nuevo Mundo" at bounding box center [93, 234] width 113 height 23
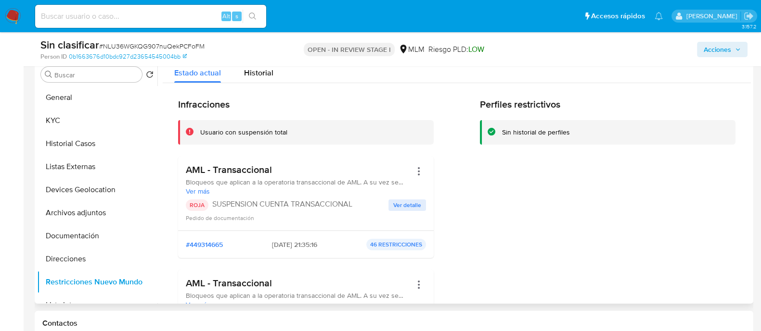
scroll to position [180, 0]
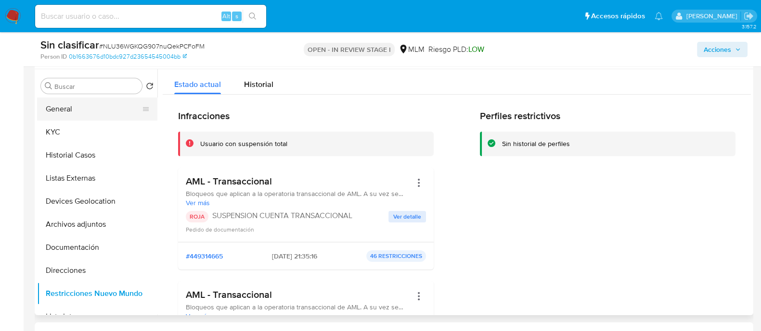
click at [60, 110] on button "General" at bounding box center [93, 109] width 113 height 23
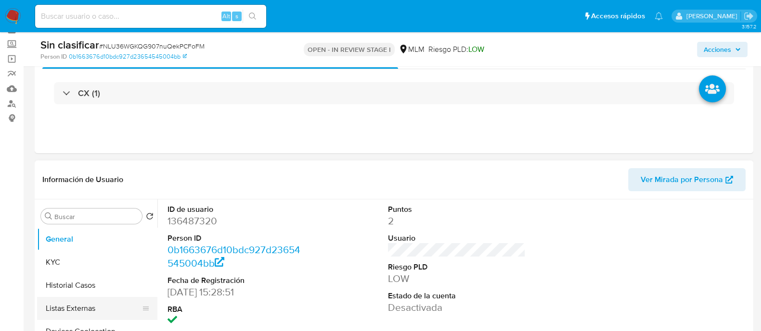
scroll to position [120, 0]
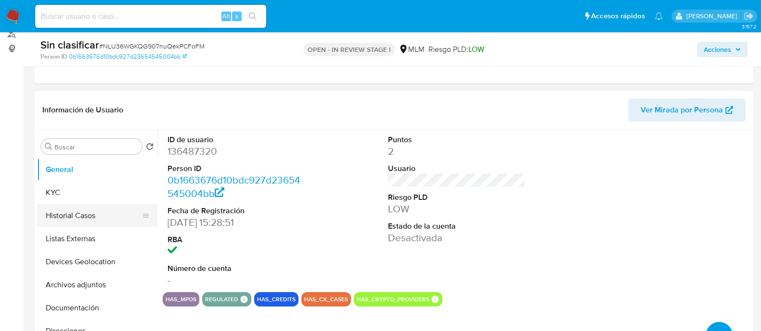
click at [75, 210] on button "Historial Casos" at bounding box center [93, 215] width 113 height 23
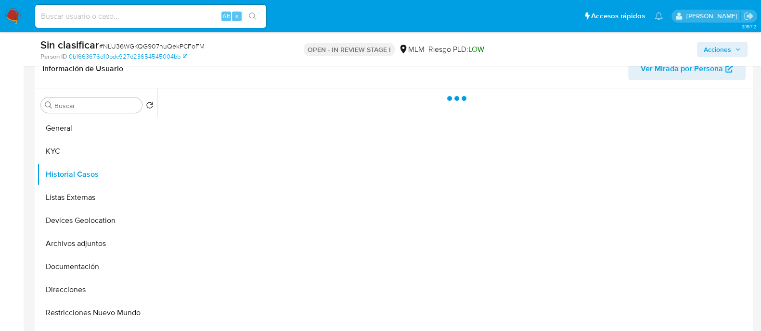
scroll to position [180, 0]
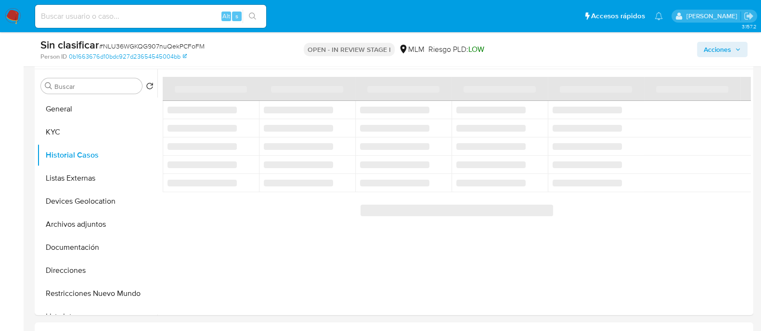
click at [721, 52] on span "Acciones" at bounding box center [716, 49] width 27 height 15
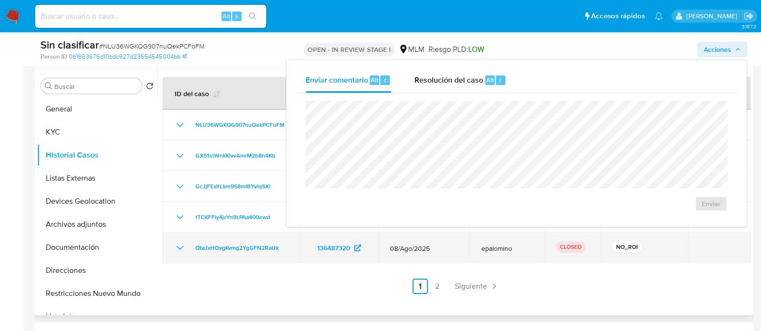
click at [649, 242] on div "NO_ROI" at bounding box center [644, 248] width 64 height 13
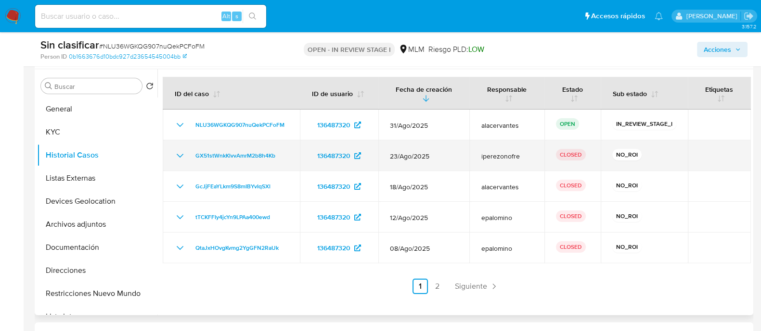
click at [184, 154] on icon "Mostrar/Ocultar" at bounding box center [180, 156] width 12 height 12
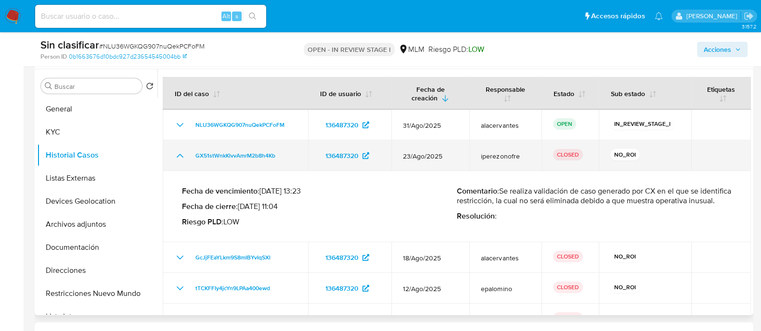
click at [184, 154] on icon "Mostrar/Ocultar" at bounding box center [180, 156] width 12 height 12
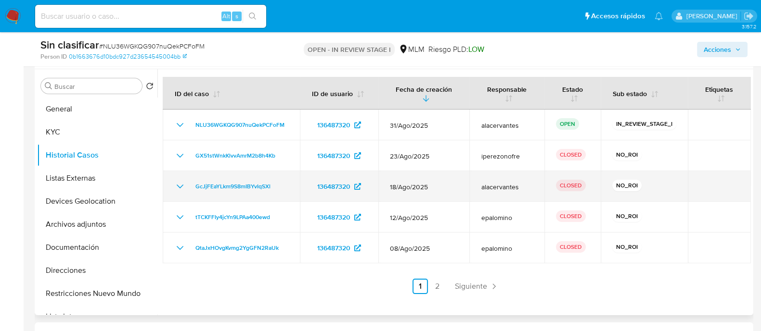
click at [183, 185] on icon "Mostrar/Ocultar" at bounding box center [180, 187] width 12 height 12
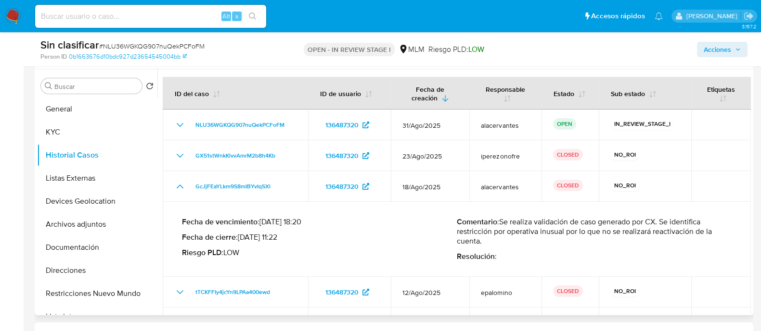
drag, startPoint x: 501, startPoint y: 219, endPoint x: 518, endPoint y: 242, distance: 27.9
click at [518, 242] on p "Comentario : Se realiza validación de caso generado por CX. Se identifica restr…" at bounding box center [594, 231] width 275 height 29
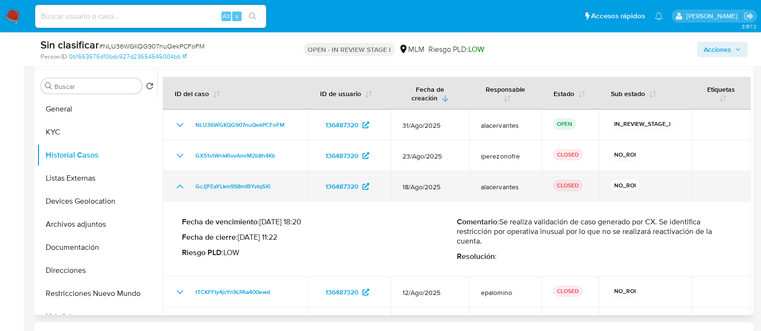
click at [178, 185] on icon "Mostrar/Ocultar" at bounding box center [180, 187] width 12 height 12
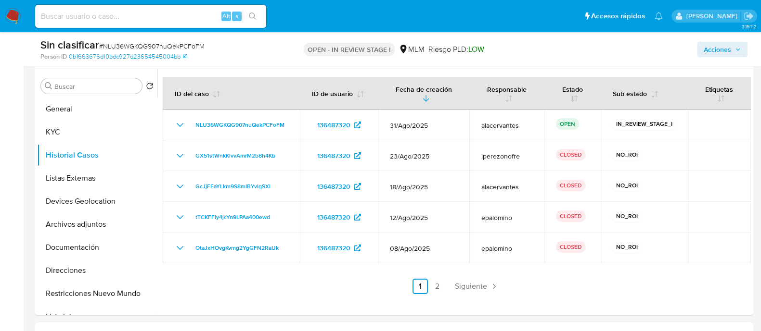
click at [728, 40] on div "Acciones" at bounding box center [630, 49] width 233 height 23
click at [728, 44] on span "Acciones" at bounding box center [716, 49] width 27 height 15
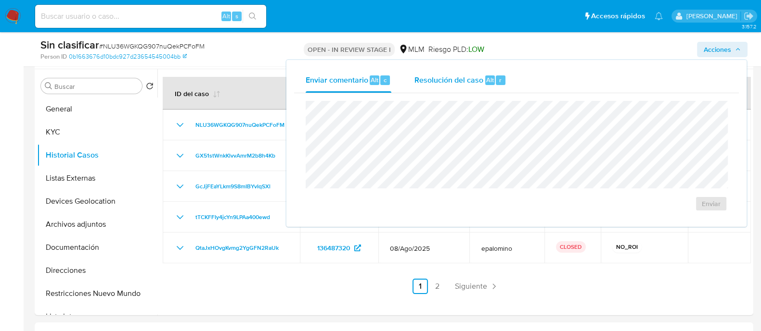
click at [427, 88] on div "Resolución del caso Alt r" at bounding box center [460, 80] width 92 height 25
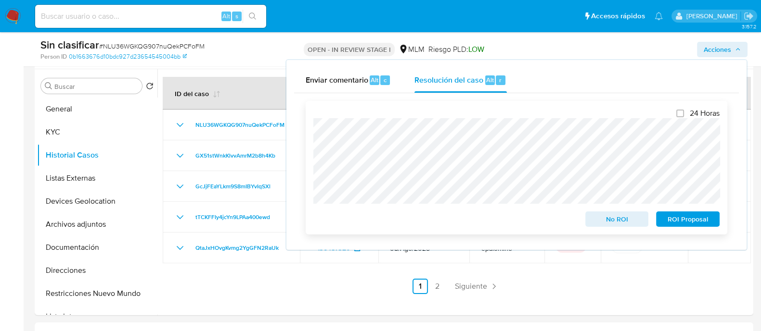
click at [622, 226] on span "No ROI" at bounding box center [617, 219] width 50 height 13
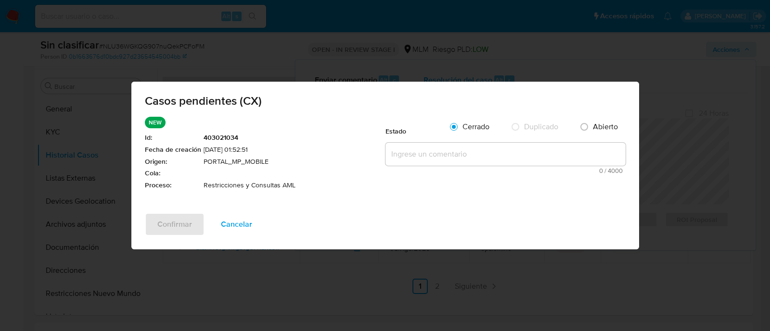
click at [468, 170] on span "0 / 4000" at bounding box center [505, 171] width 234 height 6
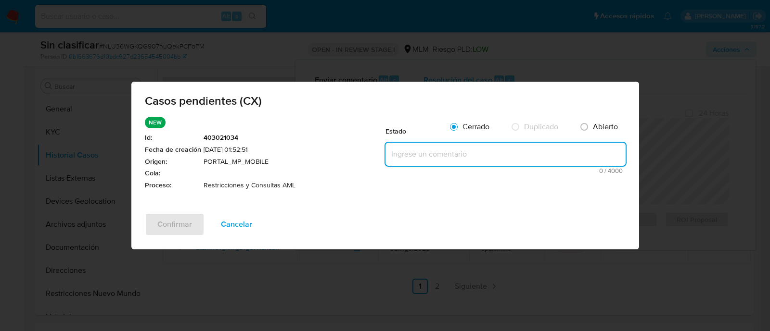
click at [468, 163] on textarea at bounding box center [505, 154] width 240 height 23
paste textarea "Se realiza validación de caso CX. Se identifica restricción por operativa inusu…"
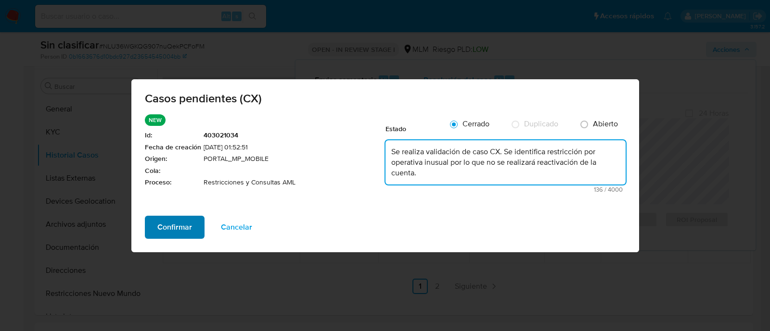
type textarea "Se realiza validación de caso CX. Se identifica restricción por operativa inusu…"
click at [184, 221] on span "Confirmar" at bounding box center [174, 227] width 35 height 21
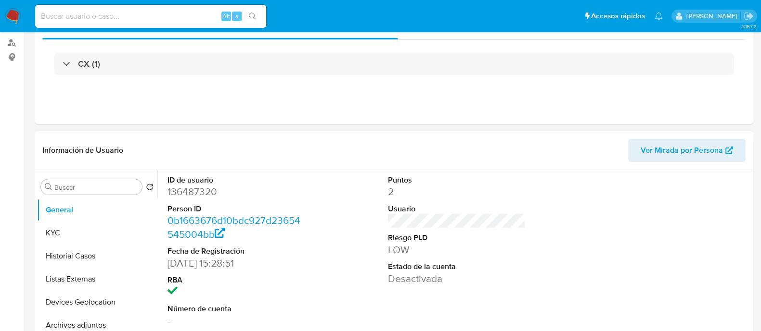
select select "10"
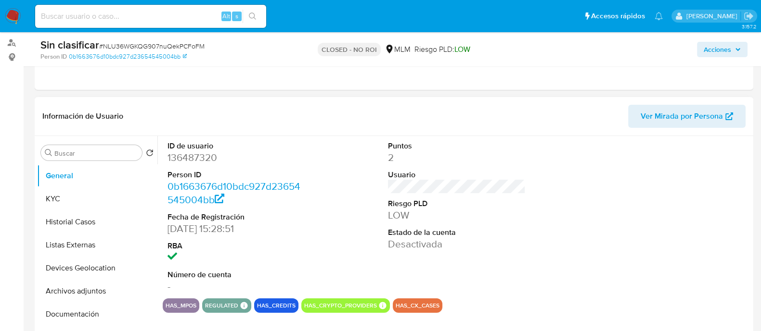
scroll to position [120, 0]
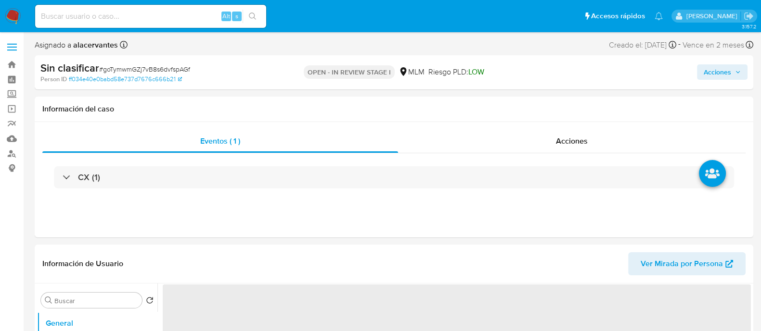
select select "10"
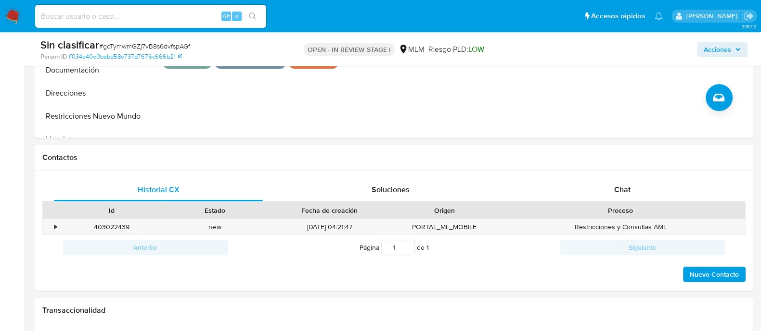
scroll to position [420, 0]
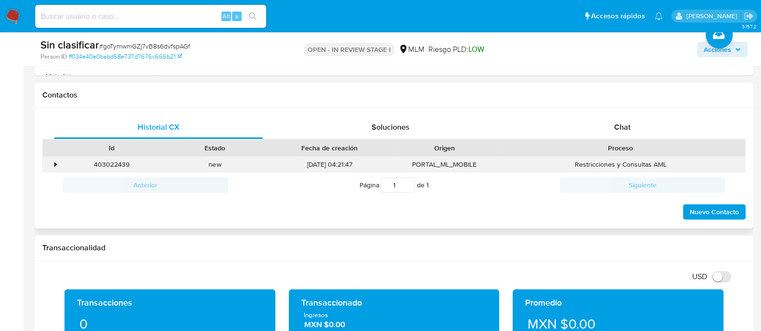
click at [56, 162] on div "•" at bounding box center [55, 164] width 2 height 9
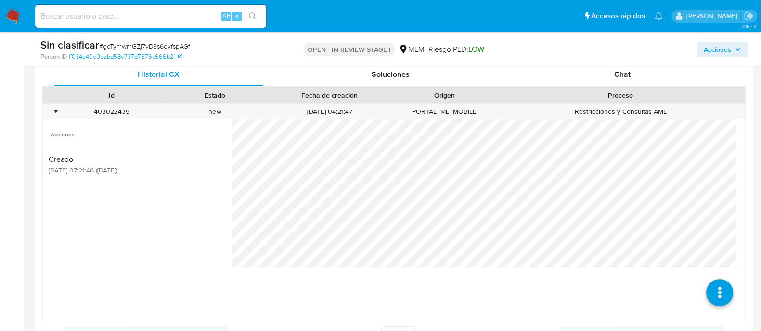
scroll to position [541, 0]
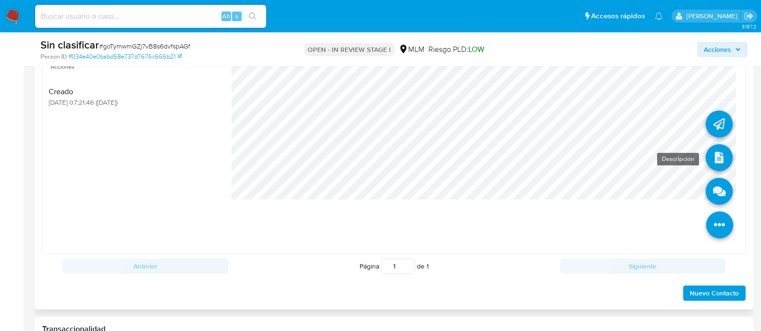
click at [710, 159] on icon at bounding box center [718, 157] width 27 height 27
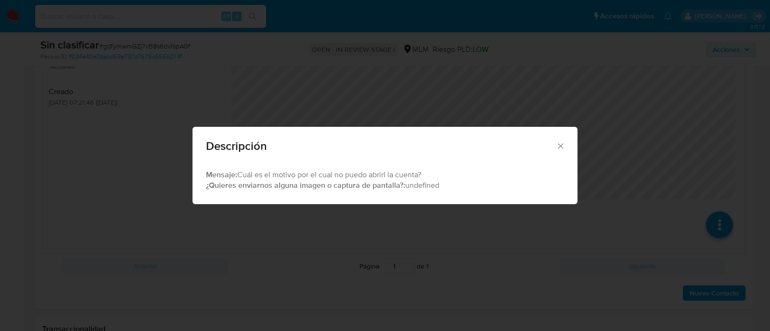
click at [563, 138] on div "Descripción" at bounding box center [384, 144] width 385 height 35
click at [558, 150] on icon "Cerrar" at bounding box center [561, 146] width 10 height 10
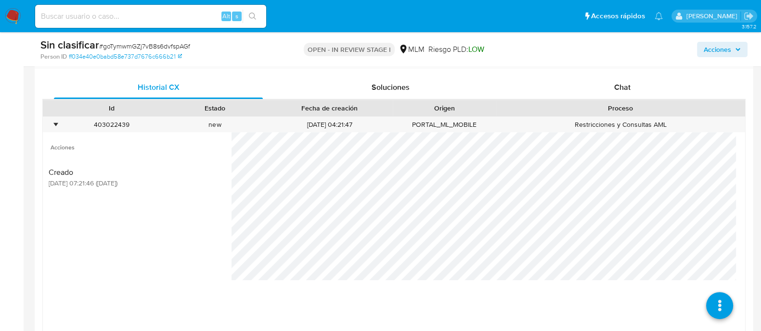
scroll to position [420, 0]
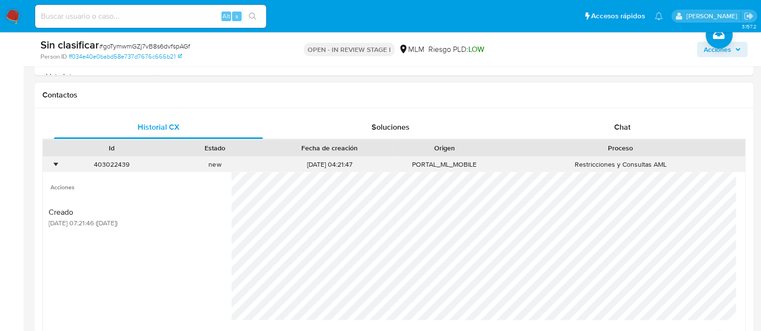
click at [54, 165] on div "•" at bounding box center [55, 164] width 2 height 9
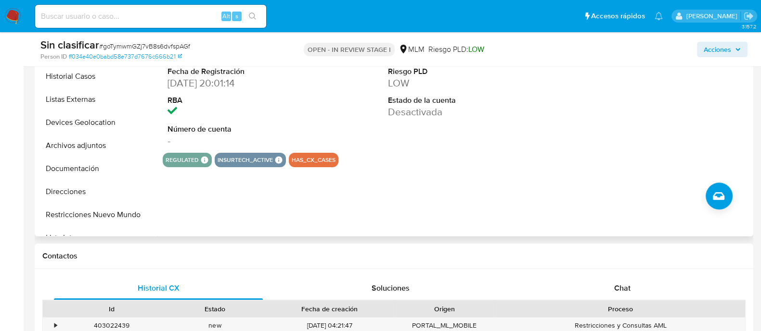
scroll to position [240, 0]
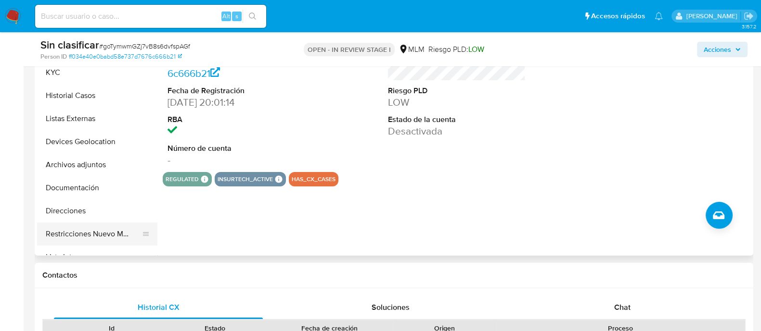
click at [120, 232] on button "Restricciones Nuevo Mundo" at bounding box center [93, 234] width 113 height 23
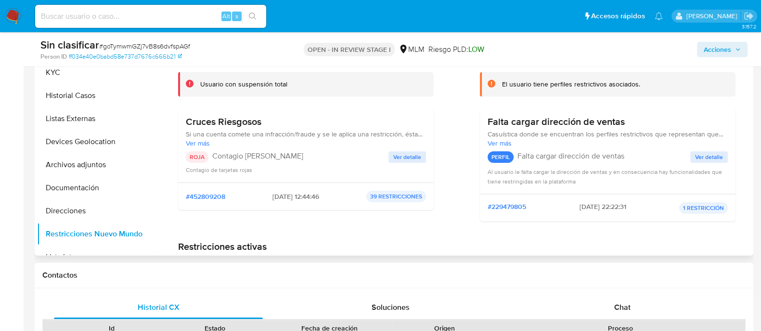
click at [402, 158] on span "Ver detalle" at bounding box center [407, 158] width 28 height 10
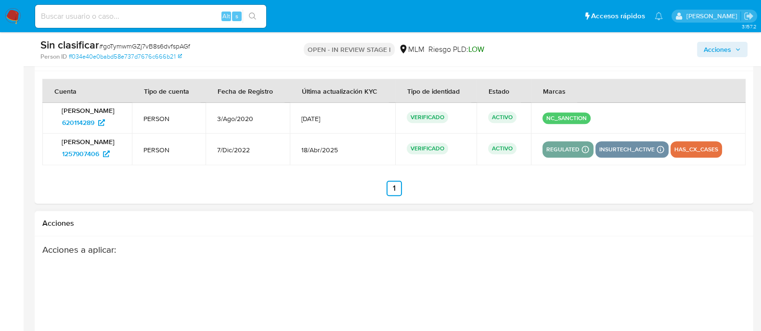
scroll to position [1203, 0]
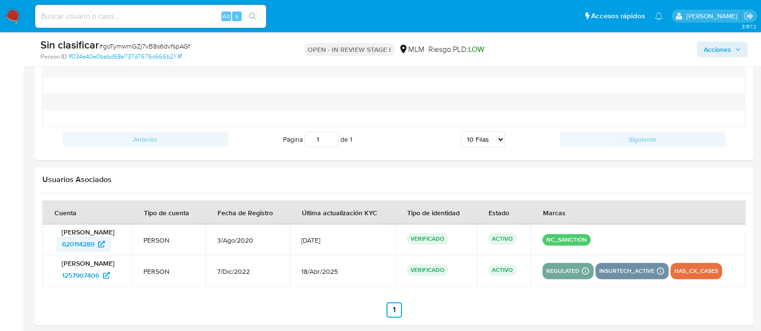
click at [93, 251] on span "620114289" at bounding box center [78, 244] width 32 height 15
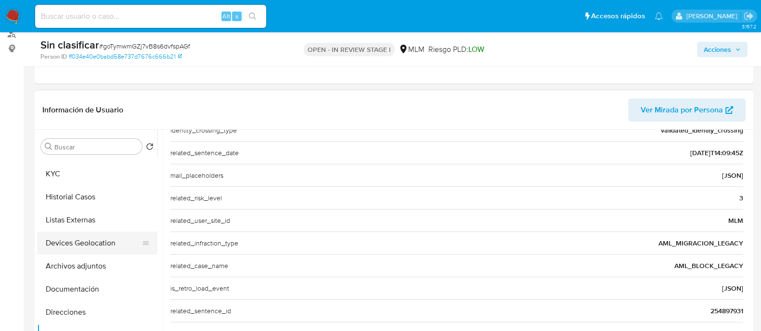
scroll to position [0, 0]
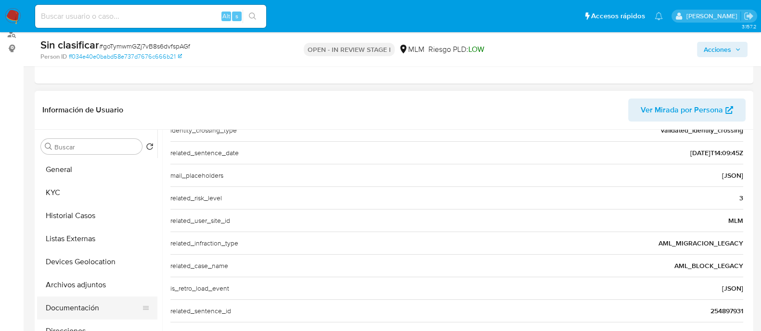
click at [91, 305] on button "Documentación" at bounding box center [93, 308] width 113 height 23
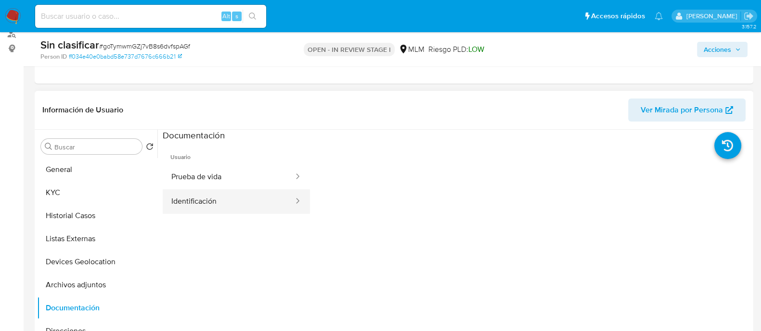
click at [223, 190] on button "Identificación" at bounding box center [229, 202] width 132 height 25
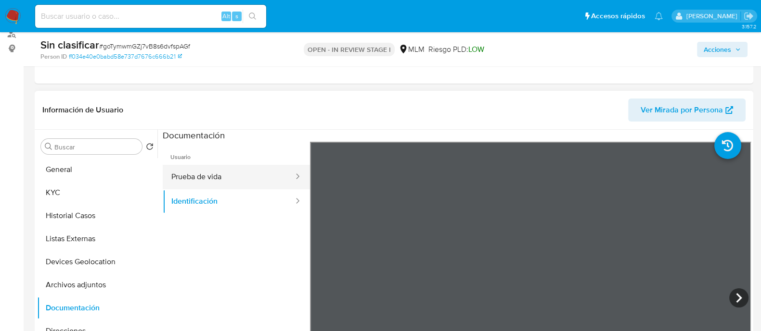
click at [209, 174] on button "Prueba de vida" at bounding box center [229, 177] width 132 height 25
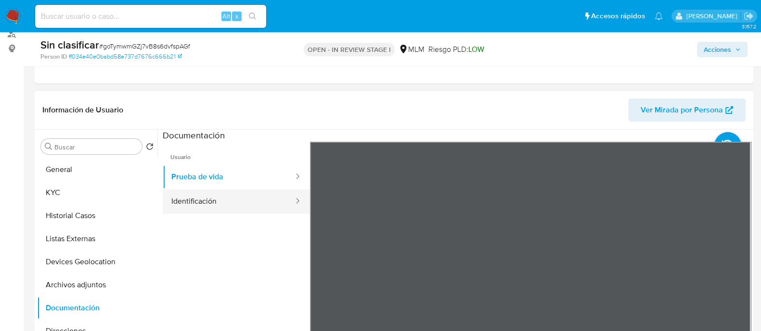
click at [200, 209] on button "Identificación" at bounding box center [229, 202] width 132 height 25
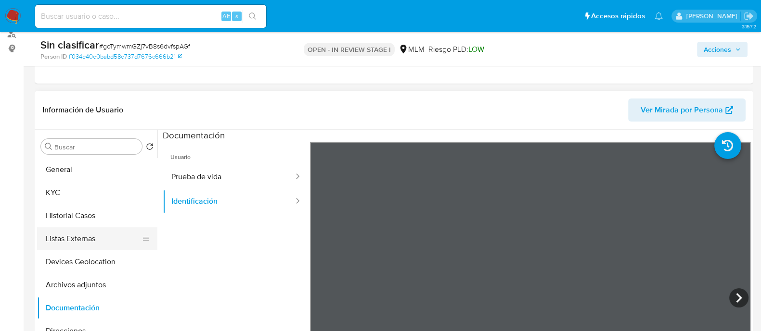
click at [94, 241] on button "Listas Externas" at bounding box center [93, 239] width 113 height 23
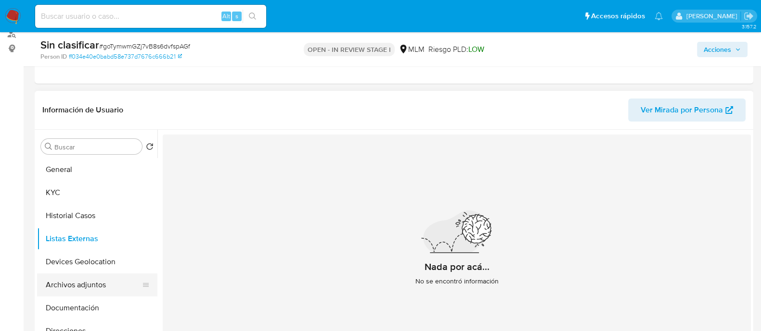
scroll to position [120, 0]
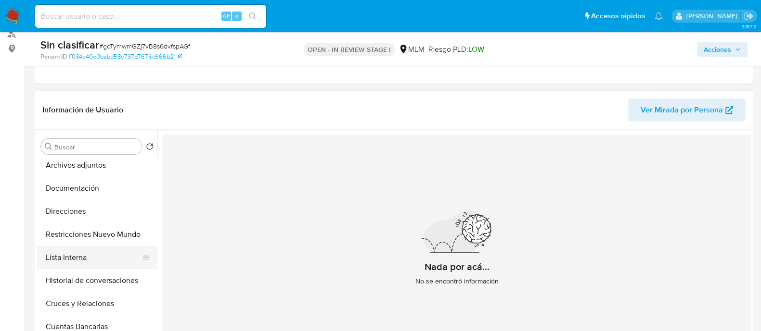
click at [103, 250] on button "Lista Interna" at bounding box center [93, 257] width 113 height 23
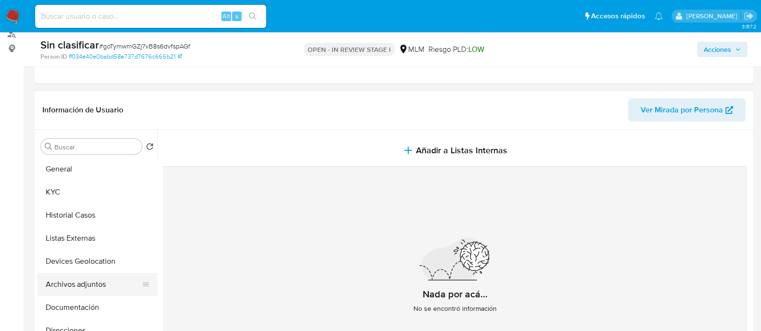
scroll to position [0, 0]
click at [104, 219] on button "Historial Casos" at bounding box center [93, 215] width 113 height 23
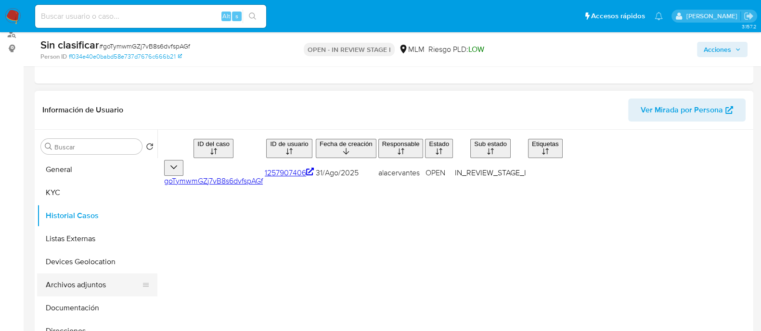
scroll to position [60, 0]
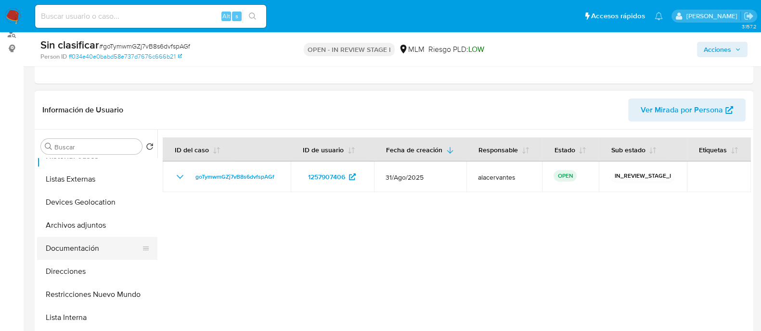
click at [99, 248] on button "Documentación" at bounding box center [93, 248] width 113 height 23
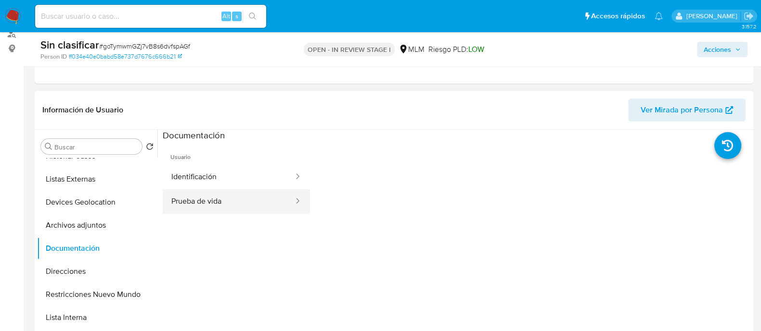
click at [241, 198] on button "Prueba de vida" at bounding box center [229, 202] width 132 height 25
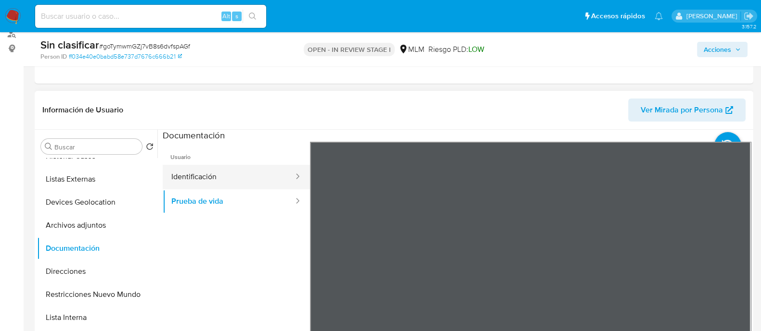
click at [260, 171] on button "Identificación" at bounding box center [229, 177] width 132 height 25
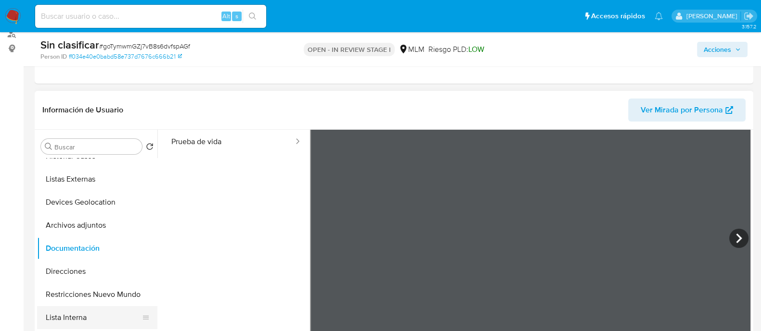
click at [96, 310] on button "Lista Interna" at bounding box center [93, 317] width 113 height 23
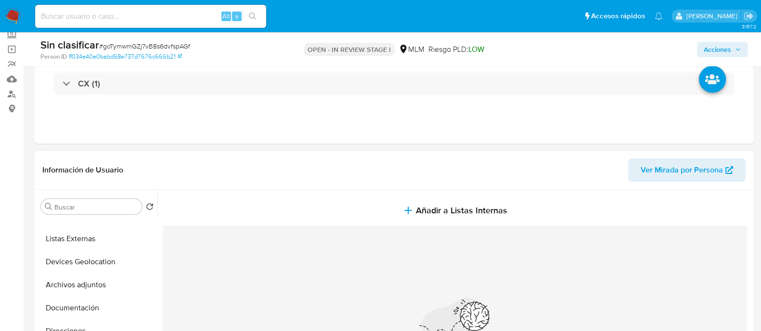
scroll to position [46, 0]
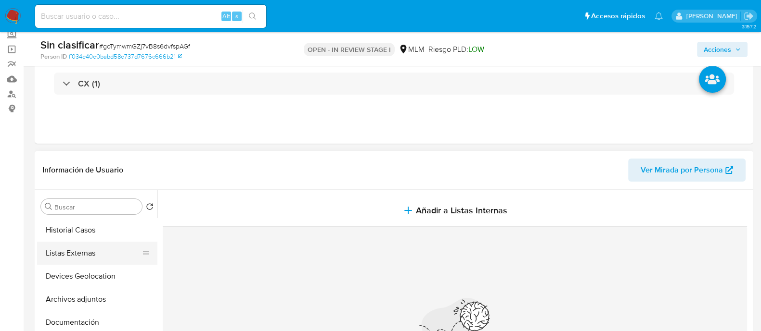
click at [96, 255] on button "Listas Externas" at bounding box center [93, 253] width 113 height 23
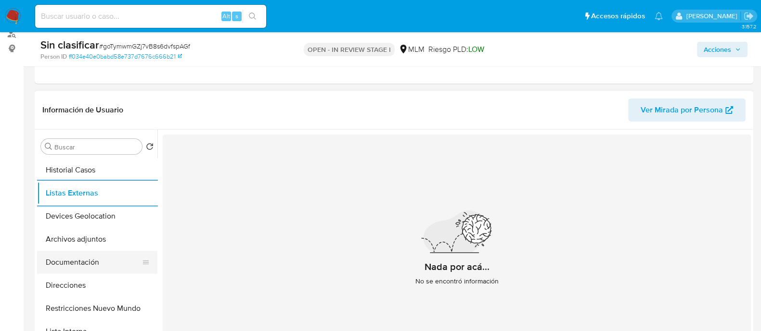
scroll to position [0, 0]
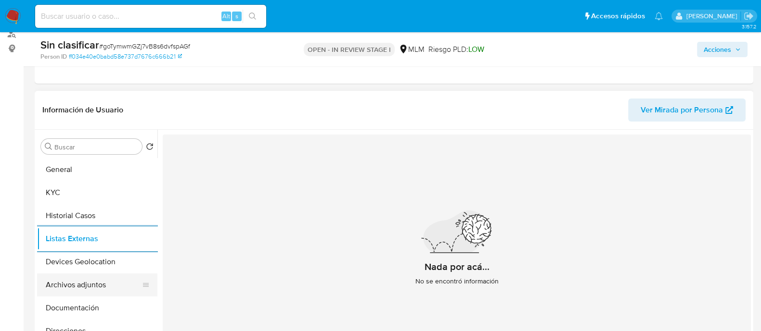
click at [96, 275] on button "Archivos adjuntos" at bounding box center [93, 285] width 113 height 23
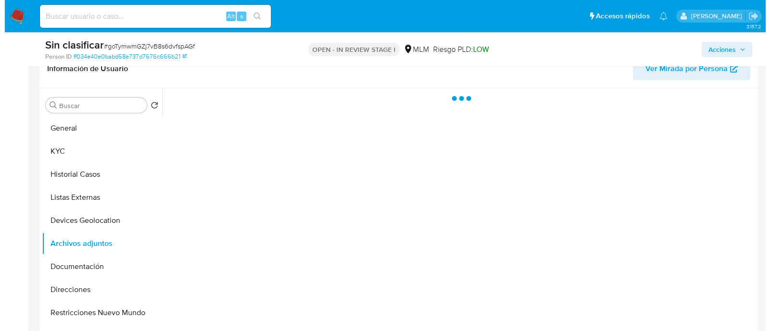
scroll to position [180, 0]
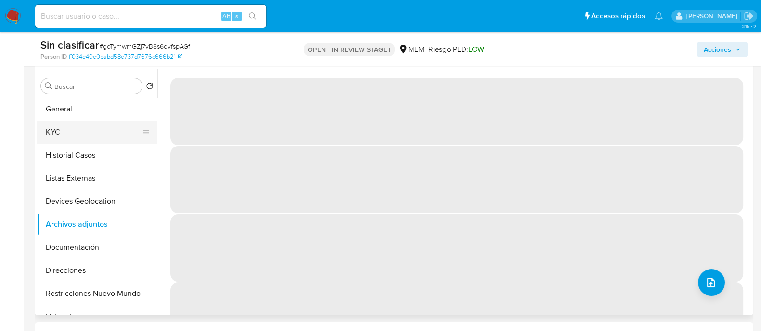
click at [51, 127] on button "KYC" at bounding box center [93, 132] width 113 height 23
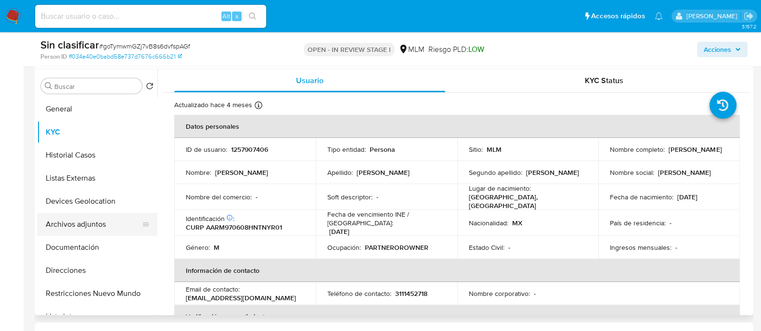
click at [73, 229] on button "Archivos adjuntos" at bounding box center [93, 224] width 113 height 23
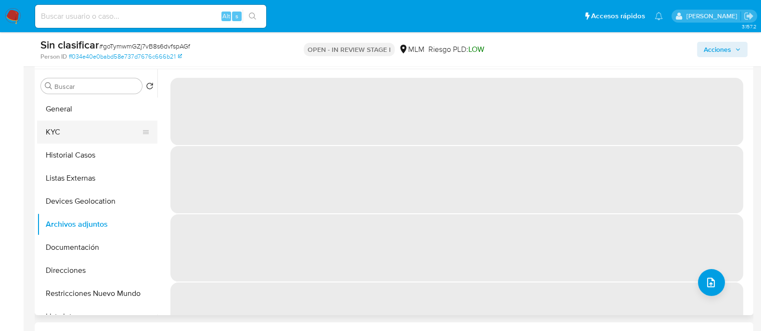
click at [87, 137] on button "KYC" at bounding box center [93, 132] width 113 height 23
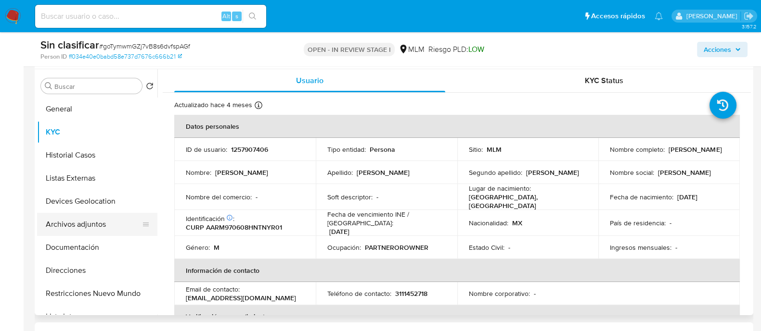
click at [86, 222] on button "Archivos adjuntos" at bounding box center [93, 224] width 113 height 23
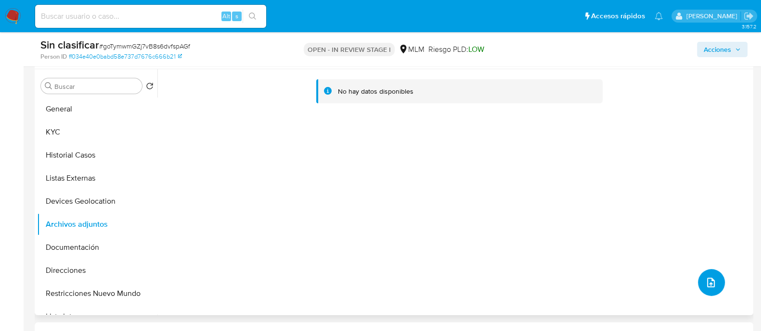
click at [710, 274] on button "upload-file" at bounding box center [711, 282] width 27 height 27
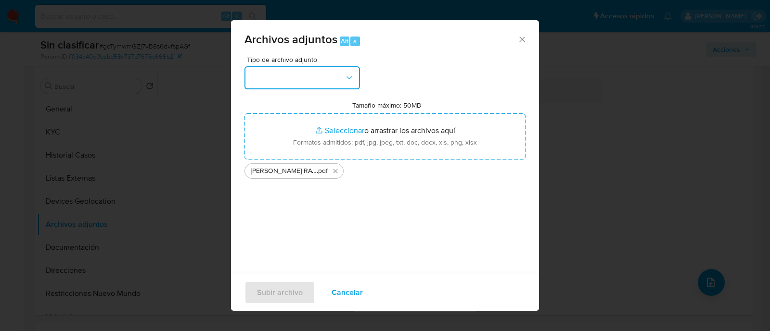
click at [337, 85] on button "button" at bounding box center [301, 77] width 115 height 23
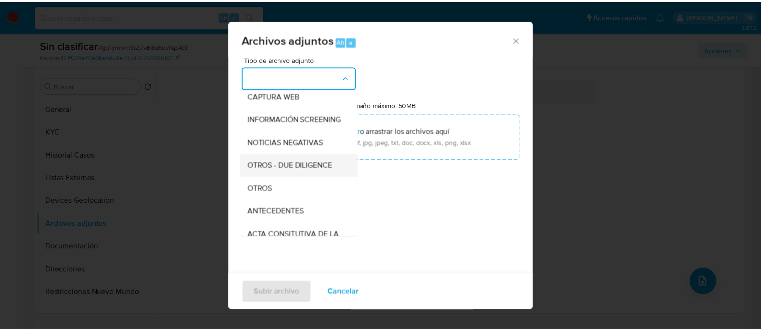
scroll to position [120, 0]
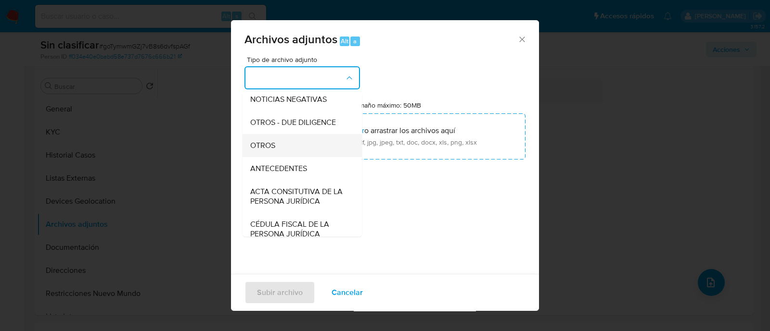
click at [309, 157] on div "OTROS" at bounding box center [299, 145] width 98 height 23
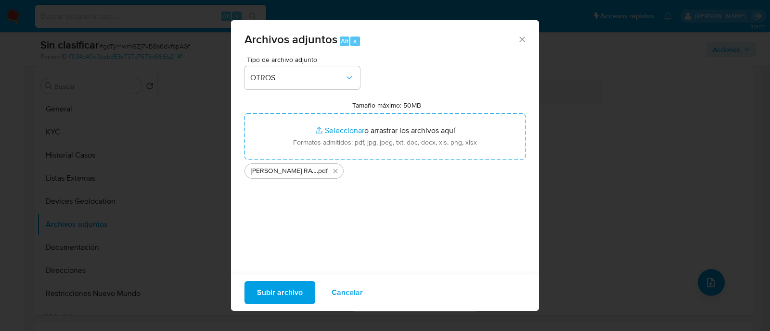
click at [296, 290] on span "Subir archivo" at bounding box center [280, 292] width 46 height 21
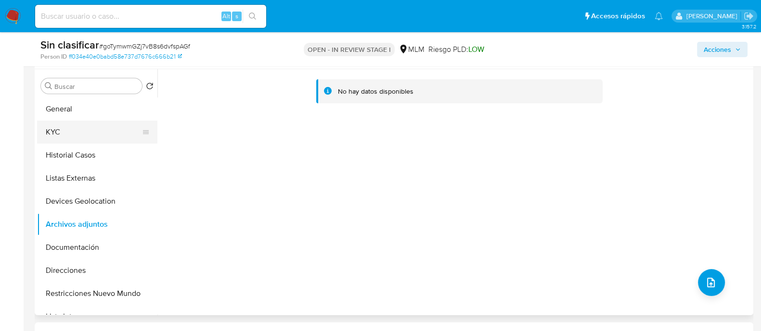
click at [77, 138] on button "KYC" at bounding box center [93, 132] width 113 height 23
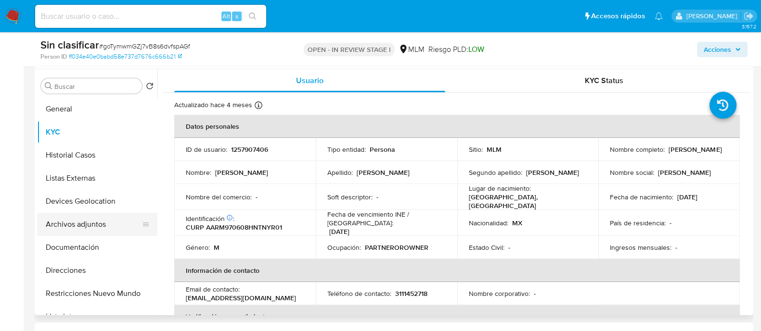
click at [66, 226] on button "Archivos adjuntos" at bounding box center [93, 224] width 113 height 23
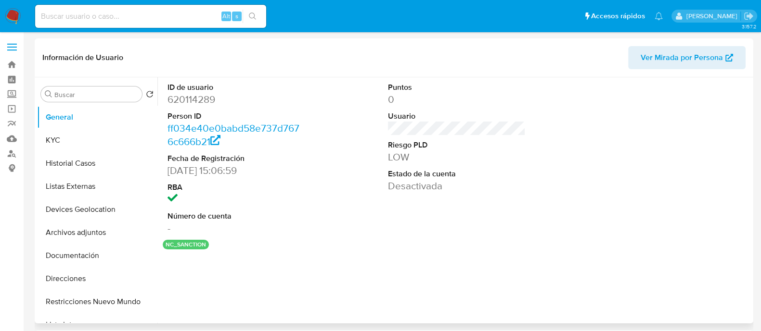
select select "10"
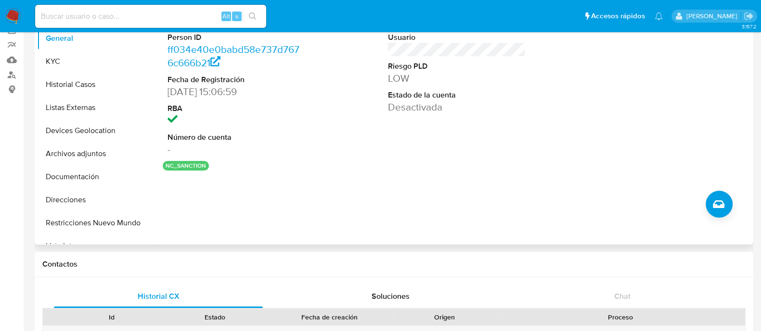
scroll to position [120, 0]
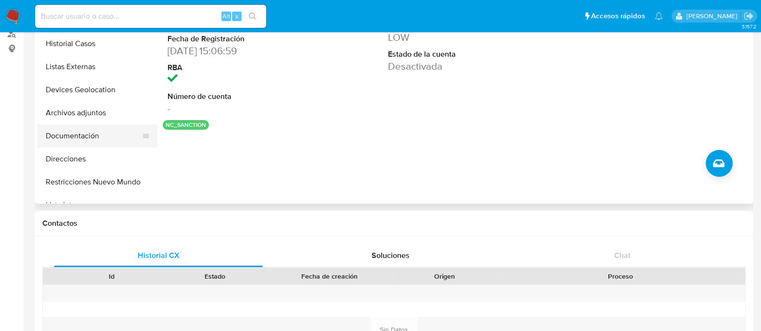
click at [103, 137] on button "Documentación" at bounding box center [93, 136] width 113 height 23
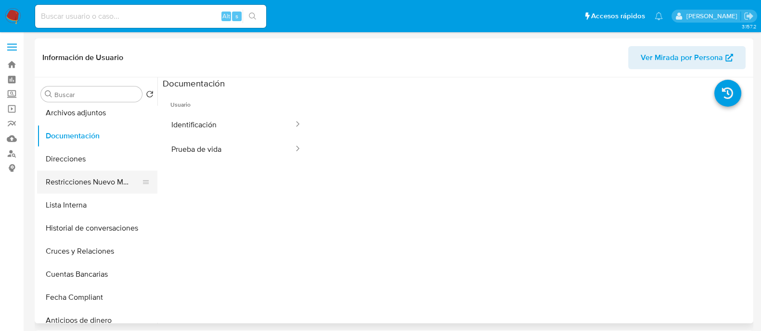
click at [104, 179] on button "Restricciones Nuevo Mundo" at bounding box center [93, 182] width 113 height 23
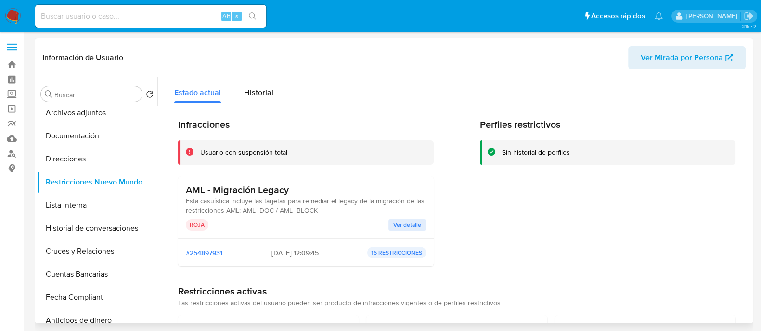
click at [419, 220] on span "Ver detalle" at bounding box center [407, 225] width 28 height 10
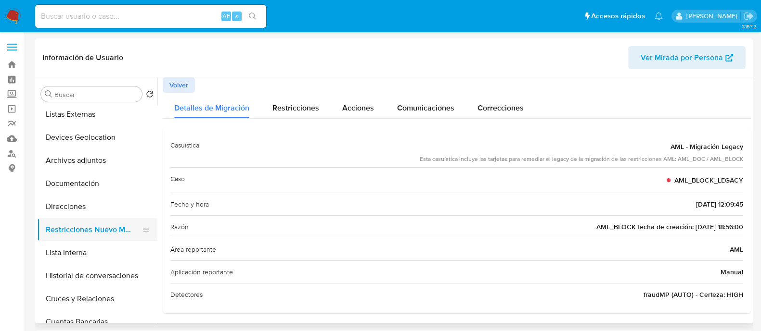
scroll to position [0, 0]
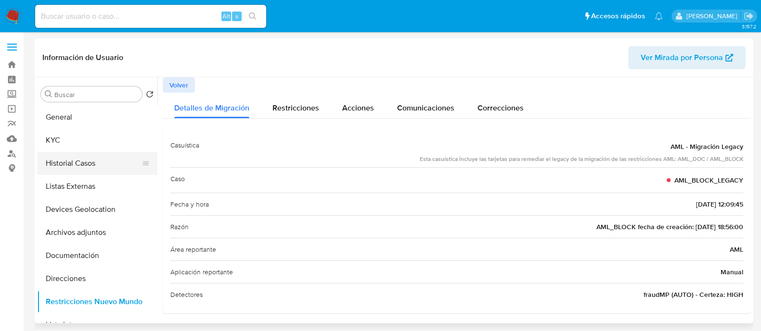
click at [93, 167] on button "Historial Casos" at bounding box center [93, 163] width 113 height 23
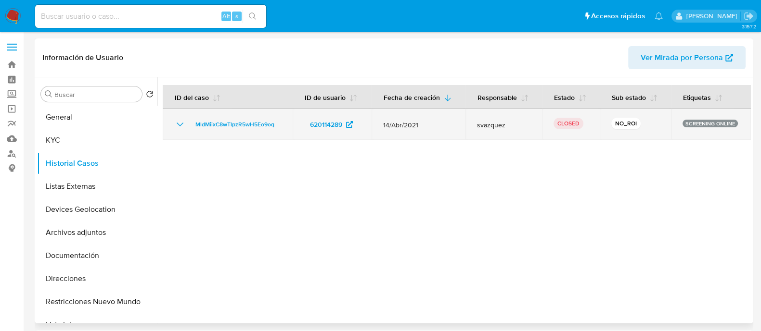
click at [185, 120] on icon "Mostrar/Ocultar" at bounding box center [180, 125] width 12 height 12
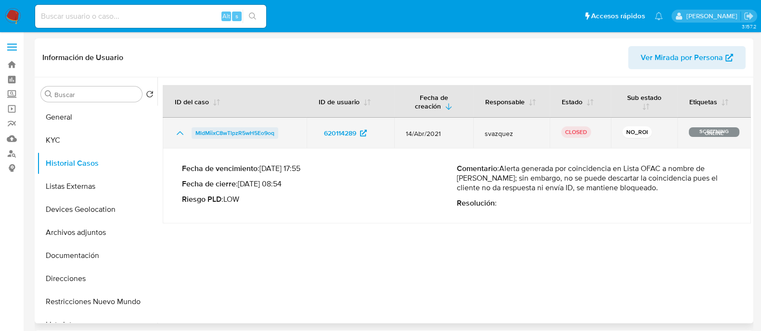
click at [259, 132] on span "MldMiixC8wTlpzR5wH5Eo9oq" at bounding box center [234, 133] width 79 height 12
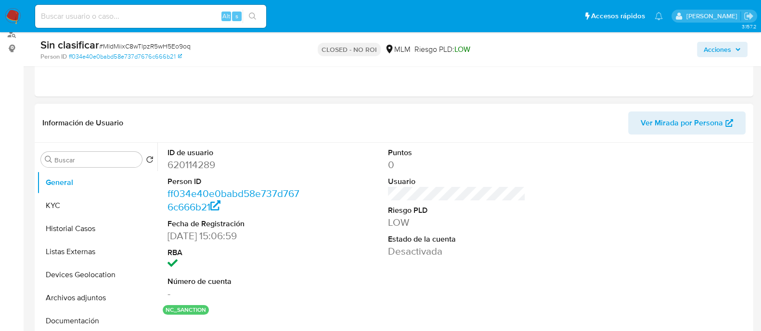
select select "10"
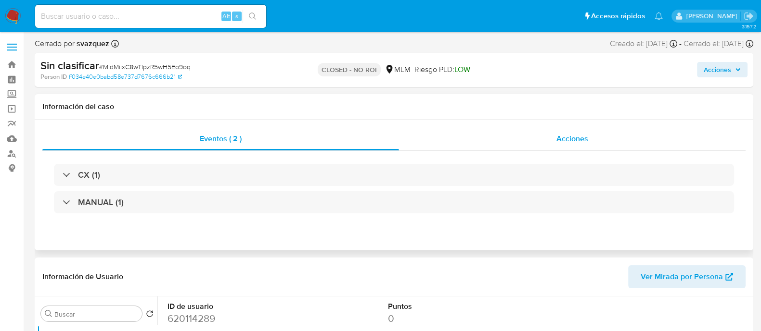
click at [628, 135] on div "Acciones" at bounding box center [572, 138] width 346 height 23
